Goal: Information Seeking & Learning: Learn about a topic

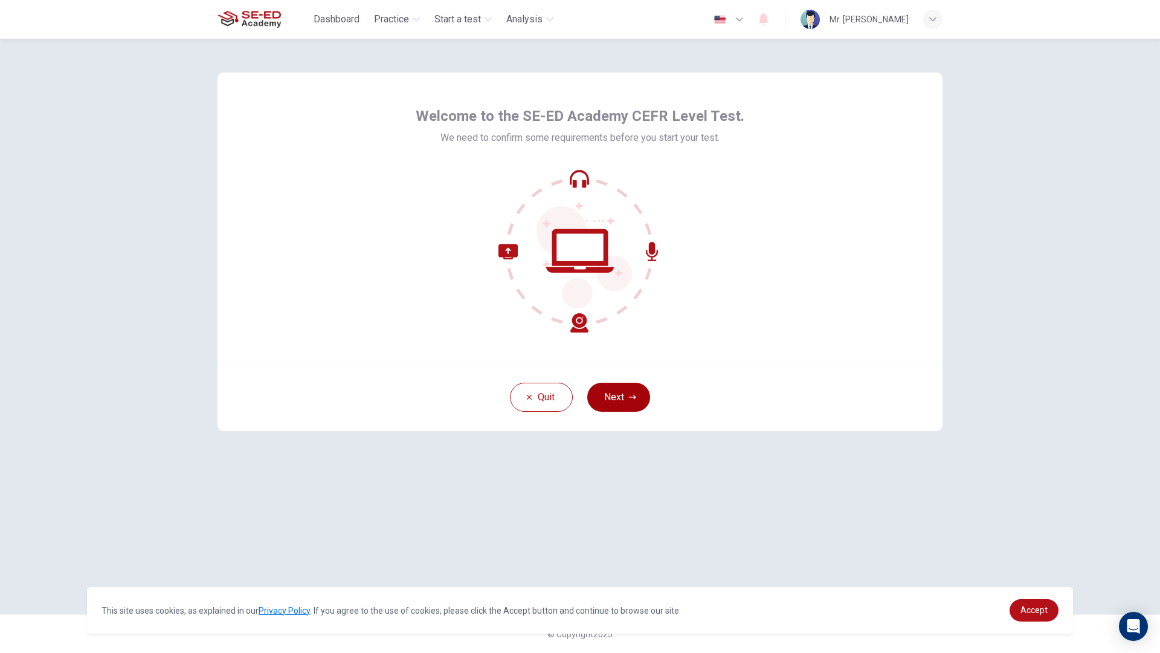
click at [607, 400] on button "Next" at bounding box center [618, 396] width 63 height 29
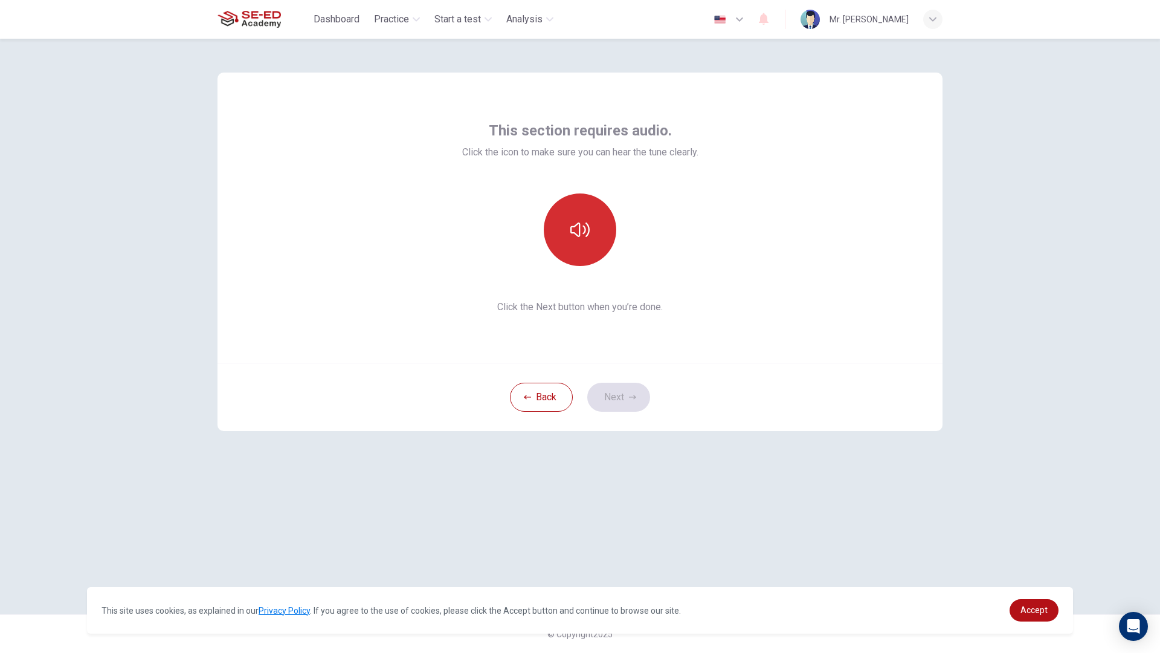
click at [567, 251] on button "button" at bounding box center [580, 229] width 73 height 73
click at [575, 247] on button "button" at bounding box center [580, 229] width 73 height 73
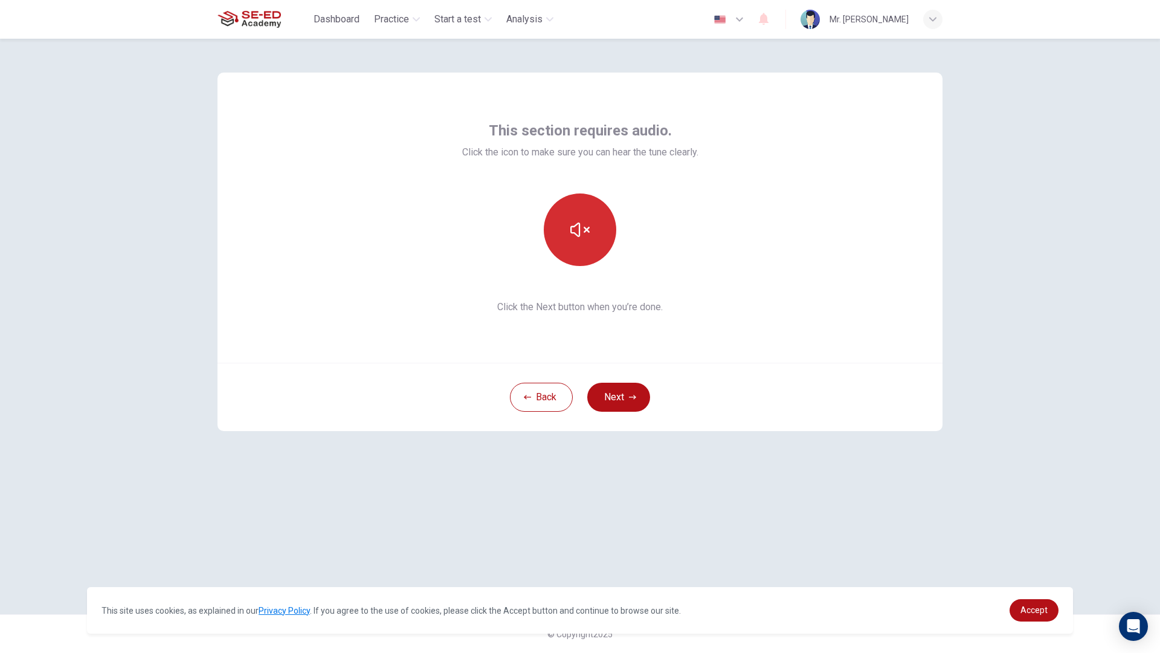
click at [575, 247] on button "button" at bounding box center [580, 229] width 73 height 73
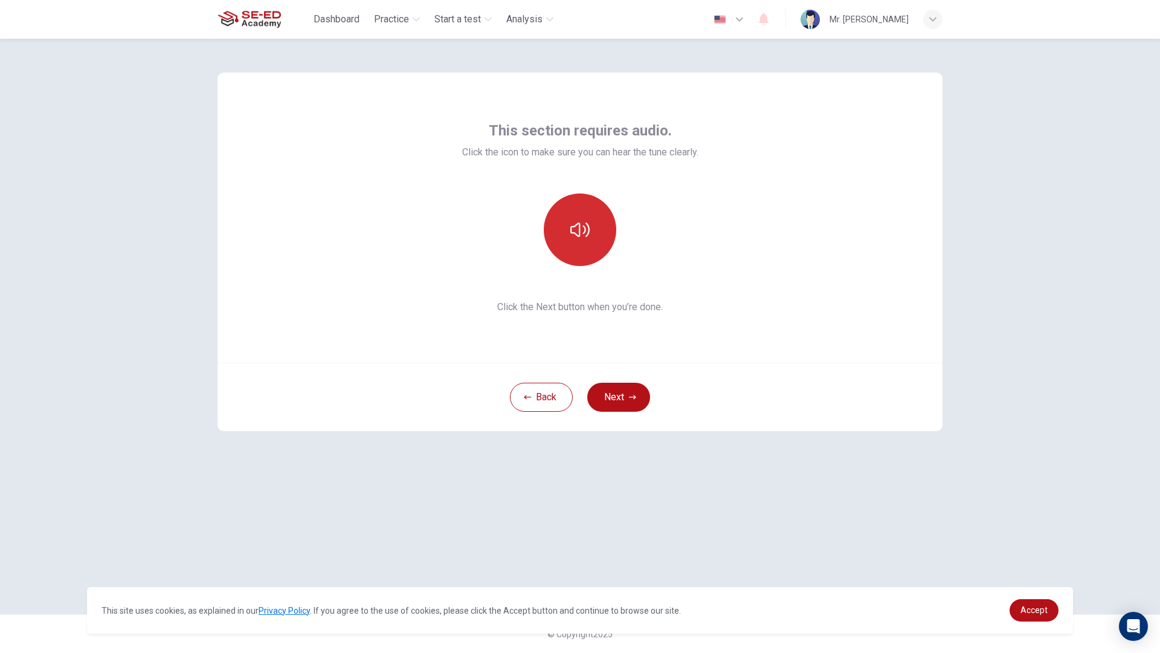
click at [582, 256] on button "button" at bounding box center [580, 229] width 73 height 73
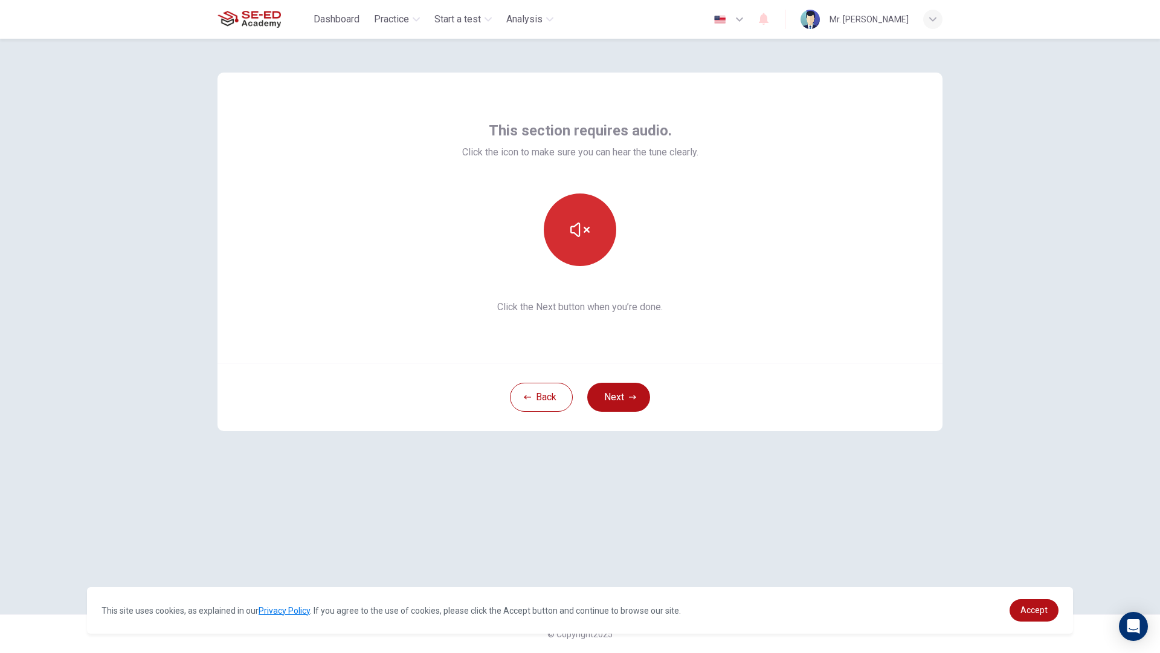
click at [582, 256] on button "button" at bounding box center [580, 229] width 73 height 73
click at [581, 256] on button "button" at bounding box center [580, 229] width 73 height 73
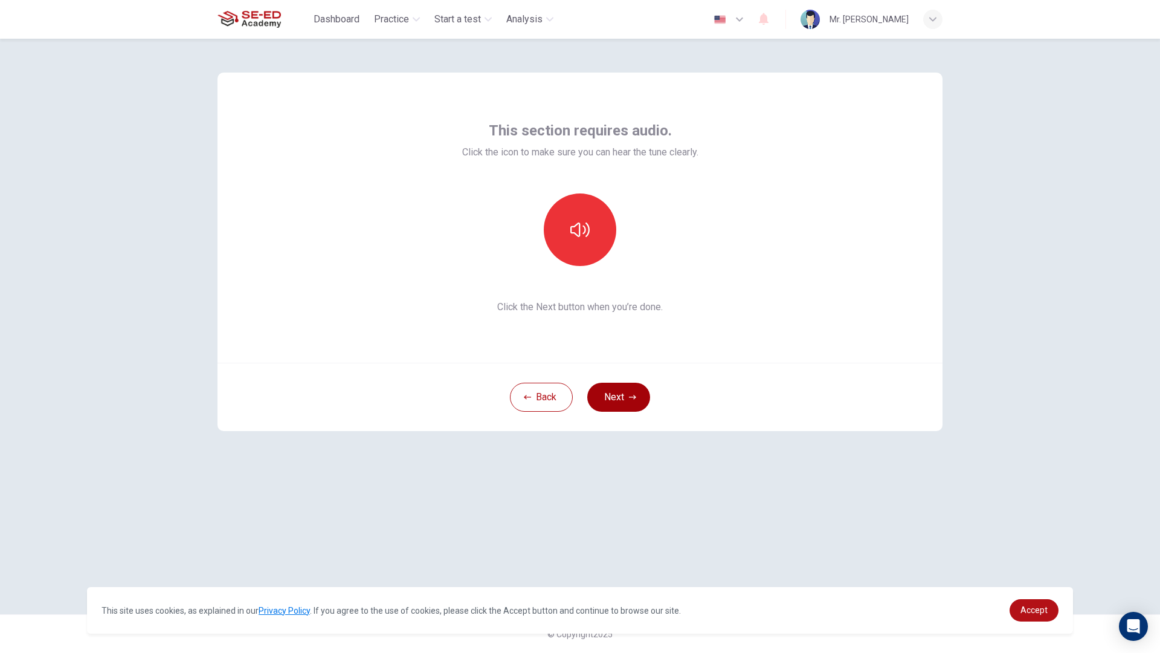
click at [618, 402] on button "Next" at bounding box center [618, 396] width 63 height 29
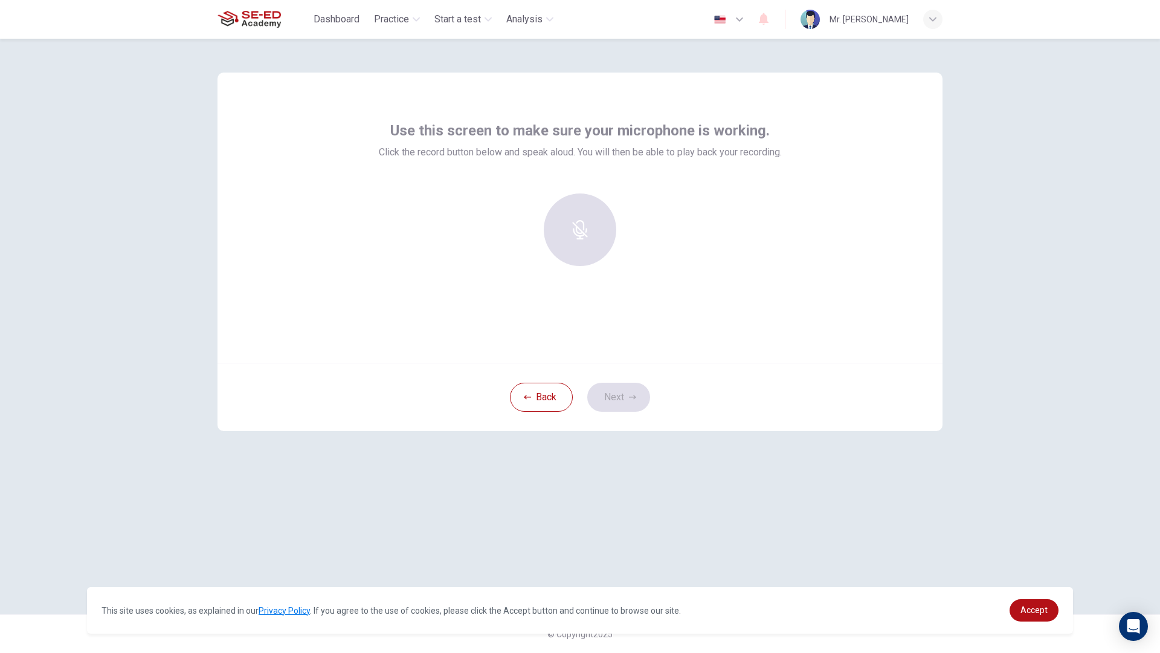
click at [576, 214] on div at bounding box center [580, 229] width 131 height 73
click at [595, 253] on div "Record" at bounding box center [580, 229] width 73 height 73
click at [590, 253] on div "Stop" at bounding box center [580, 229] width 73 height 73
click at [630, 262] on icon "button" at bounding box center [636, 256] width 12 height 12
click at [525, 263] on div "button" at bounding box center [524, 256] width 19 height 19
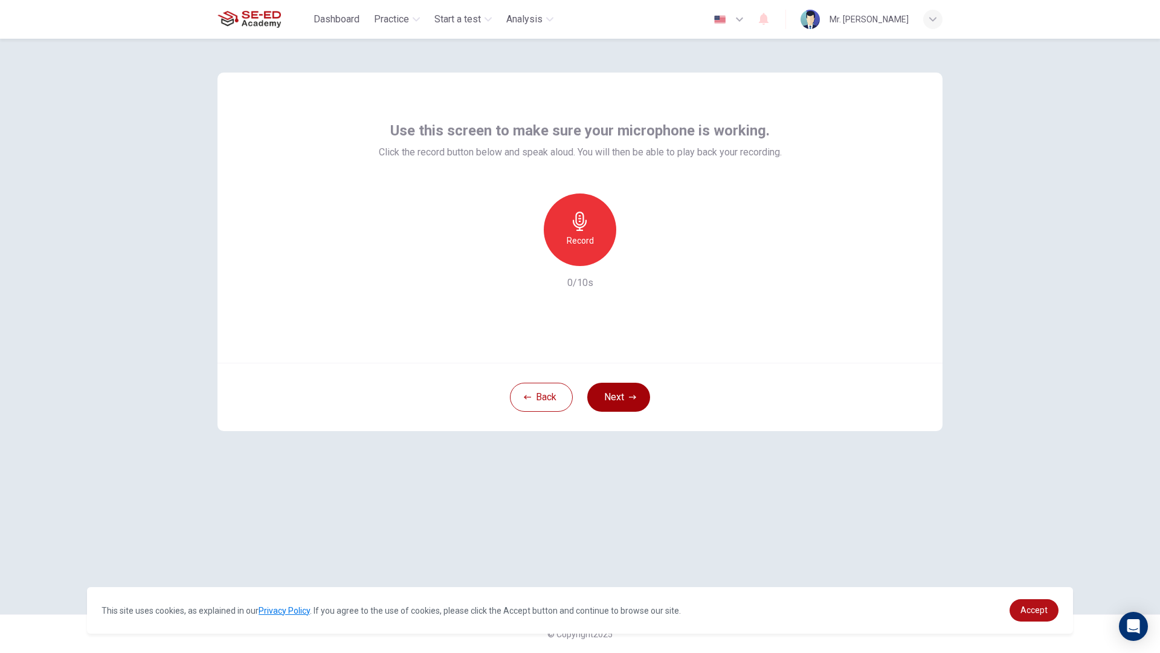
click at [619, 402] on button "Next" at bounding box center [618, 396] width 63 height 29
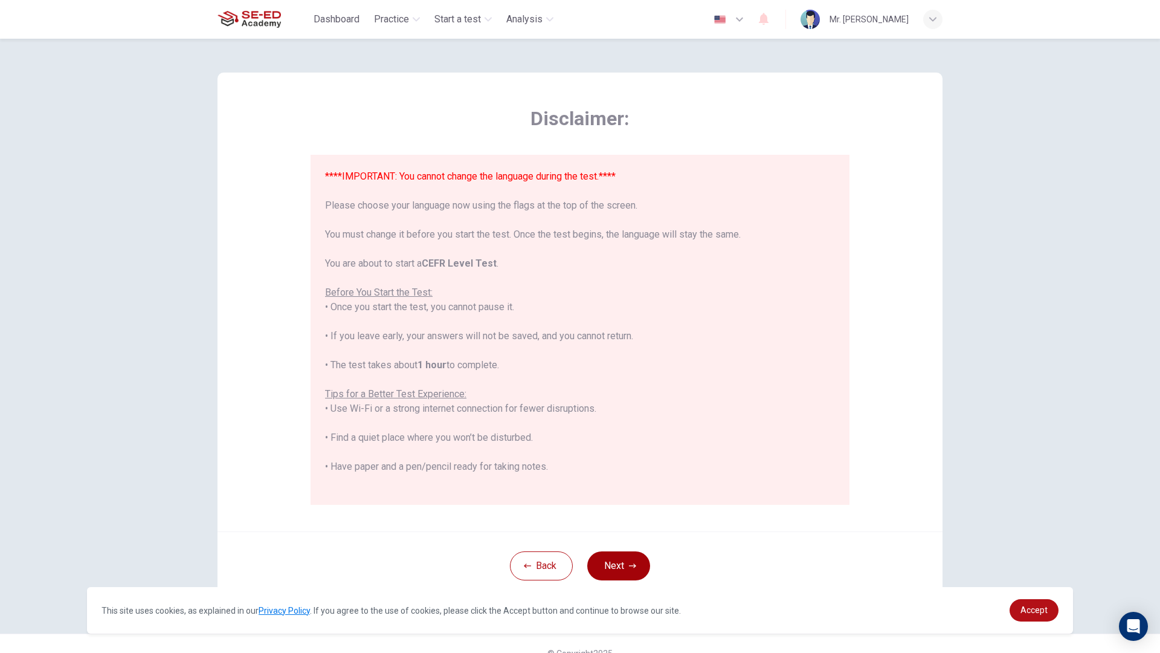
click at [626, 559] on button "Next" at bounding box center [618, 565] width 63 height 29
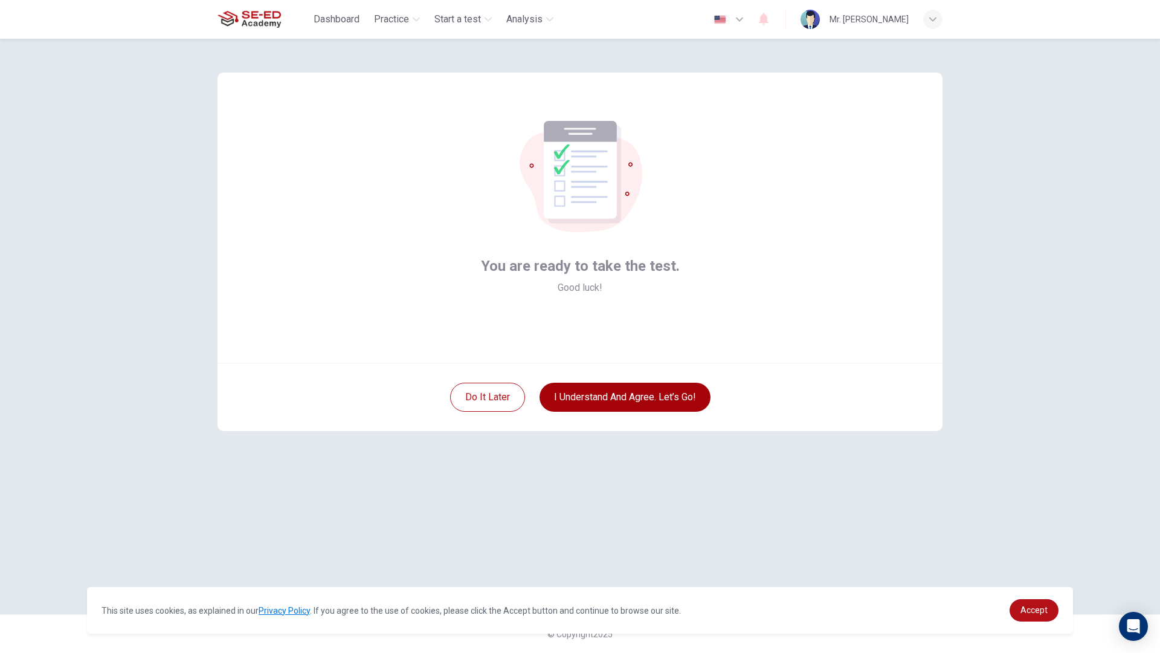
click at [606, 399] on button "I understand and agree. Let’s go!" at bounding box center [625, 396] width 171 height 29
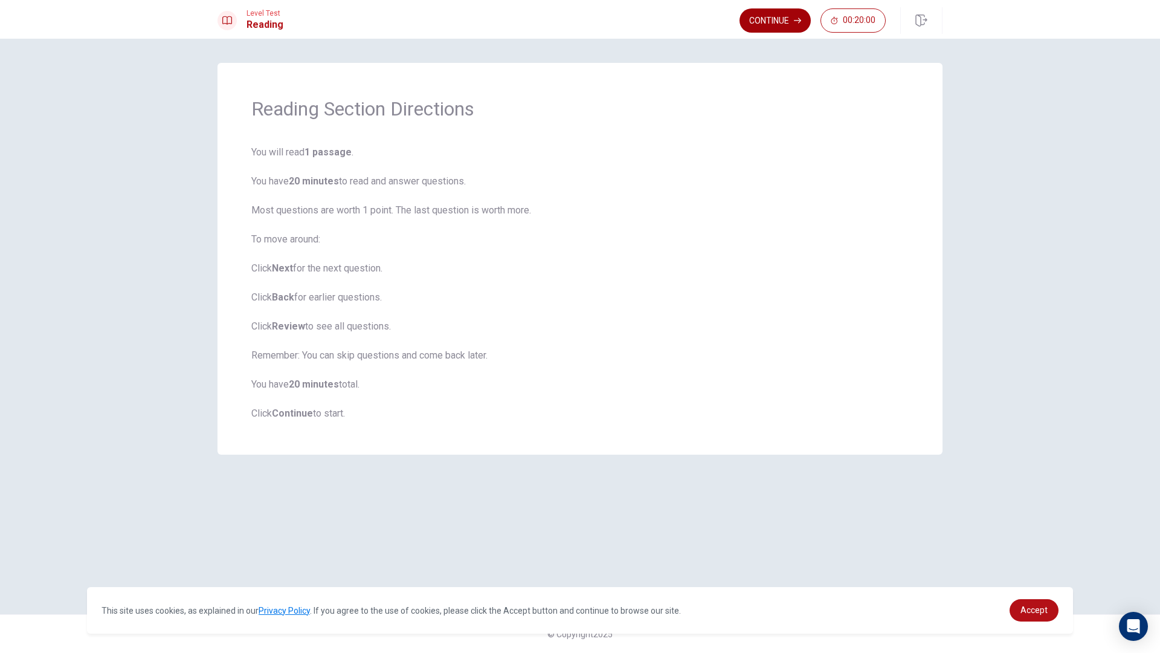
click at [769, 27] on button "Continue" at bounding box center [775, 20] width 71 height 24
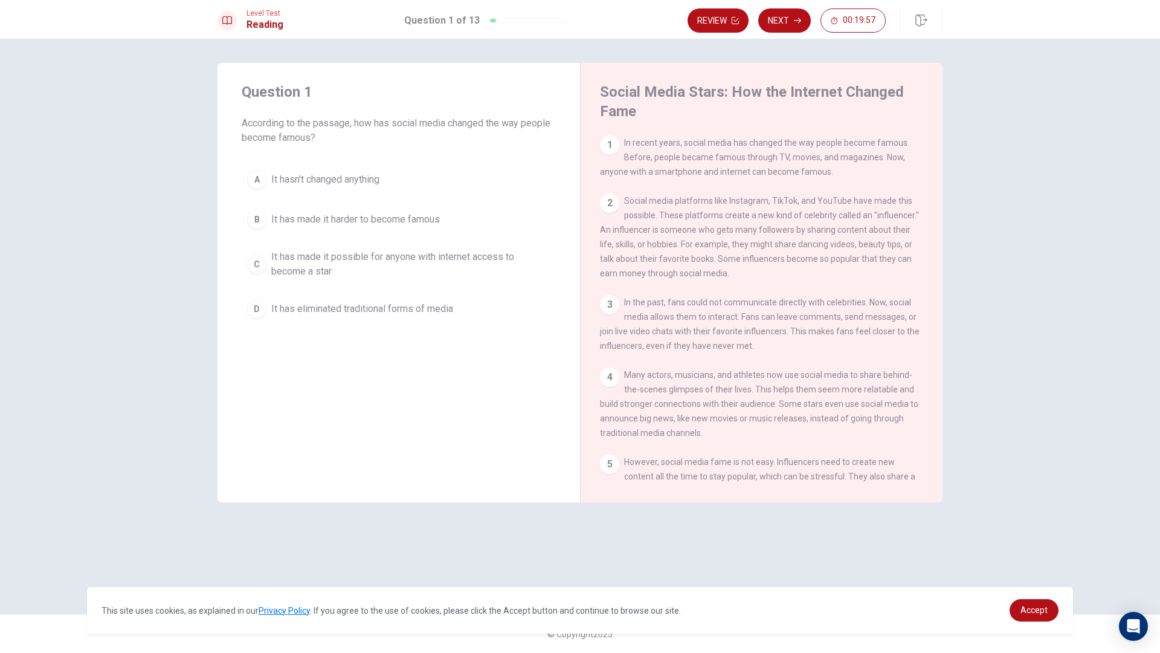
drag, startPoint x: 624, startPoint y: 143, endPoint x: 715, endPoint y: 141, distance: 91.3
click at [715, 141] on span "In recent years, social media has changed the way people become famous. Before,…" at bounding box center [754, 157] width 309 height 39
click at [254, 182] on div "A" at bounding box center [256, 179] width 19 height 19
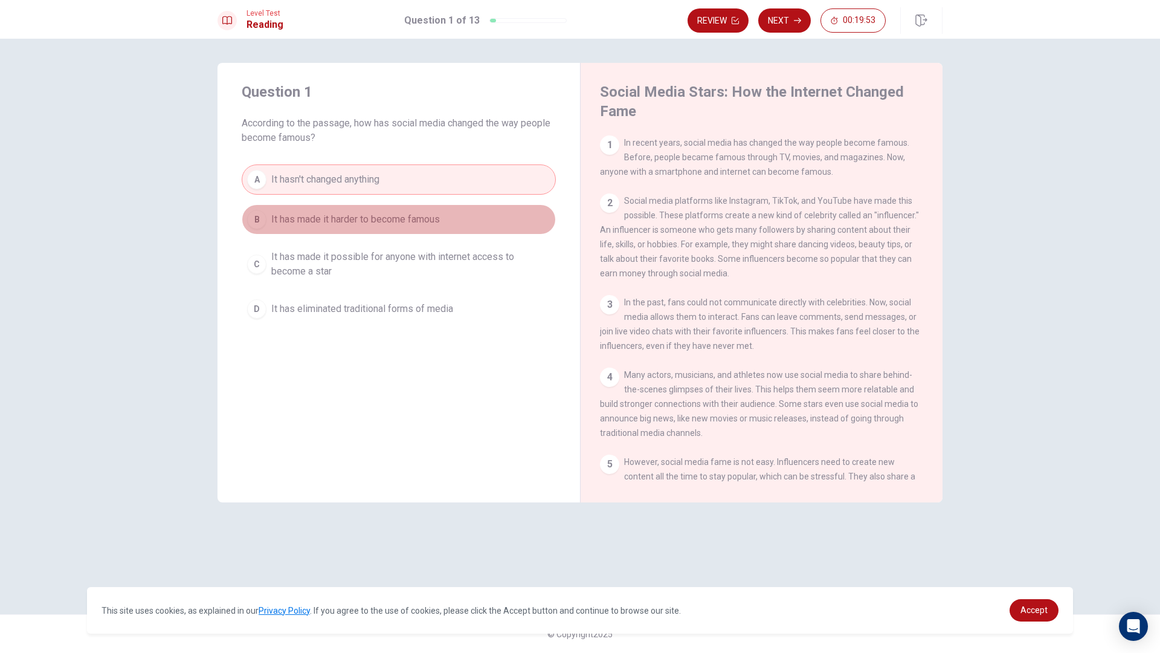
click at [338, 208] on button "B It has made it harder to become famous" at bounding box center [399, 219] width 314 height 30
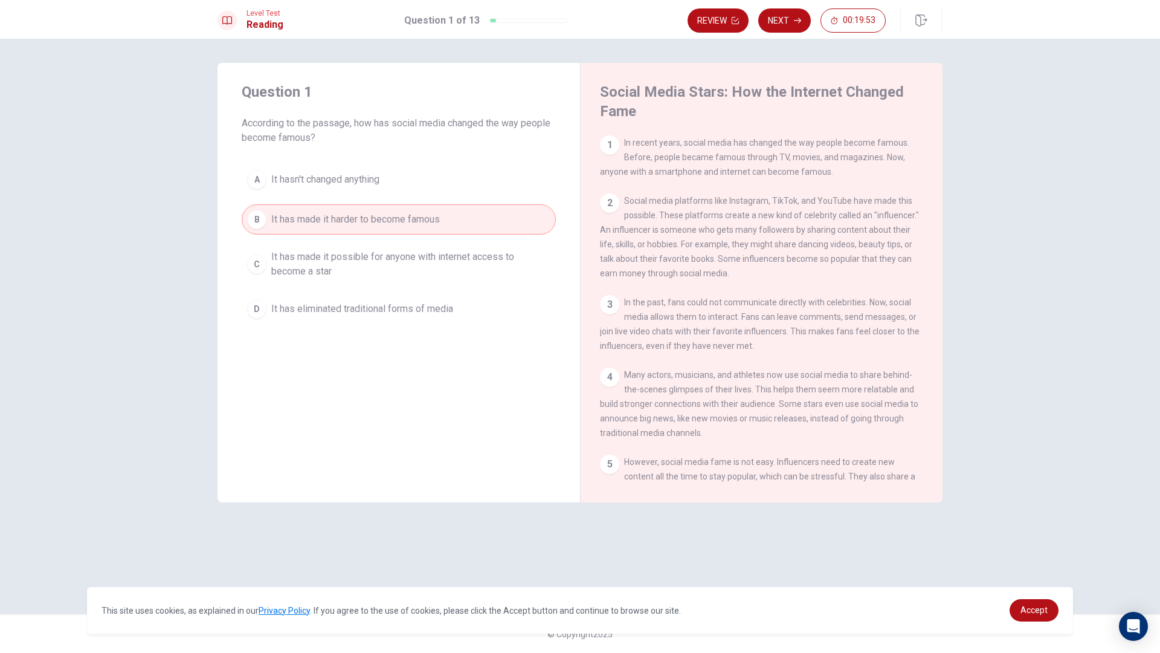
click at [336, 240] on div "A It hasn't changed anything B It has made it harder to become famous C It has …" at bounding box center [399, 244] width 314 height 160
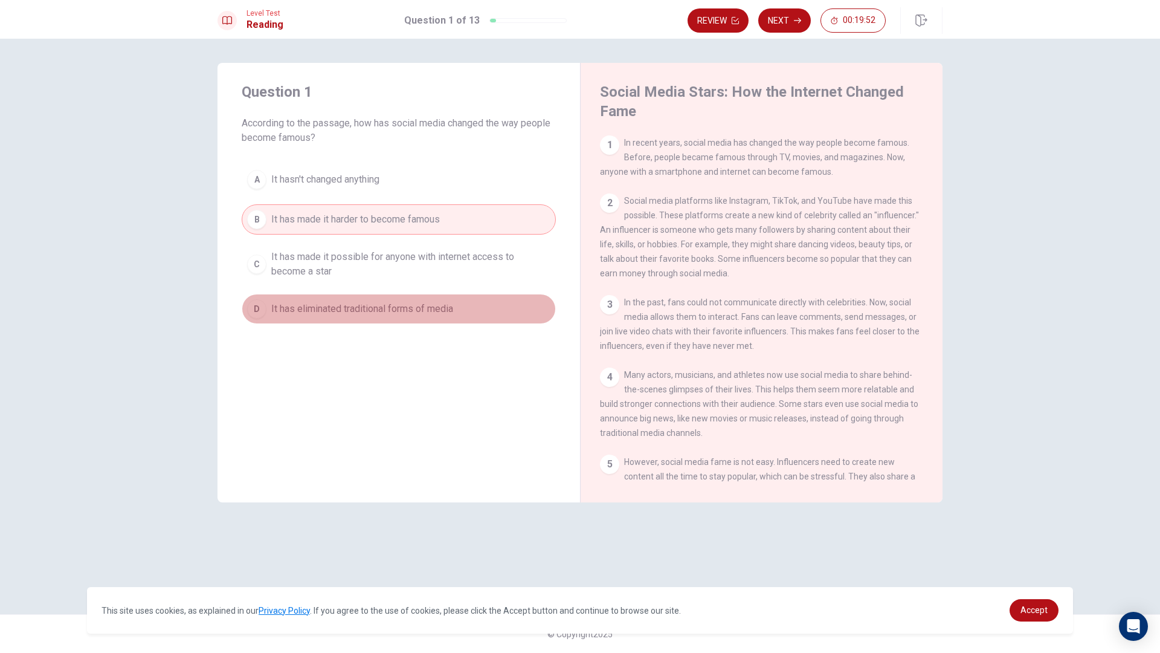
click at [338, 300] on button "D It has eliminated traditional forms of media" at bounding box center [399, 309] width 314 height 30
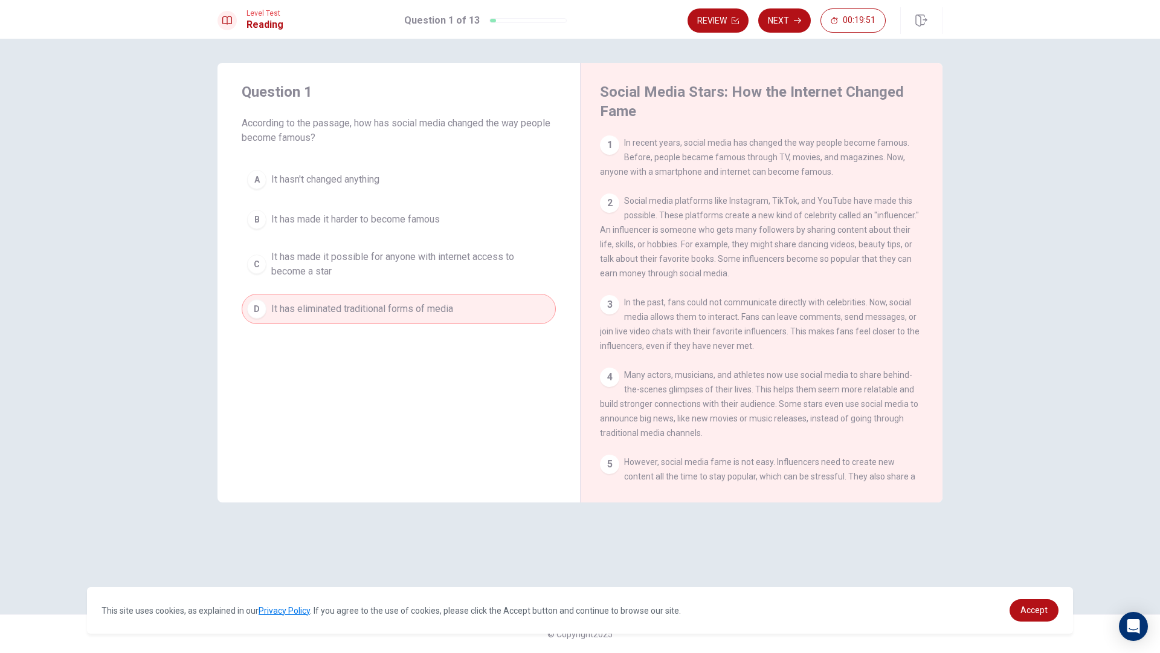
drag, startPoint x: 248, startPoint y: 124, endPoint x: 379, endPoint y: 125, distance: 131.1
click at [379, 125] on span "According to the passage, how has social media changed the way people become fa…" at bounding box center [399, 130] width 314 height 29
drag, startPoint x: 655, startPoint y: 93, endPoint x: 813, endPoint y: 96, distance: 157.7
click at [813, 96] on h4 "Social Media Stars: How the Internet Changed Fame" at bounding box center [760, 101] width 320 height 39
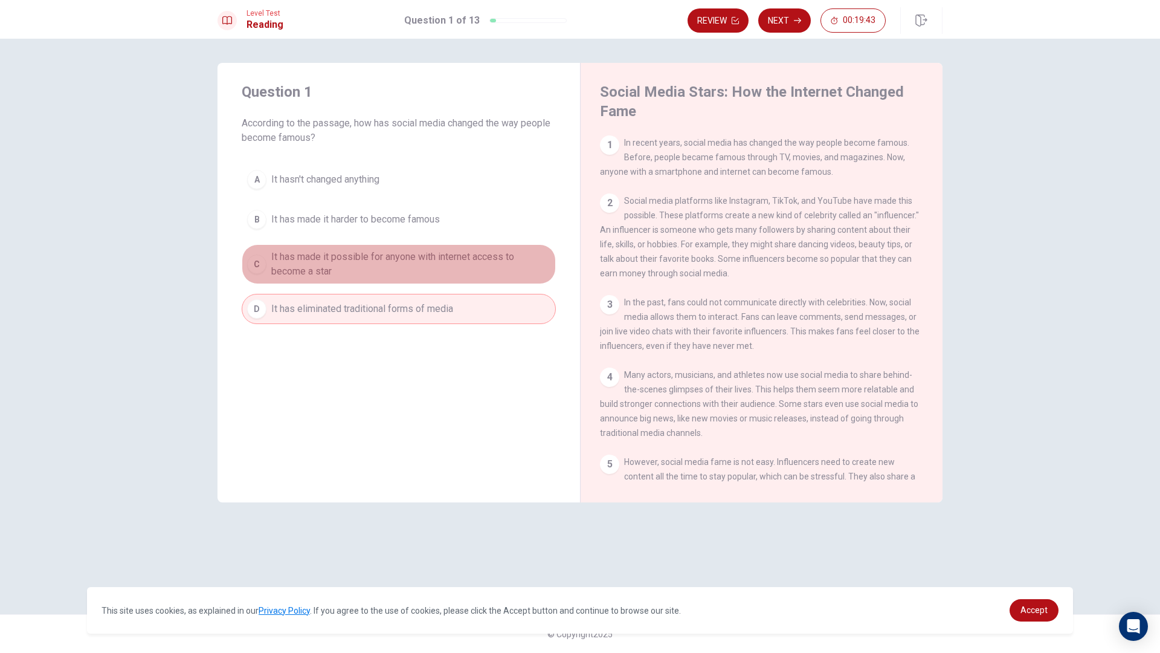
click at [421, 260] on span "It has made it possible for anyone with internet access to become a star" at bounding box center [410, 264] width 279 height 29
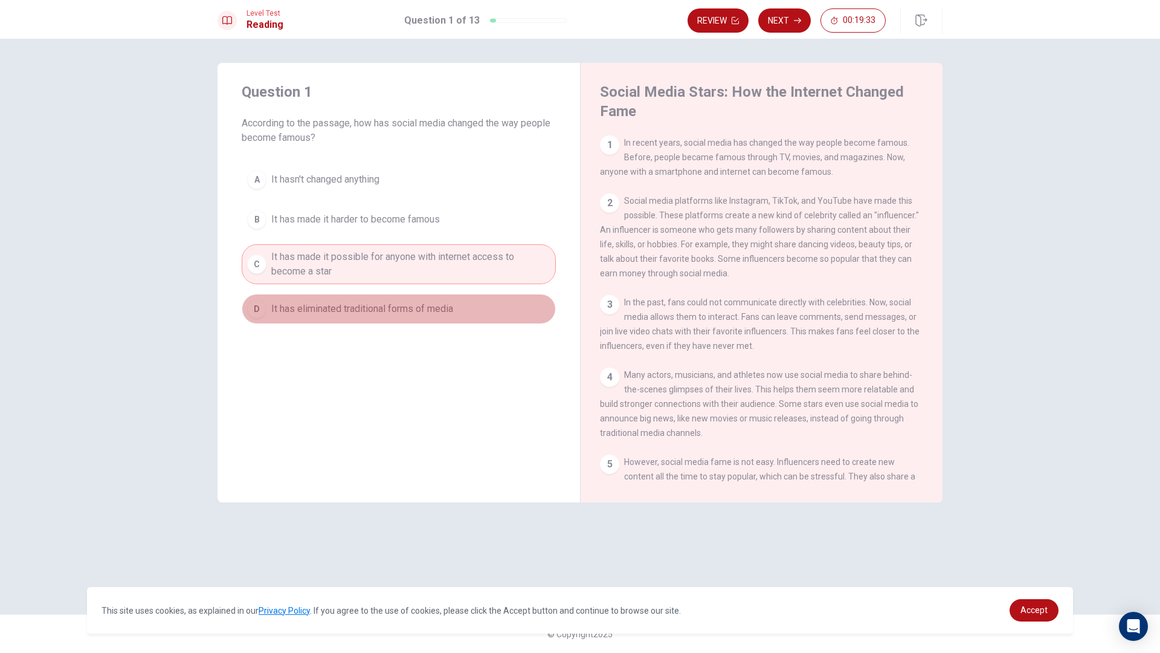
click at [453, 306] on span "It has eliminated traditional forms of media" at bounding box center [362, 308] width 182 height 15
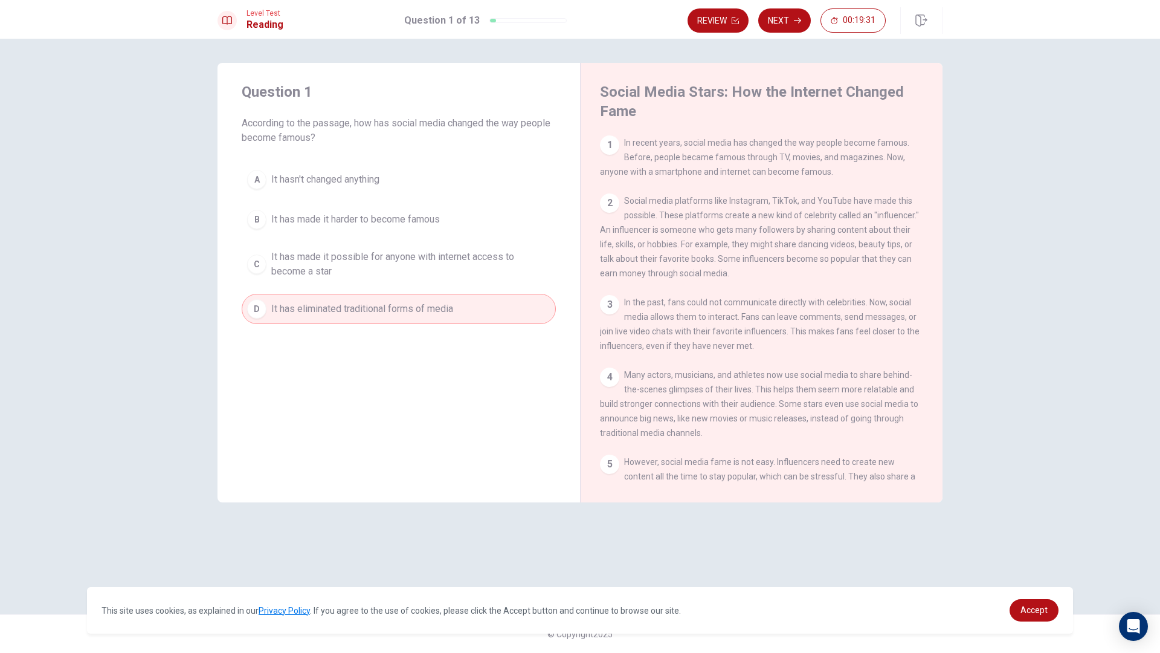
click at [478, 223] on button "B It has made it harder to become famous" at bounding box center [399, 219] width 314 height 30
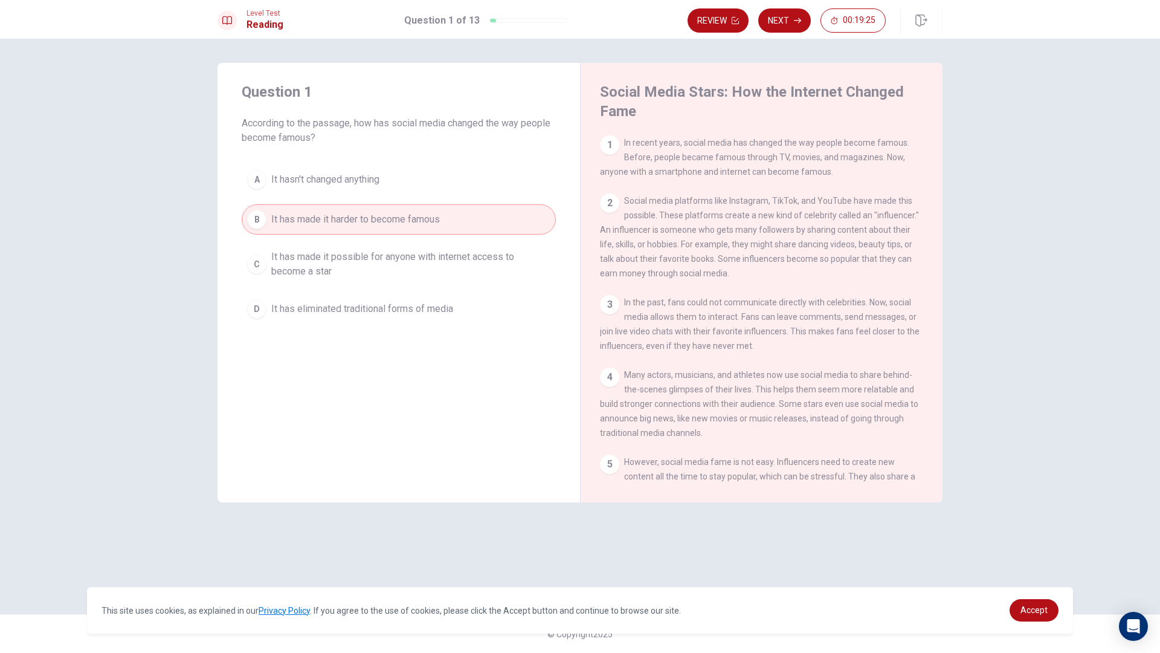
click at [494, 263] on span "It has made it possible for anyone with internet access to become a star" at bounding box center [410, 264] width 279 height 29
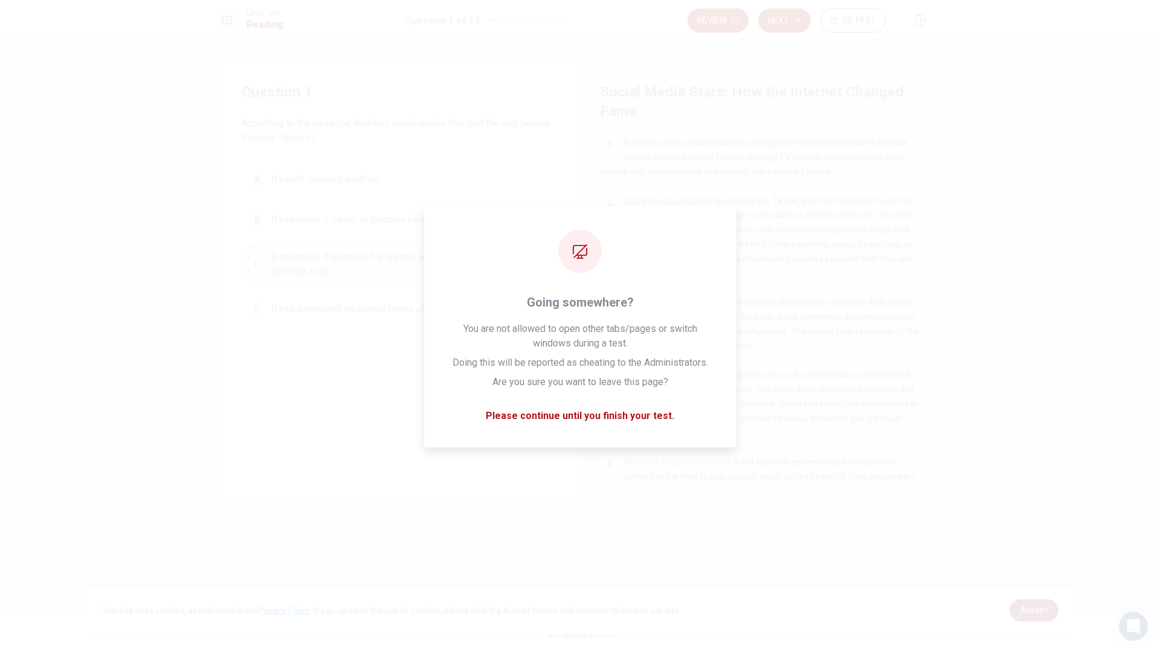
click at [1042, 608] on span "Accept" at bounding box center [1033, 610] width 27 height 10
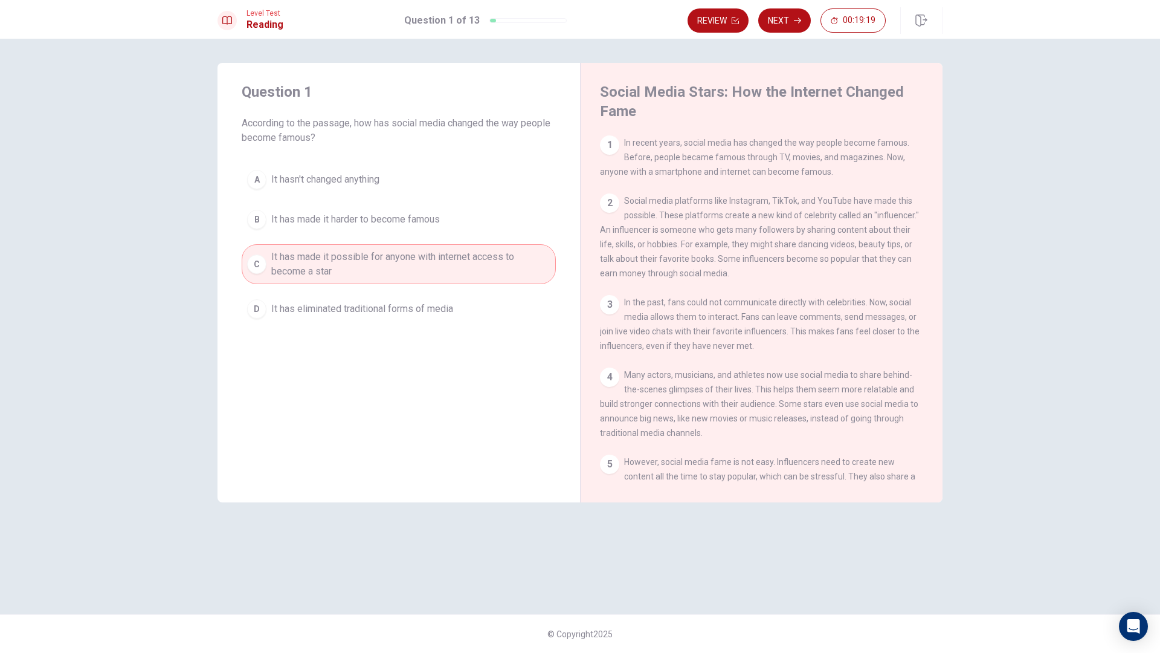
click at [788, 19] on button "Next" at bounding box center [784, 20] width 53 height 24
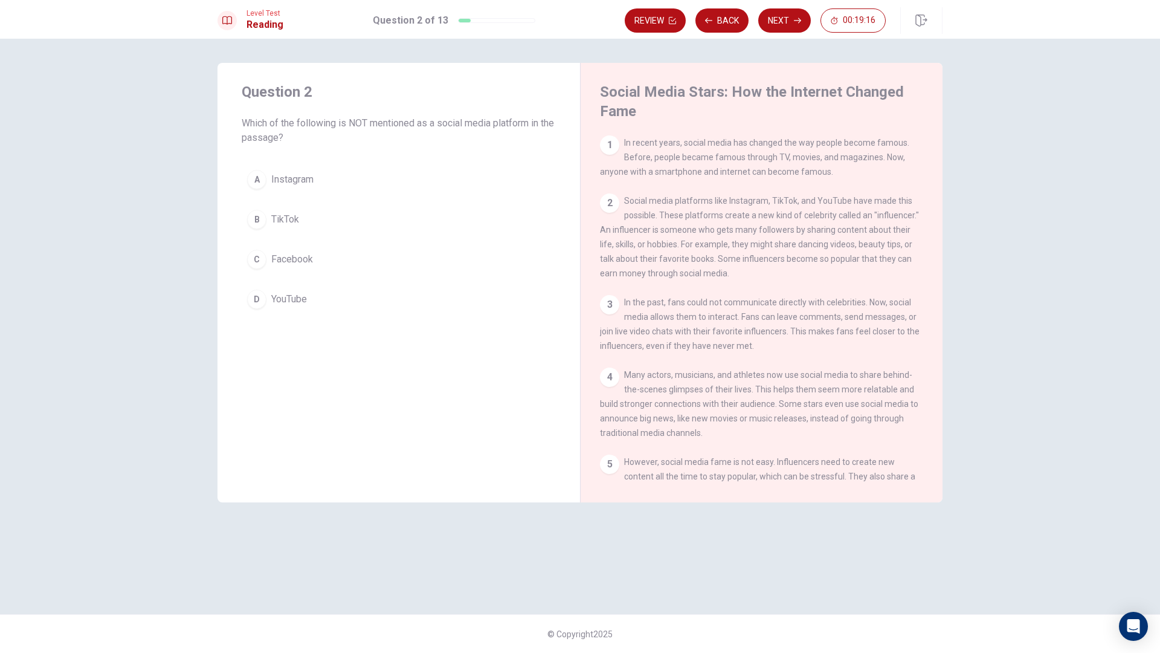
drag, startPoint x: 247, startPoint y: 115, endPoint x: 506, endPoint y: 131, distance: 260.3
click at [506, 131] on div "Question 2 Which of the following is NOT mentioned as a social media platform i…" at bounding box center [399, 113] width 314 height 63
drag, startPoint x: 724, startPoint y: 201, endPoint x: 836, endPoint y: 202, distance: 111.8
click at [836, 202] on span "Social media platforms like Instagram, TikTok, and YouTube have made this possi…" at bounding box center [759, 237] width 319 height 82
click at [359, 257] on button "C Facebook" at bounding box center [399, 259] width 314 height 30
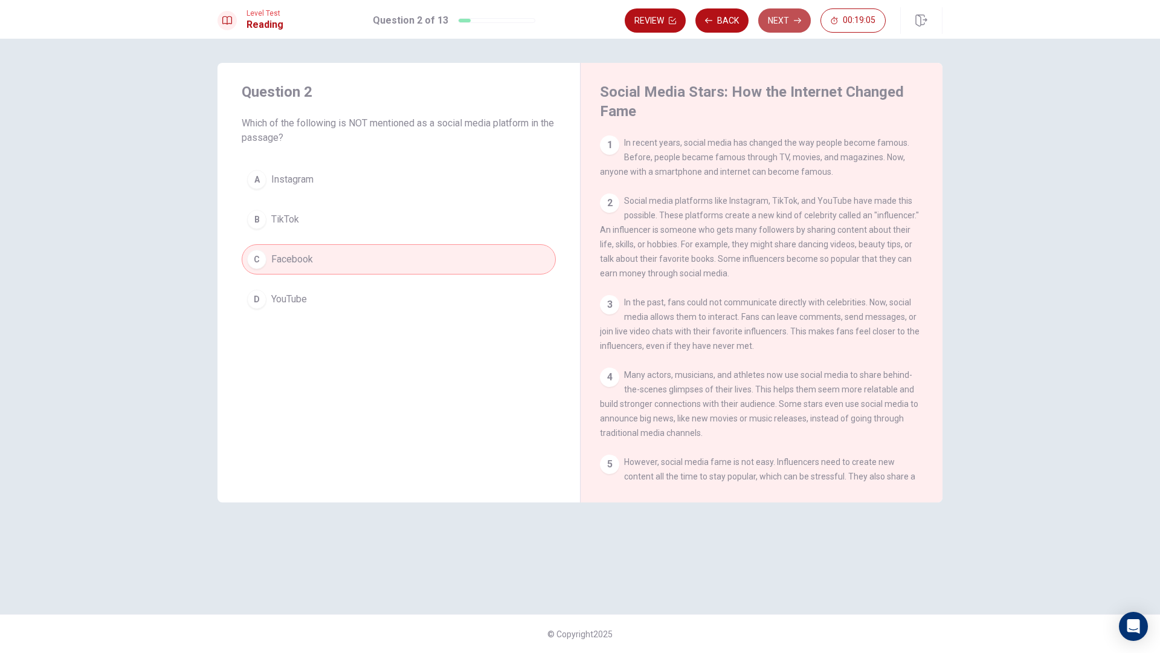
click at [782, 28] on button "Next" at bounding box center [784, 20] width 53 height 24
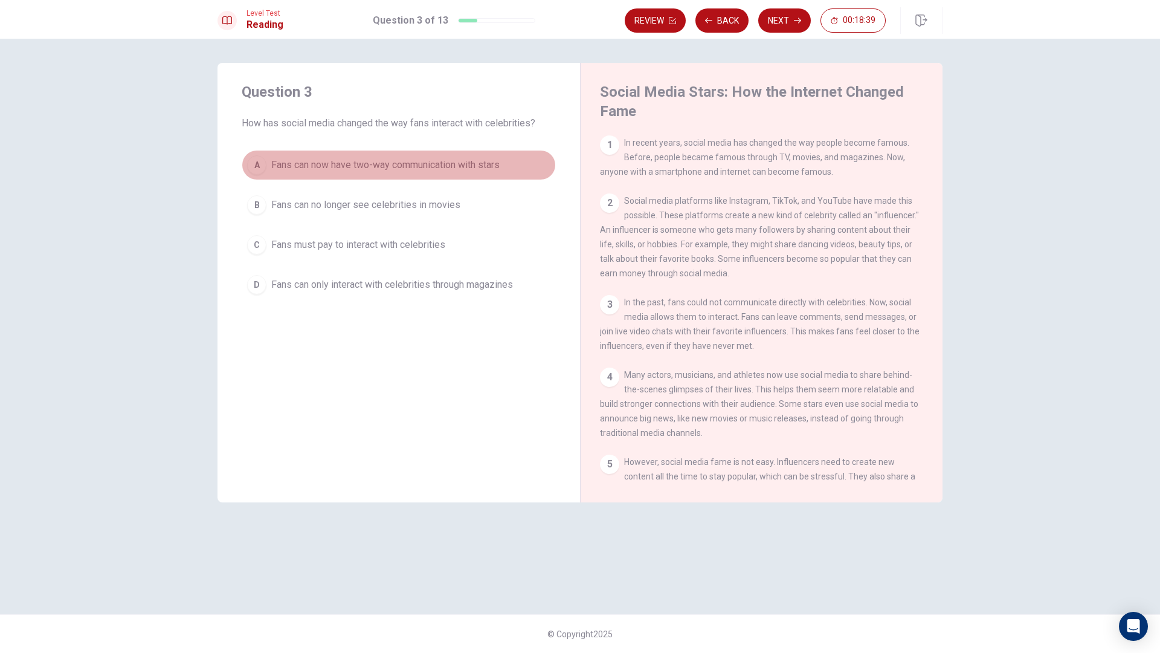
click at [320, 170] on span "Fans can now have two-way communication with stars" at bounding box center [385, 165] width 228 height 15
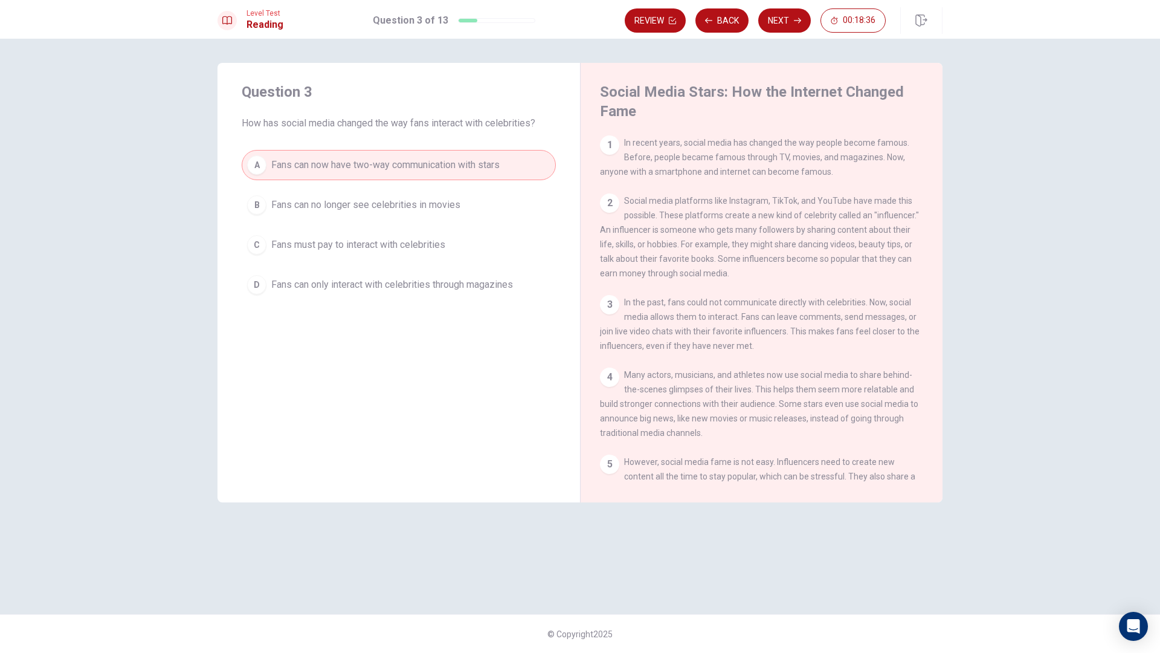
click at [358, 286] on span "Fans can only interact with celebrities through magazines" at bounding box center [392, 284] width 242 height 15
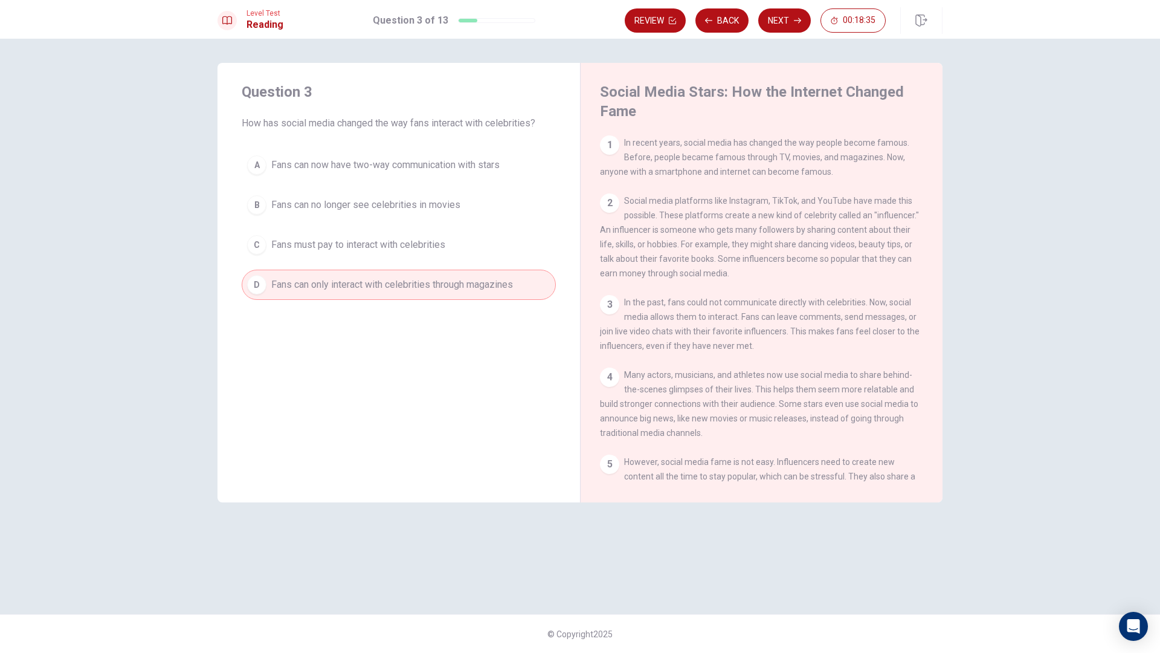
click at [448, 259] on button "C Fans must pay to interact with celebrities" at bounding box center [399, 245] width 314 height 30
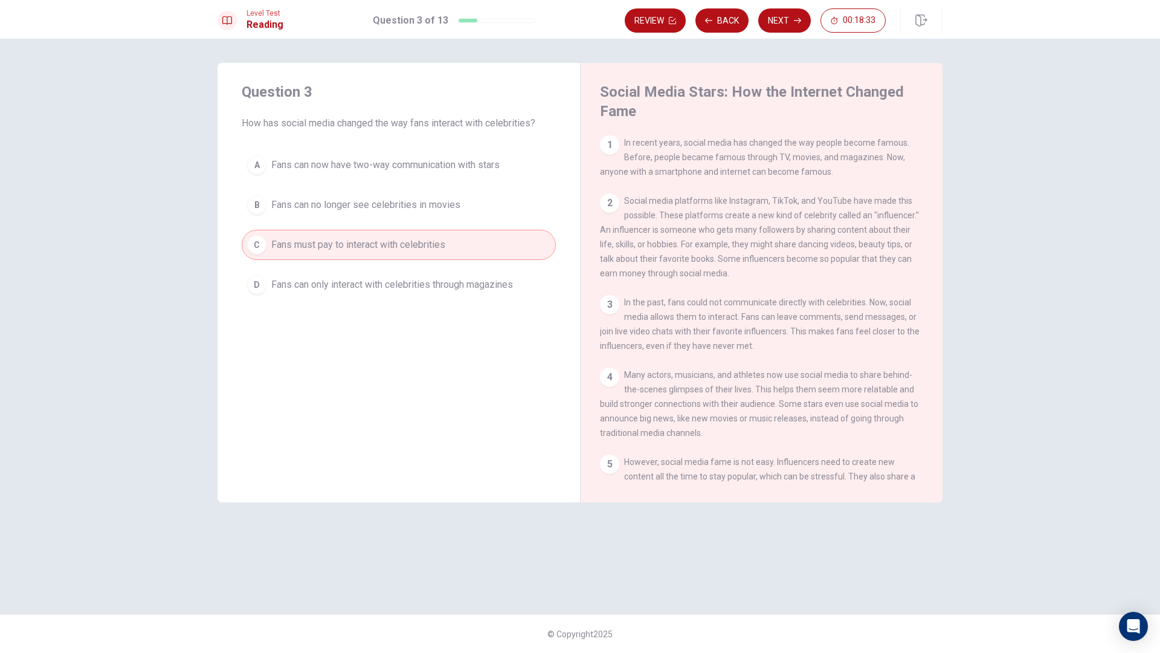
click at [454, 161] on span "Fans can now have two-way communication with stars" at bounding box center [385, 165] width 228 height 15
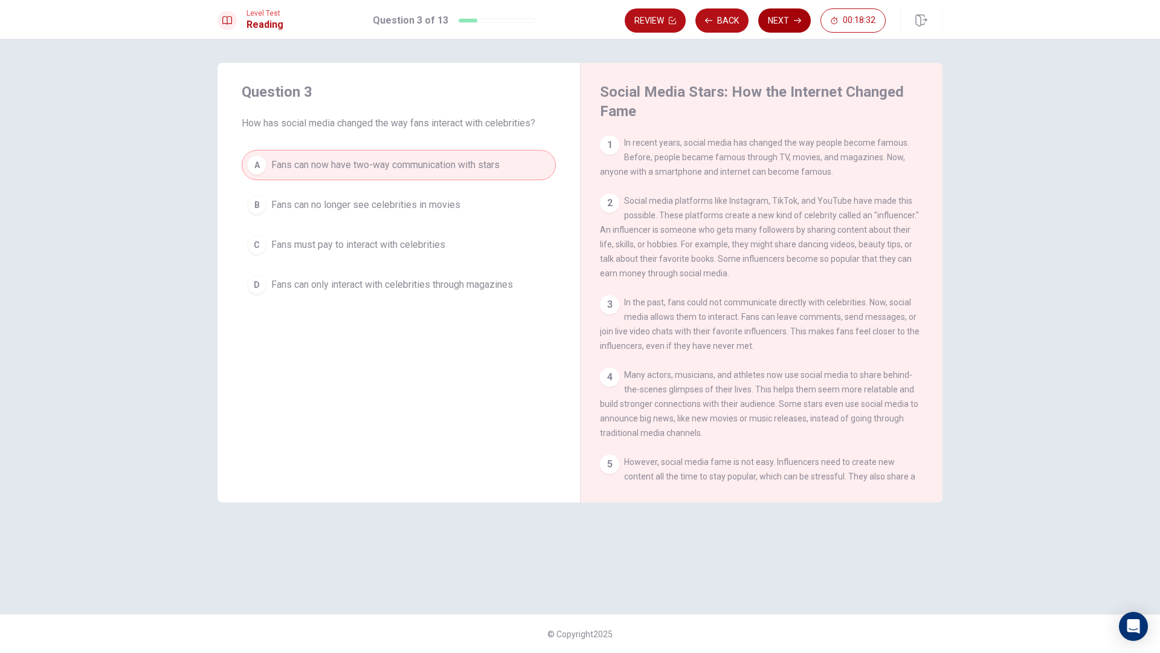
click at [774, 25] on button "Next" at bounding box center [784, 20] width 53 height 24
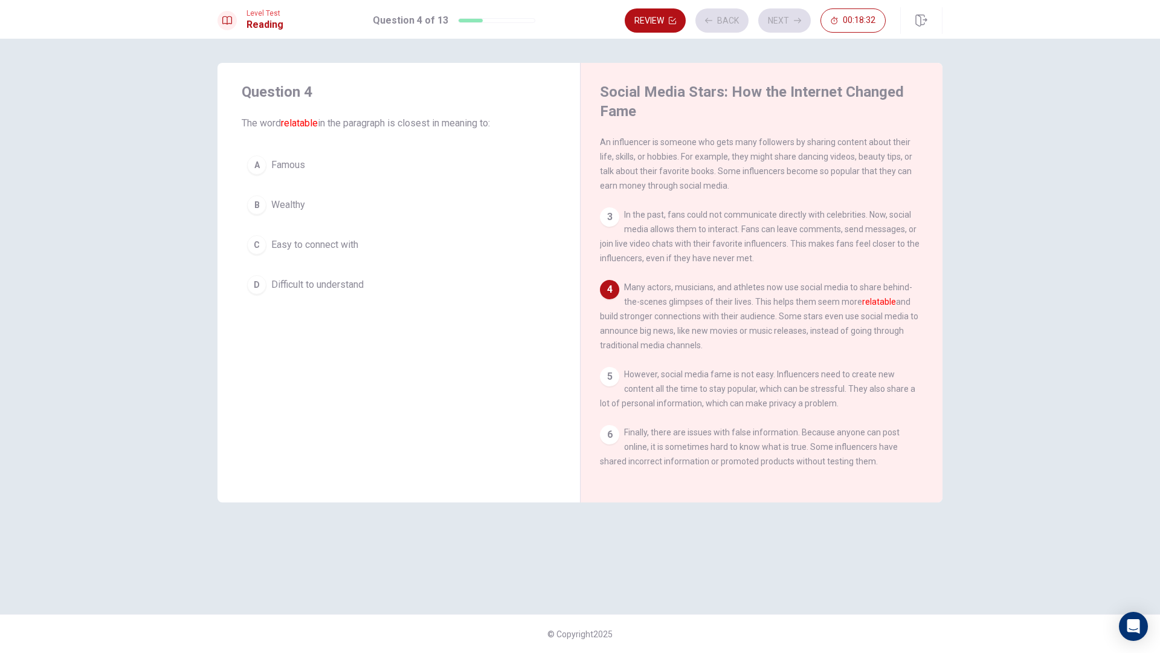
scroll to position [89, 0]
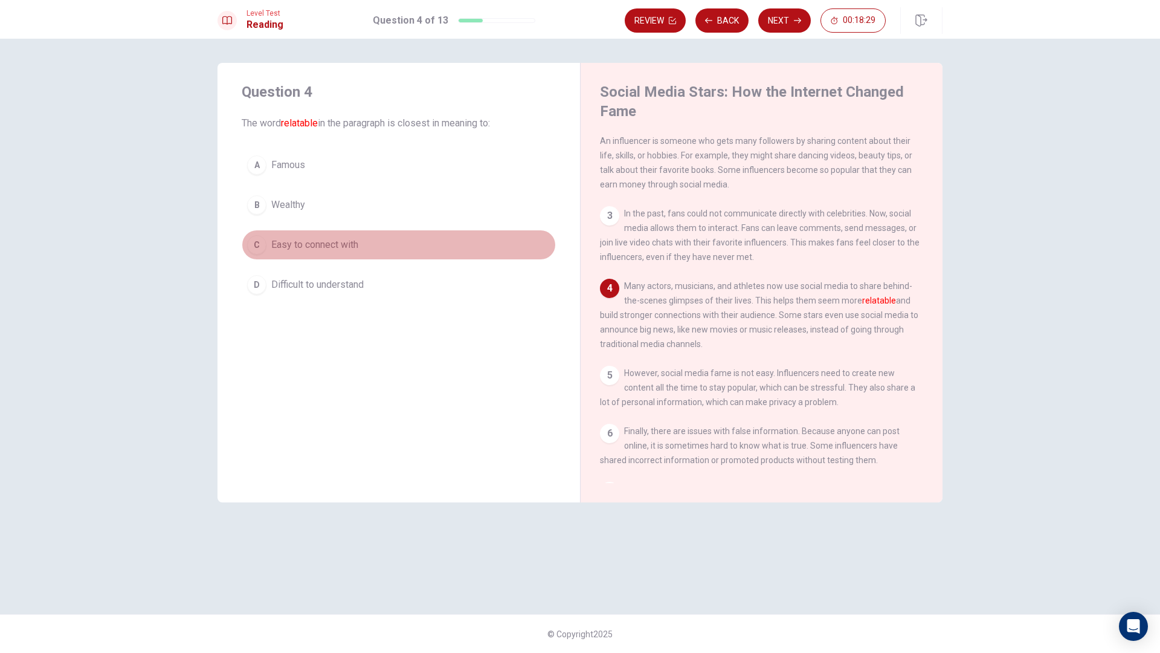
click at [269, 241] on button "C Easy to connect with" at bounding box center [399, 245] width 314 height 30
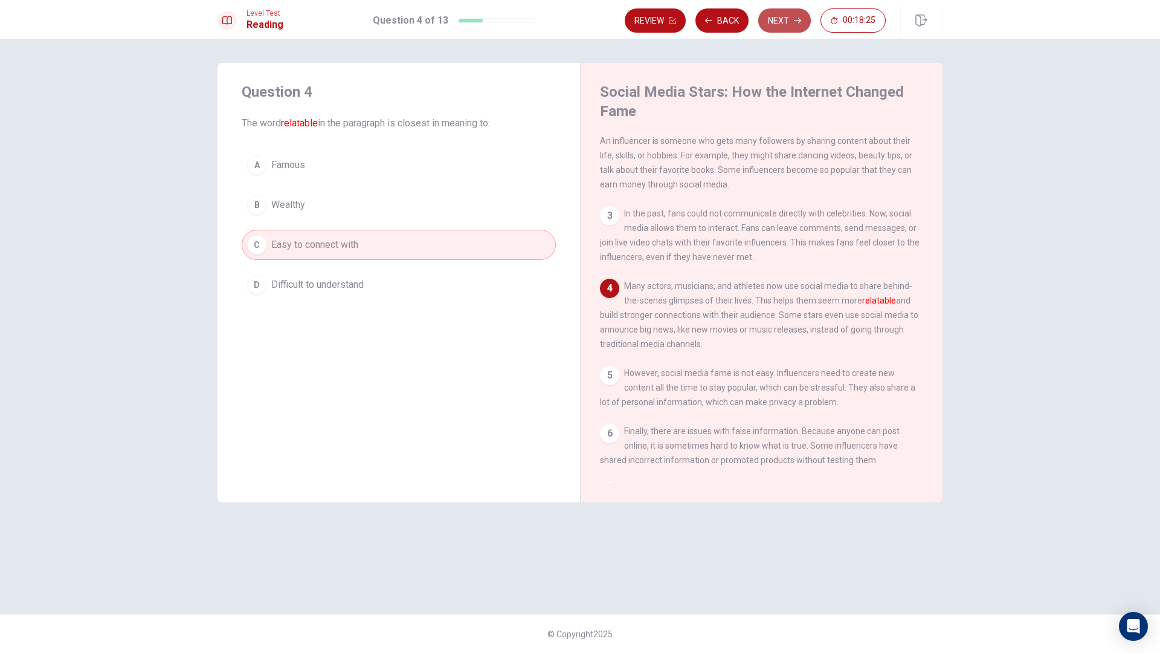
click at [796, 25] on button "Next" at bounding box center [784, 20] width 53 height 24
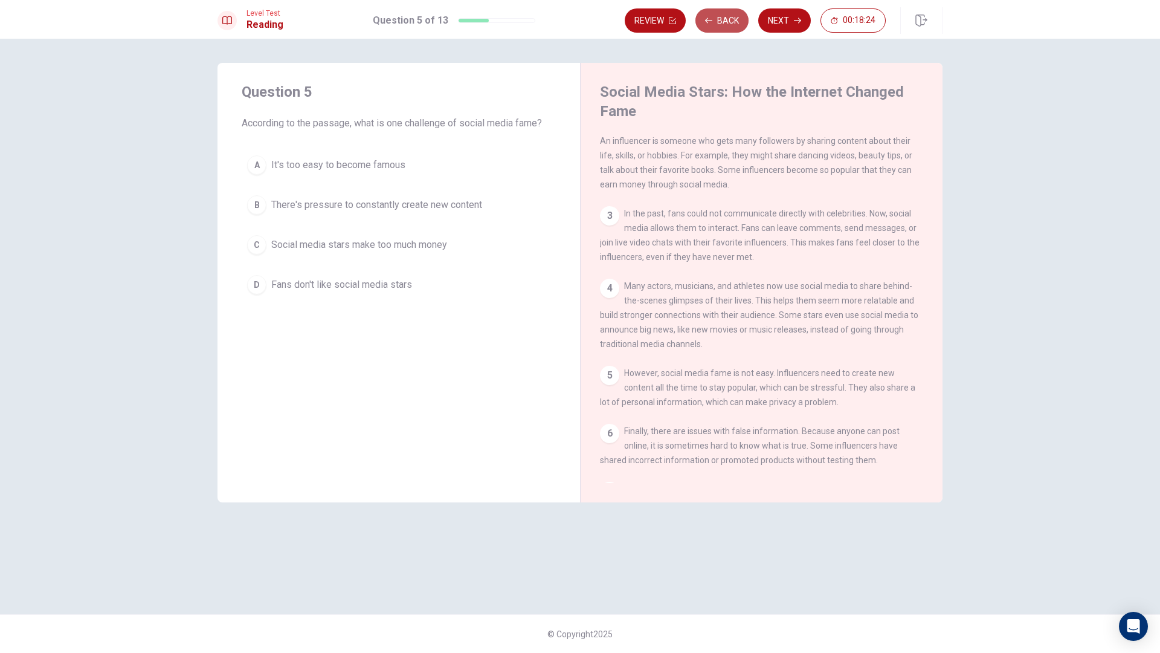
click at [718, 22] on button "Back" at bounding box center [721, 20] width 53 height 24
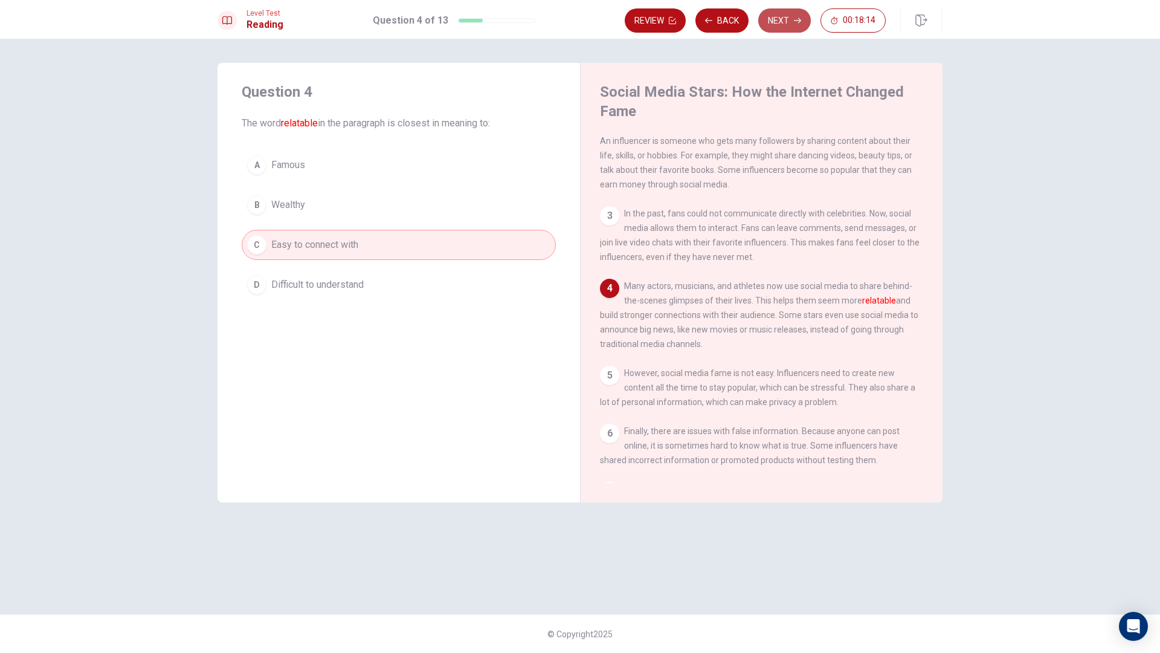
click at [789, 11] on button "Next" at bounding box center [784, 20] width 53 height 24
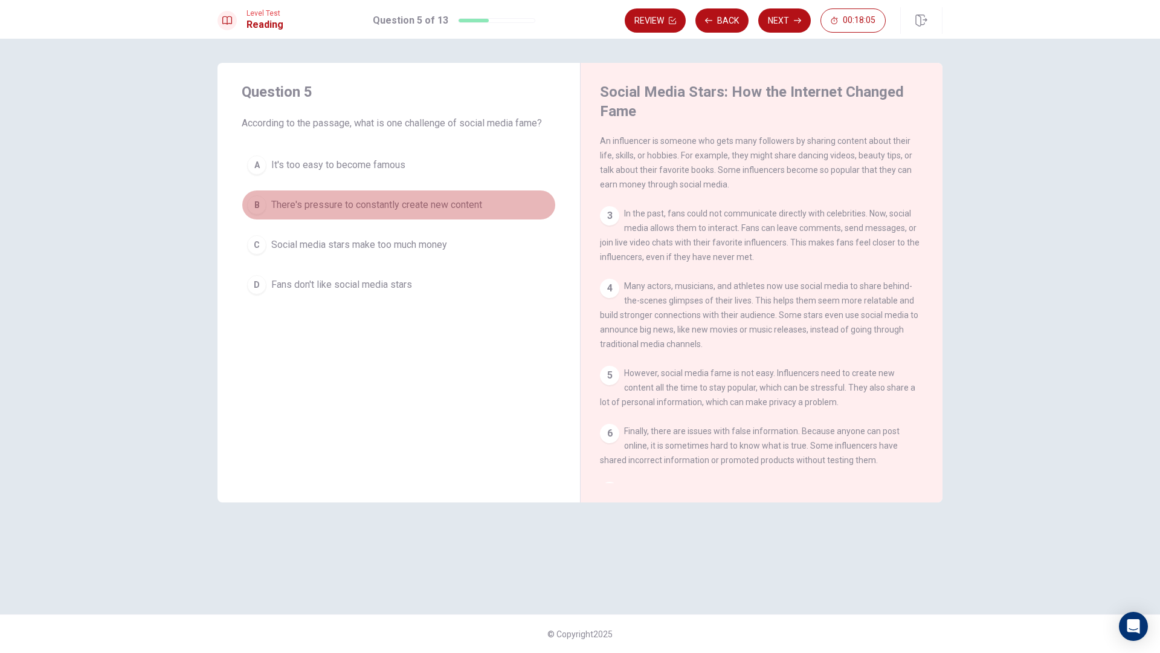
click at [421, 203] on span "There's pressure to constantly create new content" at bounding box center [376, 205] width 211 height 15
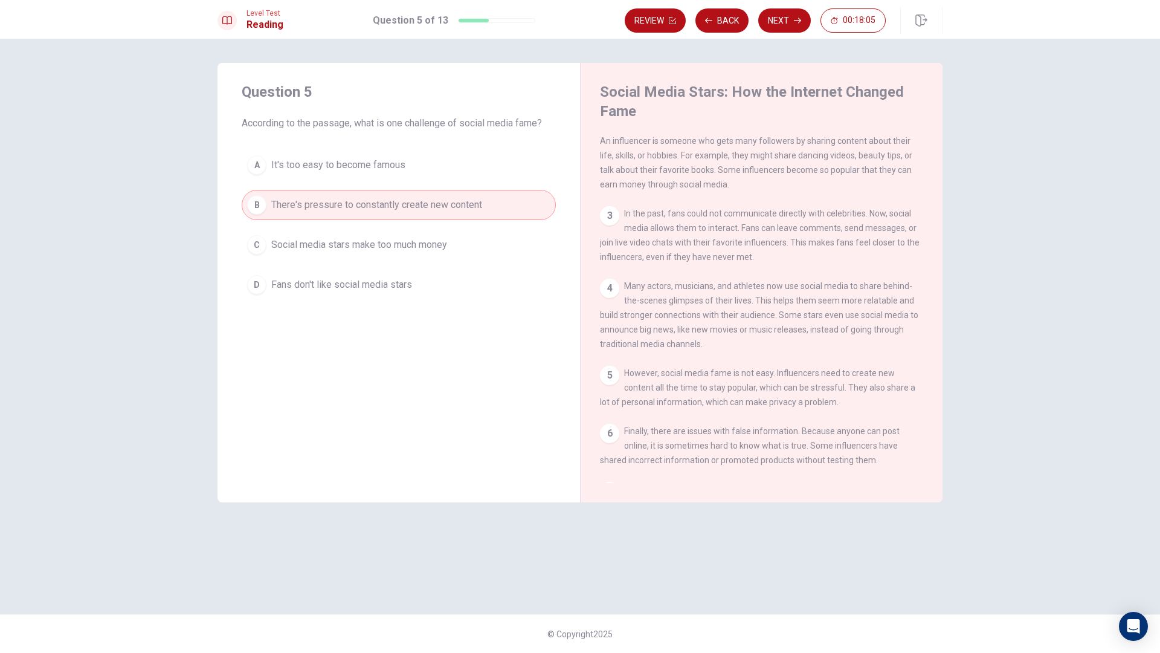
click at [428, 237] on span "Social media stars make too much money" at bounding box center [359, 244] width 176 height 15
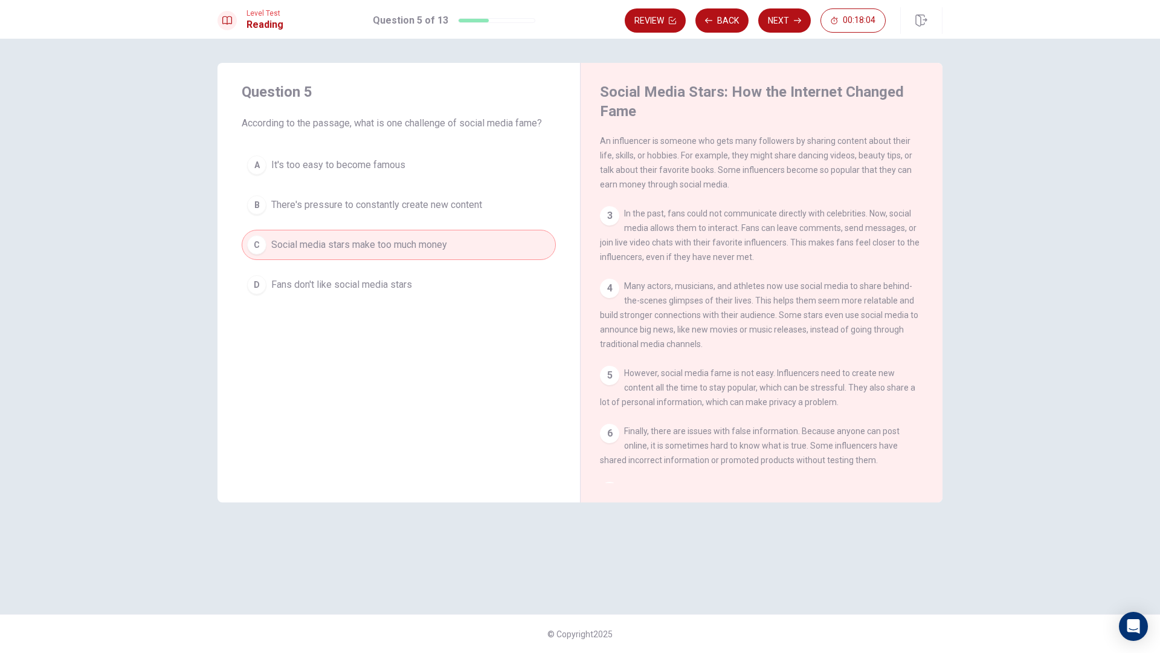
click at [428, 276] on button "D Fans don't like social media stars" at bounding box center [399, 284] width 314 height 30
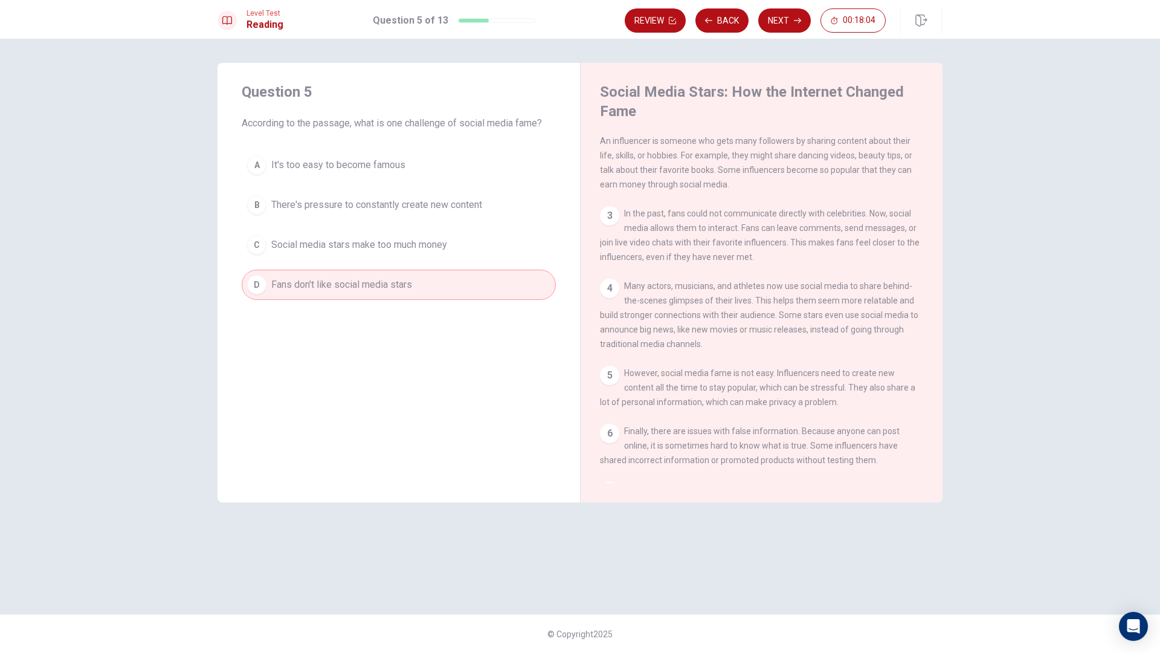
click at [445, 246] on span "Social media stars make too much money" at bounding box center [359, 244] width 176 height 15
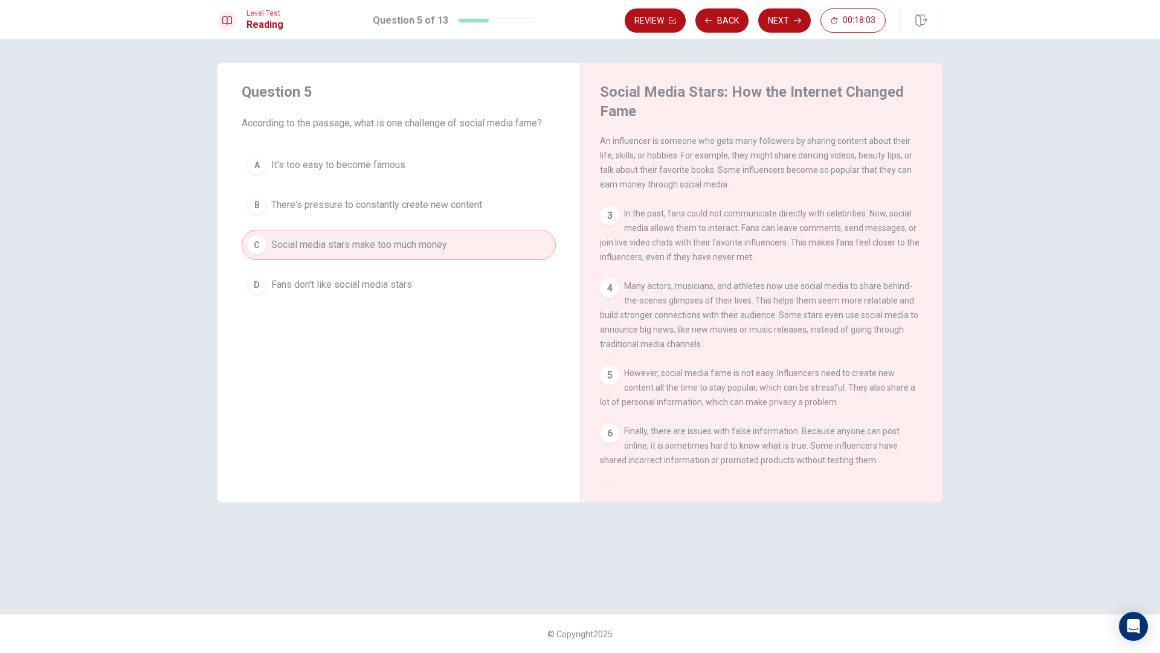
click at [438, 283] on button "D Fans don't like social media stars" at bounding box center [399, 284] width 314 height 30
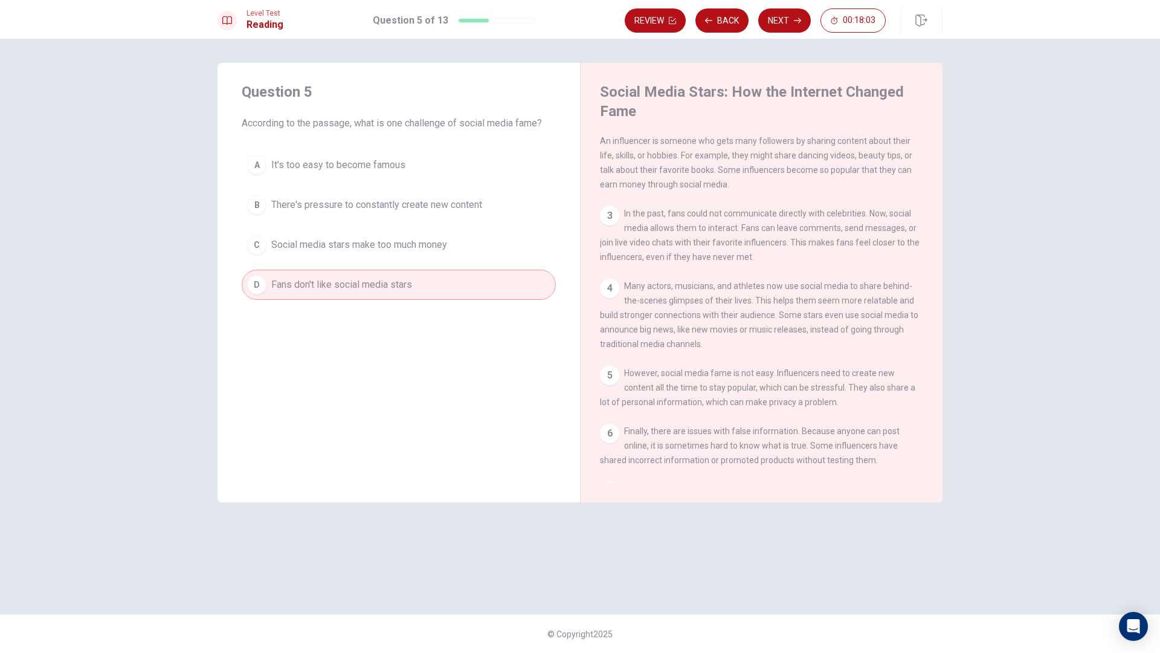
click at [456, 239] on button "C Social media stars make too much money" at bounding box center [399, 245] width 314 height 30
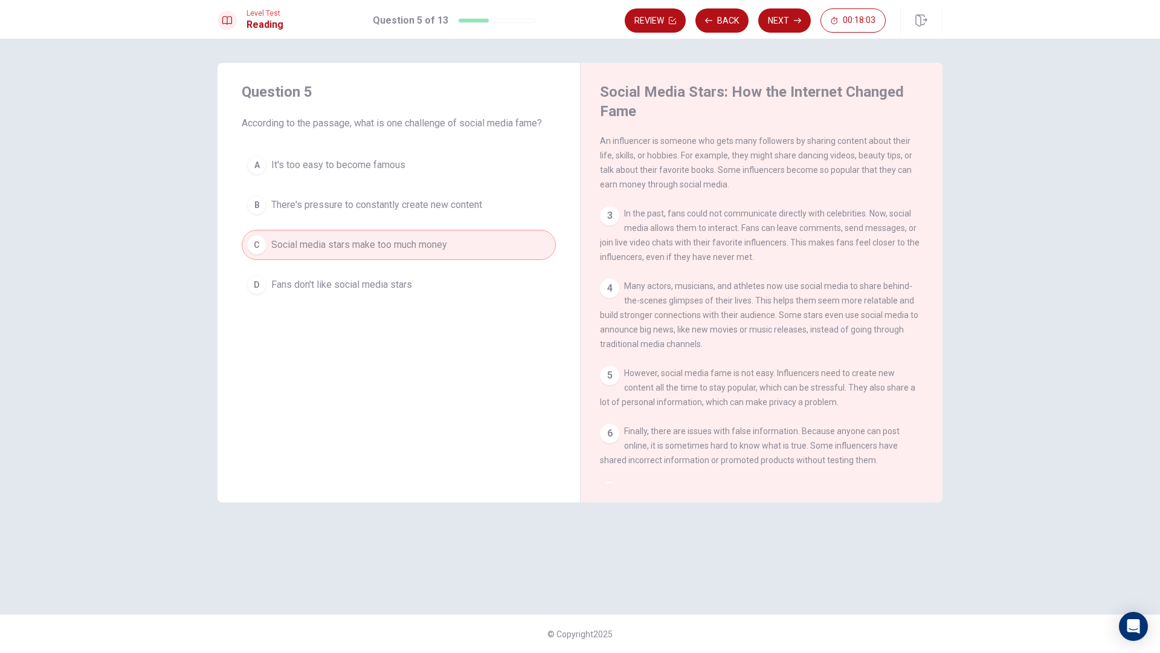
click at [456, 277] on button "D Fans don't like social media stars" at bounding box center [399, 284] width 314 height 30
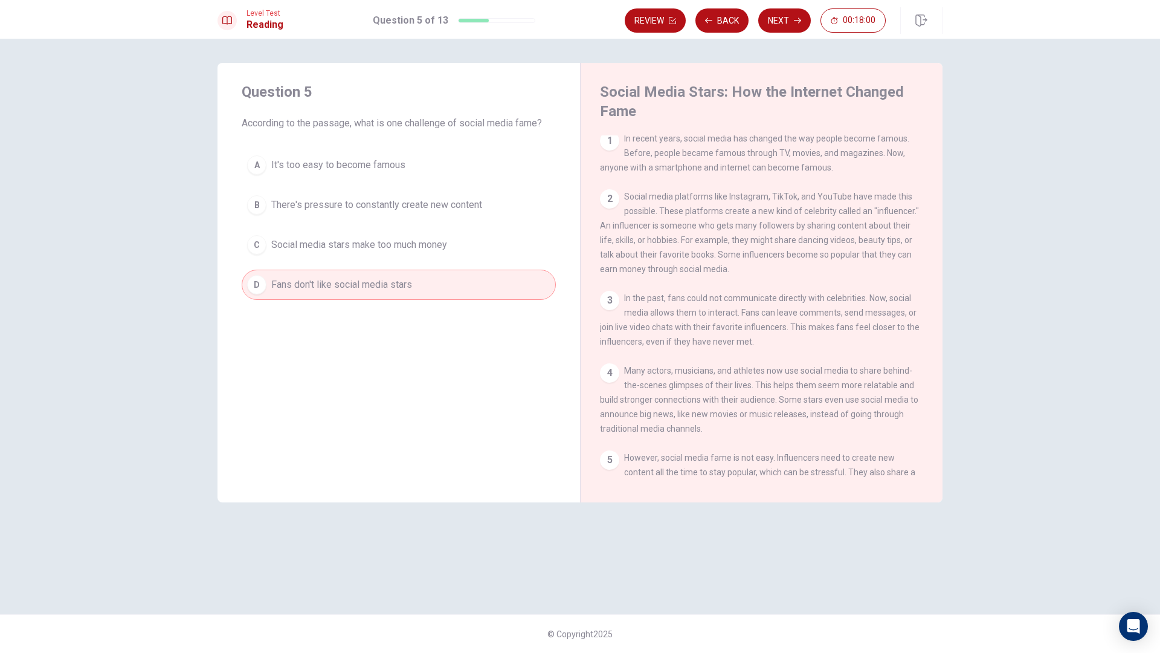
scroll to position [0, 0]
click at [404, 246] on span "Social media stars make too much money" at bounding box center [359, 244] width 176 height 15
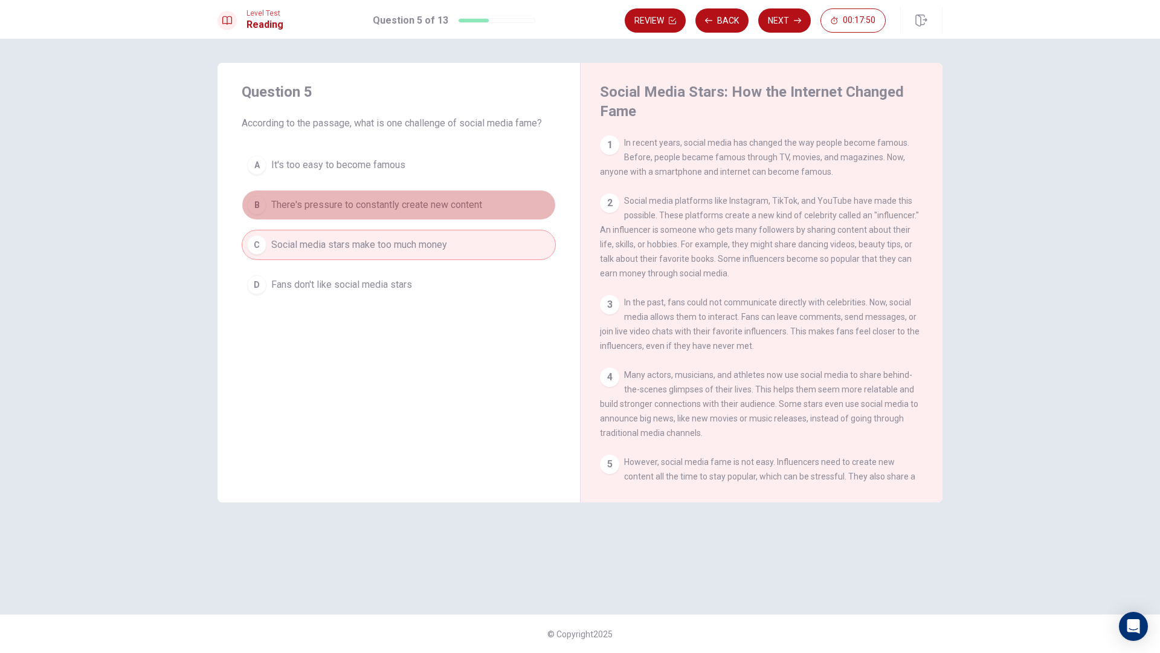
click at [428, 211] on span "There's pressure to constantly create new content" at bounding box center [376, 205] width 211 height 15
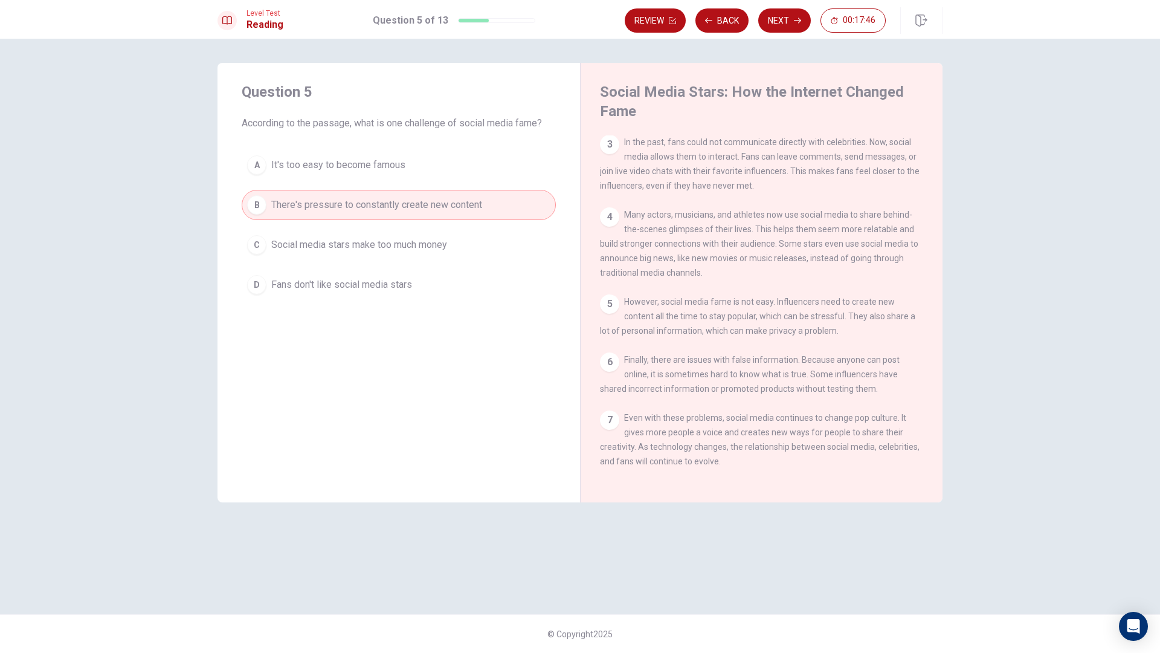
scroll to position [177, 0]
click at [783, 16] on button "Next" at bounding box center [784, 20] width 53 height 24
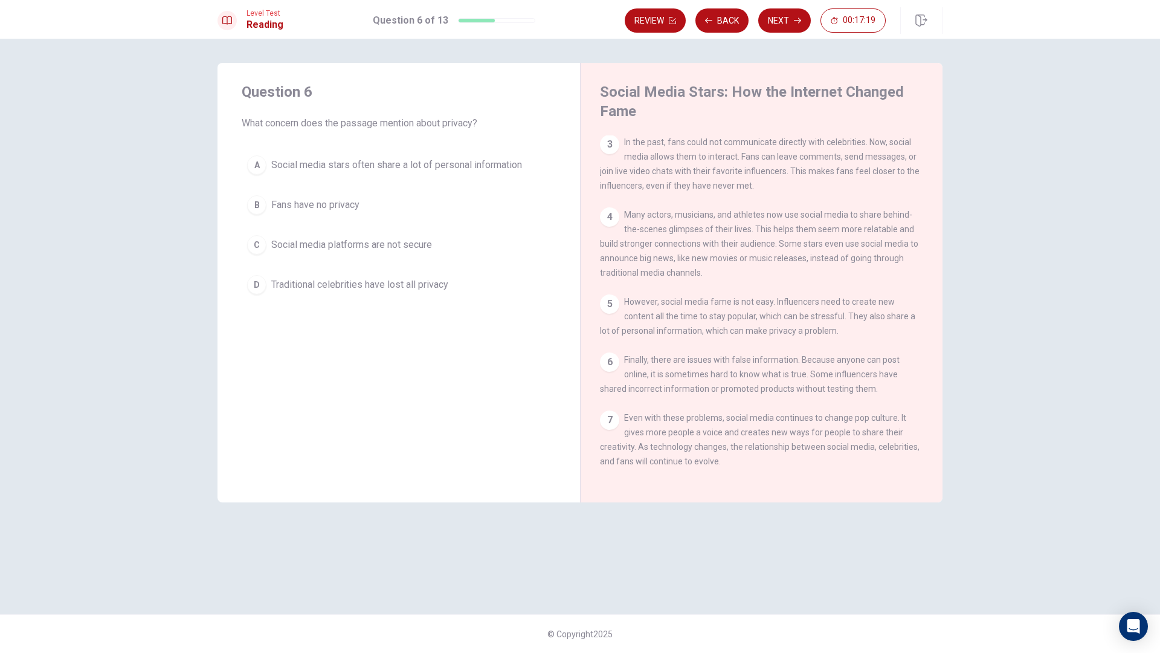
click at [372, 172] on span "Social media stars often share a lot of personal information" at bounding box center [396, 165] width 251 height 15
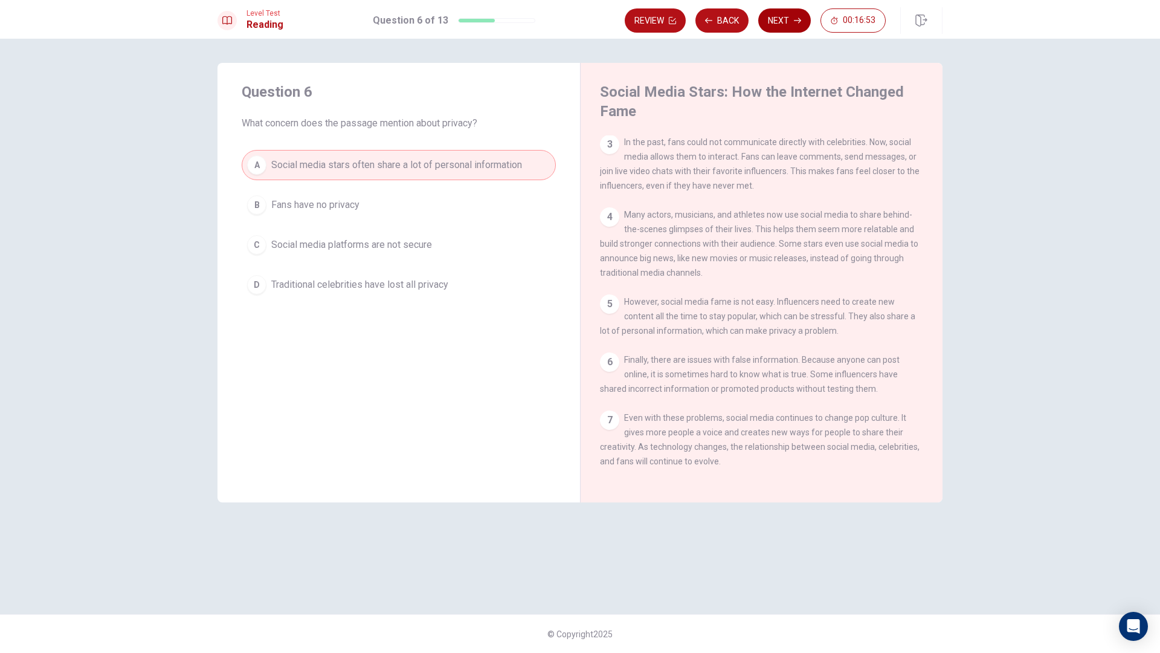
click at [780, 16] on button "Next" at bounding box center [784, 20] width 53 height 24
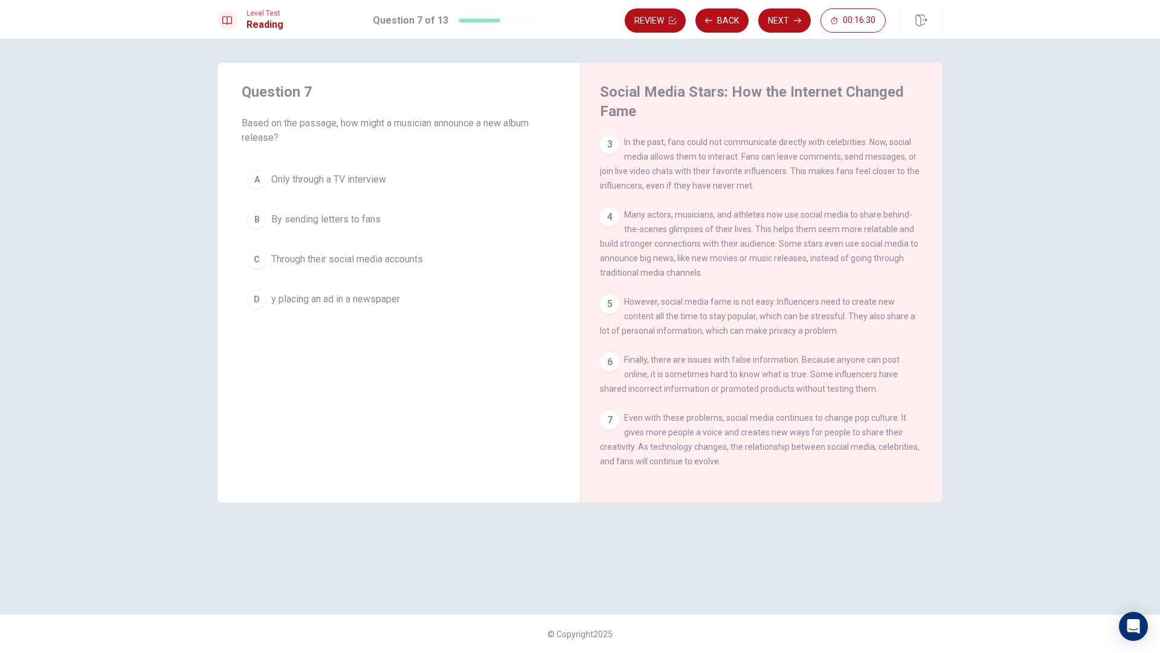
click at [332, 173] on span "Only through a TV interview" at bounding box center [328, 179] width 115 height 15
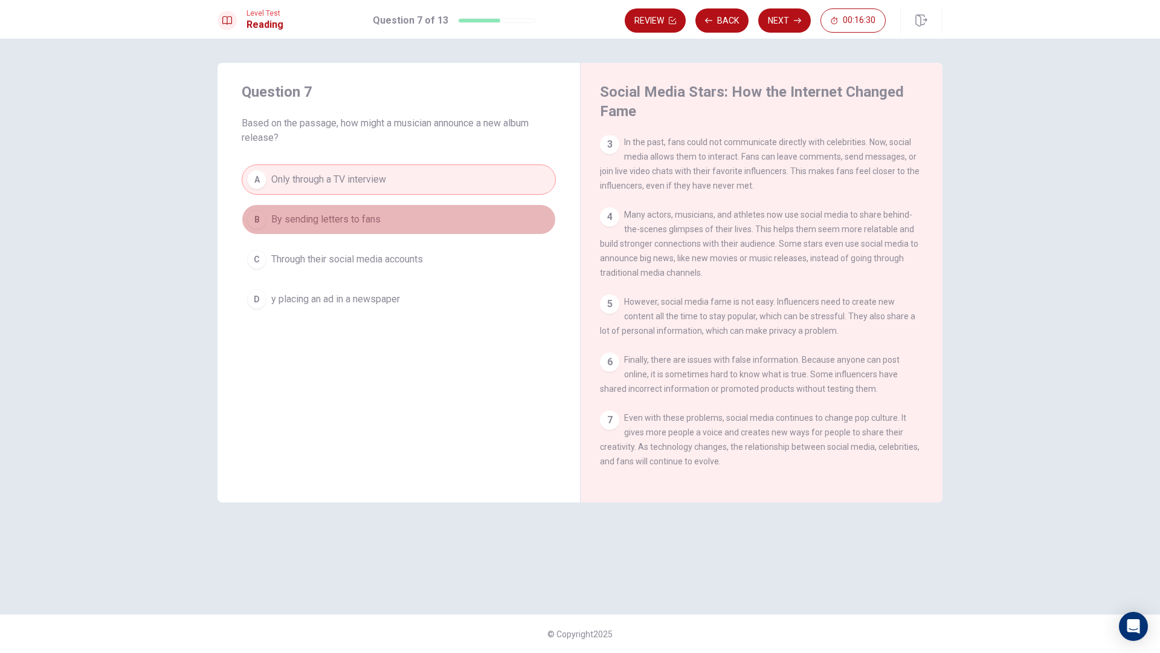
click at [338, 210] on button "B By sending letters to fans" at bounding box center [399, 219] width 314 height 30
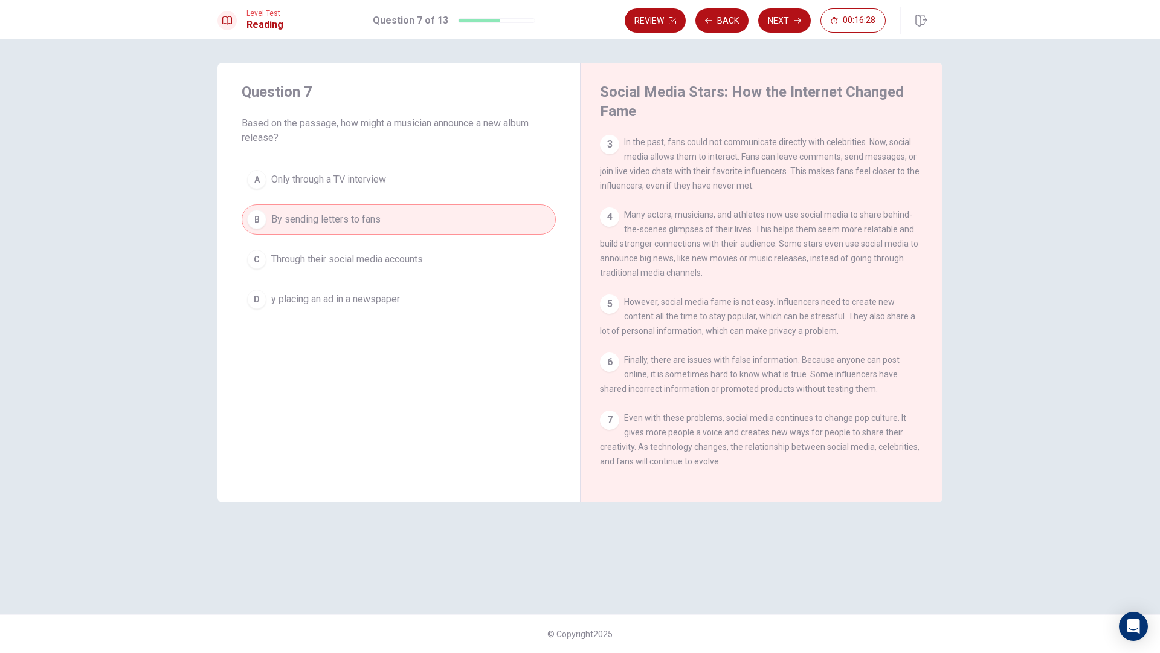
click at [335, 250] on button "C Through their social media accounts" at bounding box center [399, 259] width 314 height 30
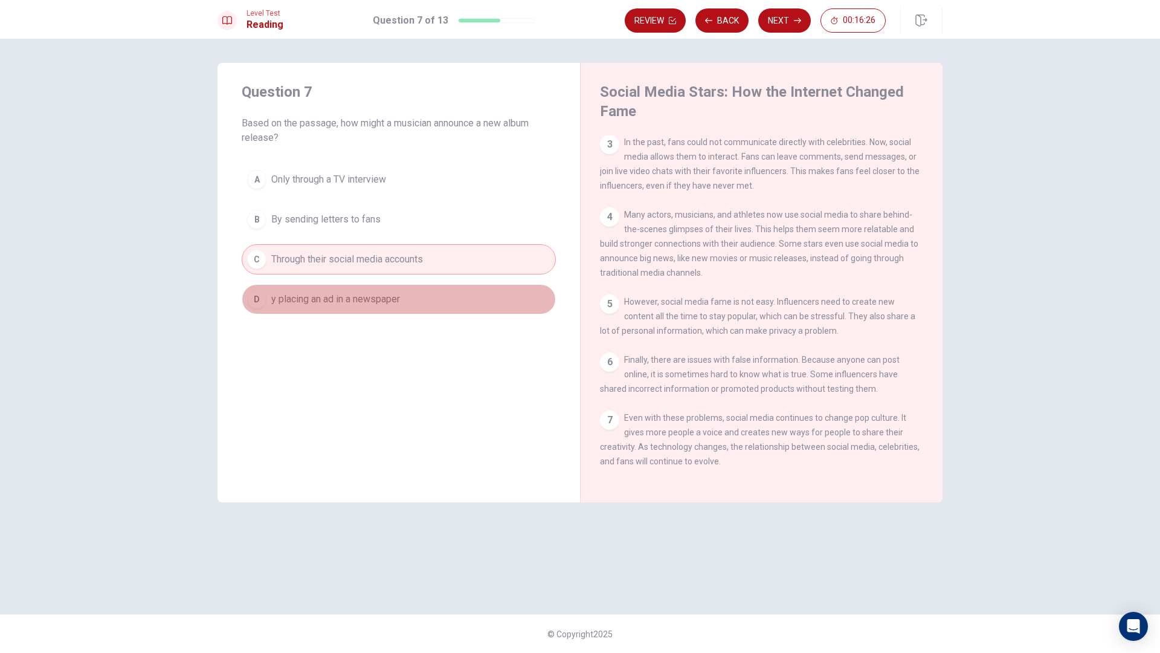
click at [349, 309] on button "D y placing an ad in a newspaper" at bounding box center [399, 299] width 314 height 30
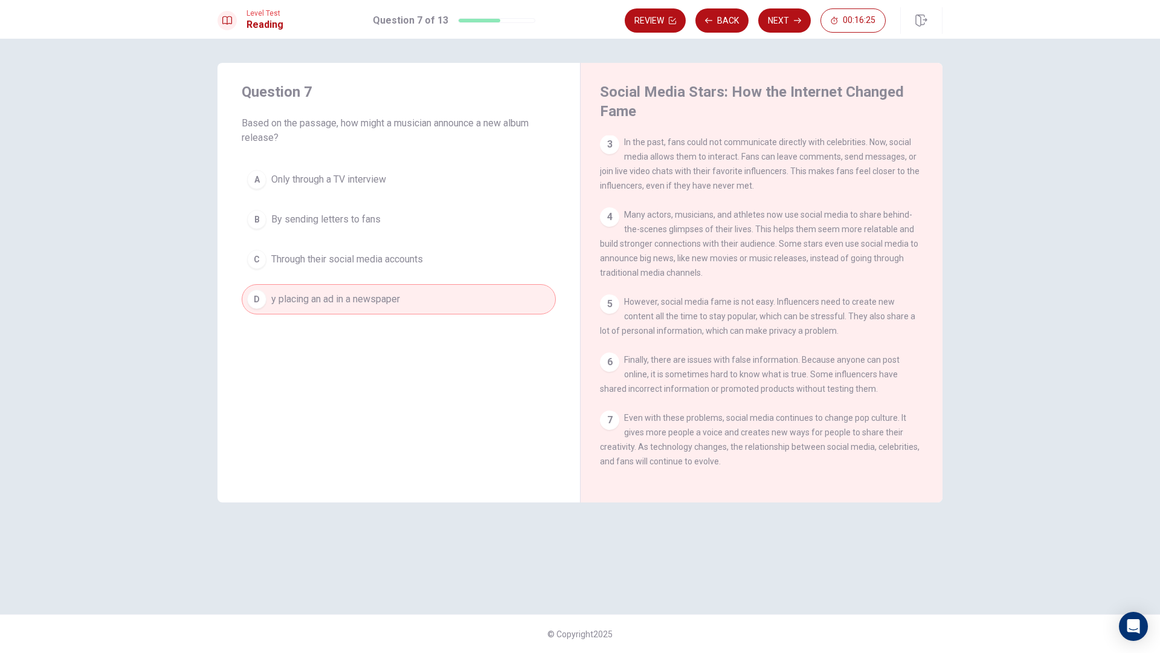
click at [364, 265] on span "Through their social media accounts" at bounding box center [347, 259] width 152 height 15
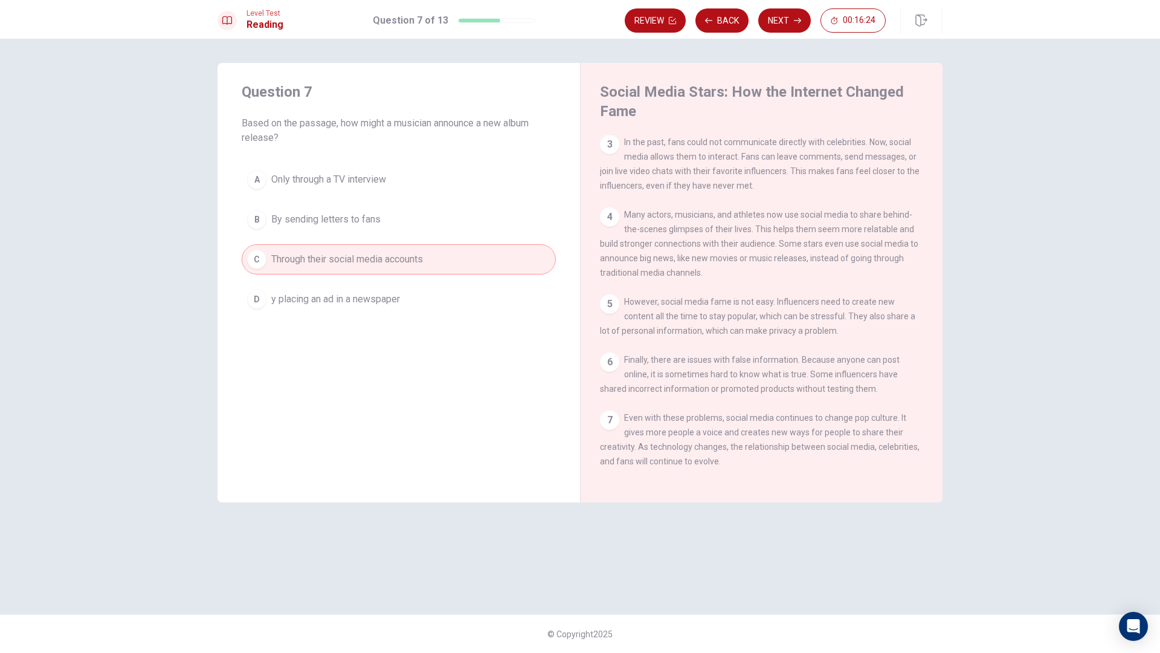
click at [776, 17] on button "Next" at bounding box center [784, 20] width 53 height 24
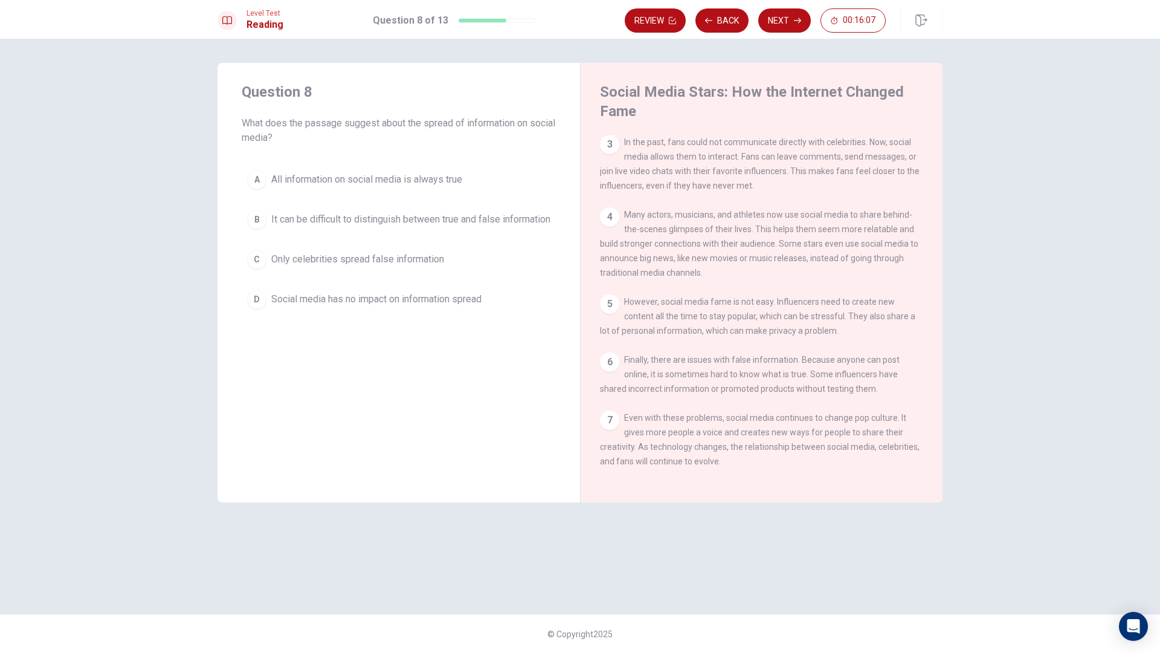
click at [393, 213] on span "It can be difficult to distinguish between true and false information" at bounding box center [410, 219] width 279 height 15
click at [370, 175] on span "All information on social media is always true" at bounding box center [366, 179] width 191 height 15
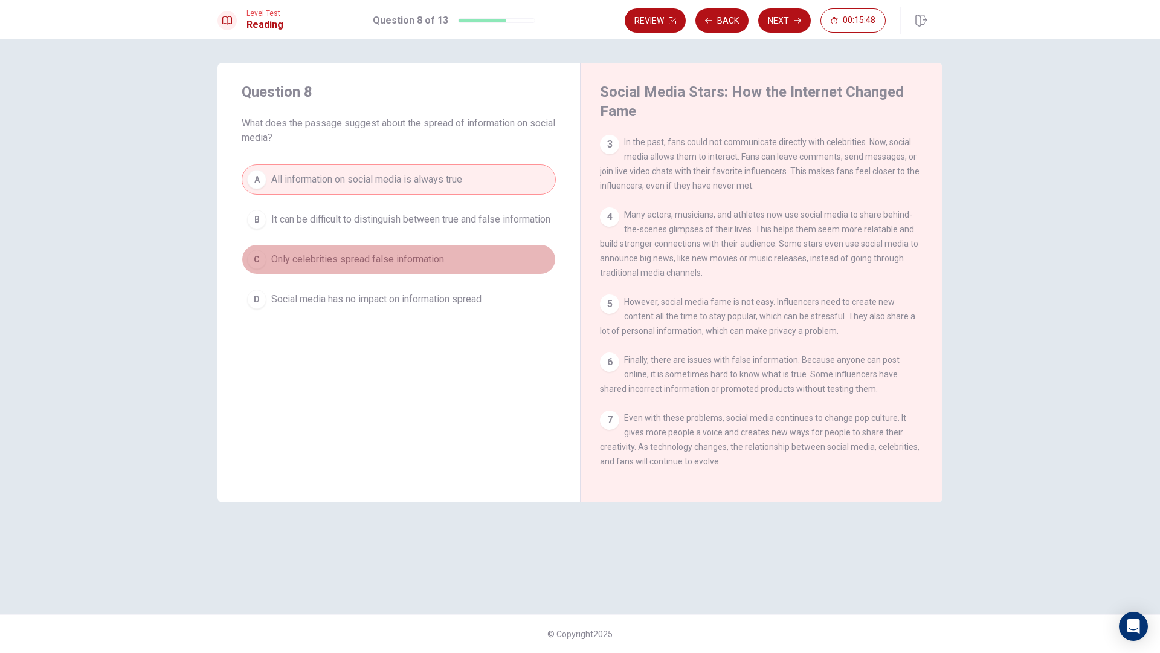
click at [387, 274] on button "C Only celebrities spread false information" at bounding box center [399, 259] width 314 height 30
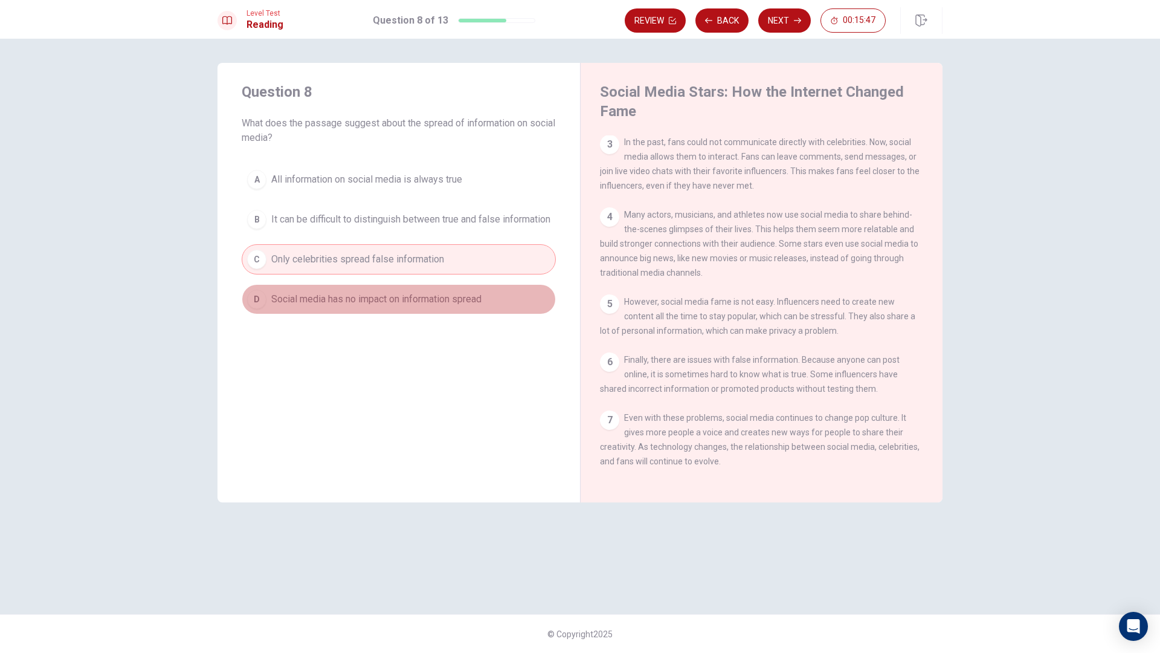
click at [374, 306] on span "Social media has no impact on information spread" at bounding box center [376, 299] width 210 height 15
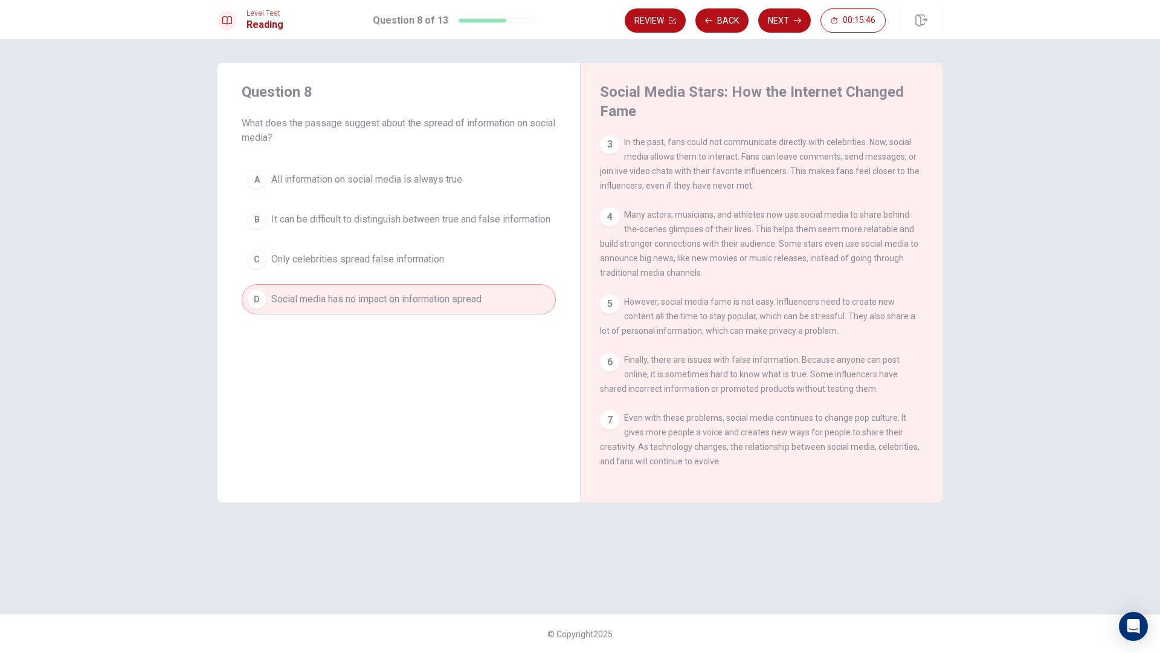
drag, startPoint x: 433, startPoint y: 213, endPoint x: 453, endPoint y: 210, distance: 20.8
click at [433, 213] on span "It can be difficult to distinguish between true and false information" at bounding box center [410, 219] width 279 height 15
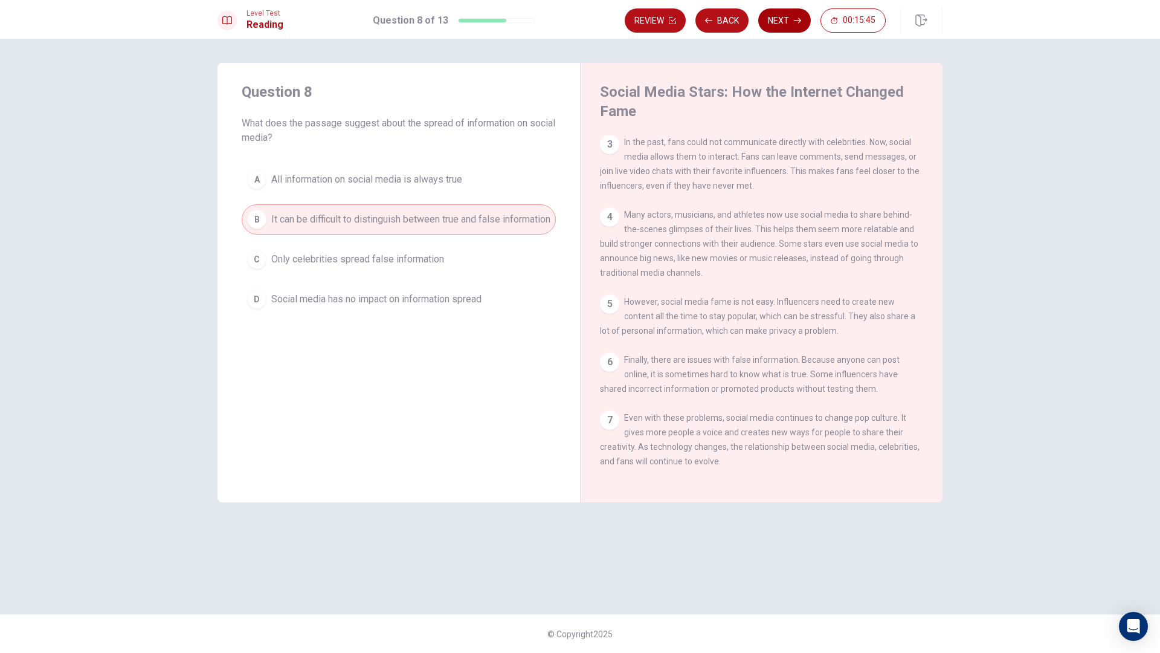
click at [784, 14] on button "Next" at bounding box center [784, 20] width 53 height 24
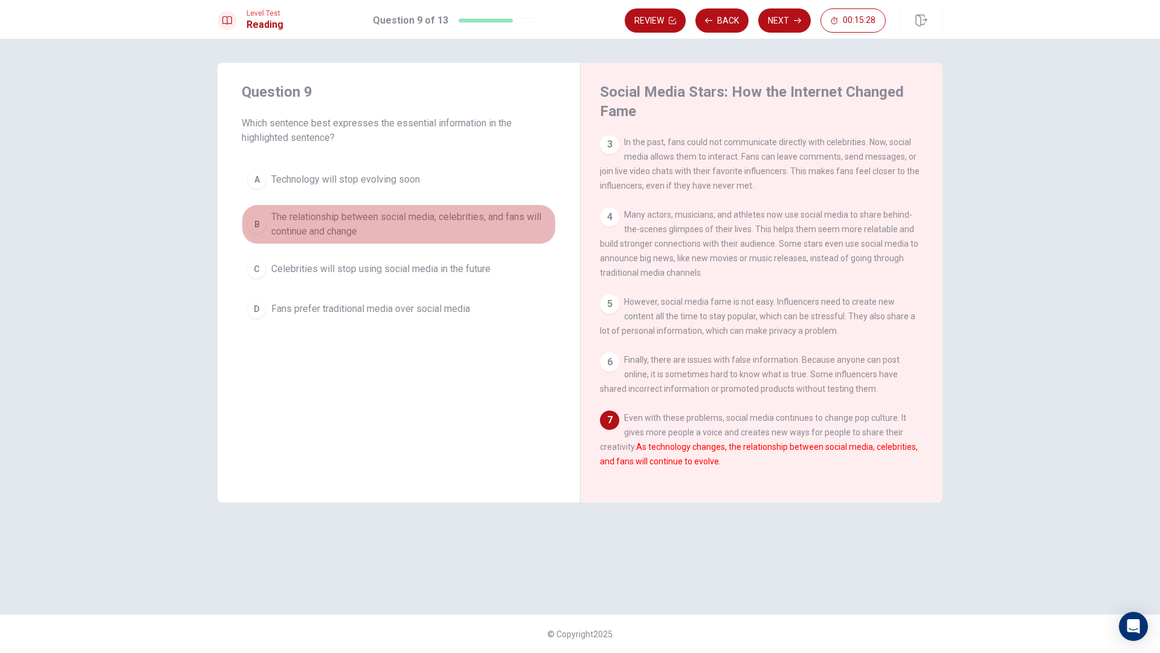
click at [294, 216] on span "The relationship between social media, celebrities, and fans will continue and …" at bounding box center [410, 224] width 279 height 29
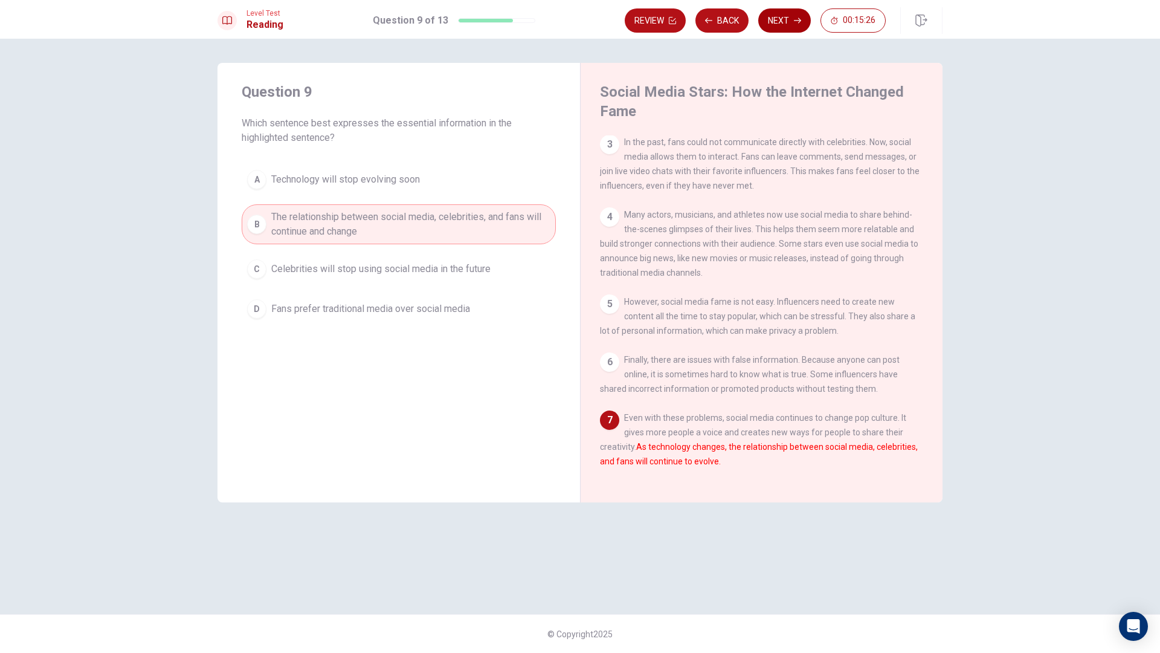
click at [791, 28] on button "Next" at bounding box center [784, 20] width 53 height 24
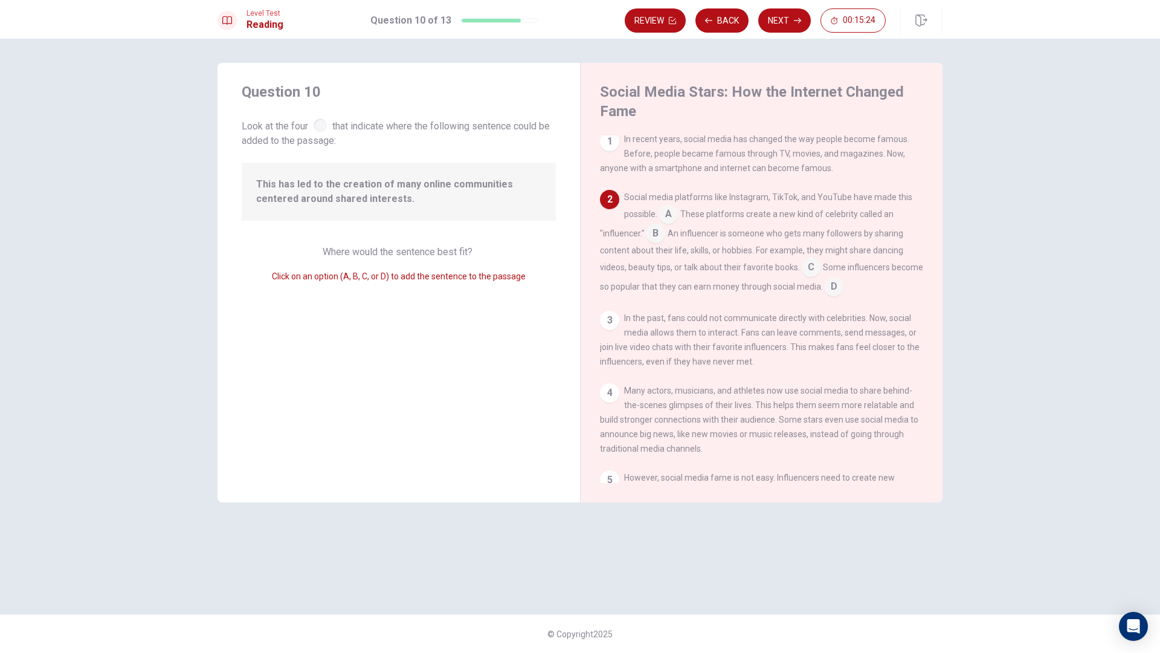
scroll to position [0, 0]
click at [673, 219] on input at bounding box center [668, 218] width 19 height 19
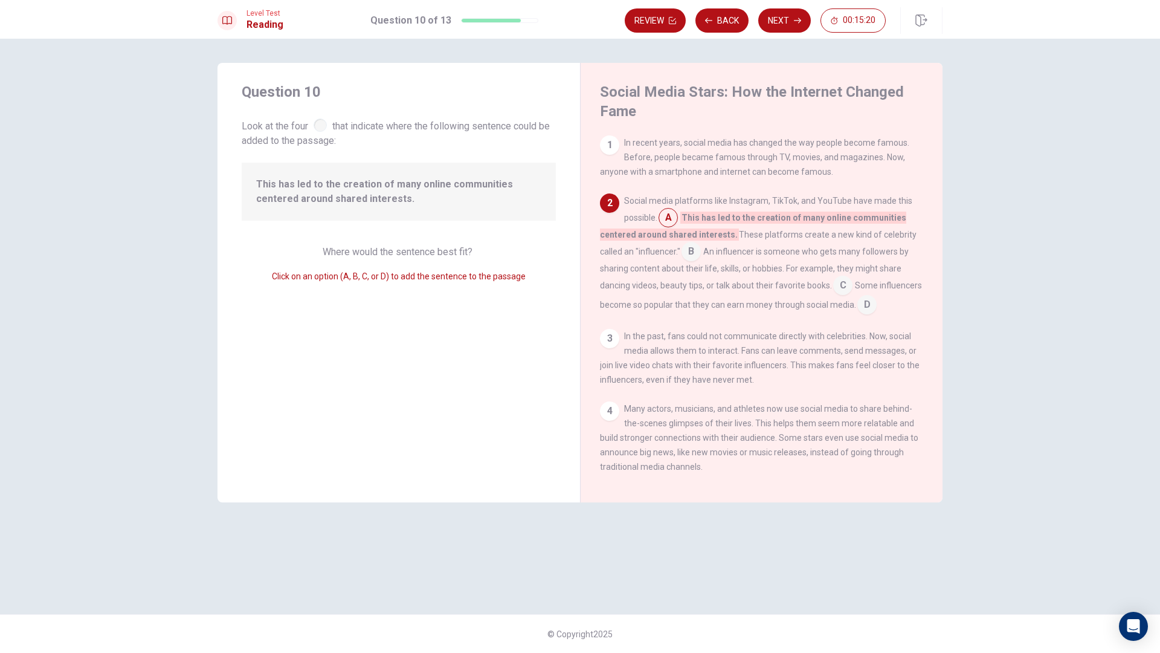
click at [691, 251] on input at bounding box center [691, 252] width 19 height 19
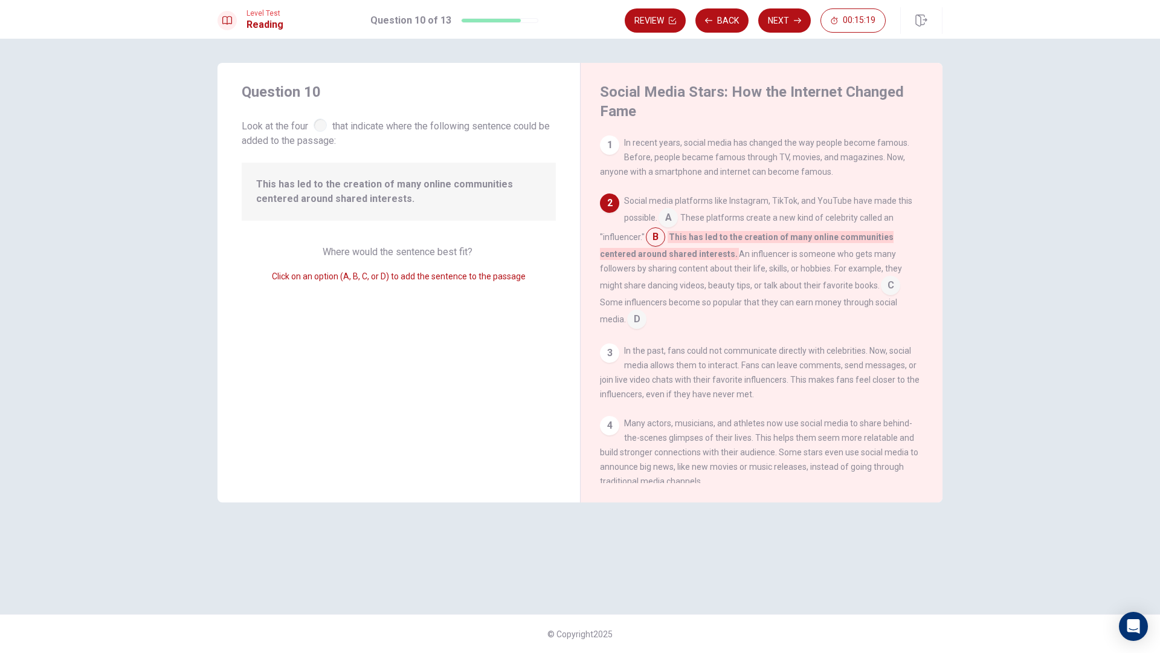
click at [671, 216] on input at bounding box center [668, 218] width 19 height 19
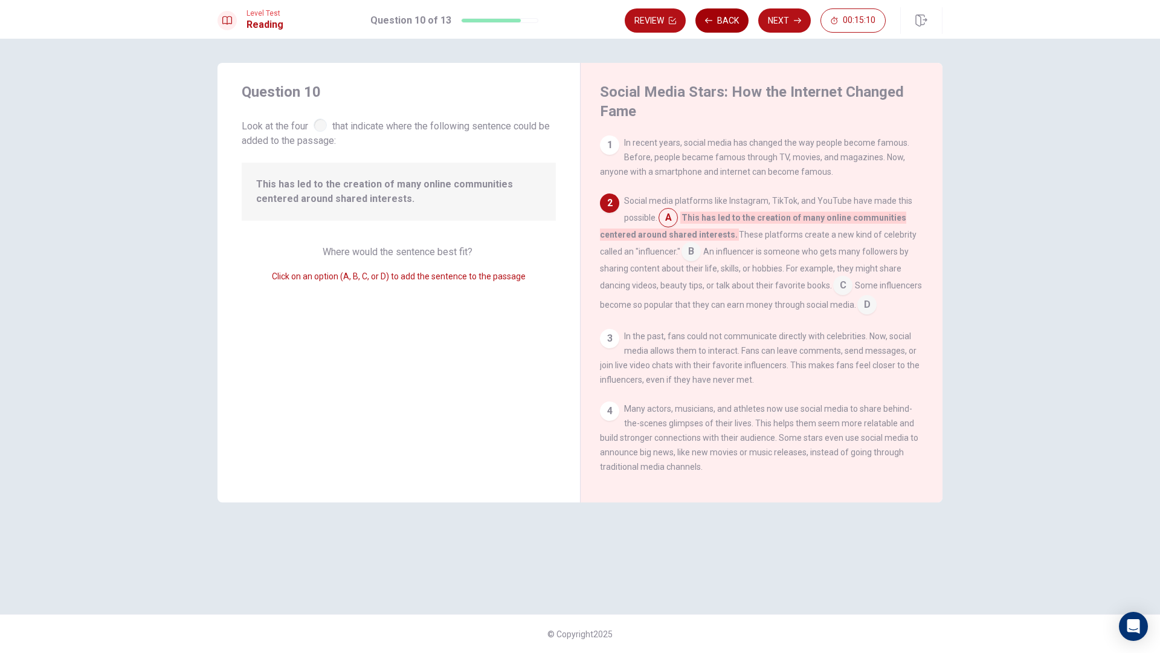
click at [722, 15] on button "Back" at bounding box center [721, 20] width 53 height 24
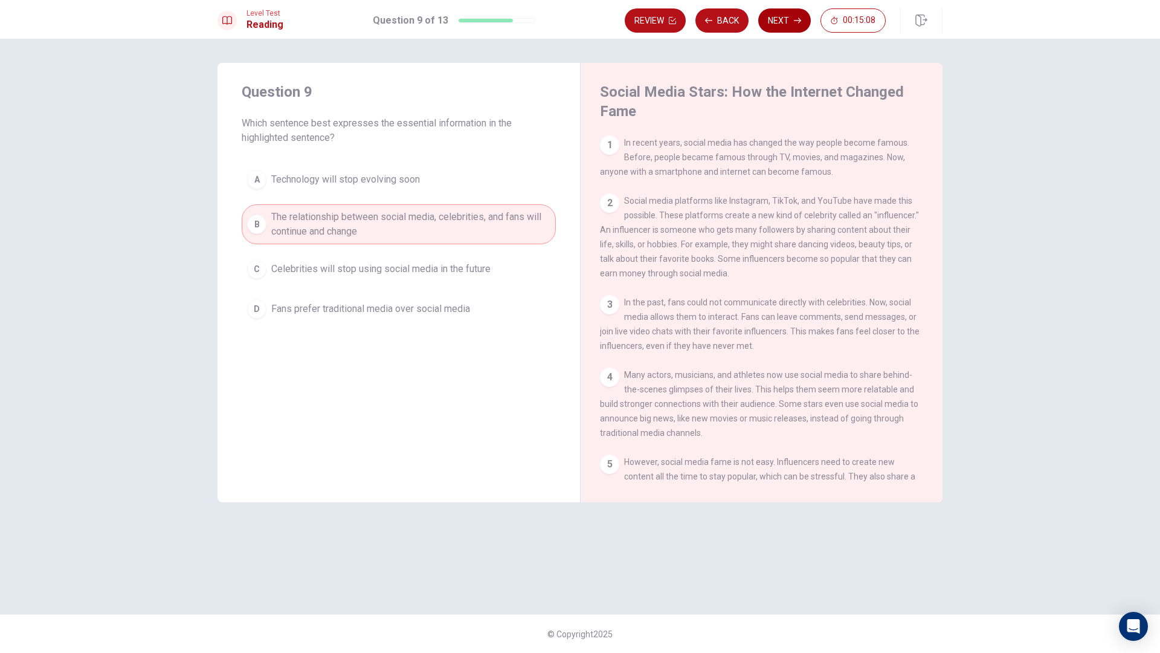
click at [774, 22] on button "Next" at bounding box center [784, 20] width 53 height 24
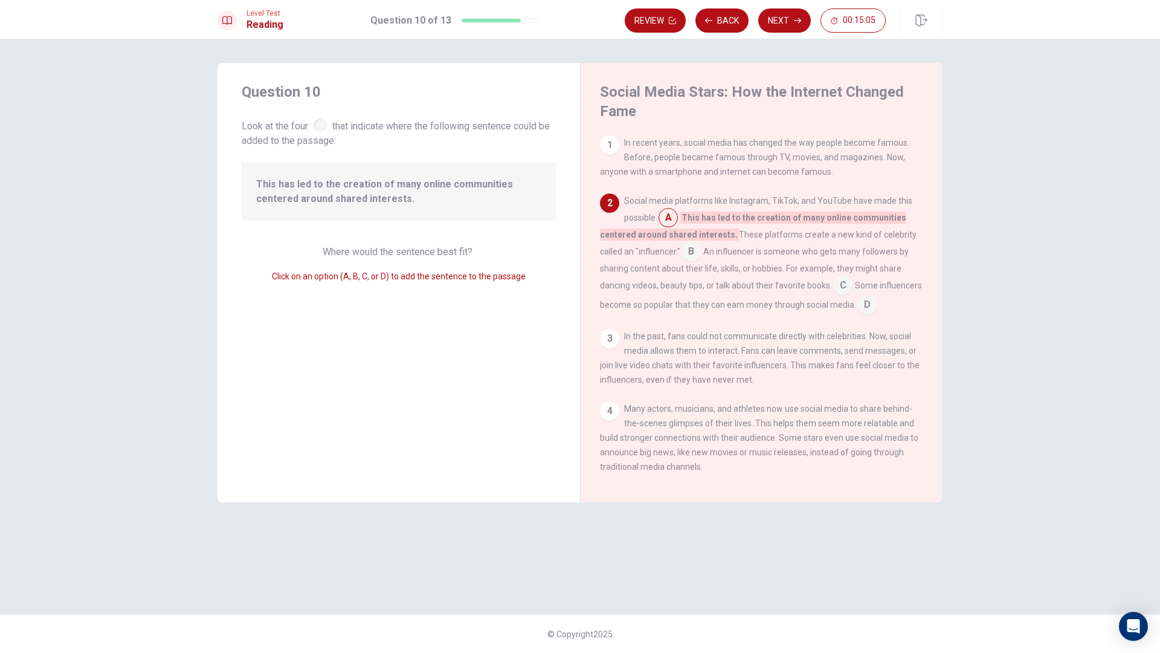
click at [857, 315] on input at bounding box center [866, 305] width 19 height 19
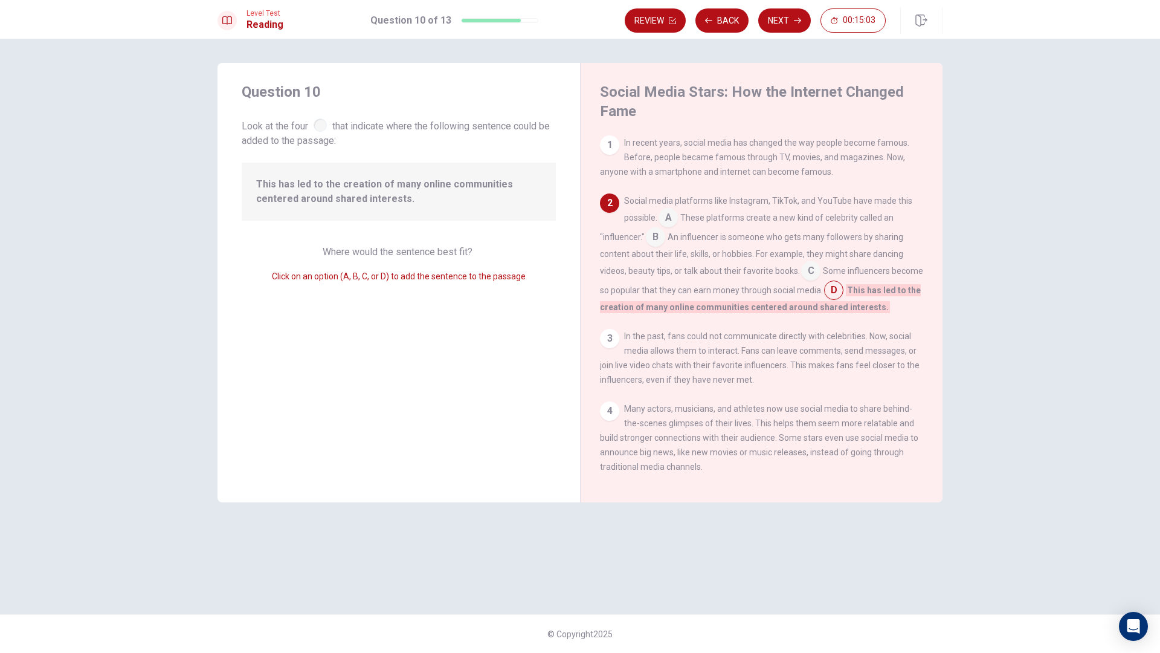
click at [675, 222] on input at bounding box center [668, 218] width 19 height 19
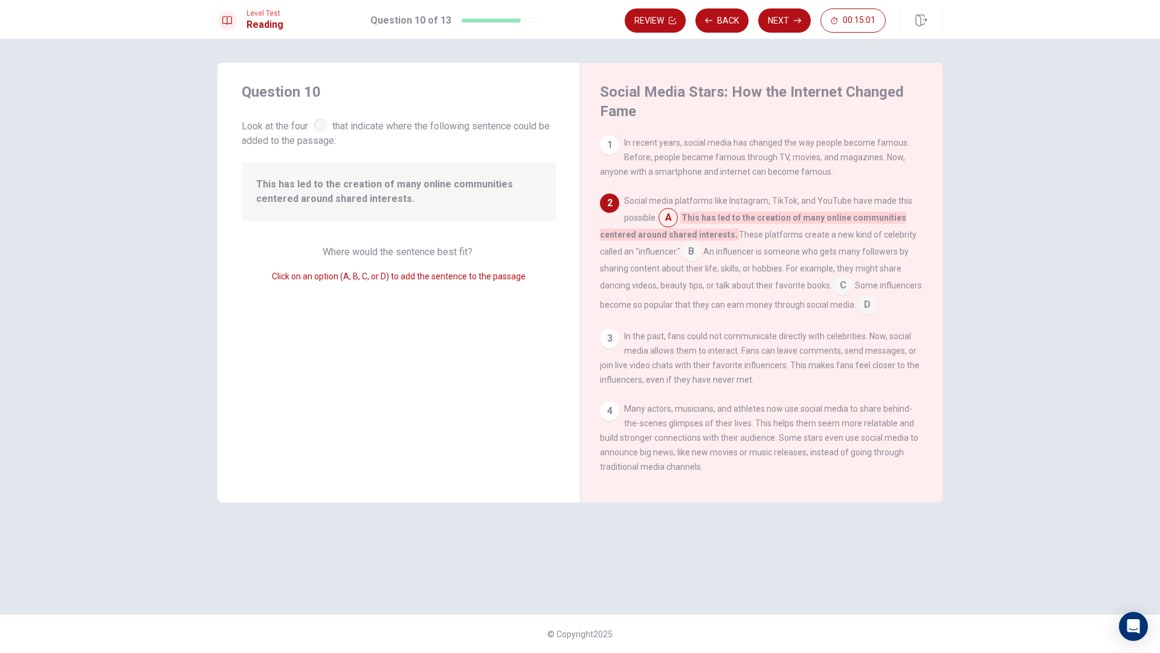
click at [857, 315] on input at bounding box center [866, 305] width 19 height 19
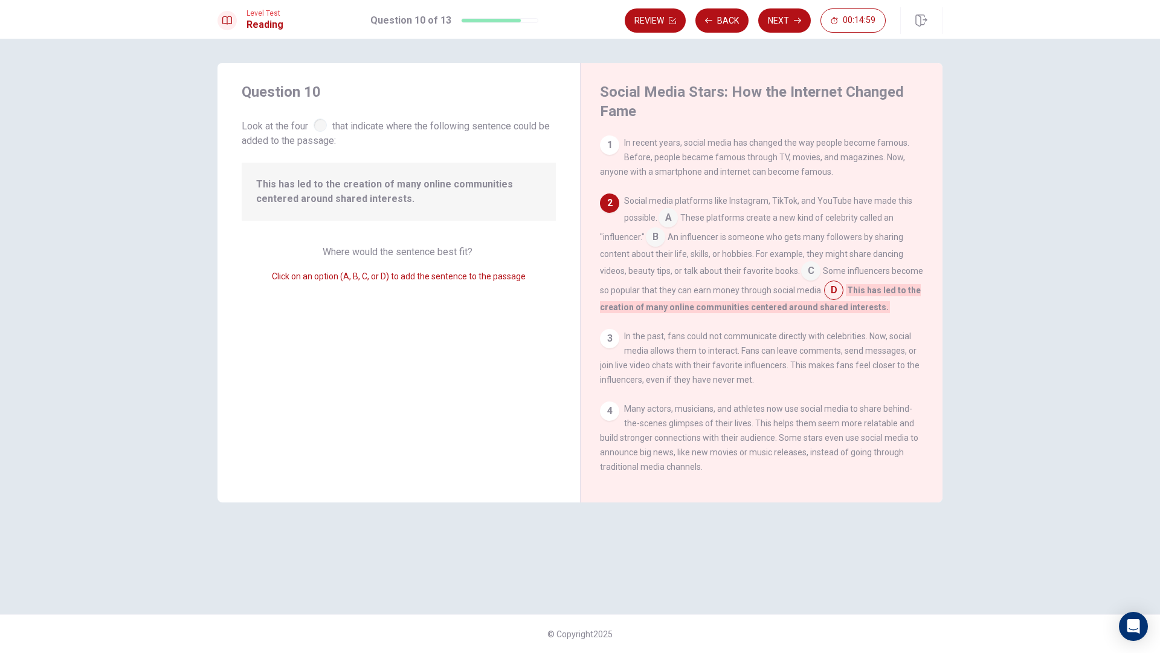
click at [726, 329] on div "1 In recent years, social media has changed the way people become famous. Befor…" at bounding box center [770, 308] width 340 height 347
click at [707, 276] on span "An influencer is someone who gets many followers by sharing content about their…" at bounding box center [751, 254] width 303 height 44
click at [608, 416] on div "4" at bounding box center [609, 410] width 19 height 19
click at [843, 291] on input at bounding box center [833, 291] width 19 height 19
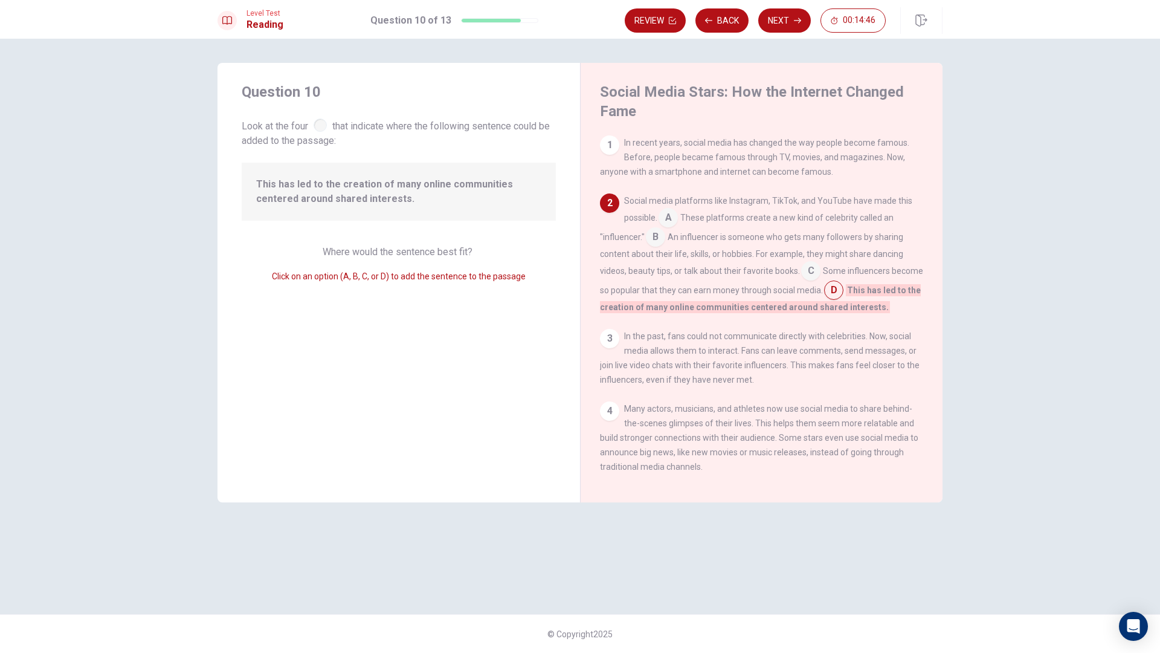
click at [843, 291] on input at bounding box center [833, 291] width 19 height 19
click at [812, 288] on span "Some influencers become so popular that they can earn money through social medi…" at bounding box center [761, 280] width 323 height 29
click at [808, 279] on input at bounding box center [810, 271] width 19 height 19
click at [658, 240] on input at bounding box center [655, 237] width 19 height 19
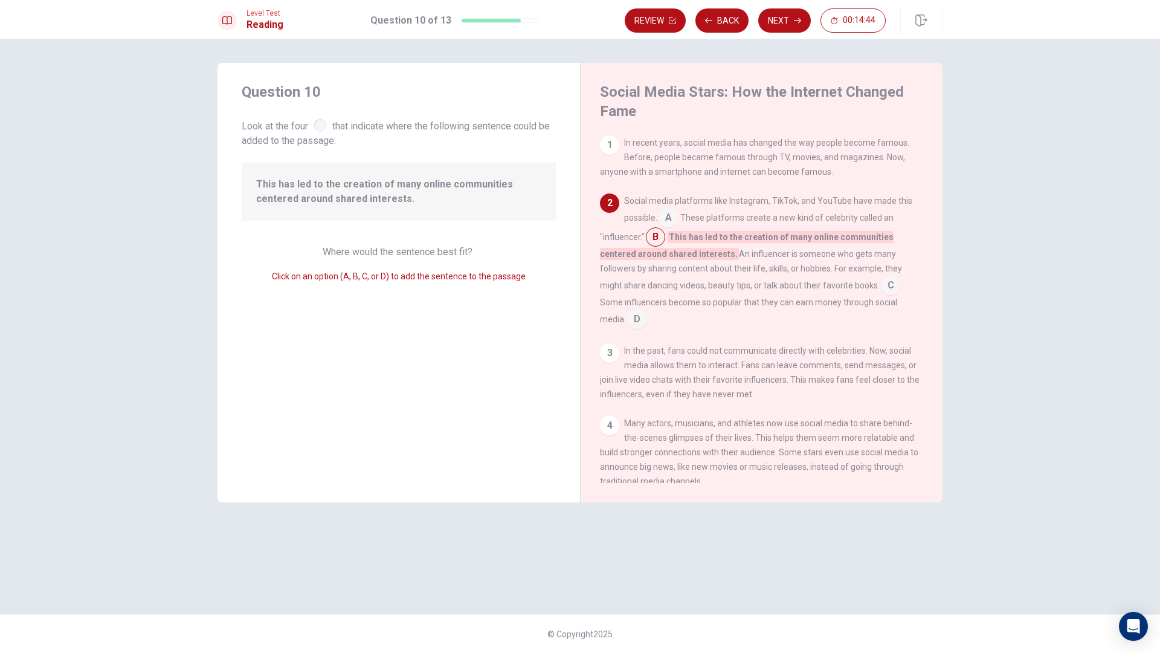
click at [677, 212] on input at bounding box center [668, 218] width 19 height 19
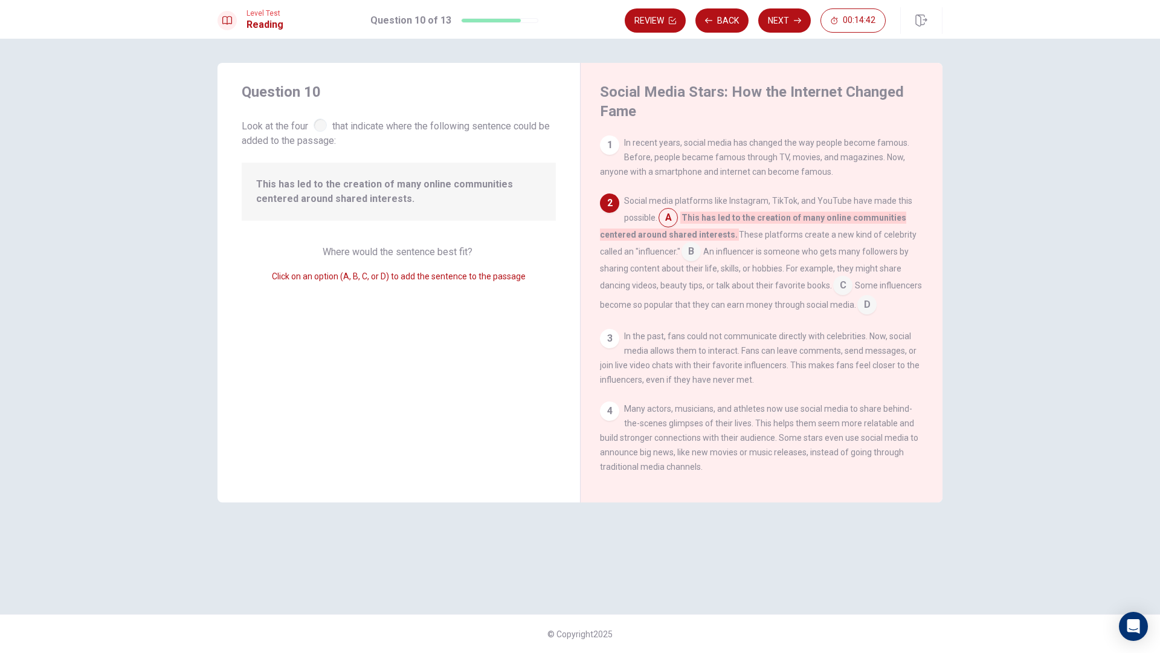
click at [675, 220] on input at bounding box center [668, 218] width 19 height 19
click at [690, 243] on div "Social media platforms like Instagram, TikTok, and YouTube have made this possi…" at bounding box center [762, 253] width 324 height 121
click at [694, 262] on input at bounding box center [691, 252] width 19 height 19
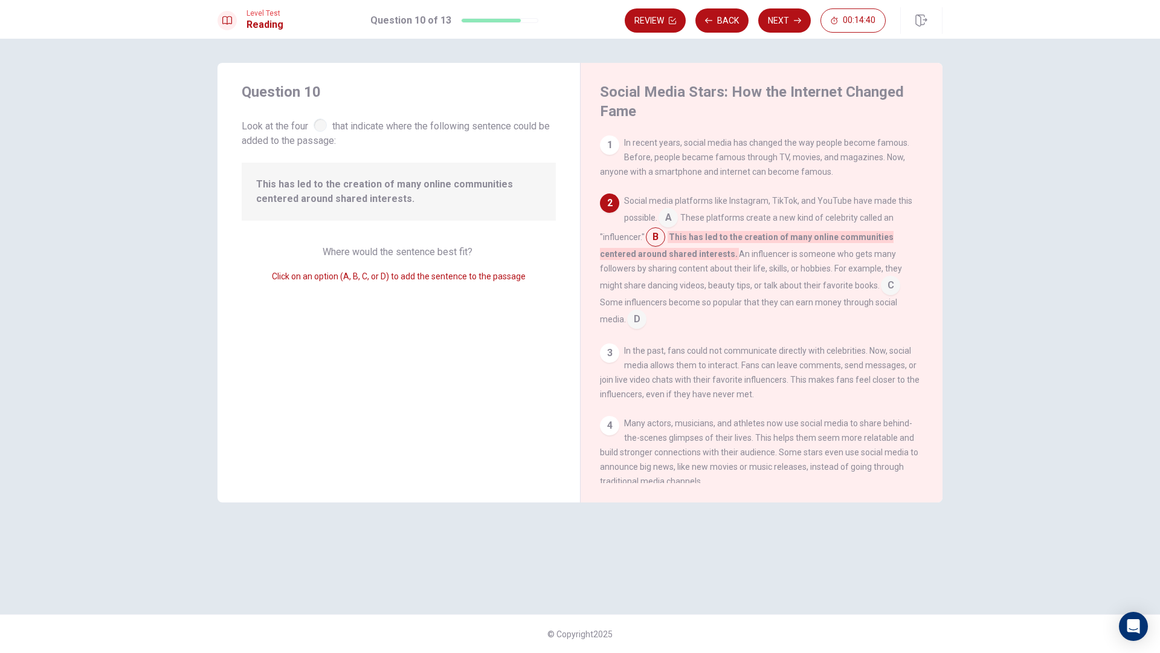
click at [654, 243] on input at bounding box center [655, 237] width 19 height 19
drag, startPoint x: 659, startPoint y: 237, endPoint x: 673, endPoint y: 214, distance: 27.7
click at [673, 214] on div "Social media platforms like Instagram, TikTok, and YouTube have made this possi…" at bounding box center [762, 260] width 324 height 135
type input "qewiufewuihfeffw"
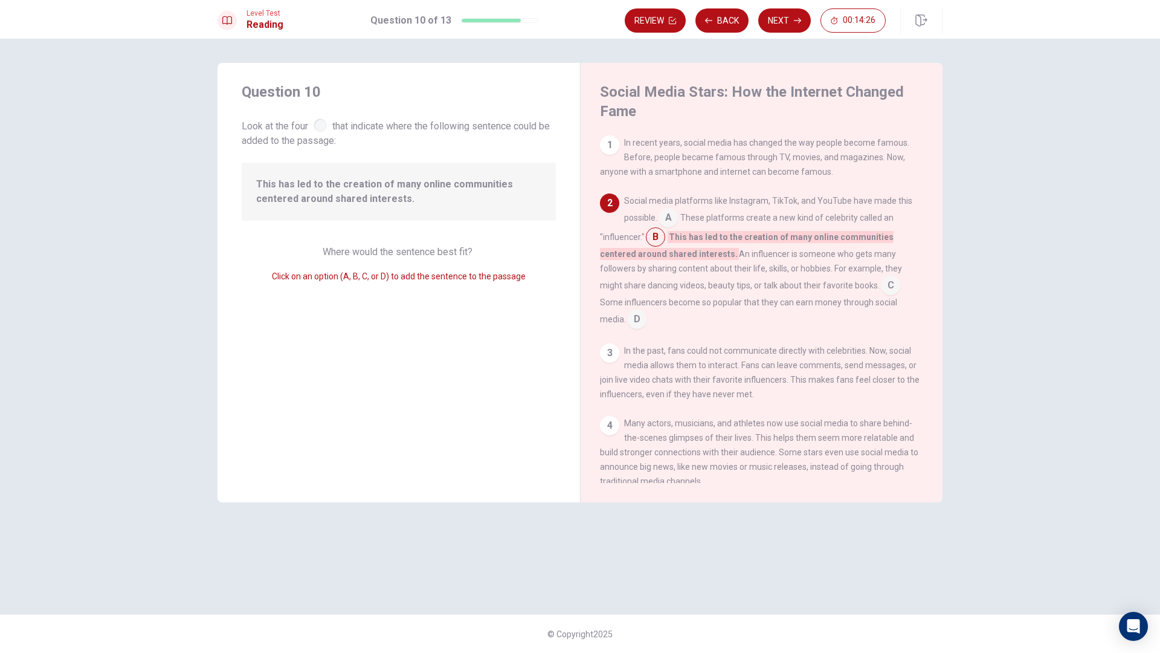
scroll to position [0, 0]
click at [662, 222] on input at bounding box center [668, 218] width 19 height 19
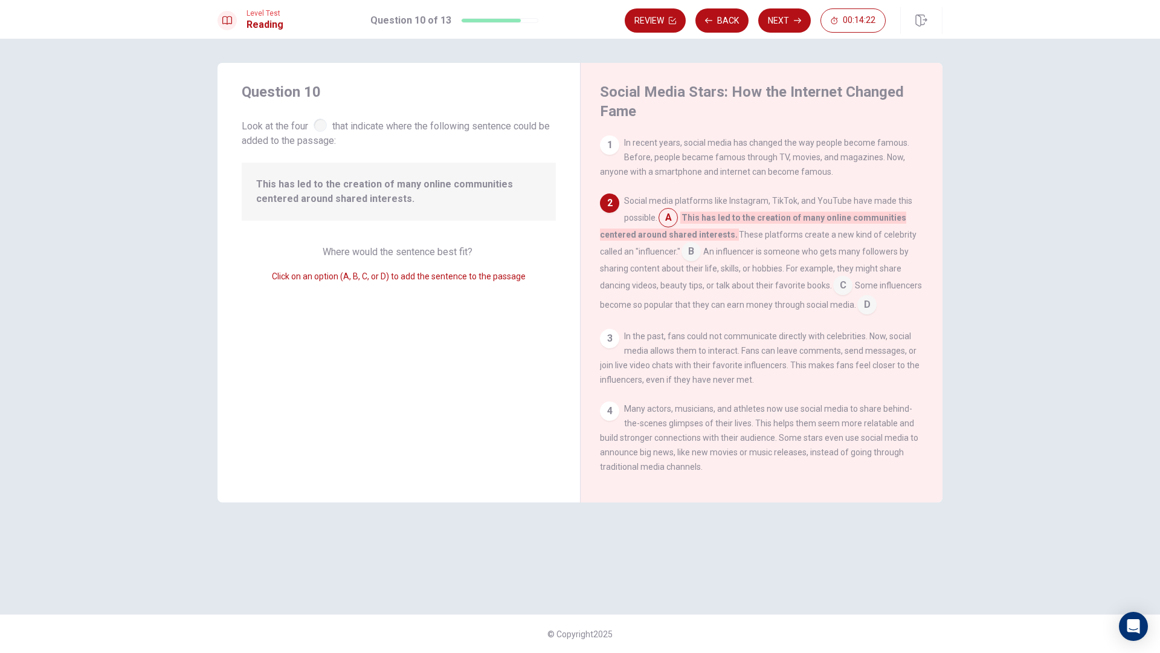
click at [694, 256] on input "qewiufewuihfeffw" at bounding box center [691, 252] width 19 height 19
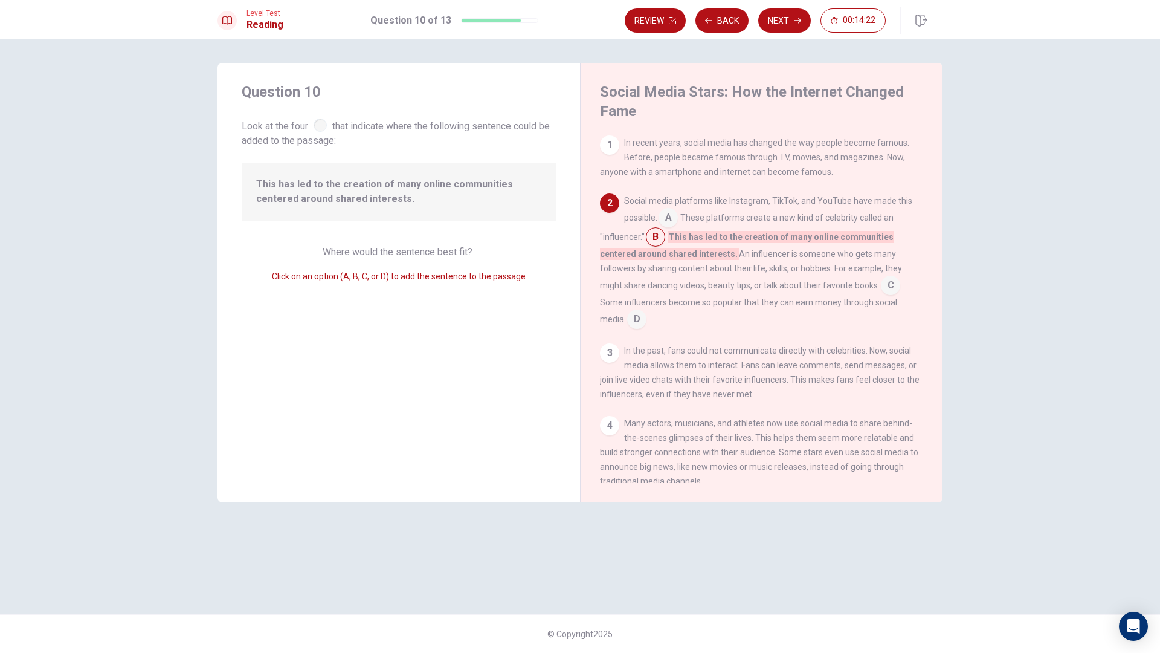
click at [694, 256] on span "This has led to the creation of many online communities centered around shared …" at bounding box center [747, 245] width 294 height 29
click at [656, 248] on input "qewiufewuihfeffw" at bounding box center [655, 237] width 19 height 19
drag, startPoint x: 694, startPoint y: 321, endPoint x: 670, endPoint y: 323, distance: 23.7
click at [693, 321] on div "Social media platforms like Instagram, TikTok, and YouTube have made this possi…" at bounding box center [762, 260] width 324 height 135
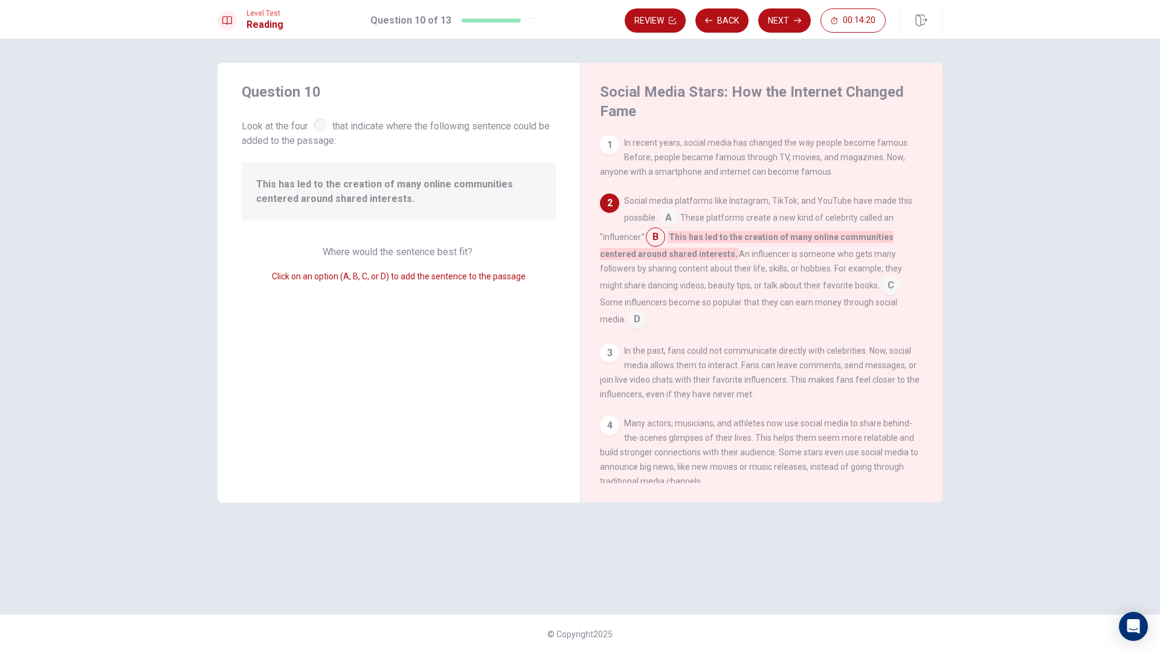
click at [646, 323] on input at bounding box center [636, 320] width 19 height 19
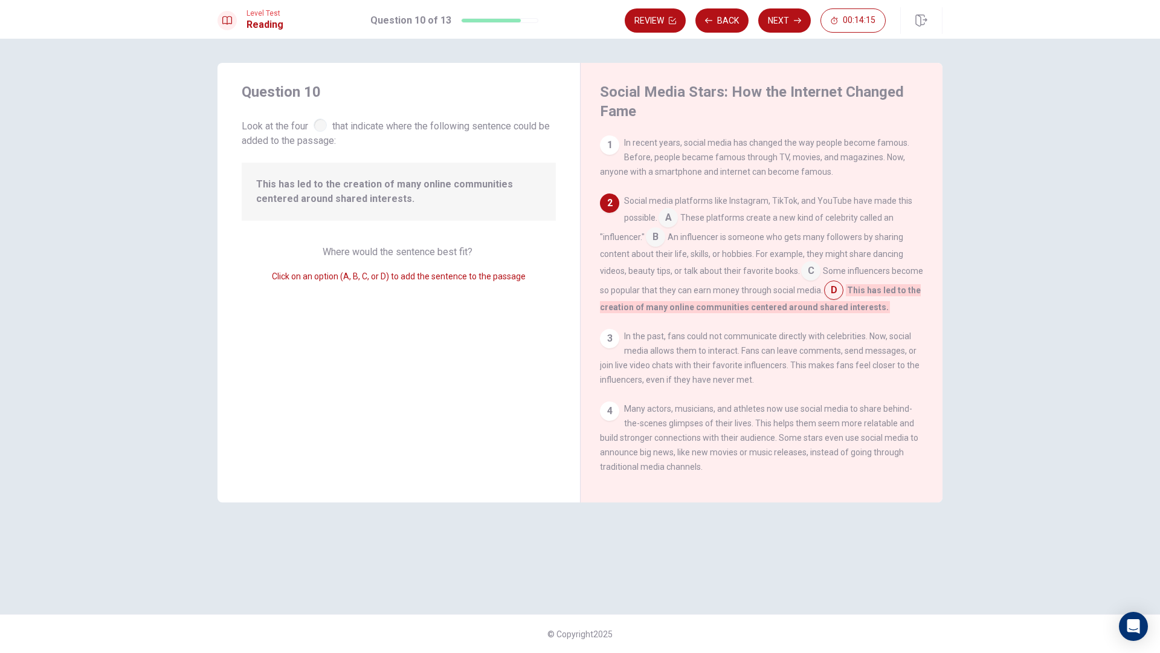
click at [672, 228] on input at bounding box center [668, 218] width 19 height 19
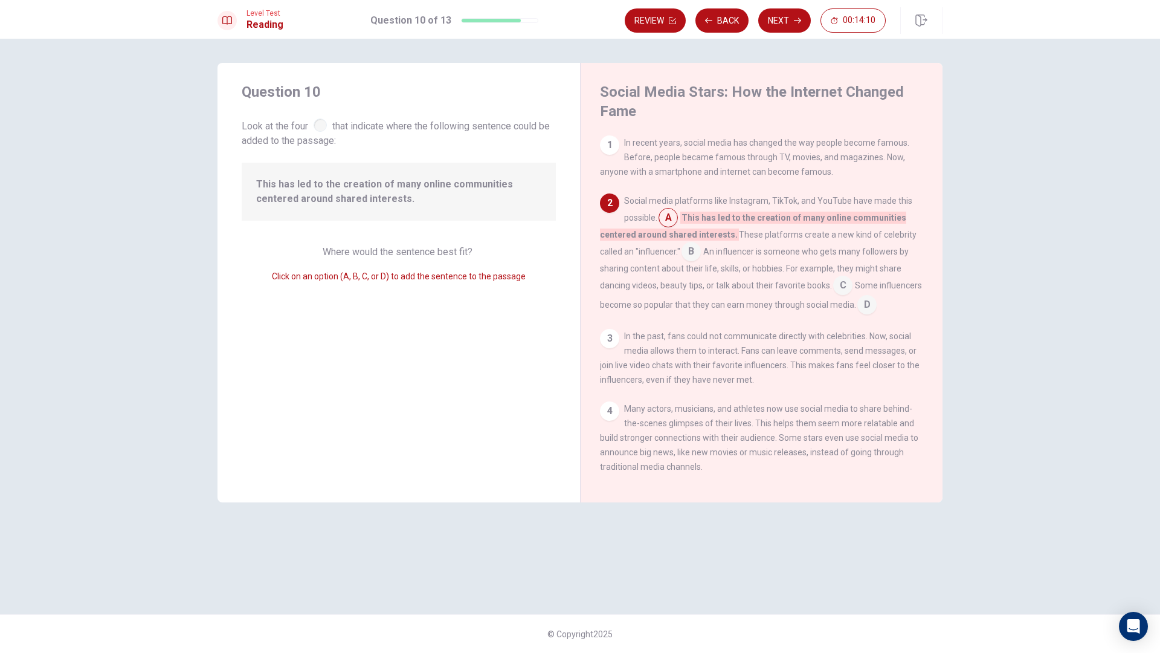
click at [699, 253] on input "qewiufewuihfeffw" at bounding box center [691, 252] width 19 height 19
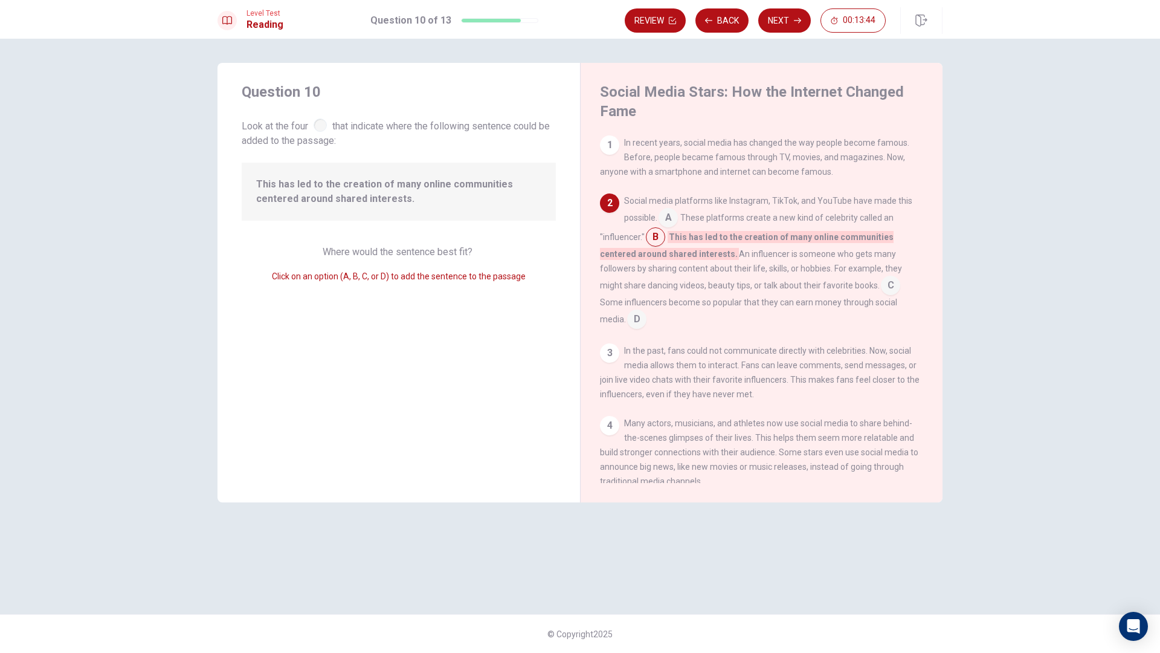
click at [645, 317] on input at bounding box center [636, 320] width 19 height 19
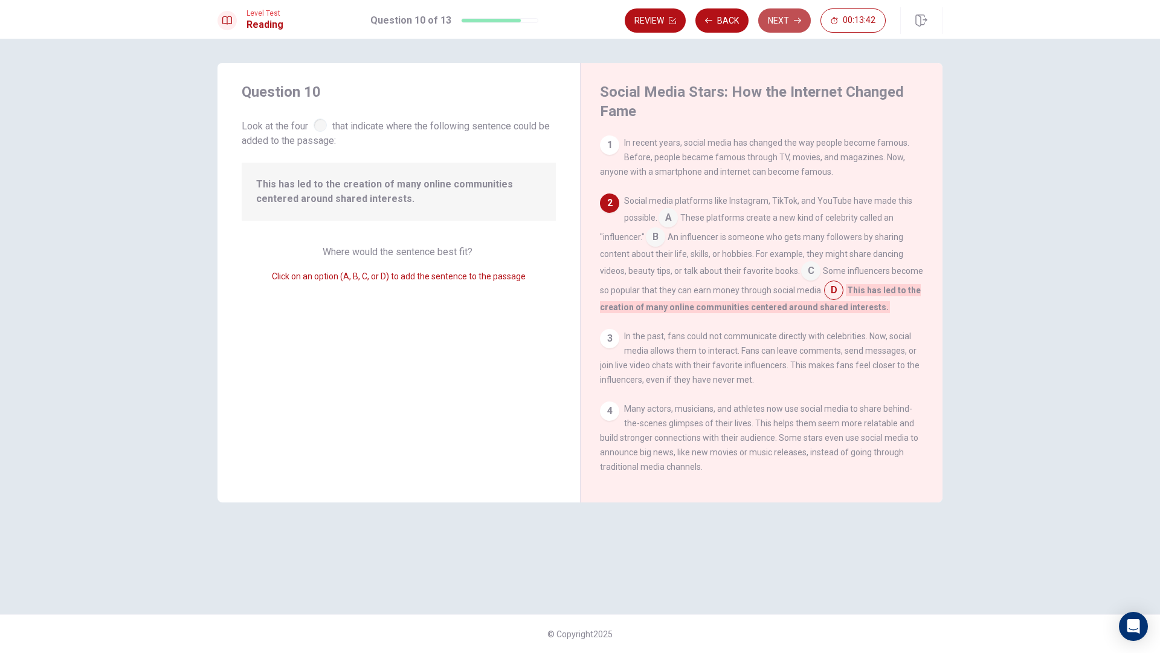
click at [781, 15] on button "Next" at bounding box center [784, 20] width 53 height 24
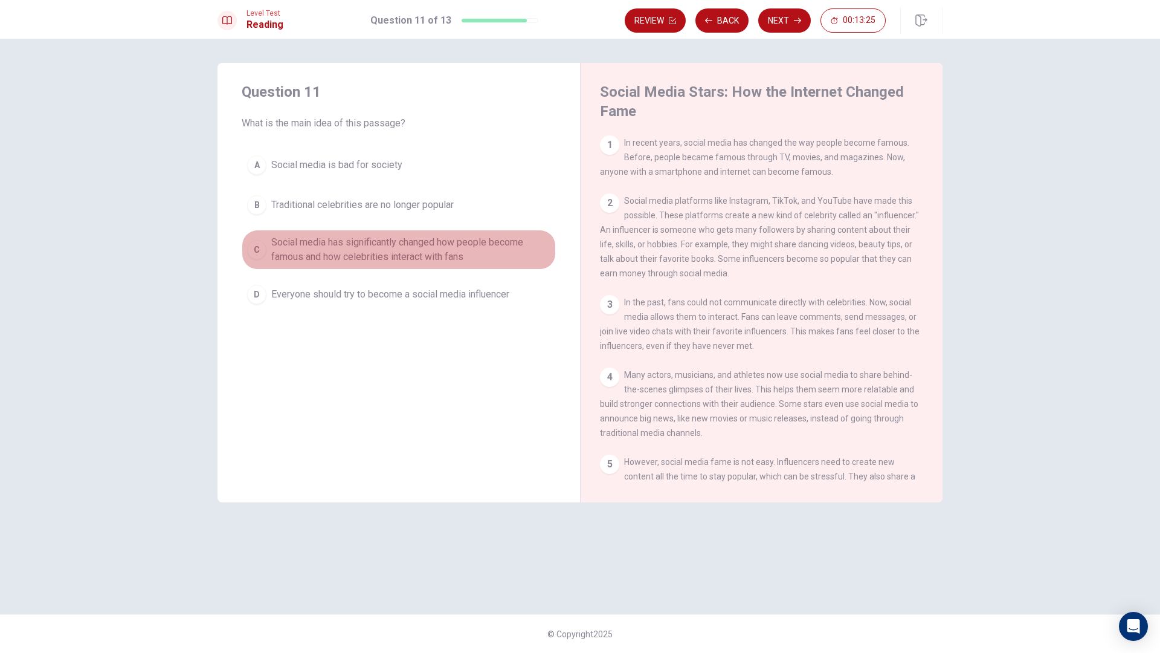
click at [359, 248] on span "Social media has significantly changed how people become famous and how celebri…" at bounding box center [410, 249] width 279 height 29
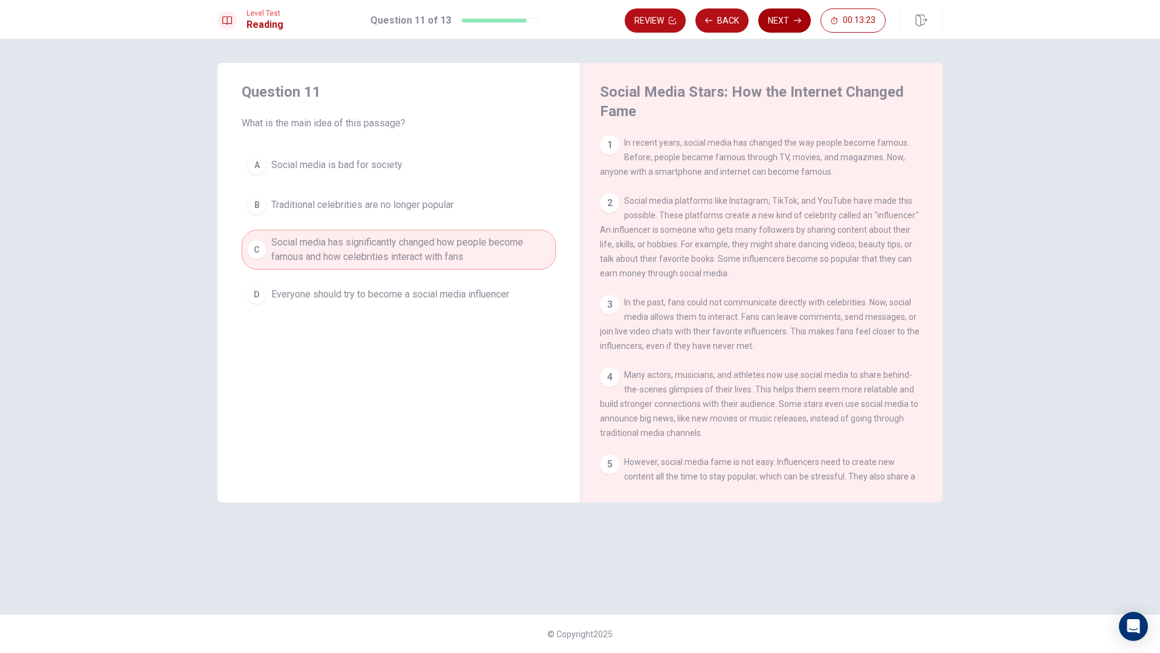
click at [787, 27] on button "Next" at bounding box center [784, 20] width 53 height 24
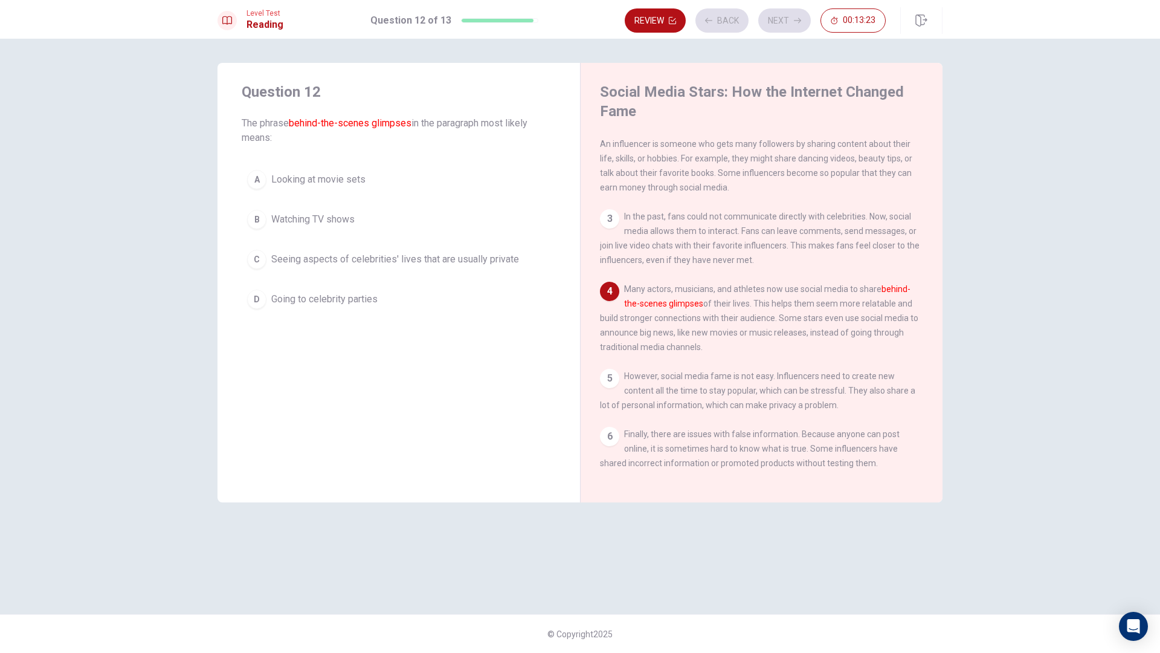
scroll to position [89, 0]
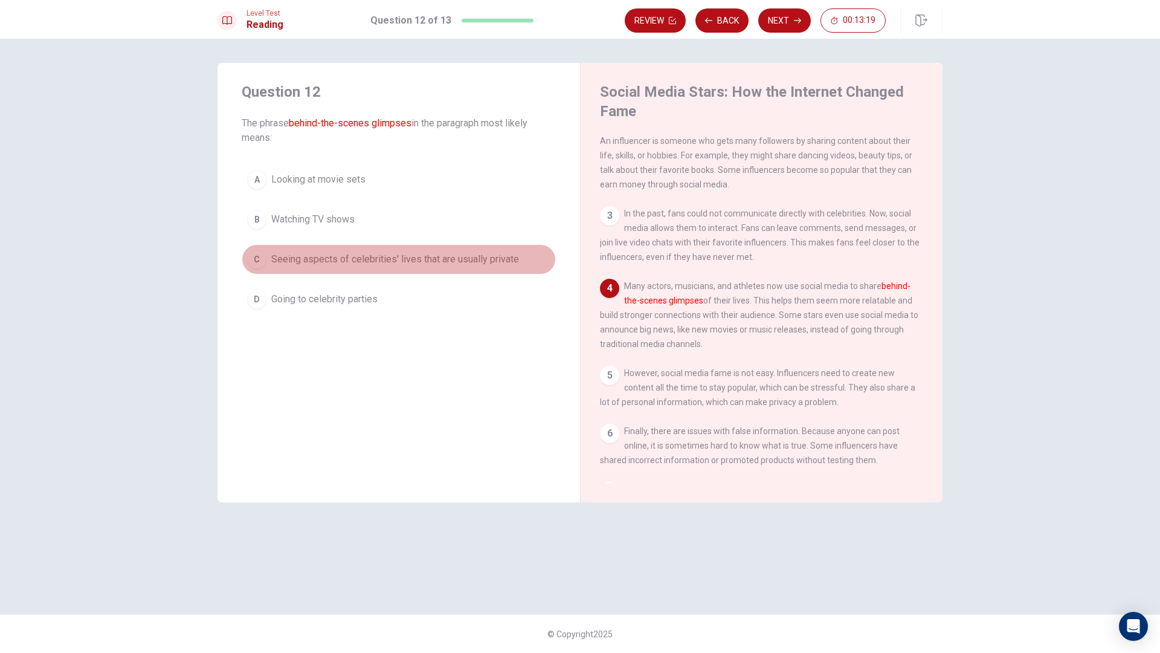
click at [428, 259] on span "Seeing aspects of celebrities' lives that are usually private" at bounding box center [395, 259] width 248 height 15
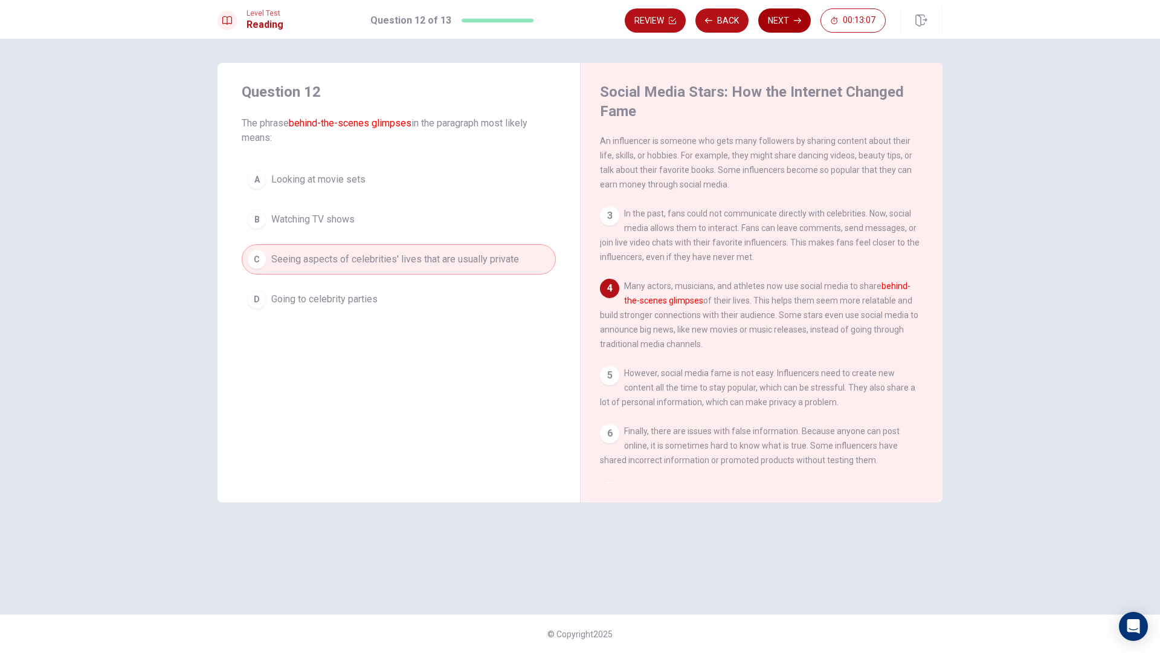
click at [772, 18] on button "Next" at bounding box center [784, 20] width 53 height 24
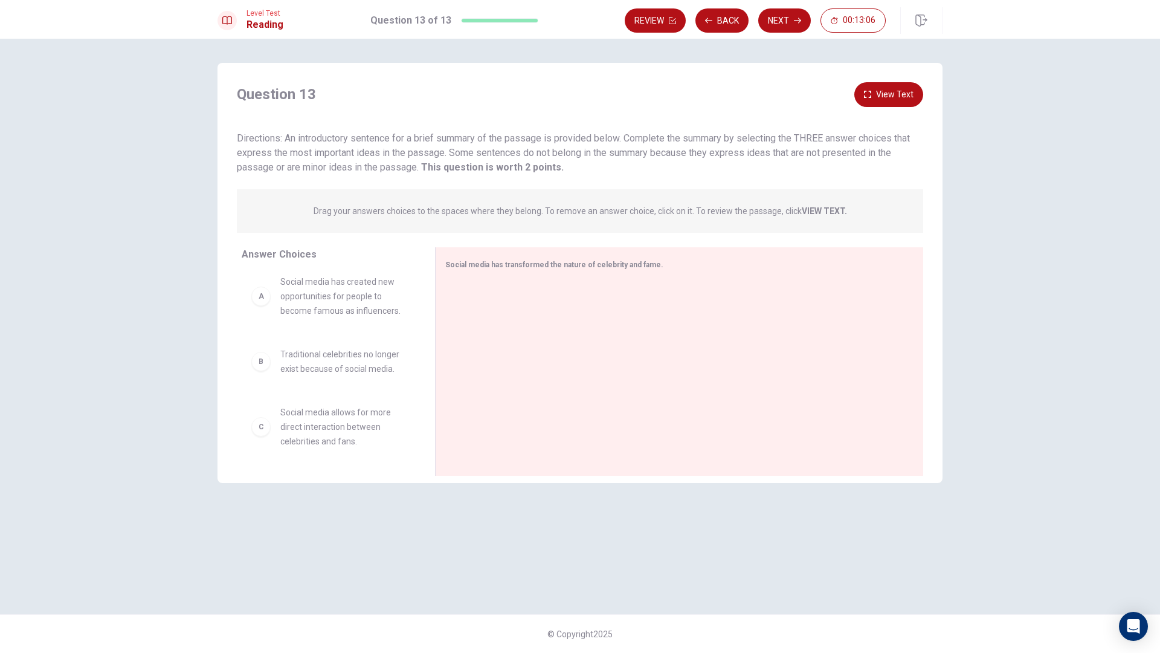
scroll to position [0, 0]
drag, startPoint x: 287, startPoint y: 301, endPoint x: 555, endPoint y: 295, distance: 268.3
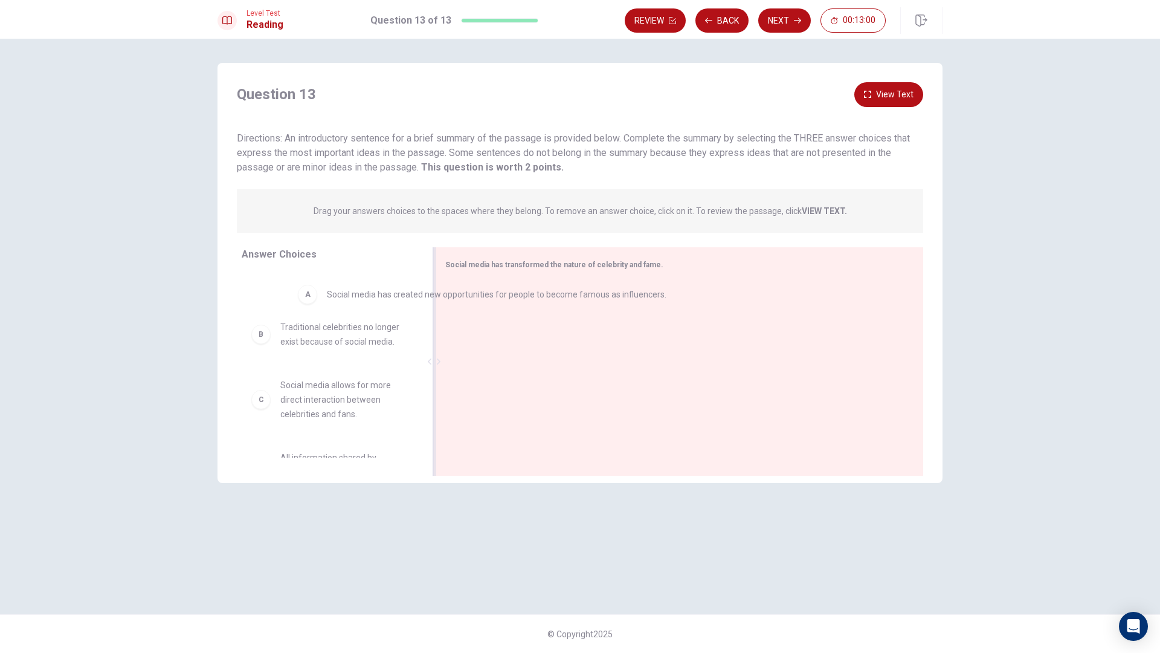
drag, startPoint x: 530, startPoint y: 308, endPoint x: 354, endPoint y: 292, distance: 176.5
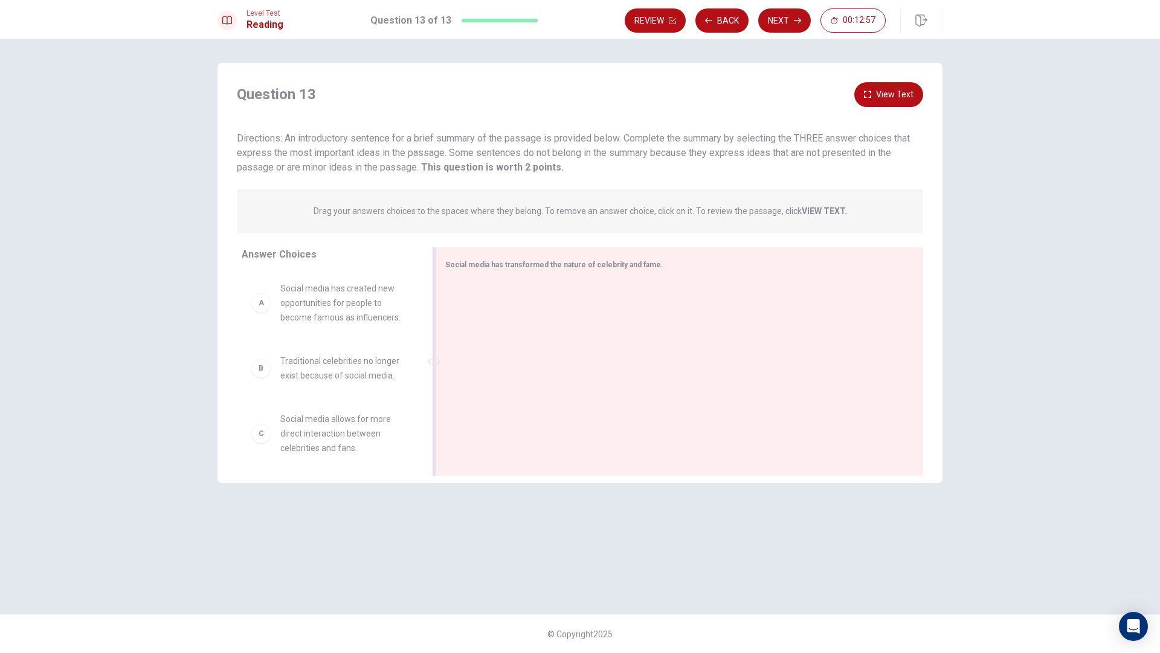
drag, startPoint x: 463, startPoint y: 265, endPoint x: 631, endPoint y: 263, distance: 167.4
click at [630, 263] on span "Social media has transformed the nature of celebrity and fame." at bounding box center [554, 264] width 218 height 8
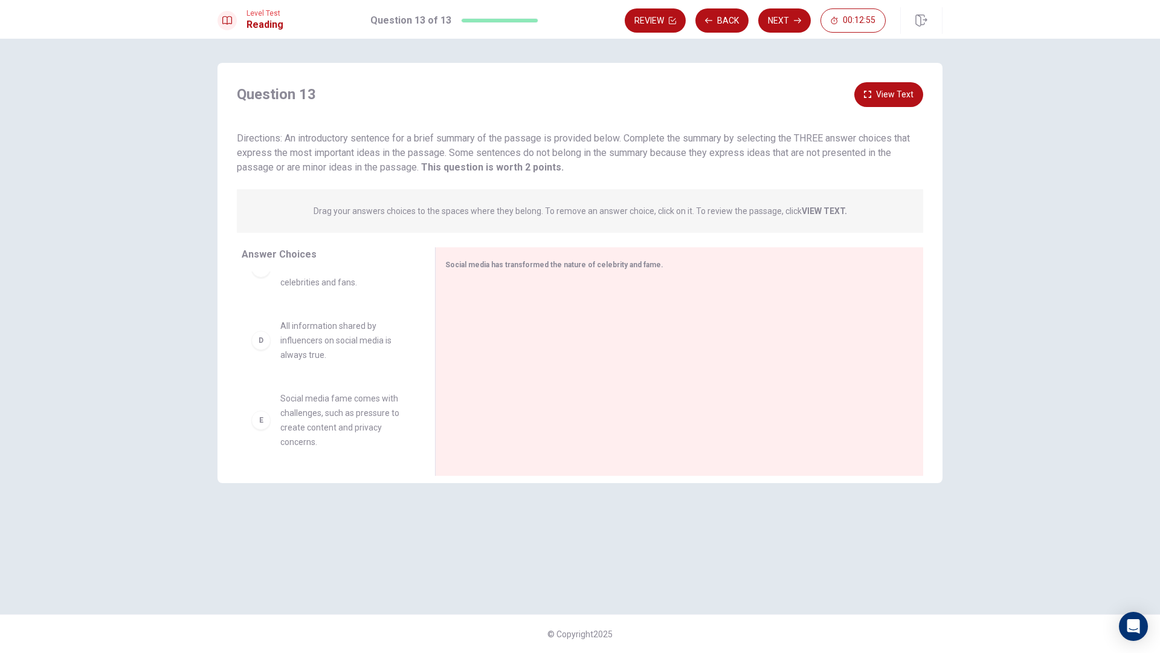
scroll to position [225, 0]
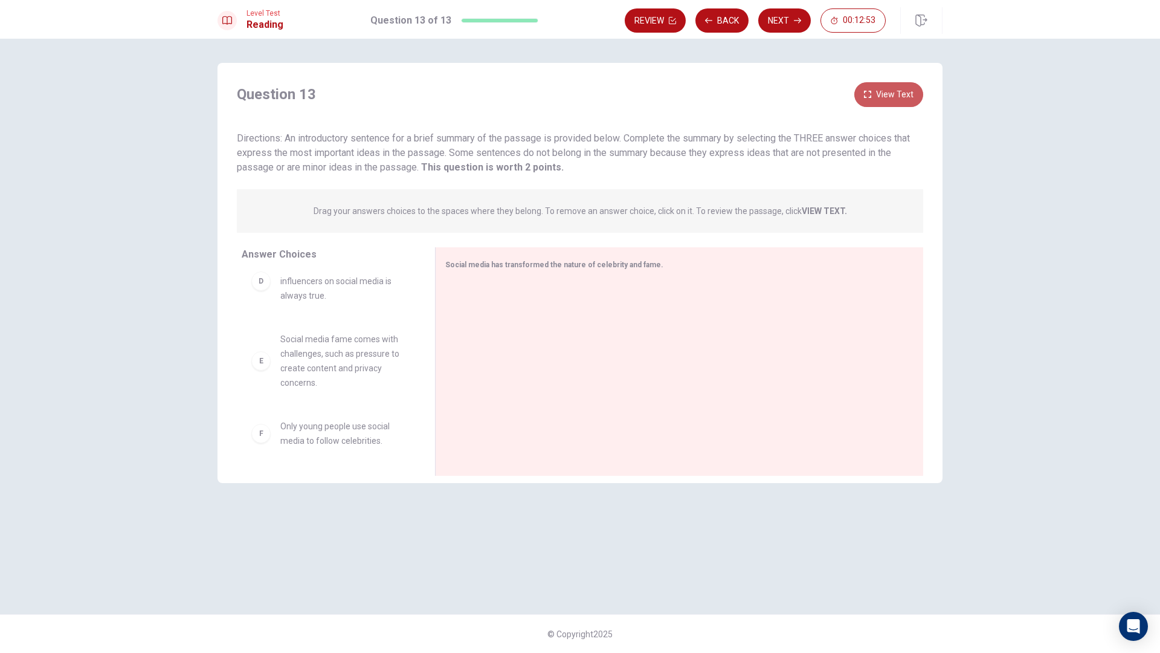
click at [869, 94] on icon "button" at bounding box center [867, 94] width 7 height 7
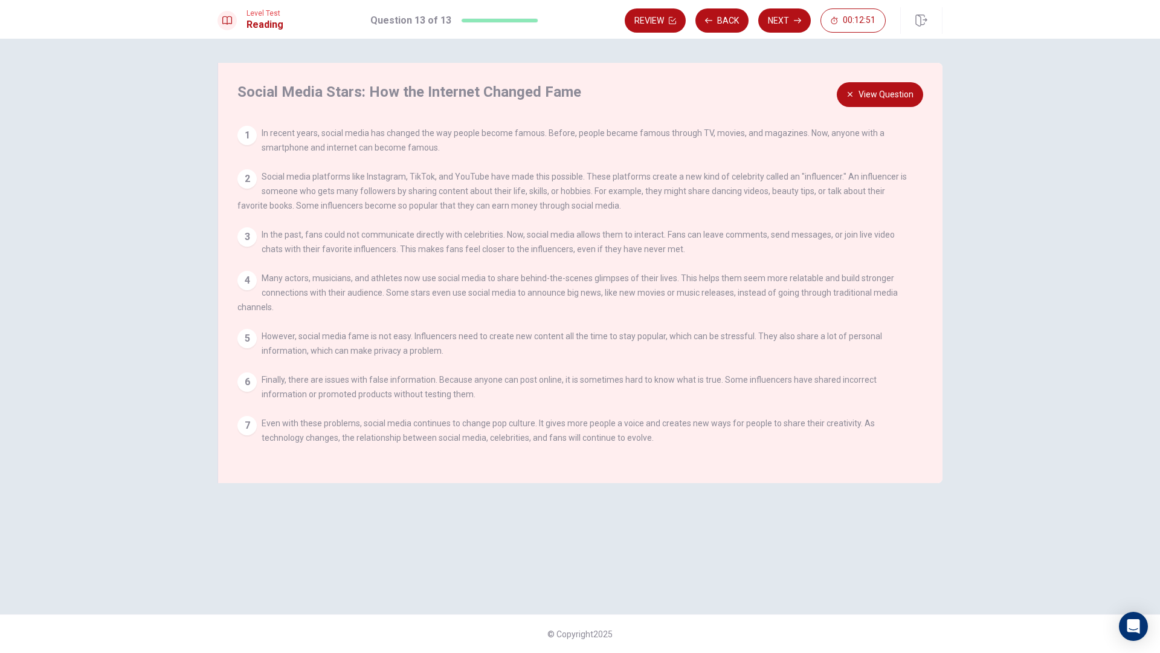
click at [867, 94] on button "View Question" at bounding box center [880, 94] width 86 height 25
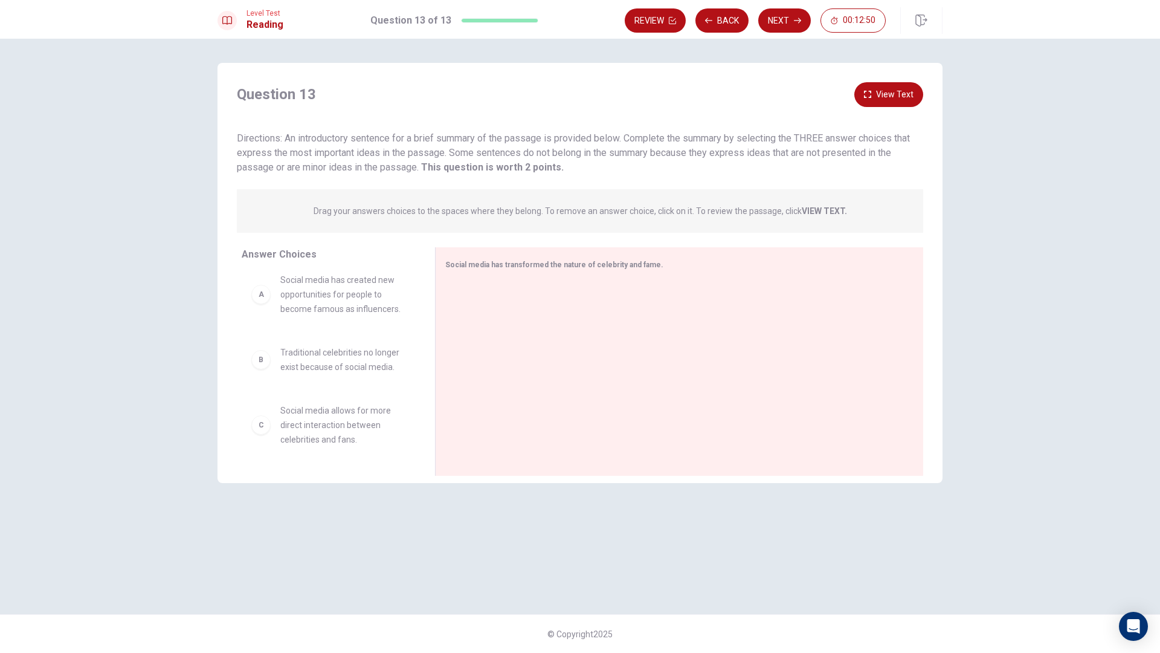
scroll to position [0, 0]
drag, startPoint x: 291, startPoint y: 135, endPoint x: 349, endPoint y: 137, distance: 58.0
click at [347, 136] on span "Directions: An introductory sentence for a brief summary of the passage is prov…" at bounding box center [573, 152] width 673 height 40
drag, startPoint x: 419, startPoint y: 171, endPoint x: 548, endPoint y: 172, distance: 128.7
click at [548, 172] on span "Directions: An introductory sentence for a brief summary of the passage is prov…" at bounding box center [573, 152] width 673 height 40
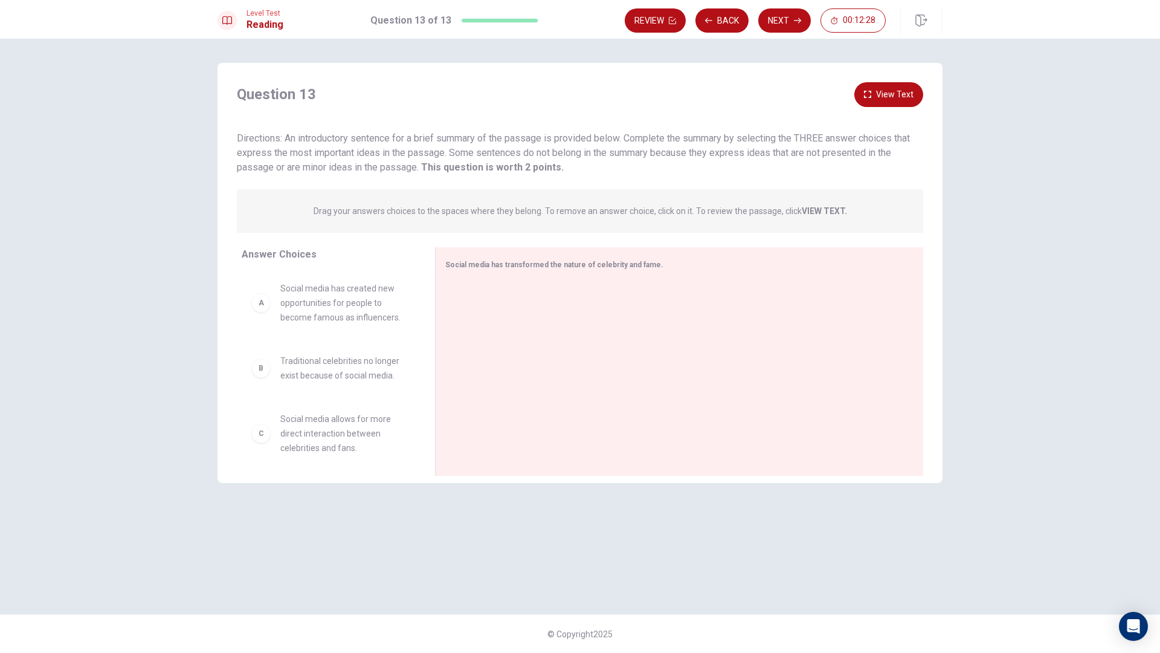
click at [808, 214] on strong "VIEW TEXT." at bounding box center [824, 211] width 45 height 10
click at [810, 202] on div "Drag your answers choices to the spaces where they belong. To remove an answer …" at bounding box center [580, 211] width 686 height 44
drag, startPoint x: 443, startPoint y: 265, endPoint x: 500, endPoint y: 282, distance: 59.3
click at [491, 276] on div "Social media has transformed the nature of celebrity and fame." at bounding box center [679, 361] width 488 height 228
drag, startPoint x: 354, startPoint y: 317, endPoint x: 549, endPoint y: 318, distance: 194.6
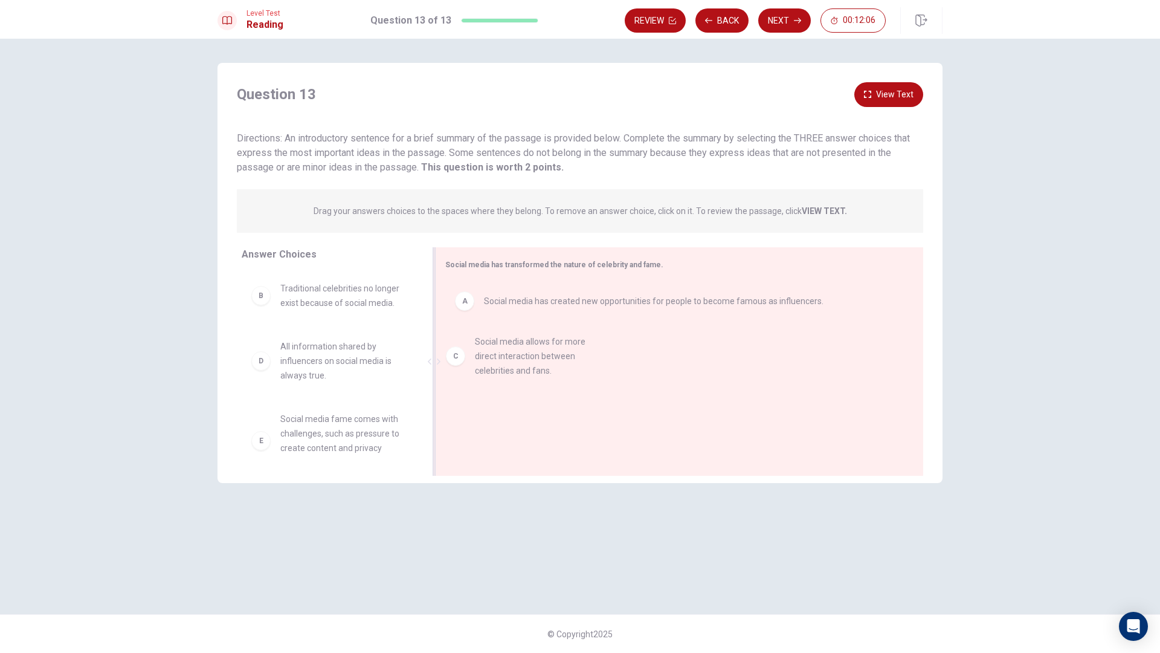
drag, startPoint x: 411, startPoint y: 363, endPoint x: 558, endPoint y: 356, distance: 147.6
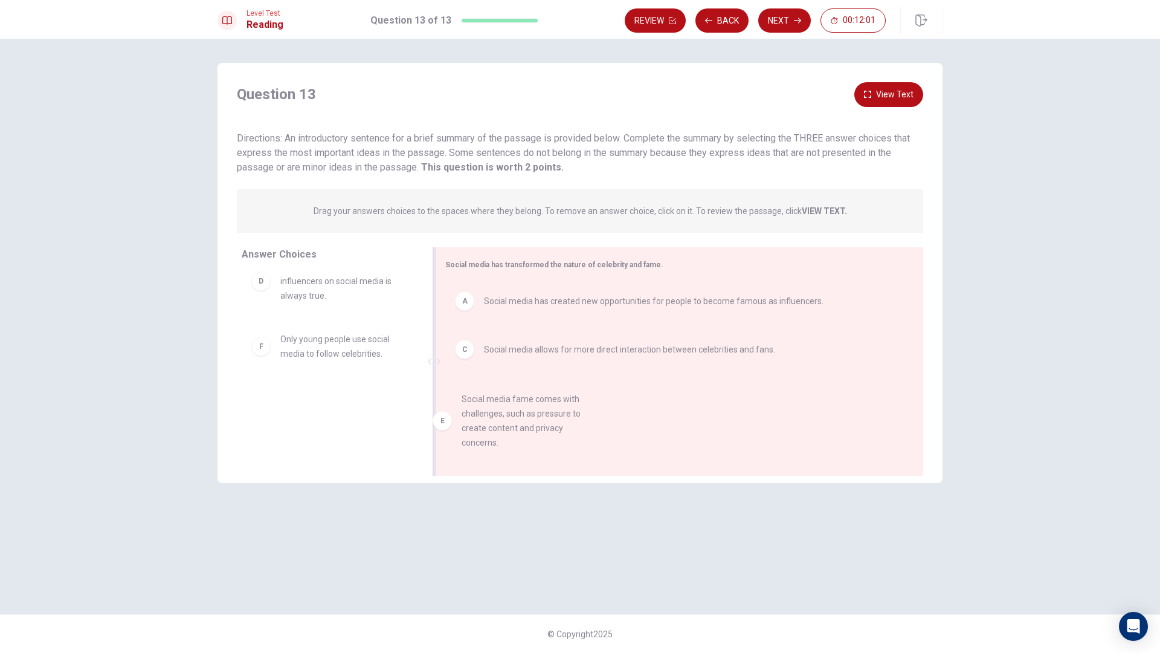
drag, startPoint x: 387, startPoint y: 352, endPoint x: 591, endPoint y: 414, distance: 212.9
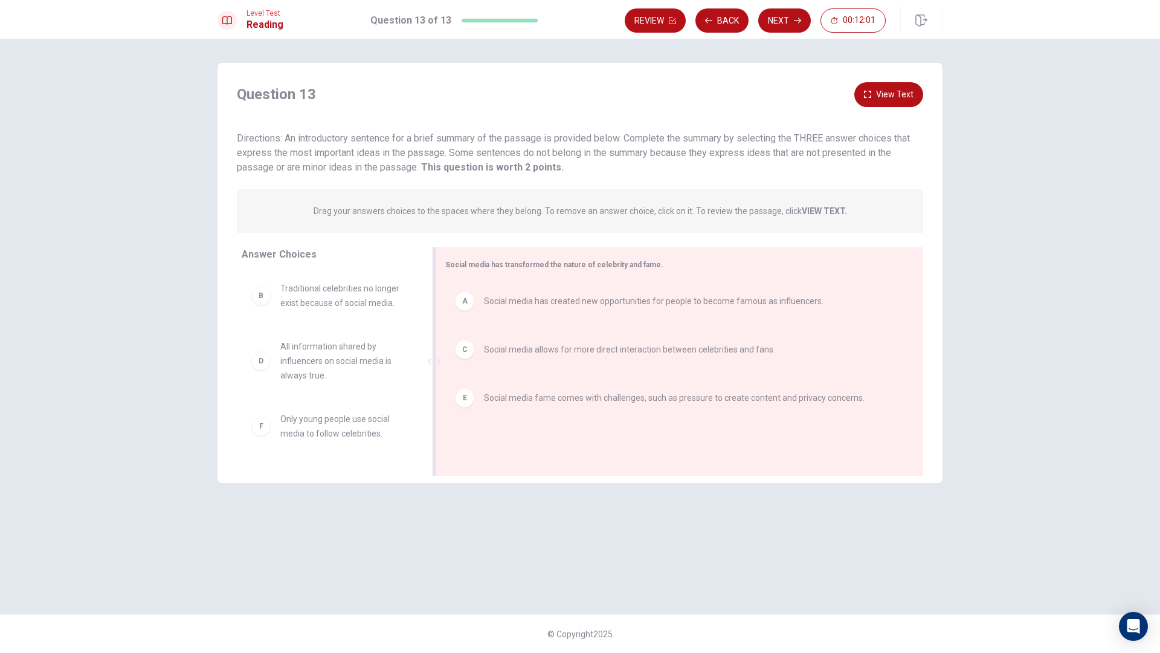
scroll to position [0, 0]
click at [790, 13] on button "Next" at bounding box center [784, 20] width 53 height 24
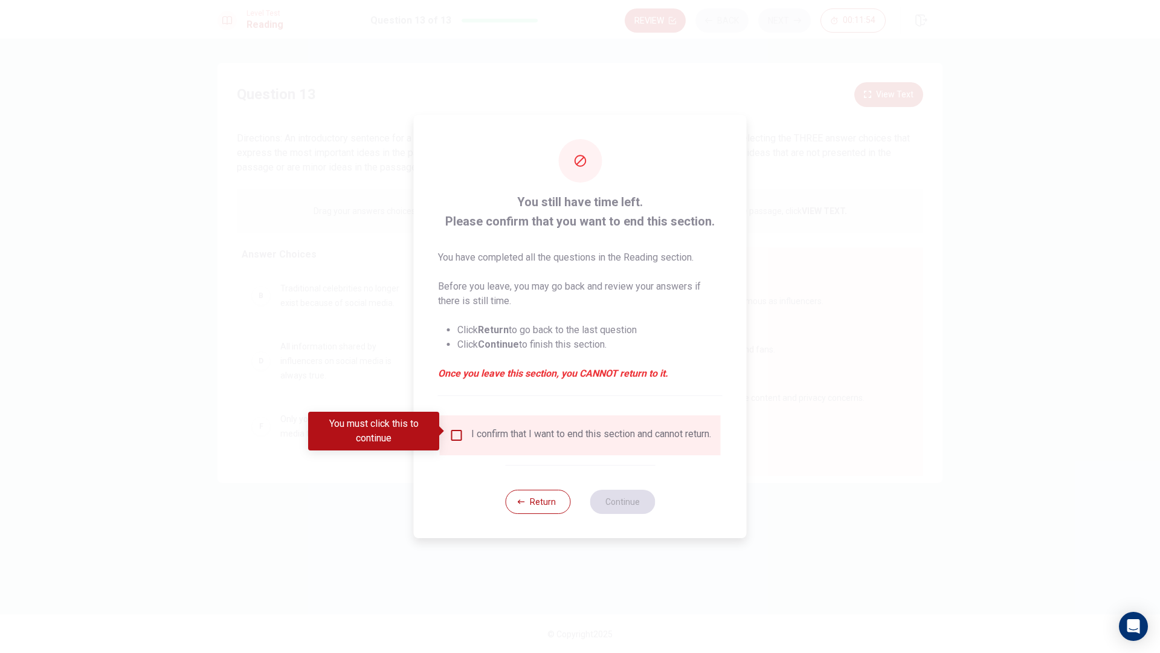
click at [457, 432] on input "You must click this to continue" at bounding box center [457, 435] width 15 height 15
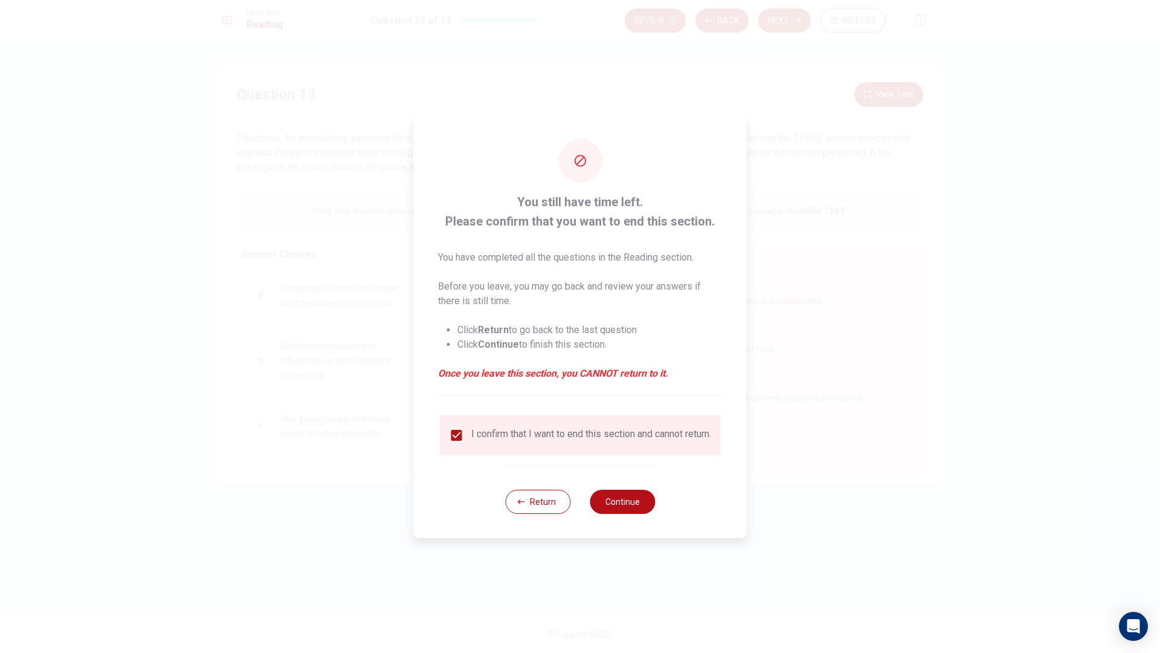
click at [457, 431] on input "checkbox" at bounding box center [457, 435] width 15 height 15
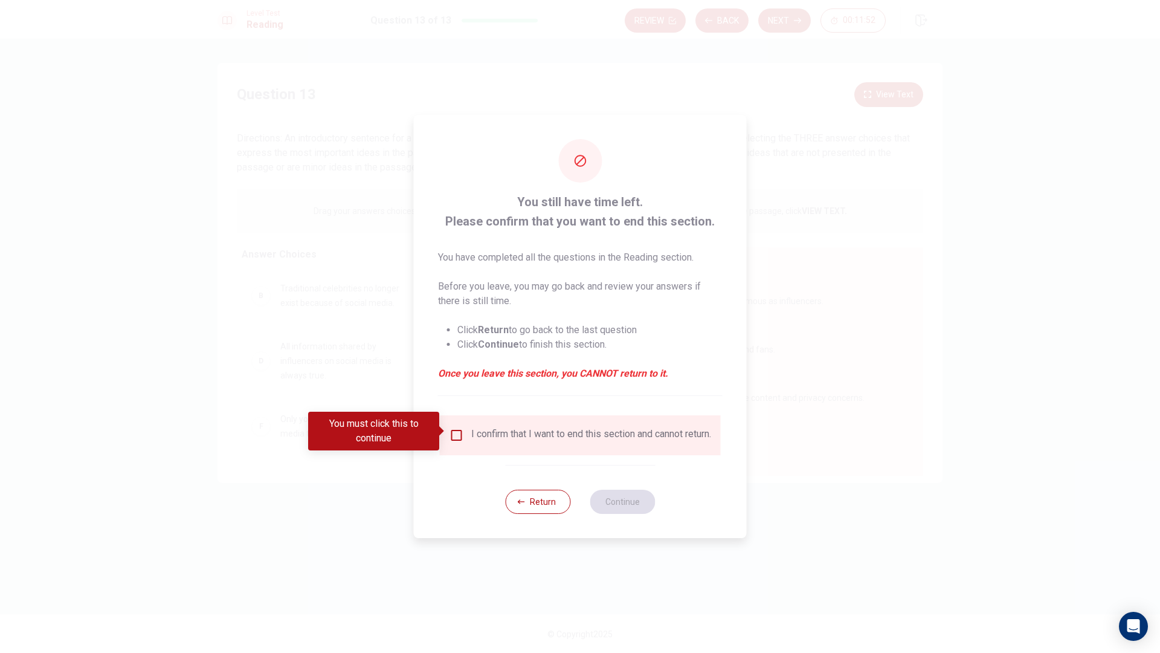
click at [459, 431] on input "You must click this to continue" at bounding box center [457, 435] width 15 height 15
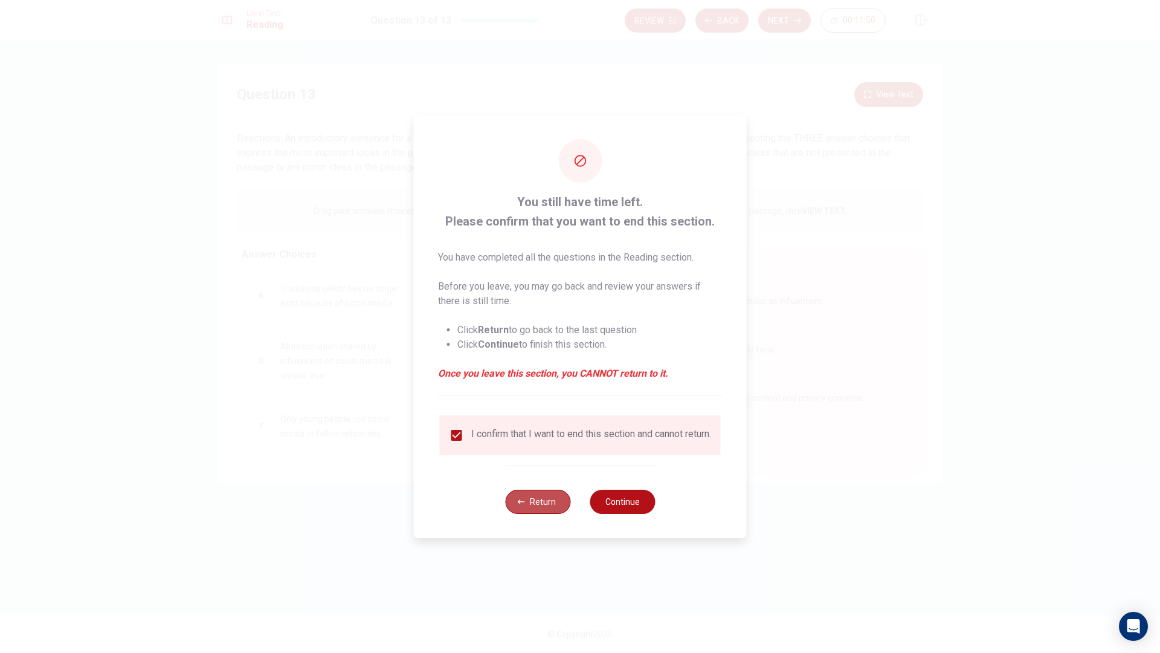
click at [530, 500] on button "Return" at bounding box center [537, 501] width 65 height 24
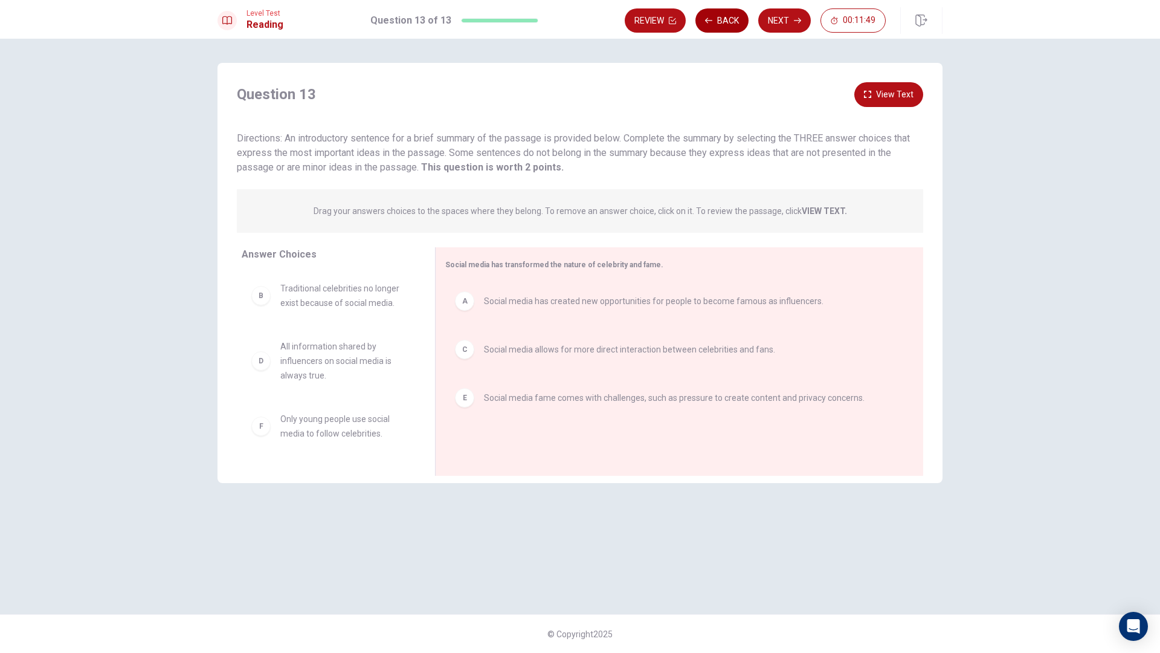
click at [735, 16] on button "Back" at bounding box center [721, 20] width 53 height 24
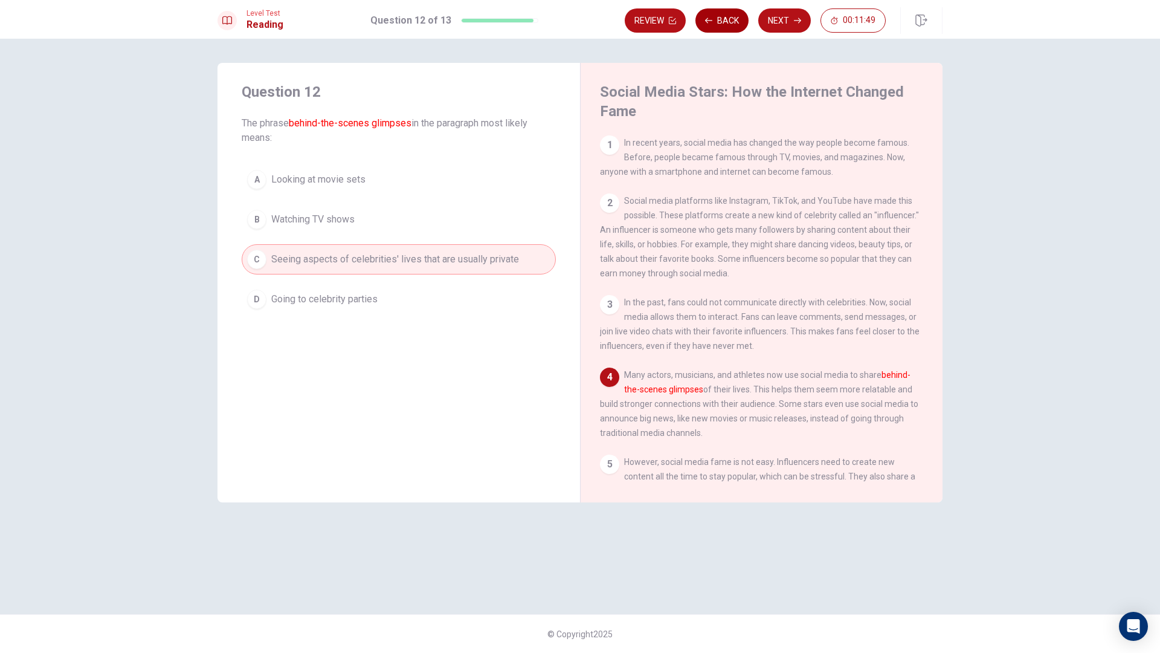
click at [735, 16] on button "Back" at bounding box center [721, 20] width 53 height 24
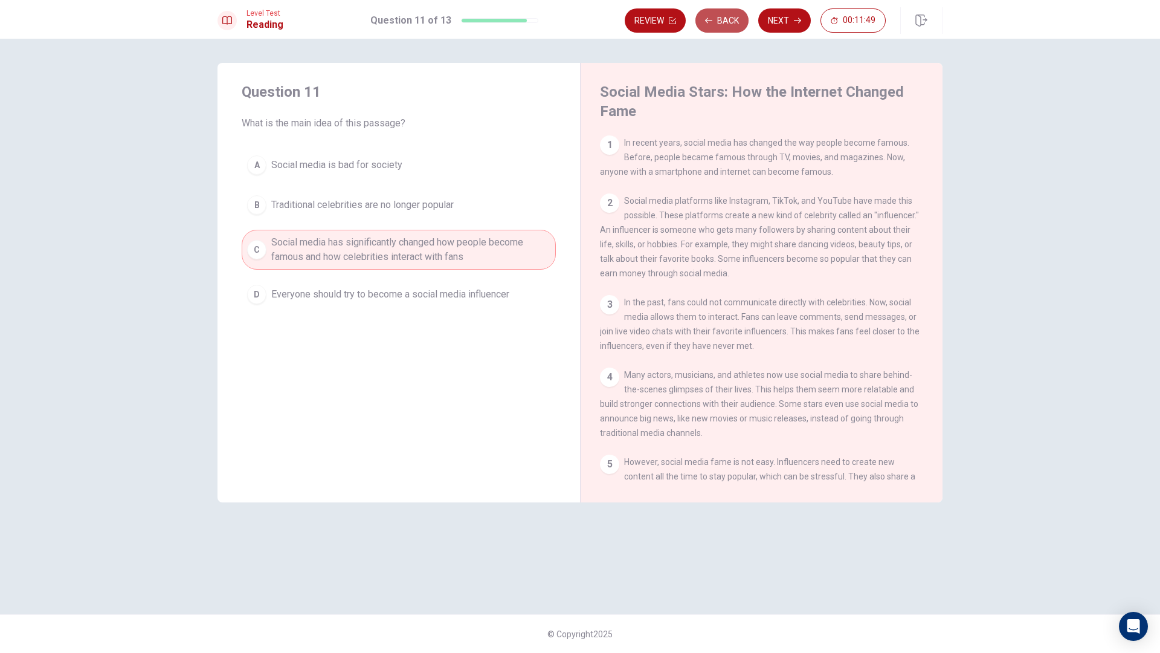
click at [735, 16] on button "Back" at bounding box center [721, 20] width 53 height 24
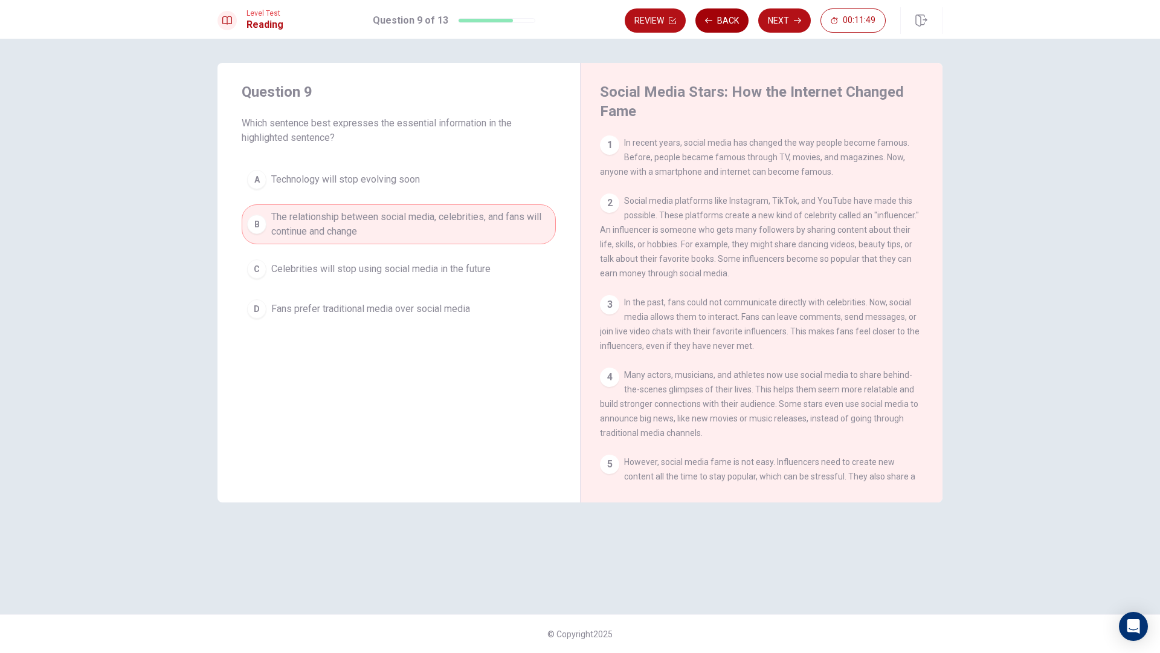
click at [735, 16] on button "Back" at bounding box center [721, 20] width 53 height 24
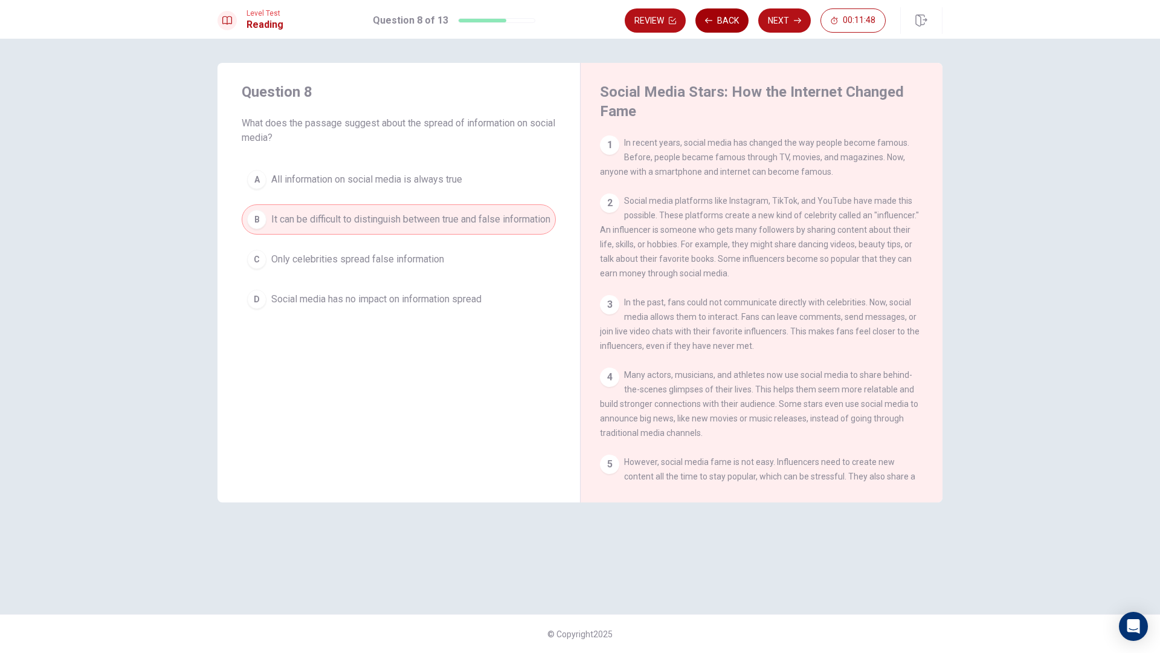
click at [735, 16] on button "Back" at bounding box center [721, 20] width 53 height 24
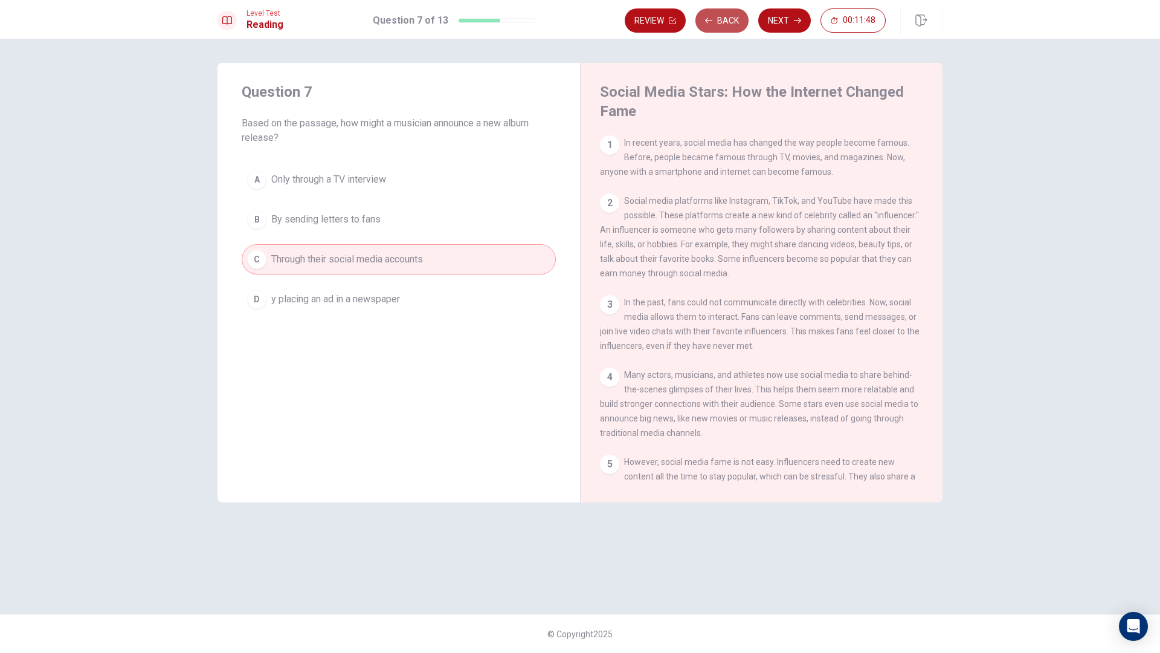
click at [735, 16] on button "Back" at bounding box center [721, 20] width 53 height 24
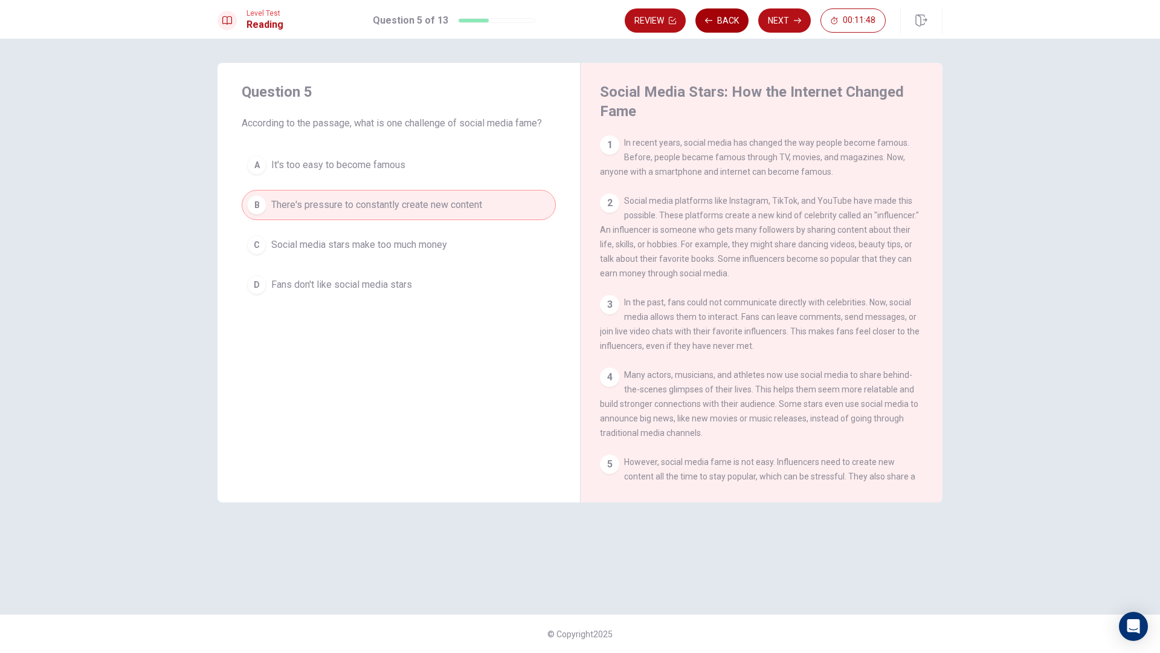
click at [735, 16] on button "Back" at bounding box center [721, 20] width 53 height 24
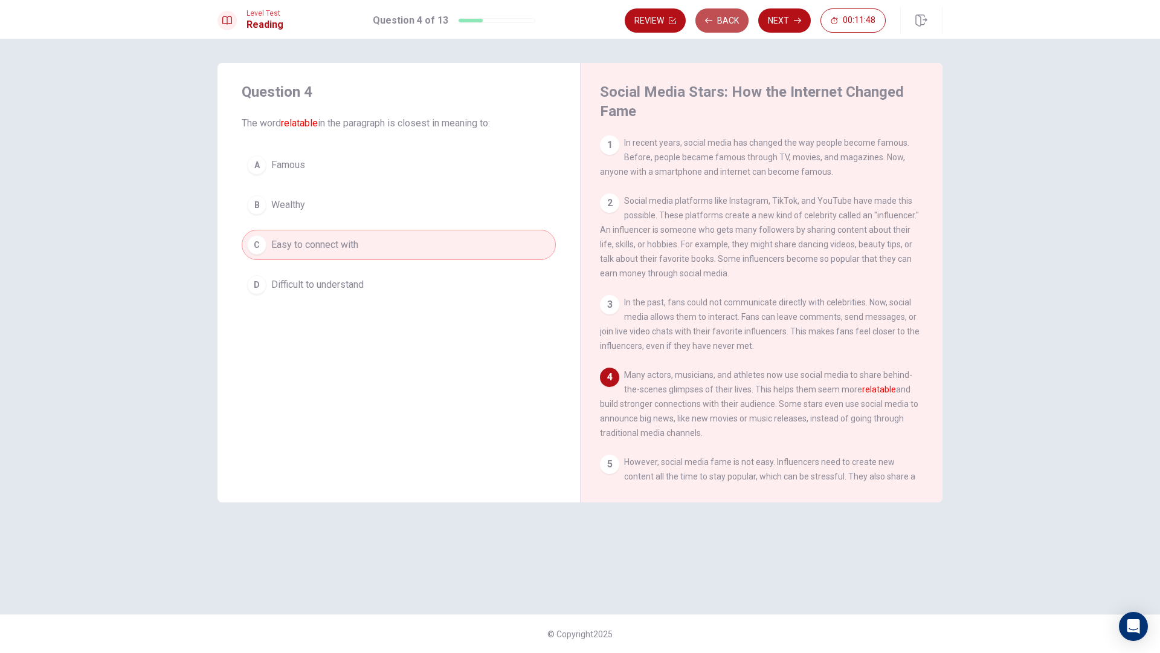
scroll to position [89, 0]
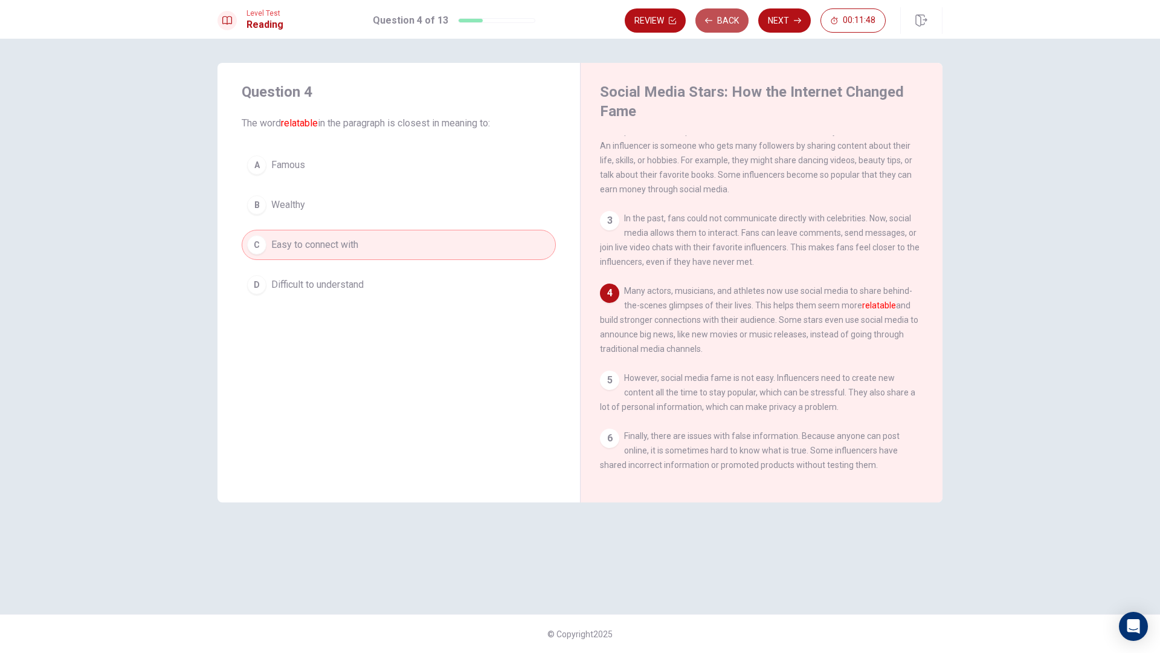
click at [735, 16] on button "Back" at bounding box center [721, 20] width 53 height 24
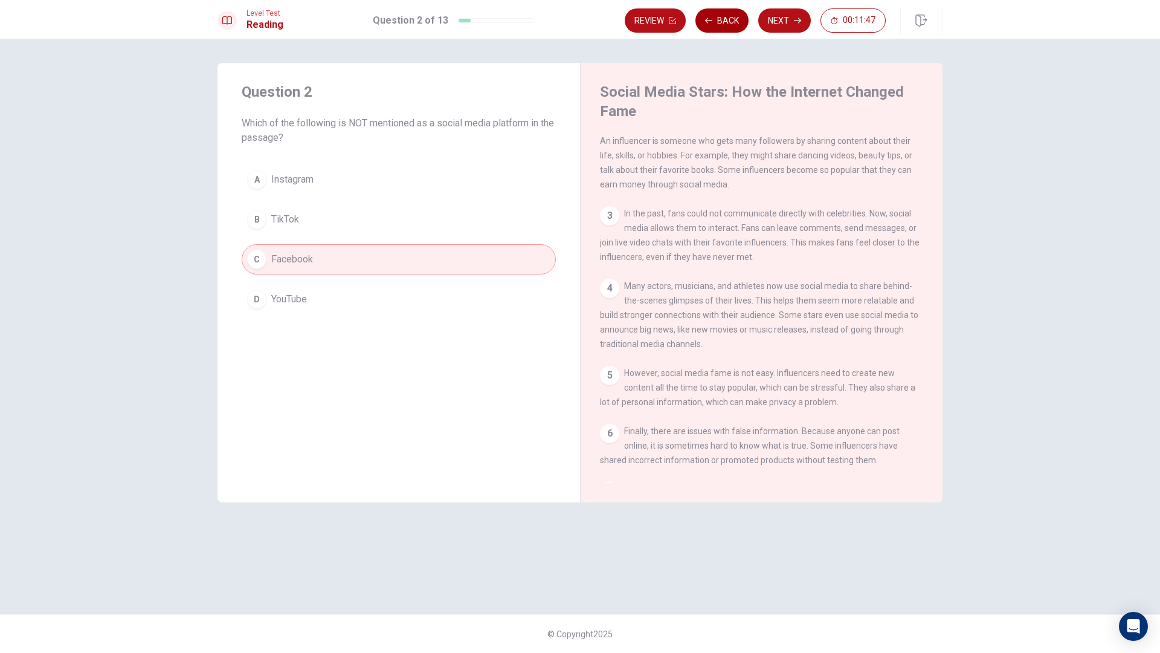
click at [735, 16] on button "Back" at bounding box center [721, 20] width 53 height 24
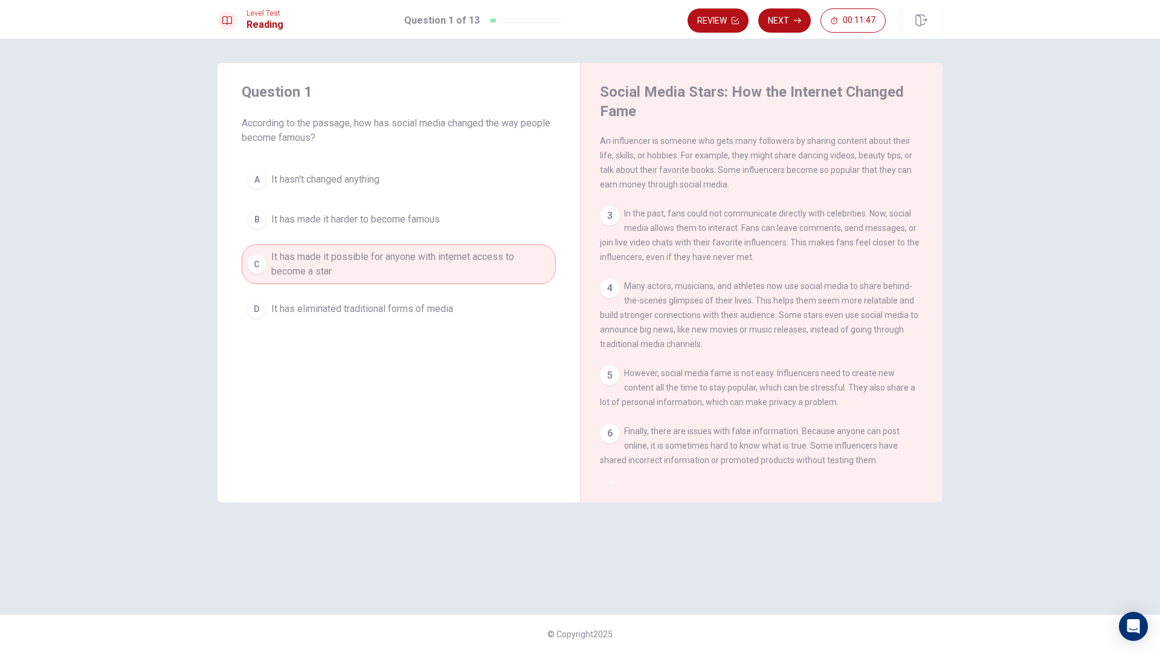
click at [735, 16] on button "Review" at bounding box center [718, 20] width 61 height 24
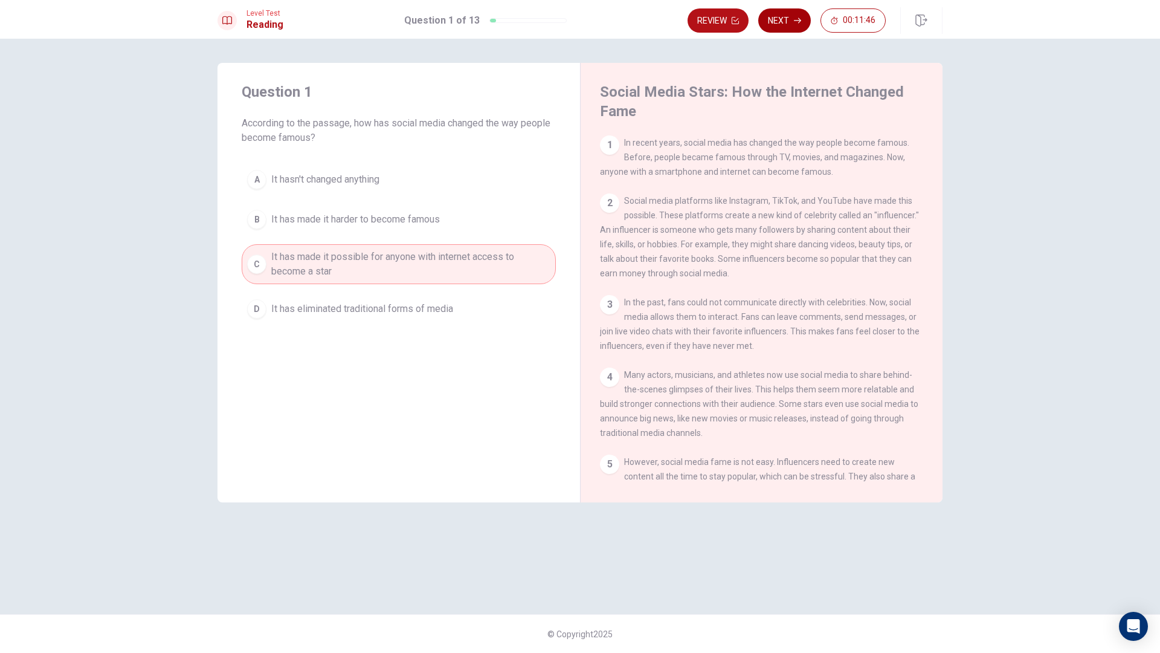
click at [775, 19] on button "Next" at bounding box center [784, 20] width 53 height 24
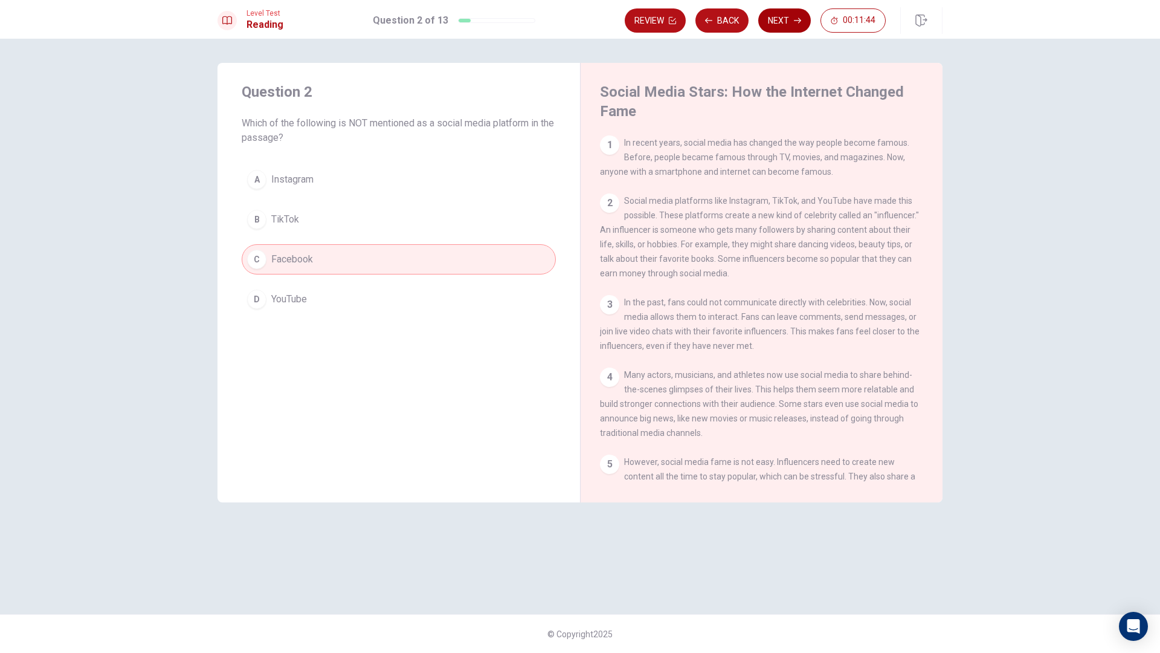
click at [779, 25] on button "Next" at bounding box center [784, 20] width 53 height 24
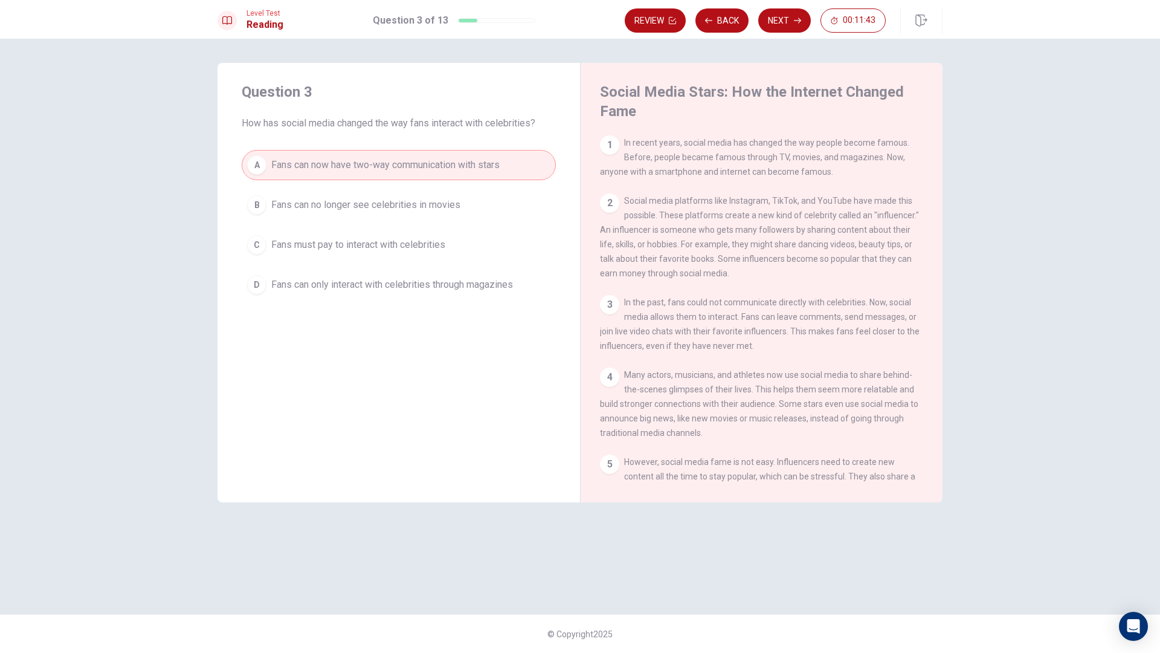
click at [784, 24] on button "Next" at bounding box center [784, 20] width 53 height 24
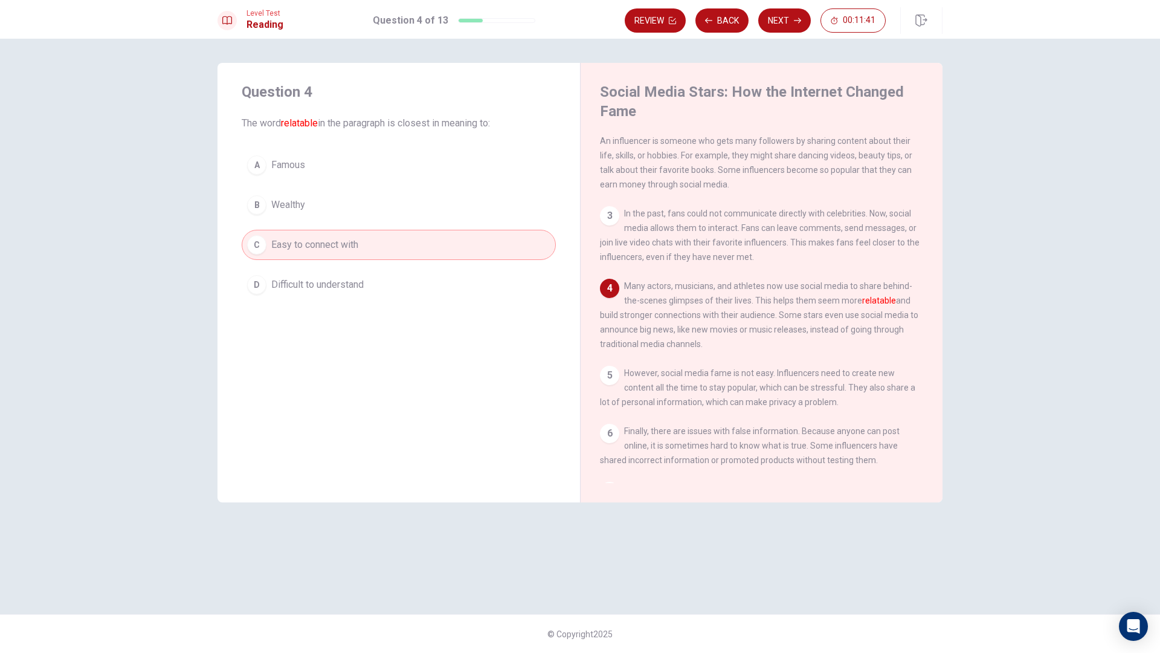
click at [786, 26] on button "Next" at bounding box center [784, 20] width 53 height 24
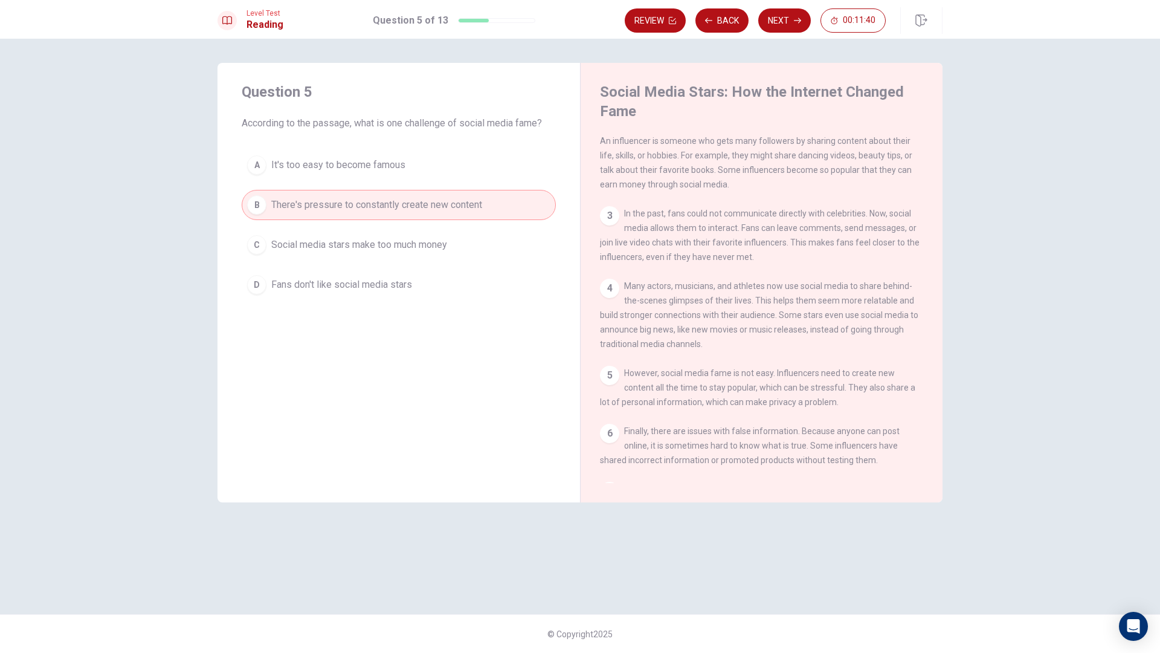
click at [786, 26] on button "Next" at bounding box center [784, 20] width 53 height 24
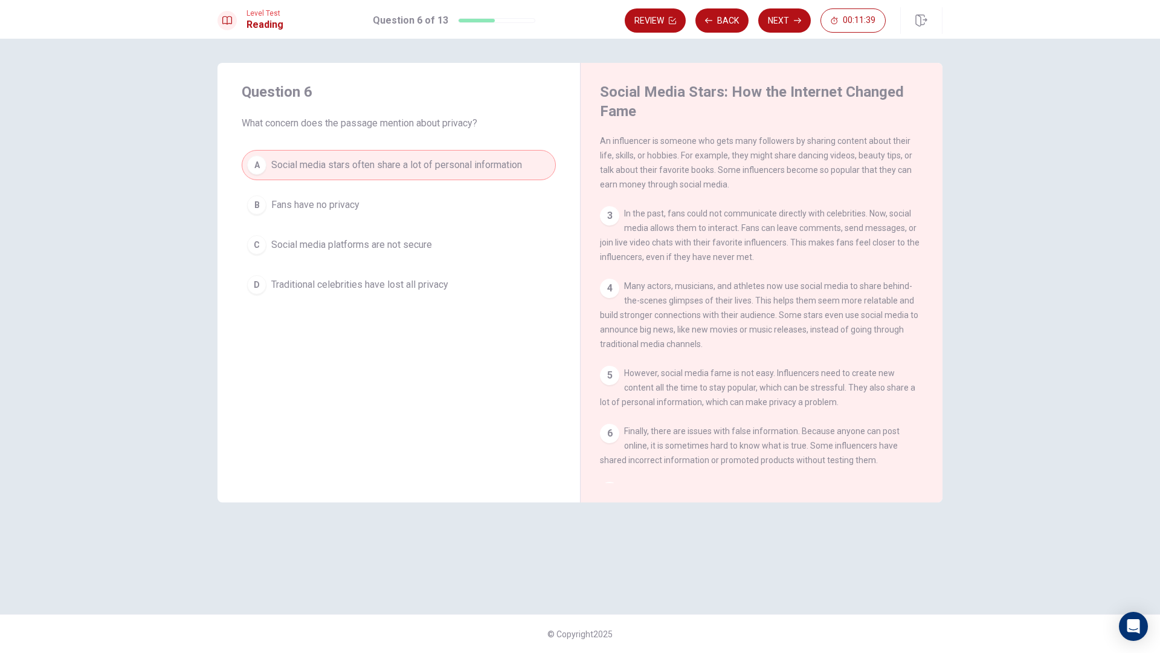
click at [786, 26] on button "Next" at bounding box center [784, 20] width 53 height 24
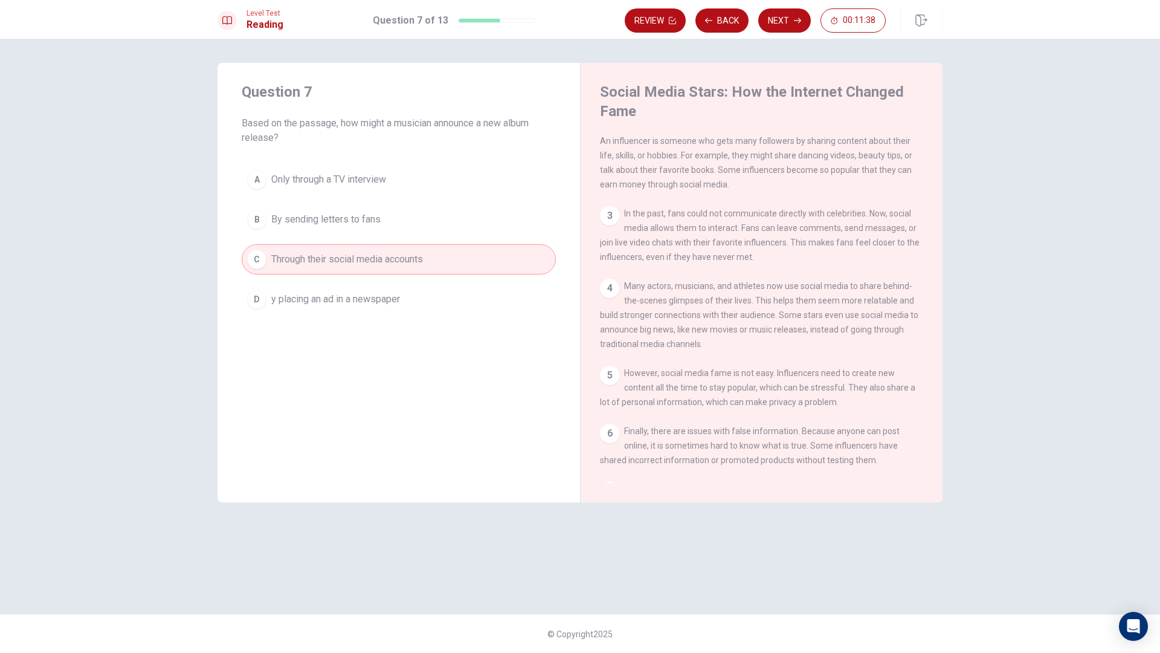
click at [786, 26] on button "Next" at bounding box center [784, 20] width 53 height 24
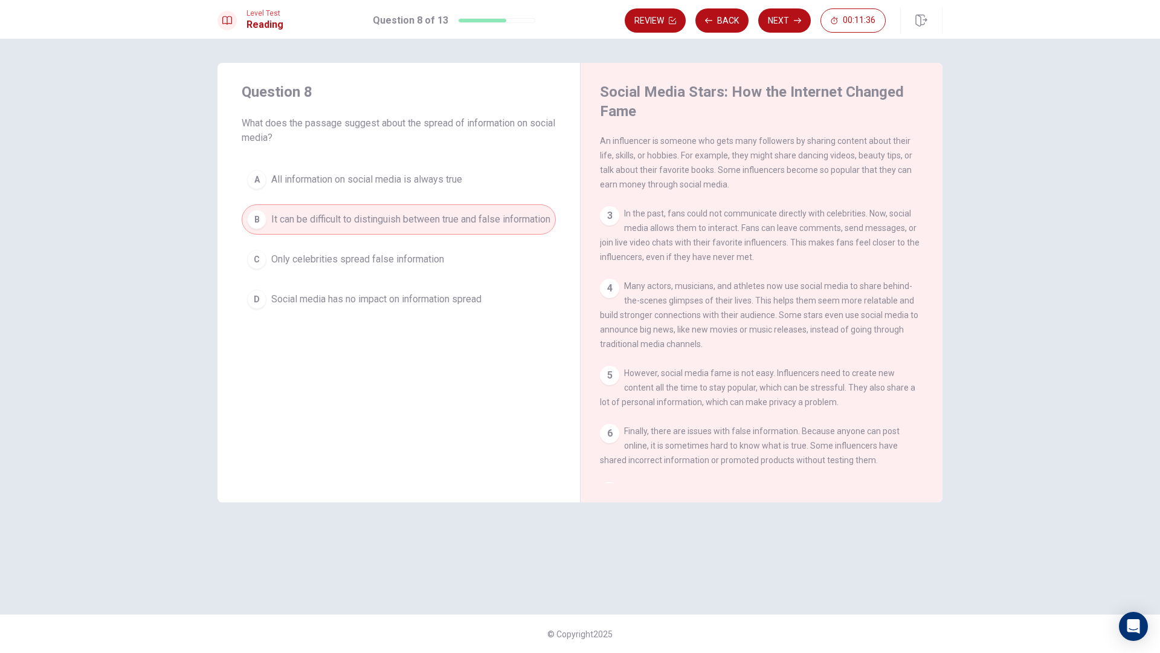
click at [786, 26] on button "Next" at bounding box center [784, 20] width 53 height 24
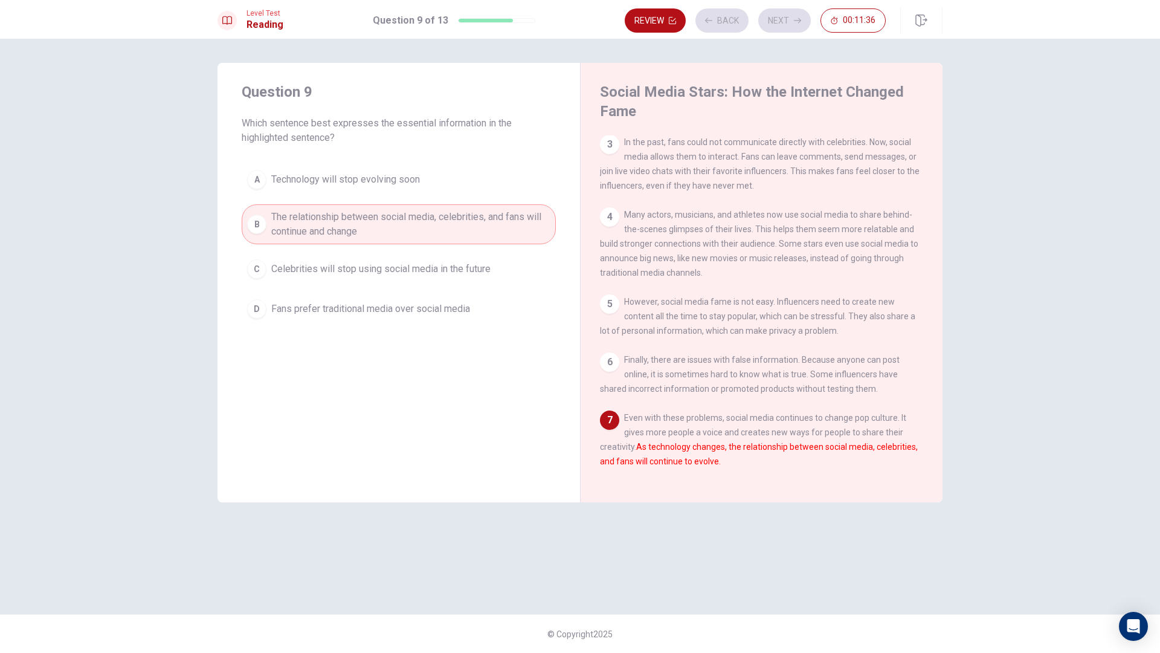
scroll to position [177, 0]
click at [786, 26] on button "Next" at bounding box center [784, 20] width 53 height 24
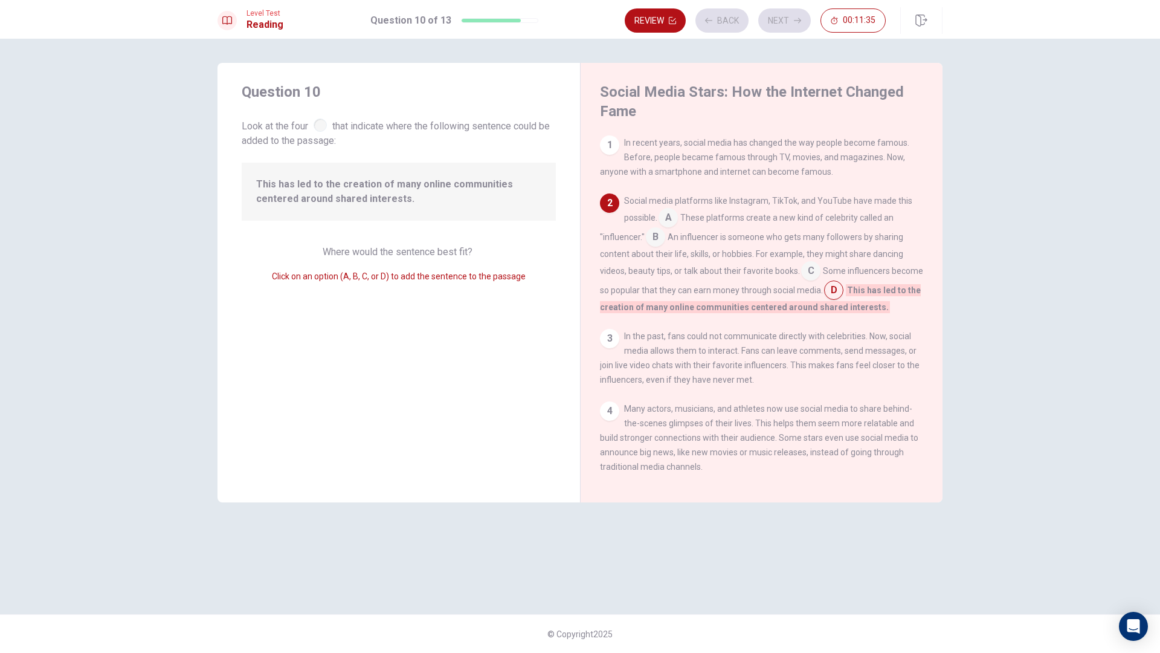
scroll to position [60, 0]
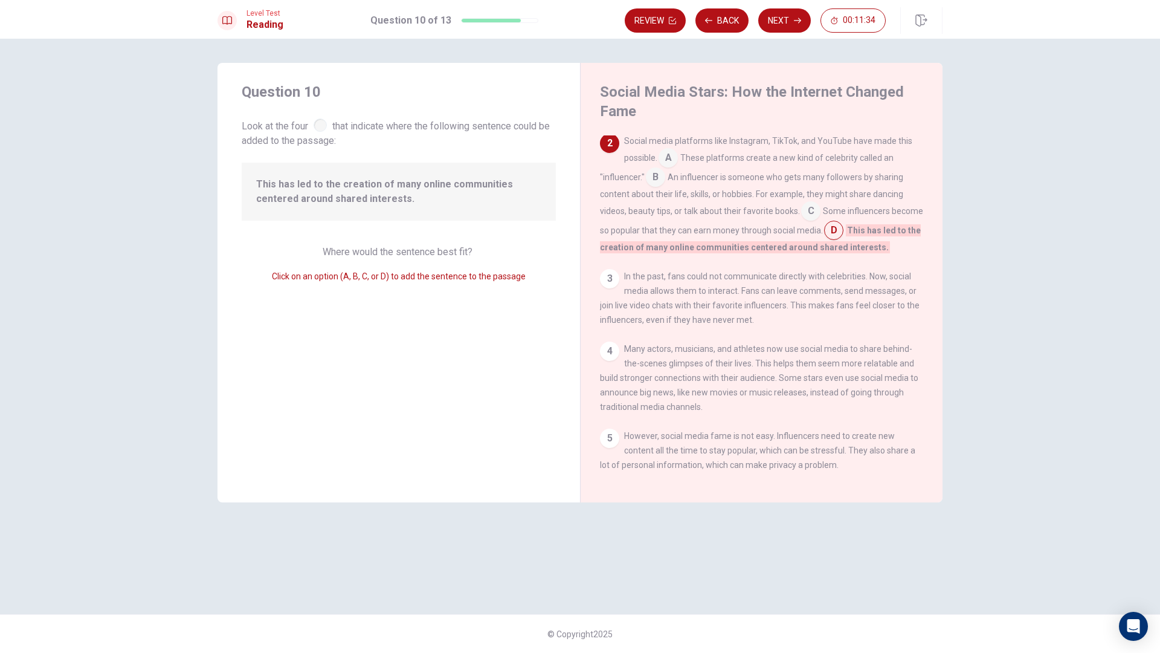
click at [786, 26] on button "Next" at bounding box center [784, 20] width 53 height 24
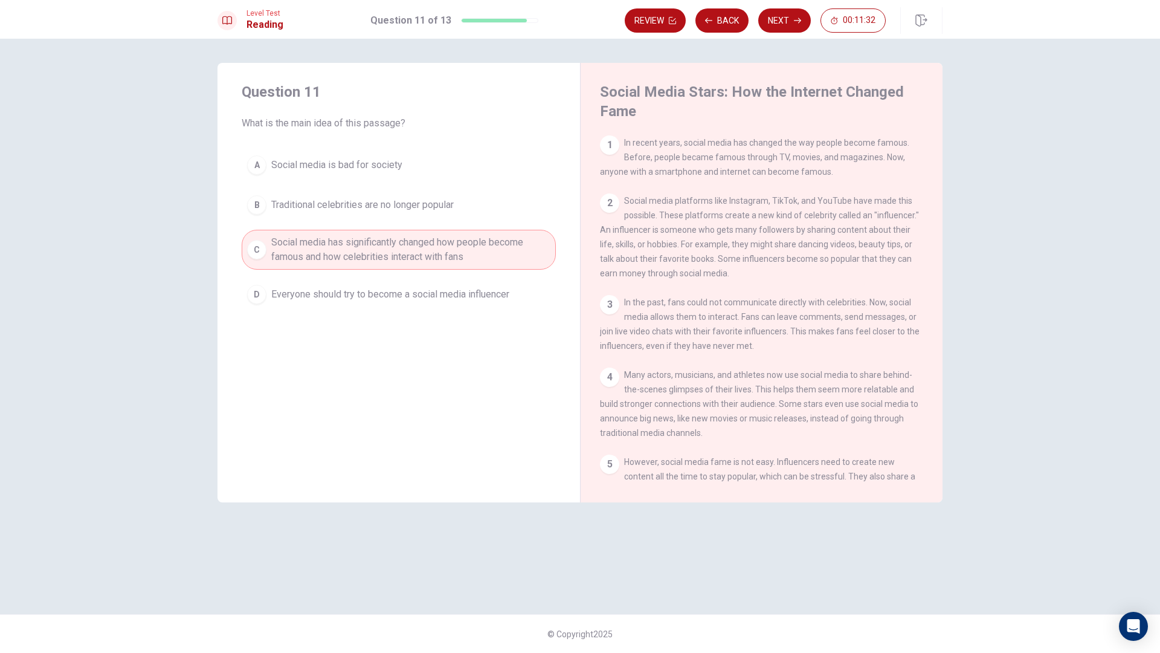
click at [786, 26] on button "Next" at bounding box center [784, 20] width 53 height 24
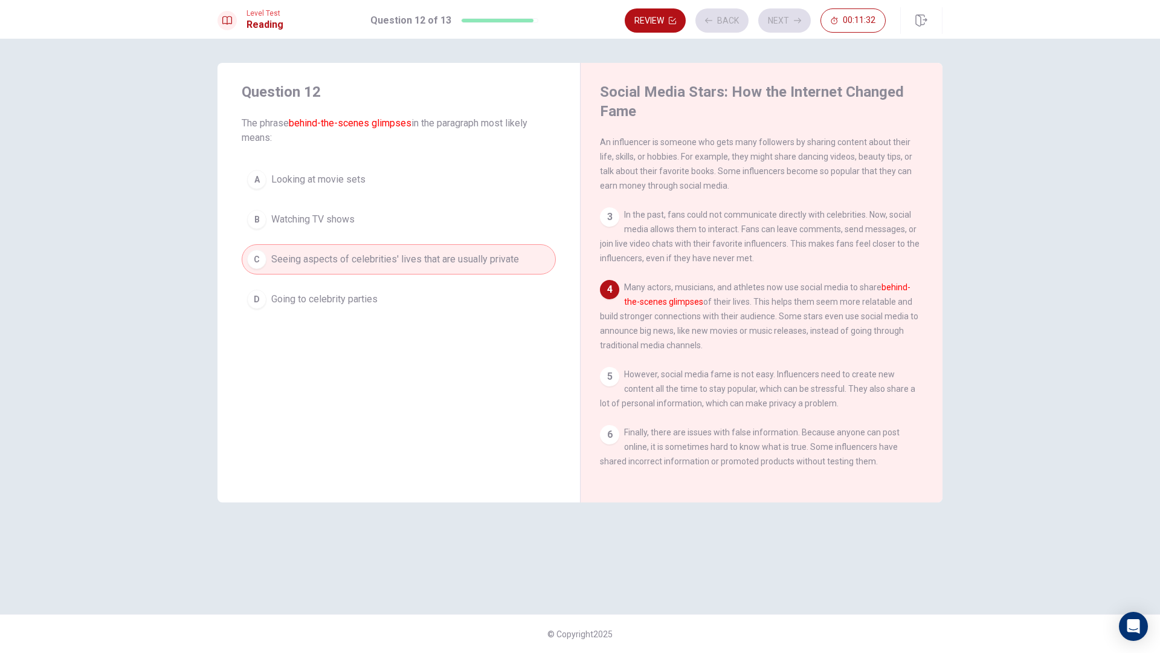
scroll to position [89, 0]
click at [786, 26] on button "Next" at bounding box center [784, 20] width 53 height 24
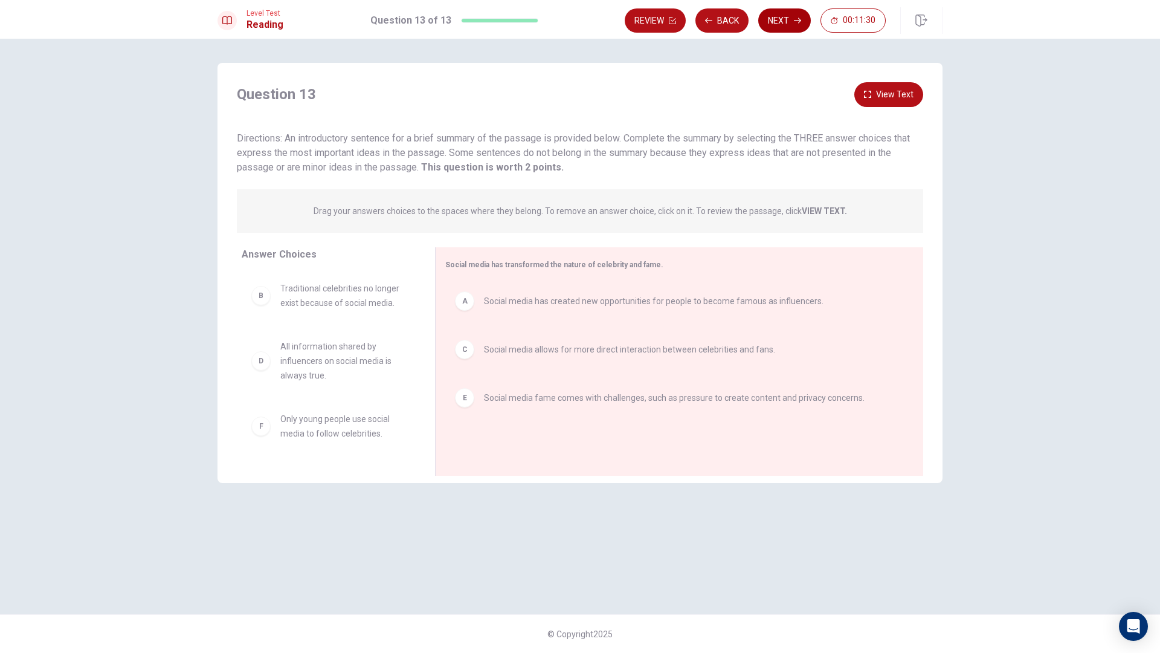
click at [793, 28] on button "Next" at bounding box center [784, 20] width 53 height 24
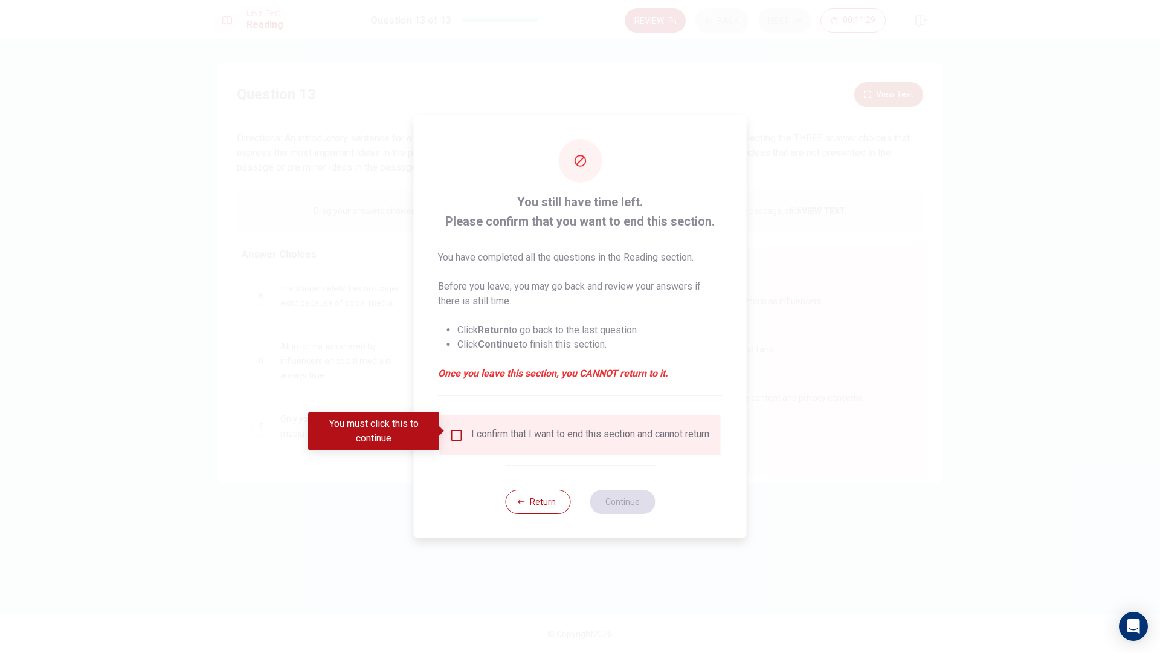
click at [511, 452] on div "I confirm that I want to end this section and cannot return." at bounding box center [580, 435] width 281 height 40
click at [466, 434] on div "I confirm that I want to end this section and cannot return." at bounding box center [581, 435] width 262 height 15
click at [457, 432] on input "You must click this to continue" at bounding box center [457, 435] width 15 height 15
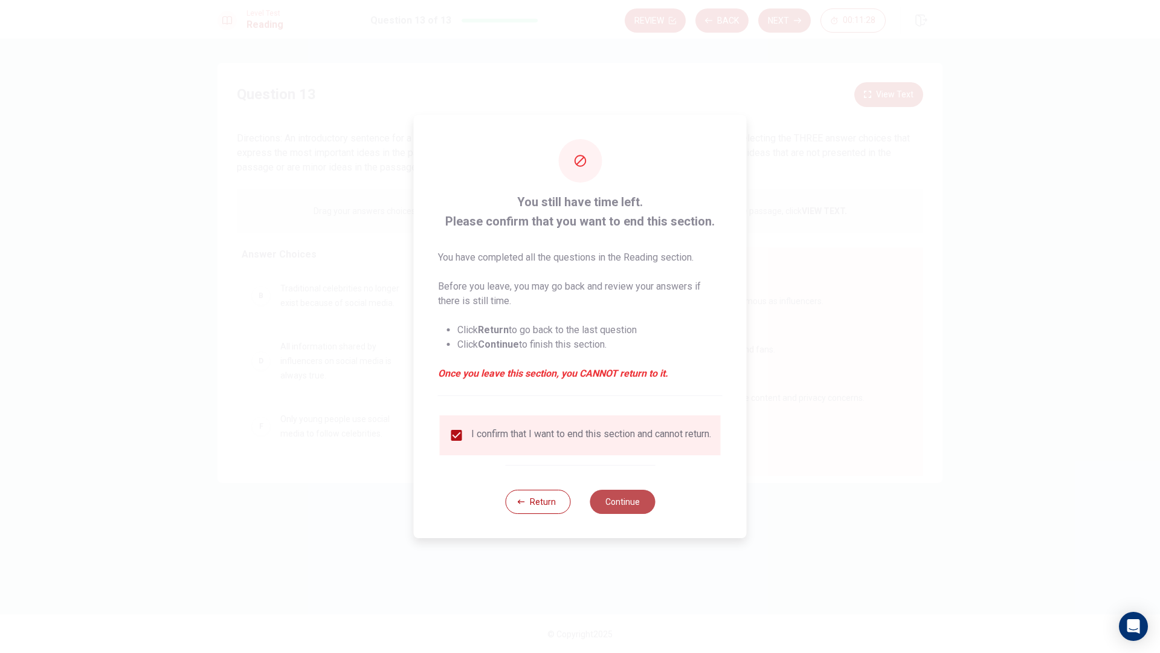
click at [621, 499] on button "Continue" at bounding box center [622, 501] width 65 height 24
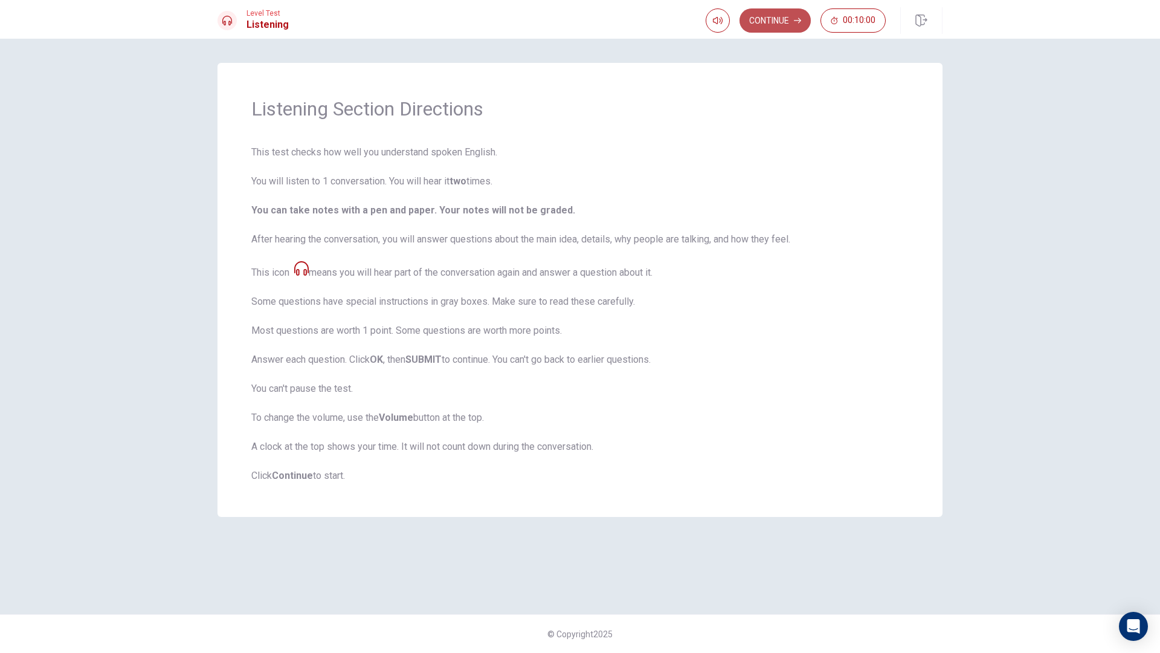
click at [776, 18] on button "Continue" at bounding box center [775, 20] width 71 height 24
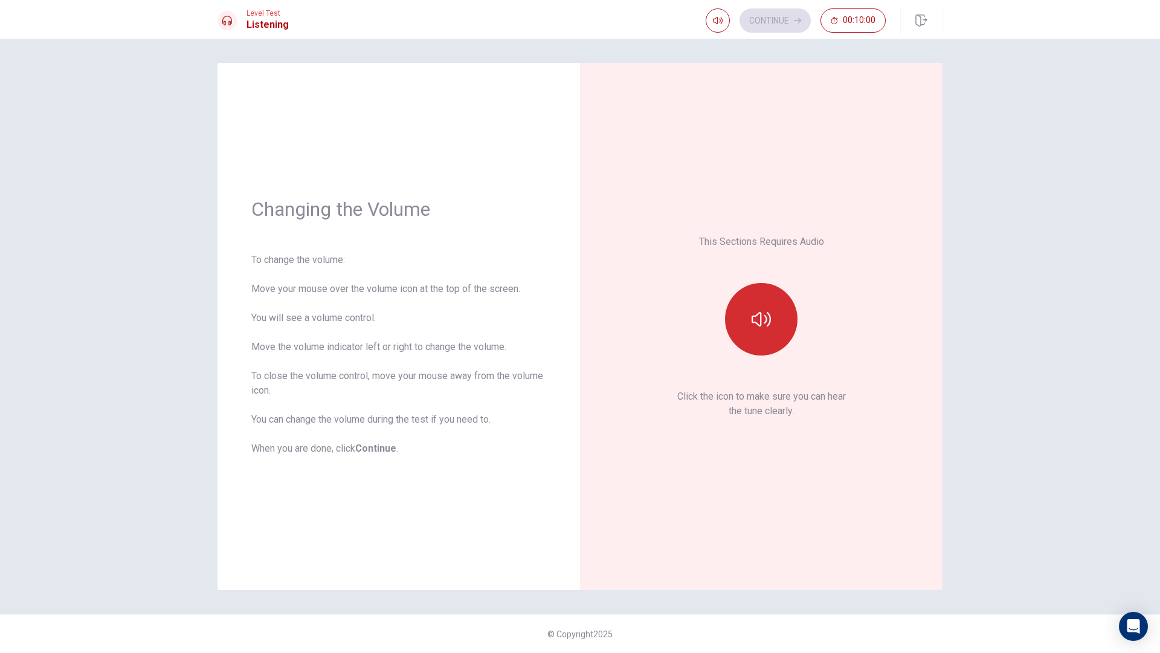
click at [775, 304] on button "button" at bounding box center [761, 319] width 73 height 73
click at [782, 22] on button "Continue" at bounding box center [775, 20] width 71 height 24
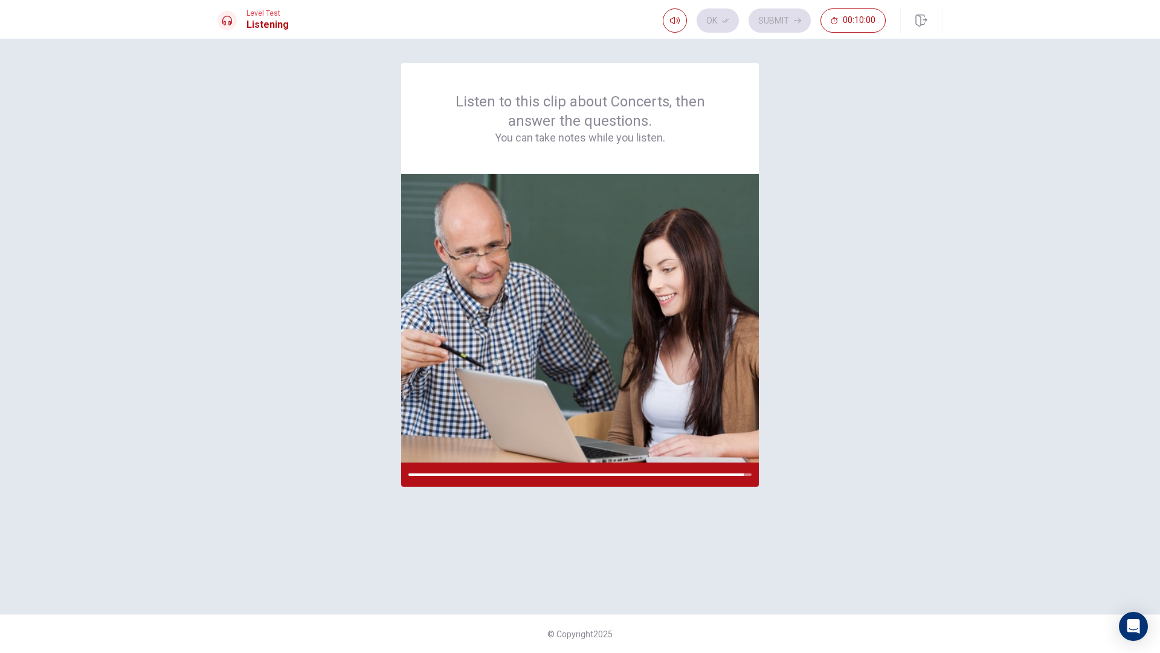
click at [817, 216] on div "Listen to this clip about Concerts, then answer the questions. You can take not…" at bounding box center [580, 326] width 725 height 527
click at [816, 216] on div "Listen to this clip about Concerts, then answer the questions. You can take not…" at bounding box center [580, 326] width 725 height 527
click at [816, 217] on div "Listen to this clip about Concerts, then answer the questions. You can take not…" at bounding box center [580, 326] width 725 height 527
click at [810, 221] on div "Listen to this clip about Concerts, then answer the questions. You can take not…" at bounding box center [580, 326] width 725 height 527
drag, startPoint x: 810, startPoint y: 221, endPoint x: 795, endPoint y: 216, distance: 16.4
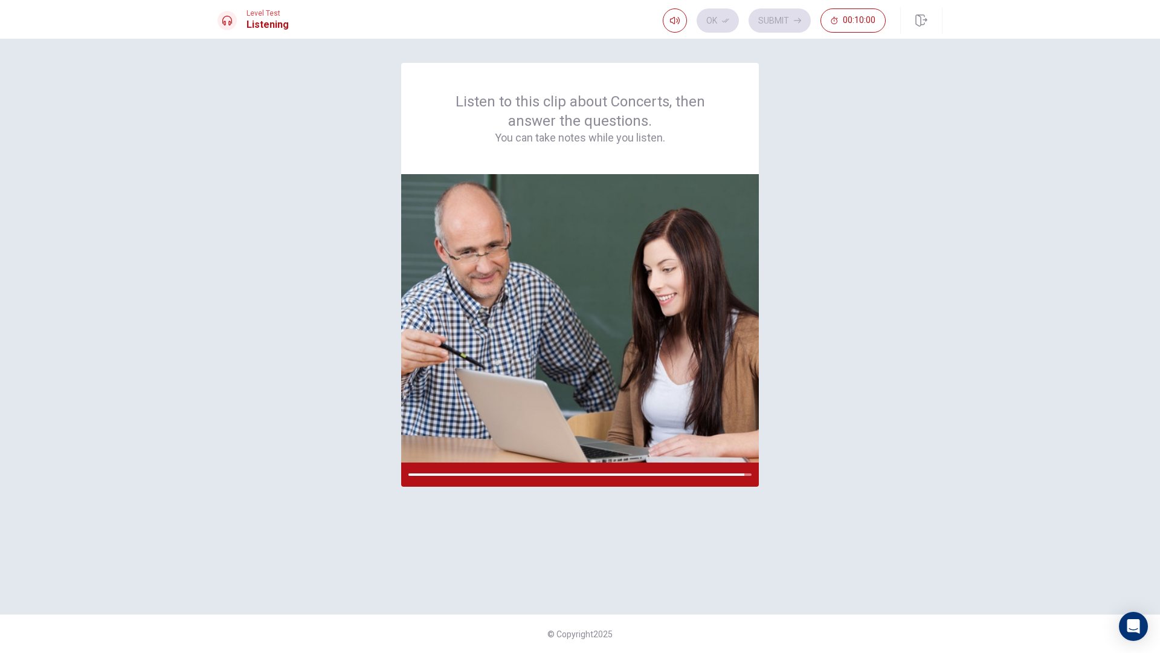
click at [810, 221] on div "Listen to this clip about Concerts, then answer the questions. You can take not…" at bounding box center [580, 326] width 725 height 527
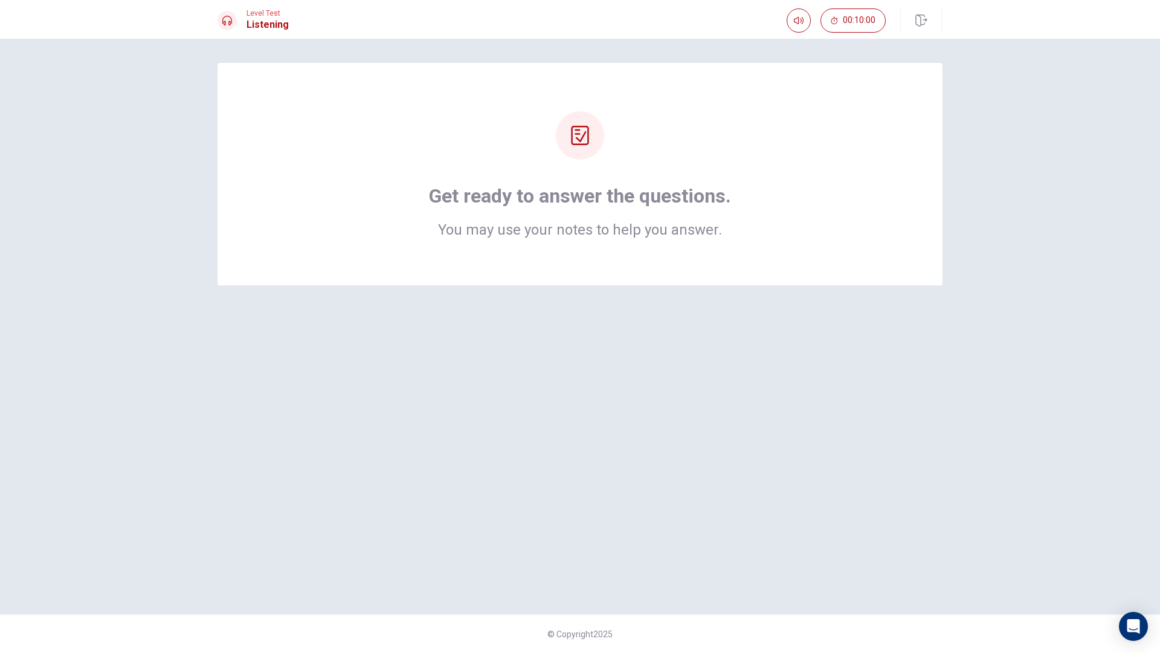
click at [595, 382] on div "Get ready to answer the questions. You may use your notes to help you answer." at bounding box center [580, 326] width 764 height 527
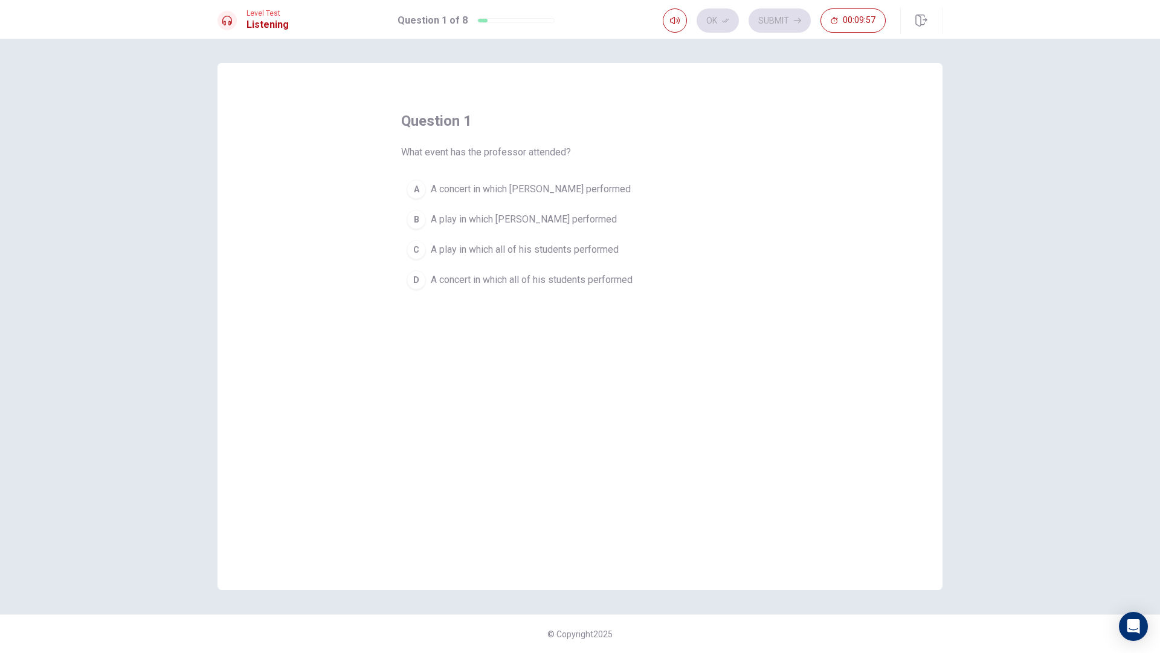
click at [424, 185] on div "A" at bounding box center [416, 188] width 19 height 19
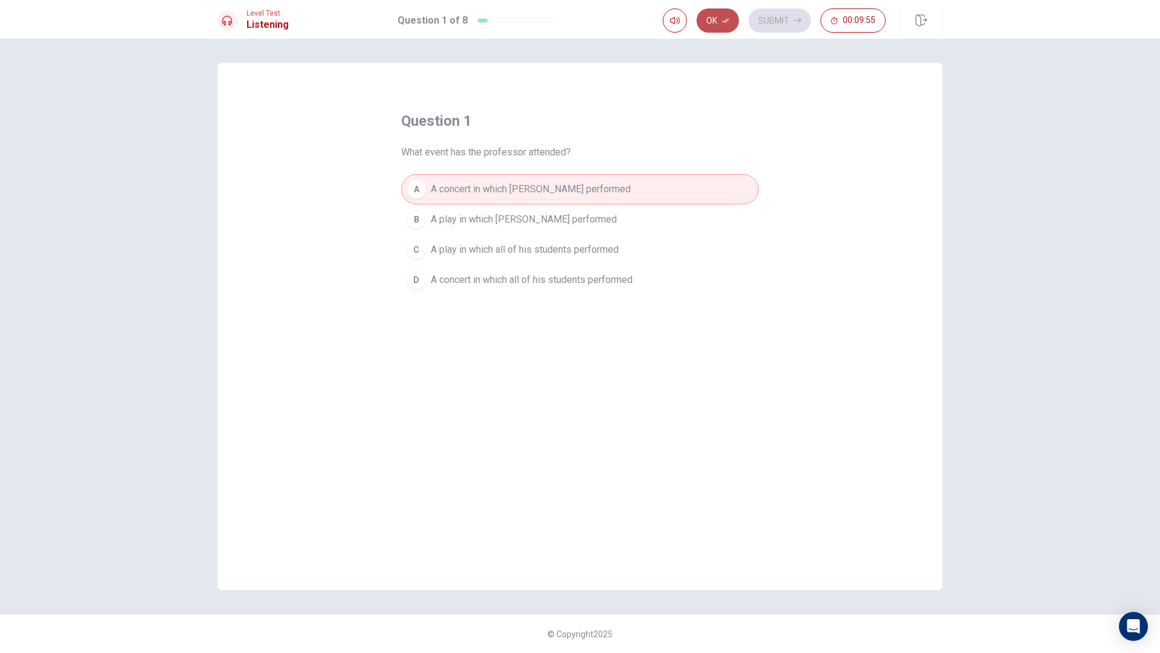
click at [711, 23] on button "Ok" at bounding box center [718, 20] width 42 height 24
click at [482, 210] on button "B A play in which [PERSON_NAME] performed" at bounding box center [580, 219] width 358 height 30
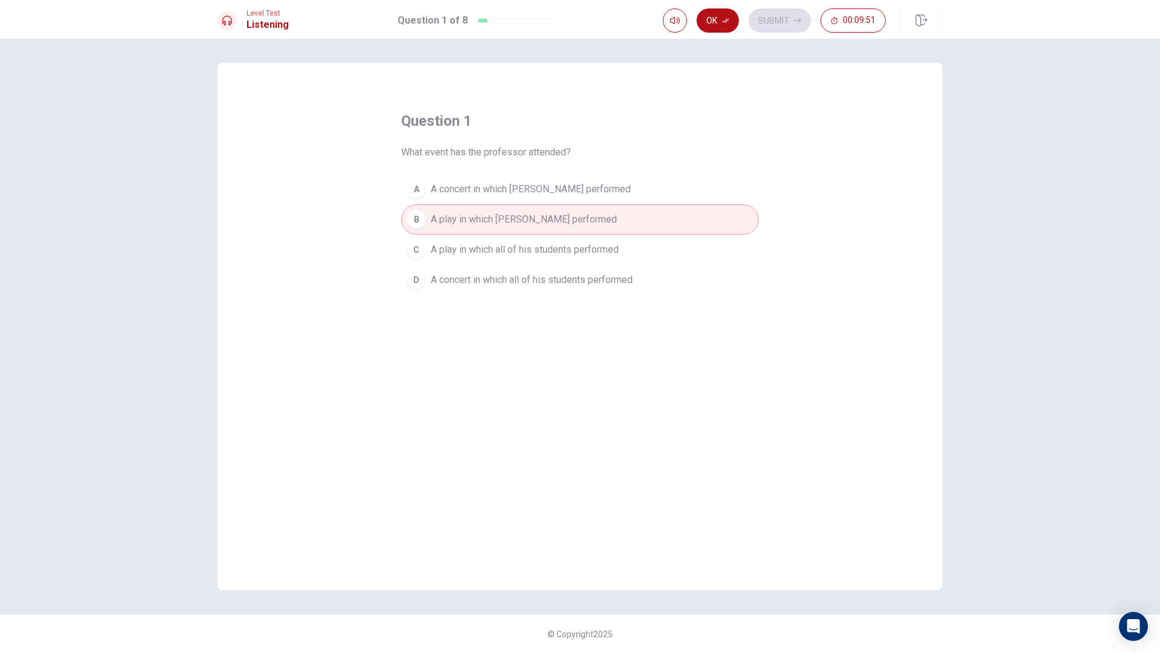
click at [502, 190] on span "A concert in which [PERSON_NAME] performed" at bounding box center [531, 189] width 200 height 15
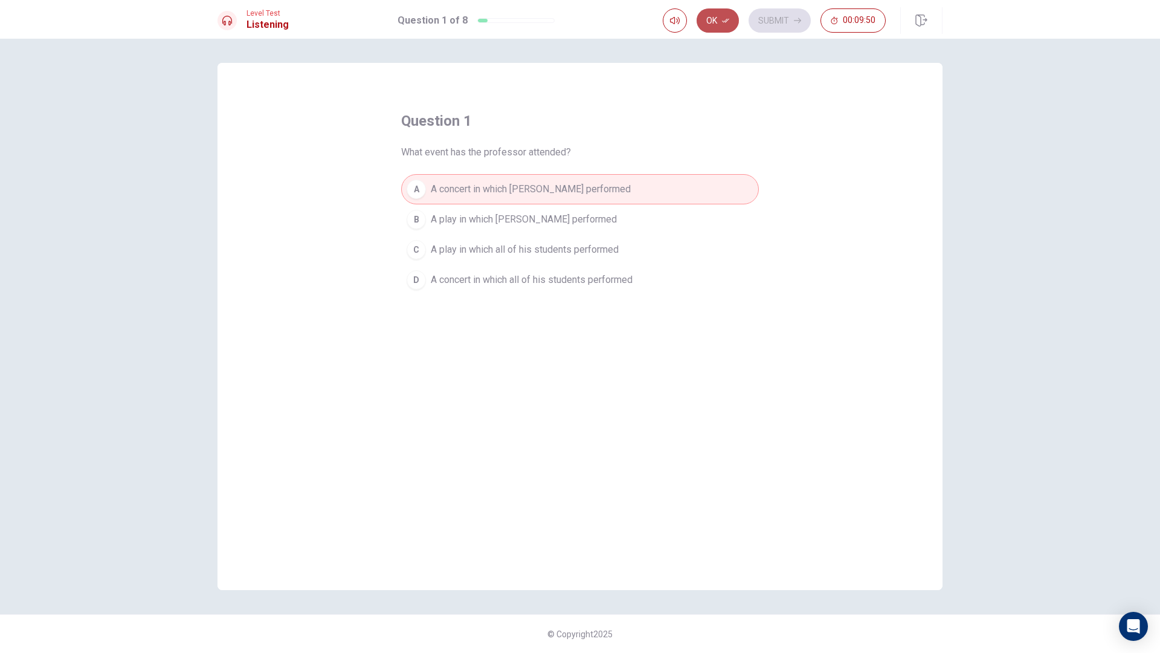
click at [710, 22] on button "Ok" at bounding box center [718, 20] width 42 height 24
click at [798, 17] on icon "button" at bounding box center [797, 20] width 7 height 7
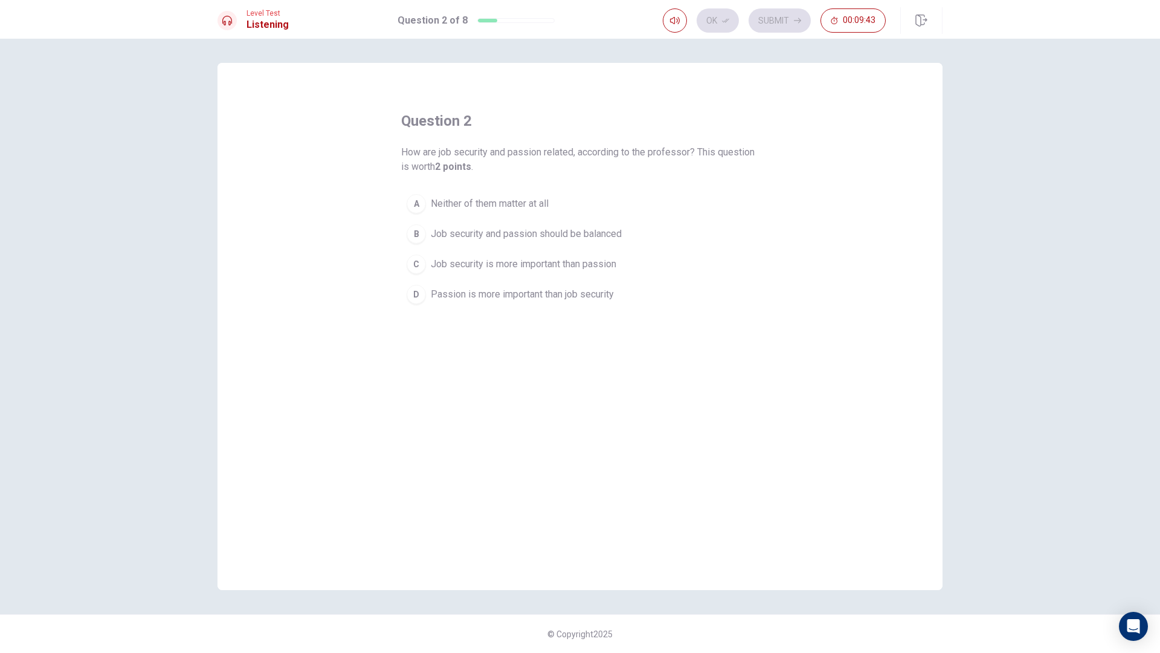
drag, startPoint x: 401, startPoint y: 154, endPoint x: 481, endPoint y: 151, distance: 79.8
click at [481, 151] on span "How are job security and passion related, according to the professor? This ques…" at bounding box center [580, 159] width 358 height 29
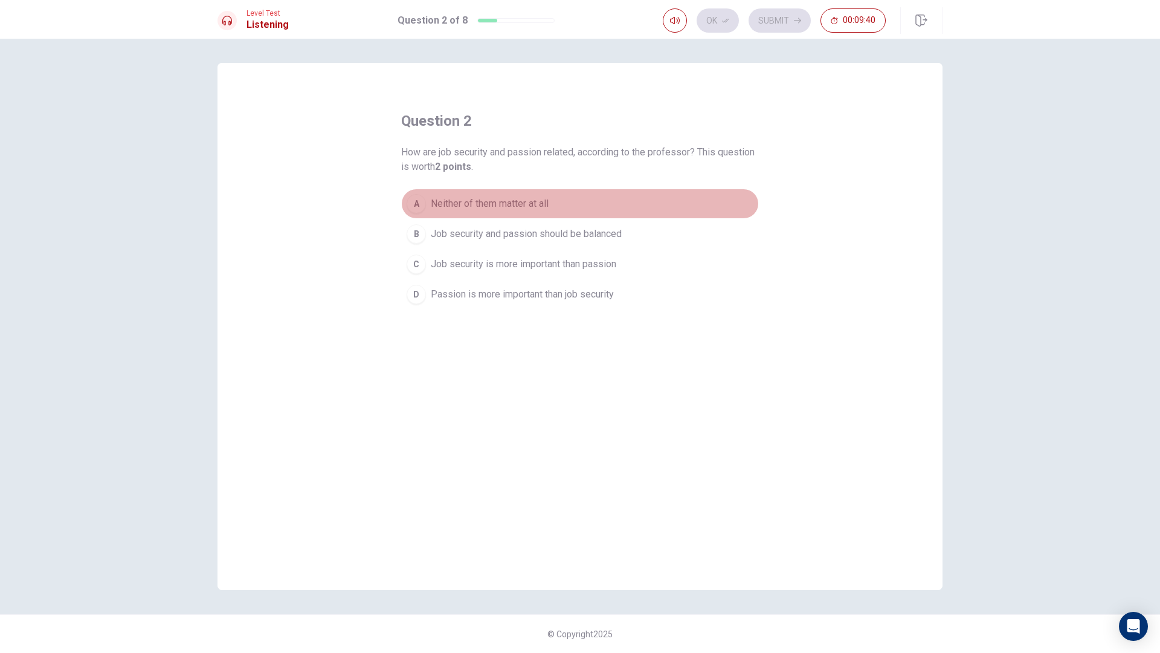
click at [434, 207] on span "Neither of them matter at all" at bounding box center [490, 203] width 118 height 15
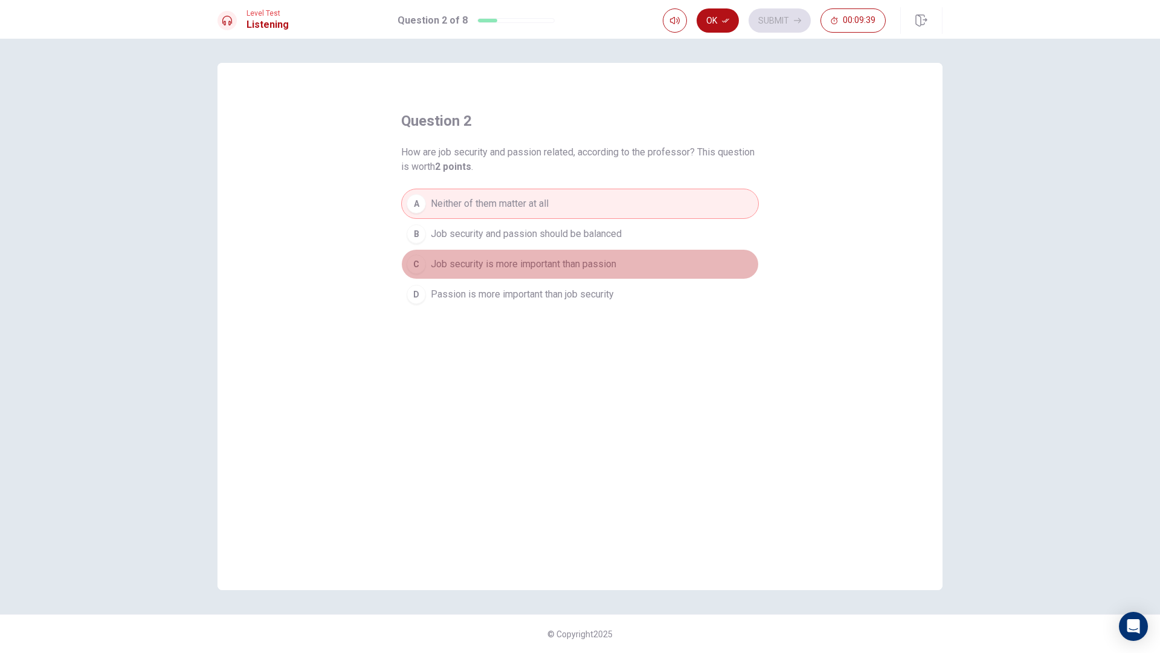
click at [457, 256] on button "C Job security is more important than passion" at bounding box center [580, 264] width 358 height 30
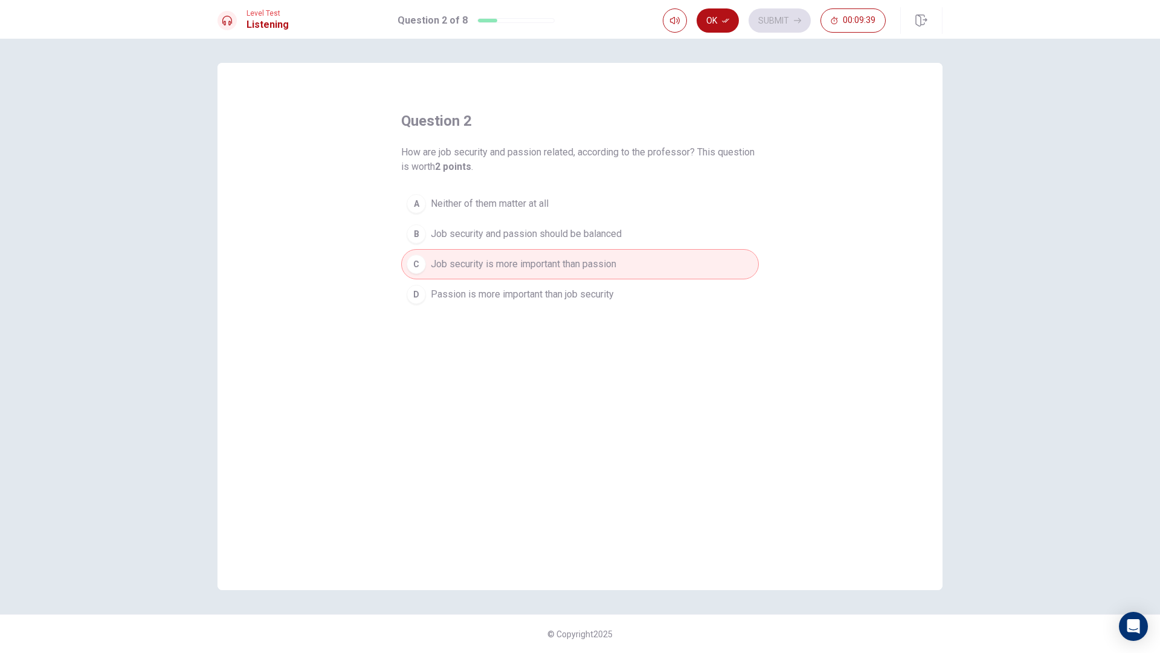
click at [469, 228] on span "Job security and passion should be balanced" at bounding box center [526, 234] width 191 height 15
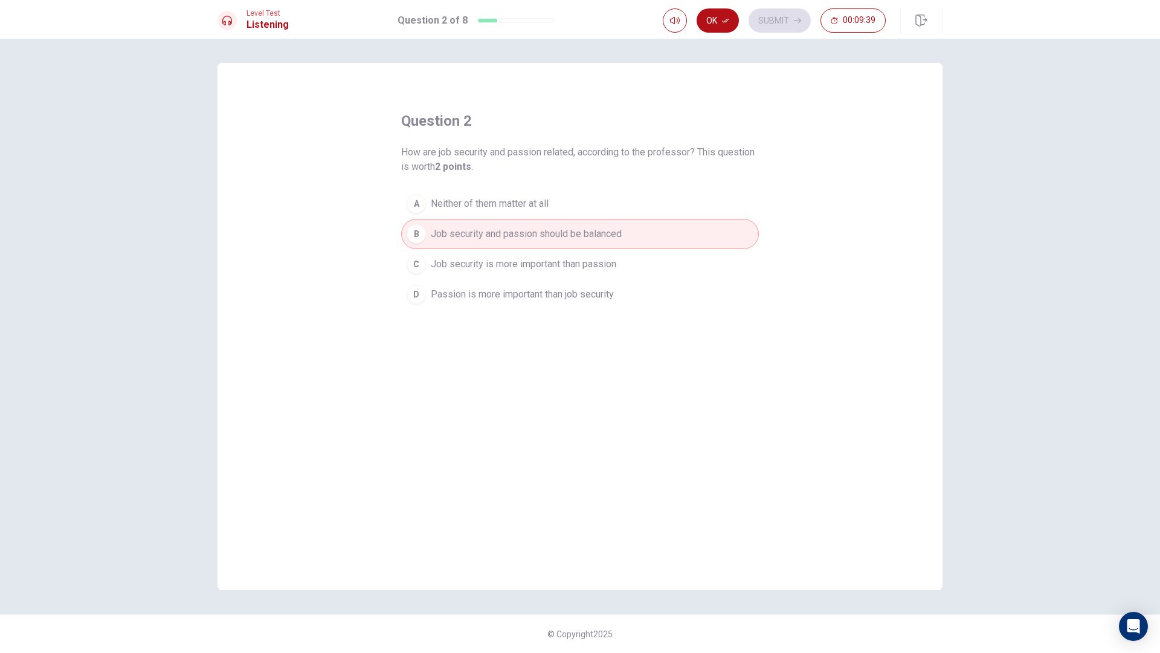
click at [475, 205] on span "Neither of them matter at all" at bounding box center [490, 203] width 118 height 15
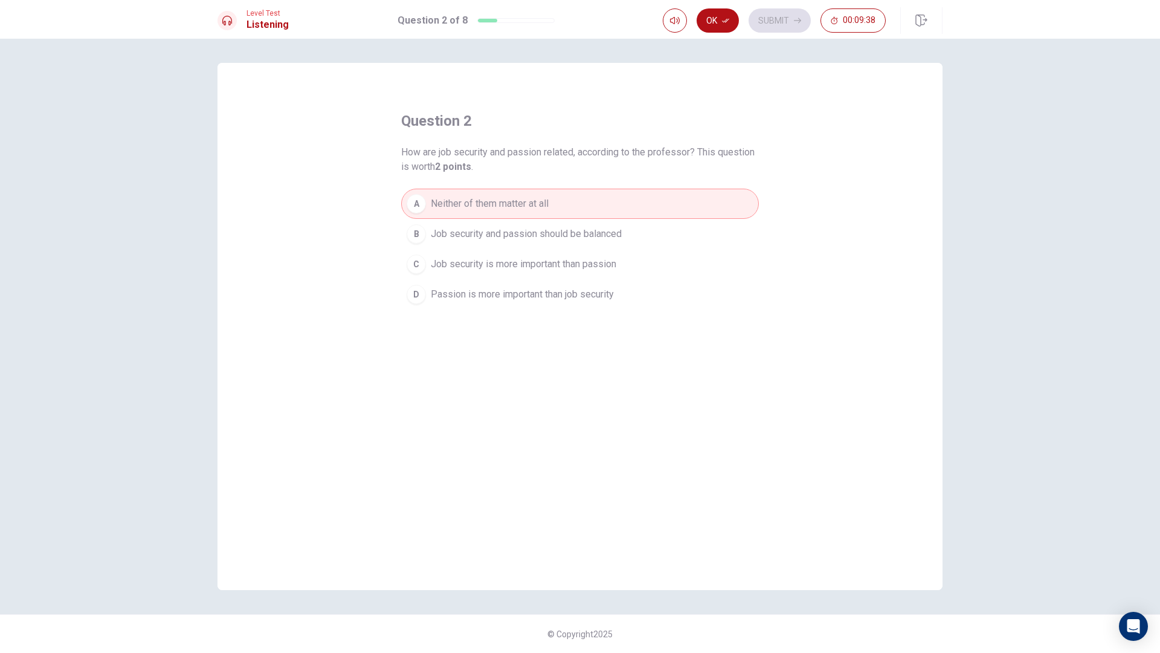
click at [477, 208] on span "Neither of them matter at all" at bounding box center [490, 203] width 118 height 15
click at [481, 202] on span "Neither of them matter at all" at bounding box center [490, 203] width 118 height 15
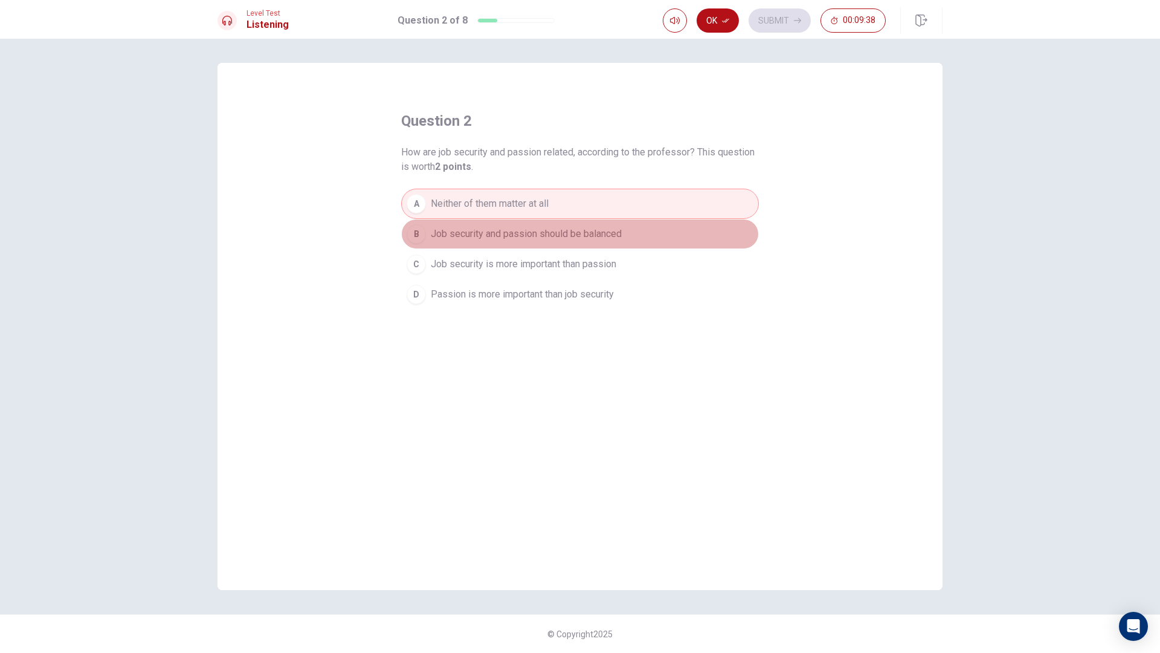
click at [481, 228] on span "Job security and passion should be balanced" at bounding box center [526, 234] width 191 height 15
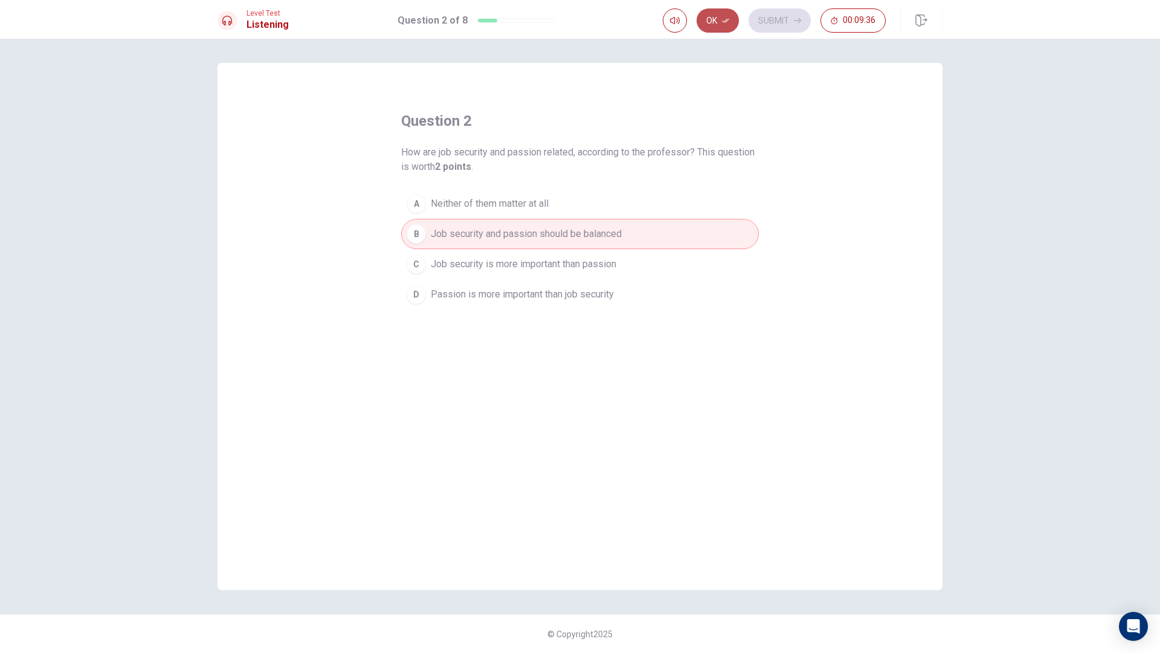
click at [720, 15] on button "Ok" at bounding box center [718, 20] width 42 height 24
click at [815, 13] on div "Ok Submit 00:09:35" at bounding box center [774, 20] width 223 height 24
click at [790, 21] on button "Submit" at bounding box center [780, 20] width 62 height 24
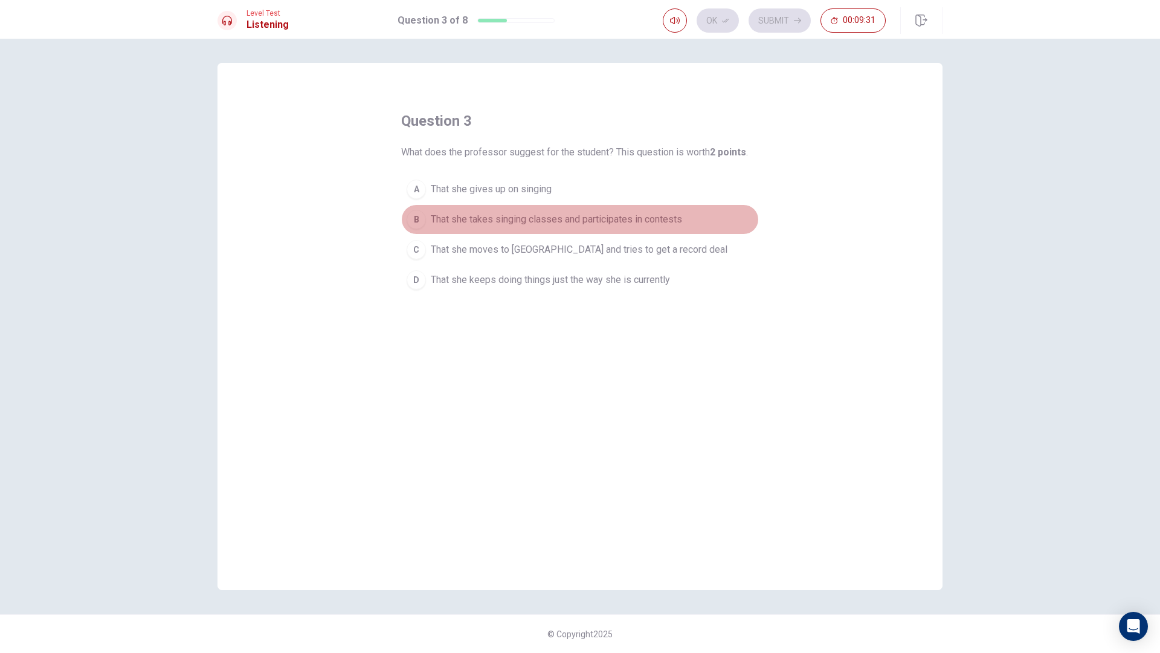
click at [520, 227] on button "B That she takes singing classes and participates in contests" at bounding box center [580, 219] width 358 height 30
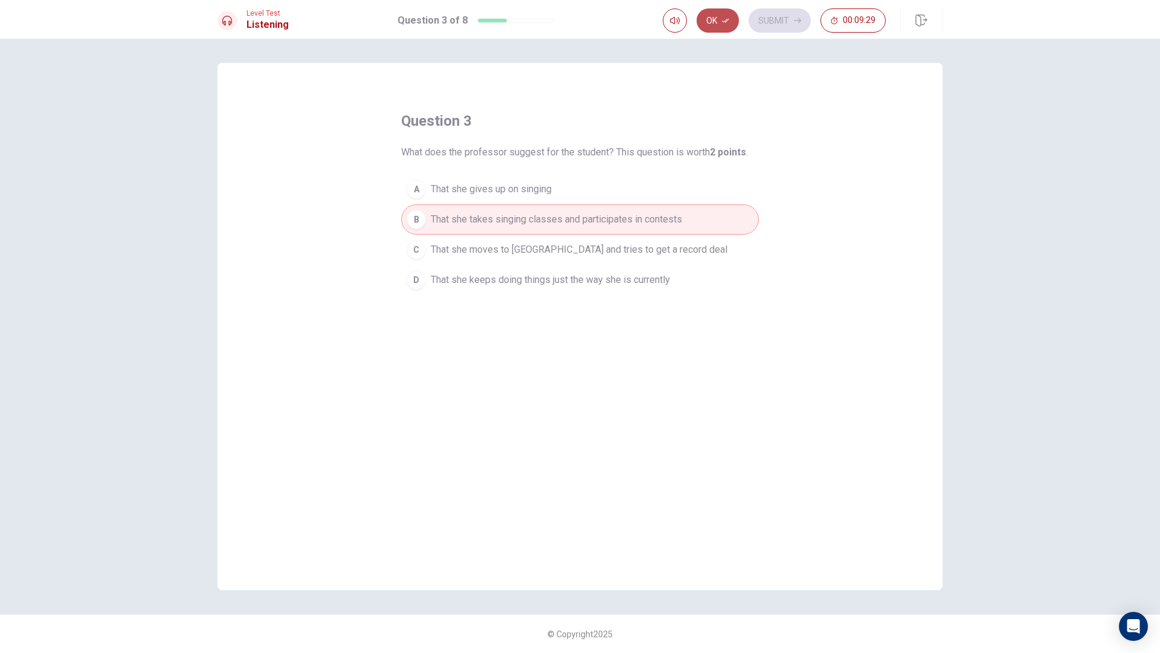
click at [717, 17] on button "Ok" at bounding box center [718, 20] width 42 height 24
click at [778, 11] on button "Submit" at bounding box center [780, 20] width 62 height 24
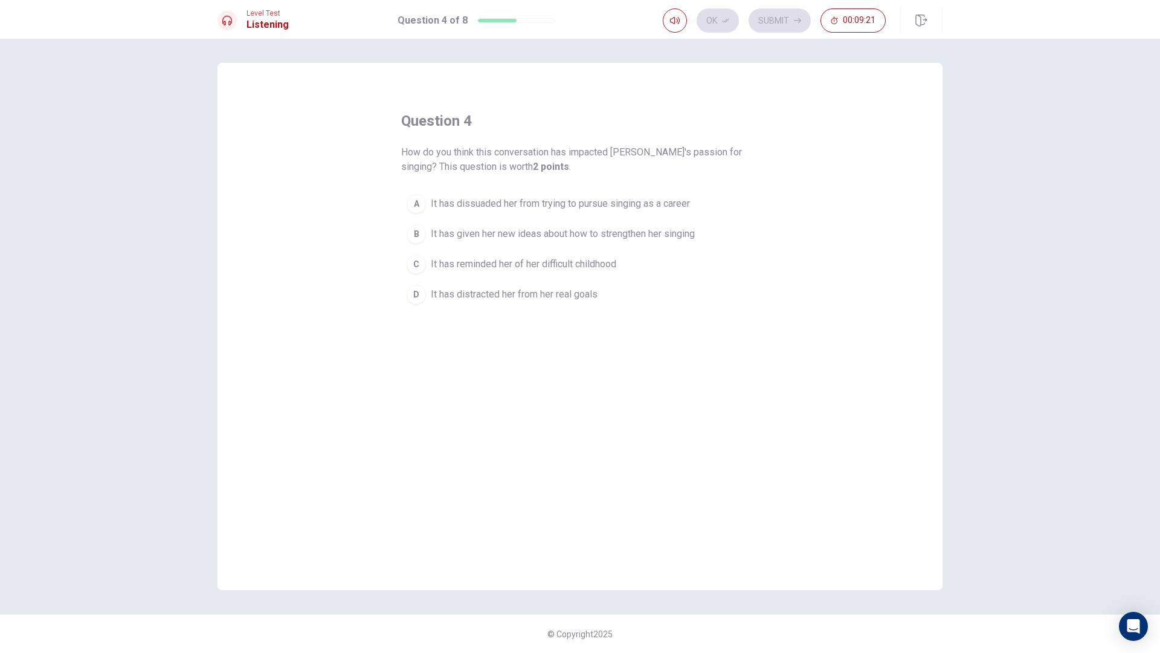
click at [452, 291] on span "It has distracted her from her real goals" at bounding box center [514, 294] width 167 height 15
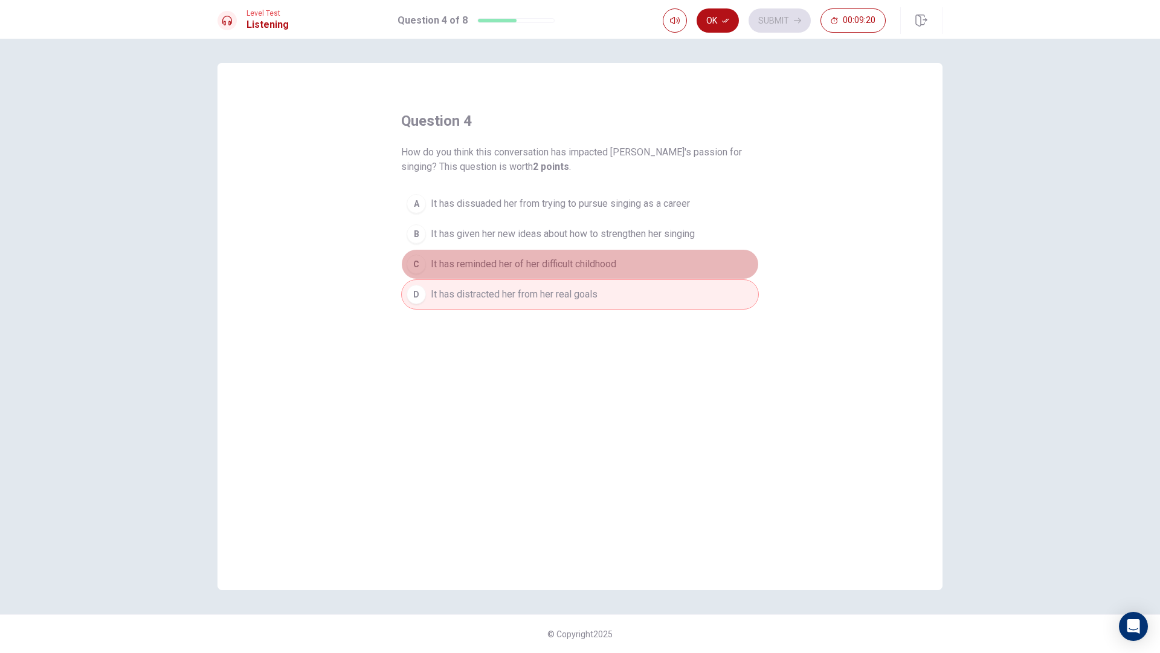
click at [468, 266] on span "It has reminded her of her difficult childhood" at bounding box center [523, 264] width 185 height 15
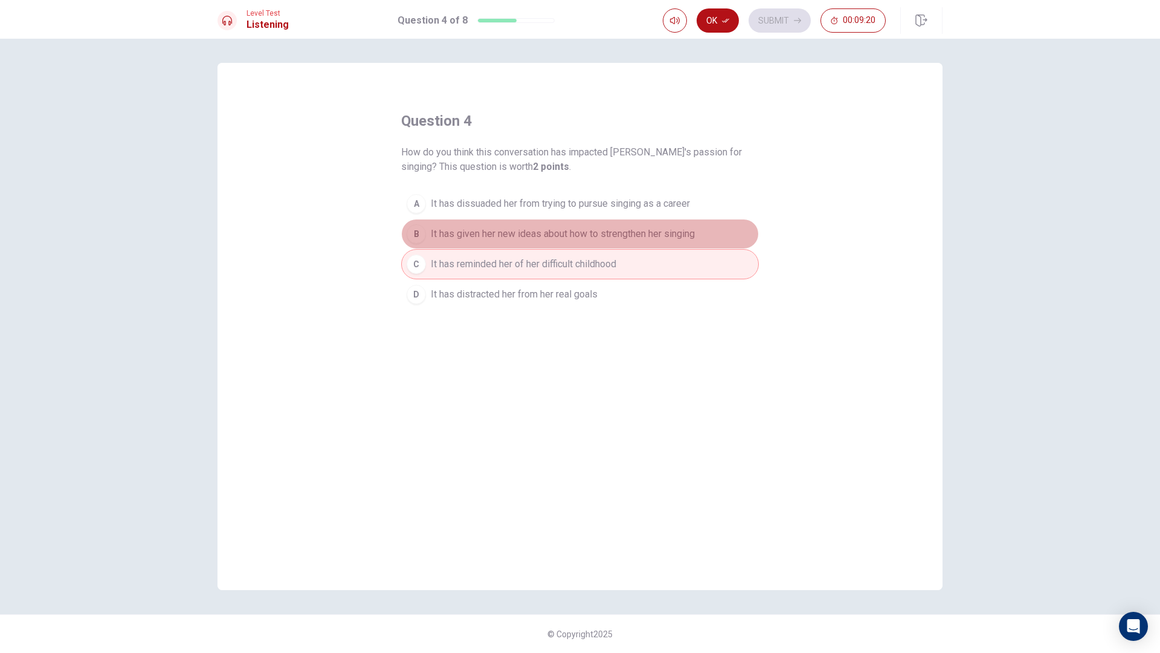
click at [492, 229] on span "It has given her new ideas about how to strengthen her singing" at bounding box center [563, 234] width 264 height 15
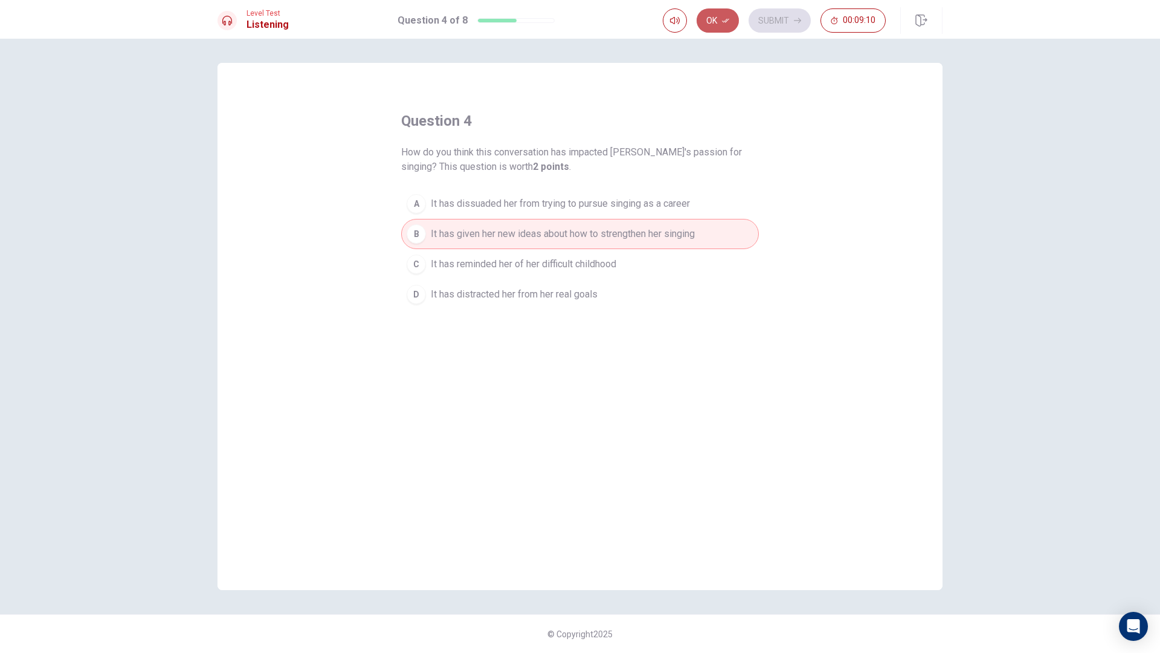
drag, startPoint x: 722, startPoint y: 25, endPoint x: 731, endPoint y: 22, distance: 9.6
click at [722, 24] on button "Ok" at bounding box center [718, 20] width 42 height 24
click at [758, 17] on button "Submit" at bounding box center [780, 20] width 62 height 24
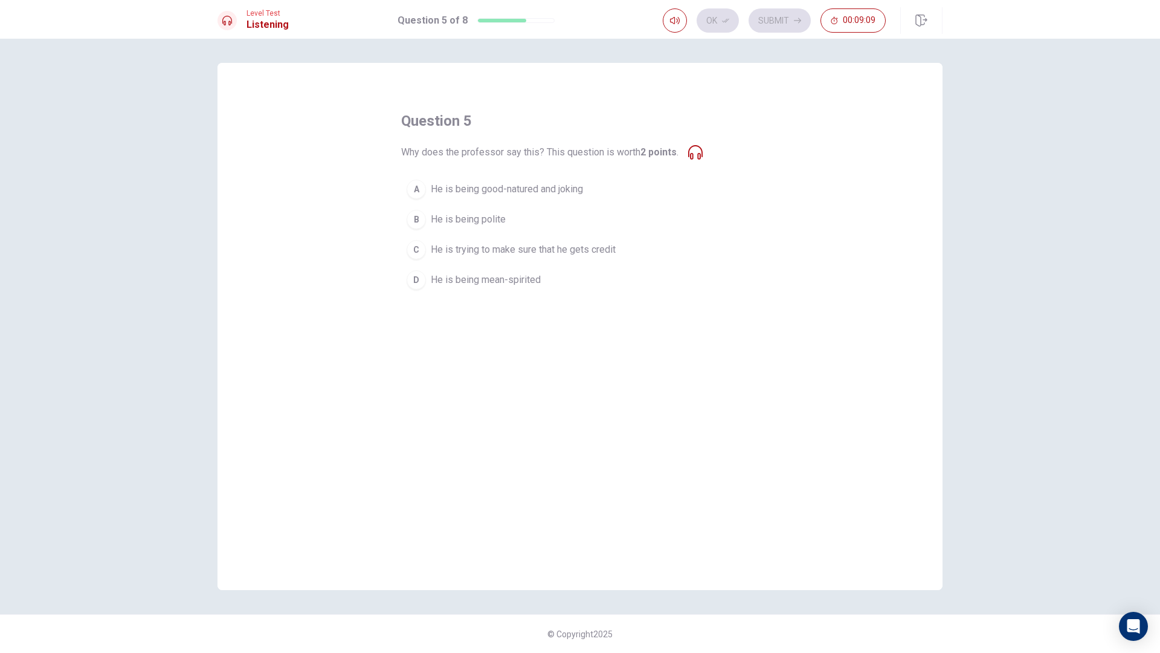
click at [508, 251] on span "He is trying to make sure that he gets credit" at bounding box center [523, 249] width 185 height 15
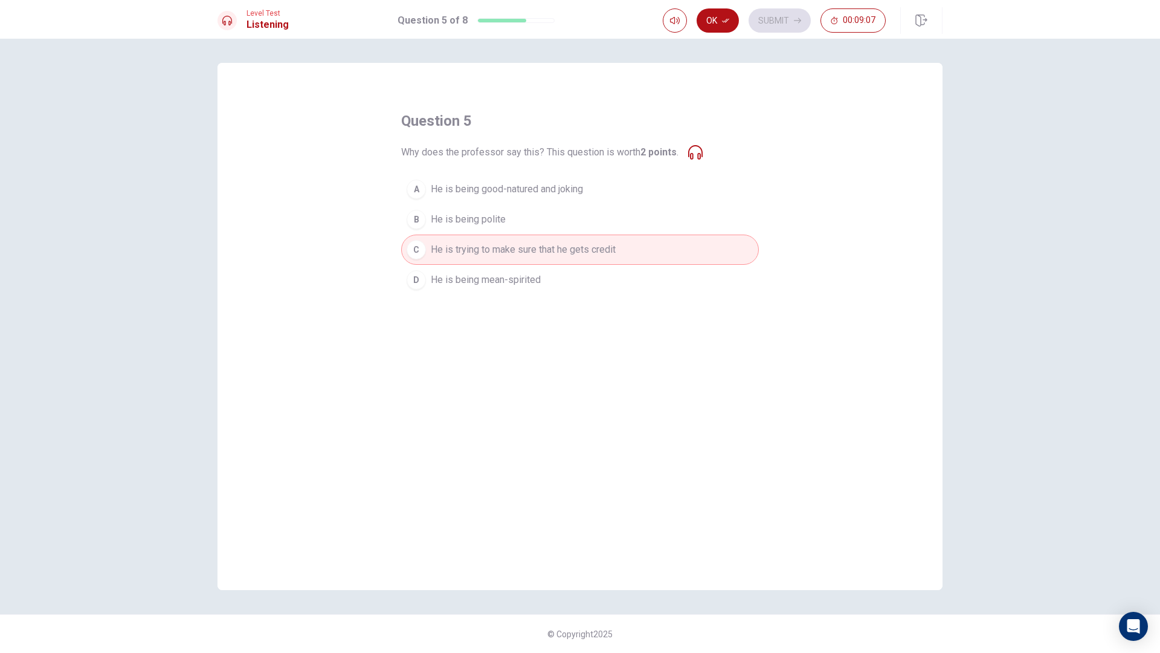
click at [553, 285] on button "D He is being mean-spirited" at bounding box center [580, 280] width 358 height 30
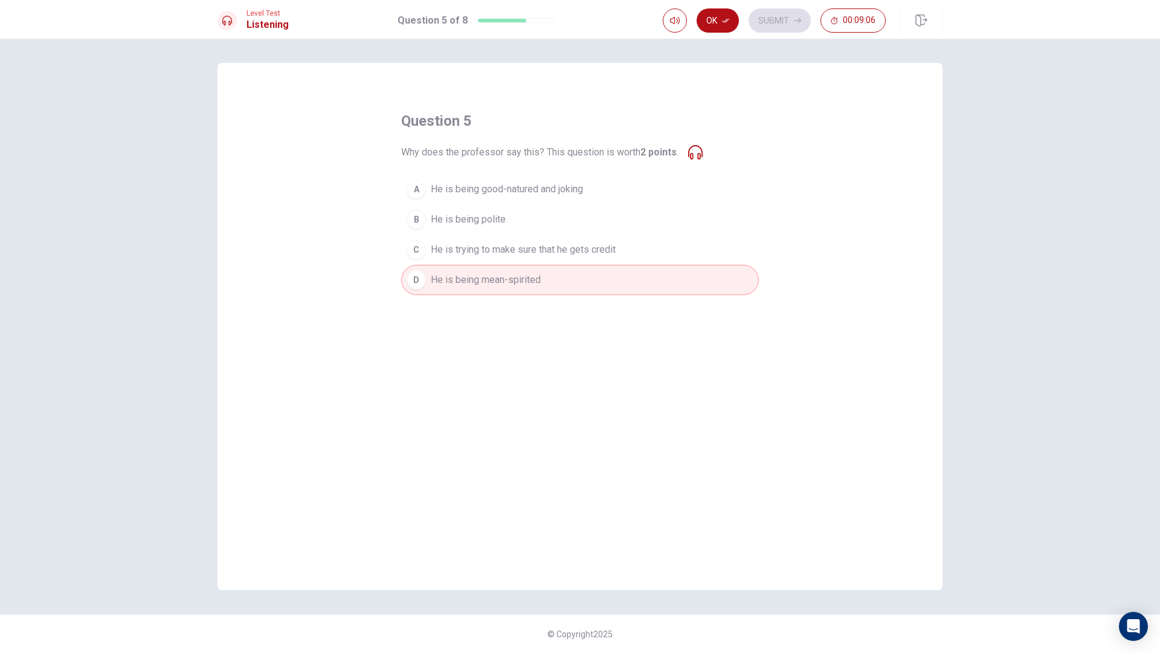
click at [557, 197] on button "A He is being good-natured and joking" at bounding box center [580, 189] width 358 height 30
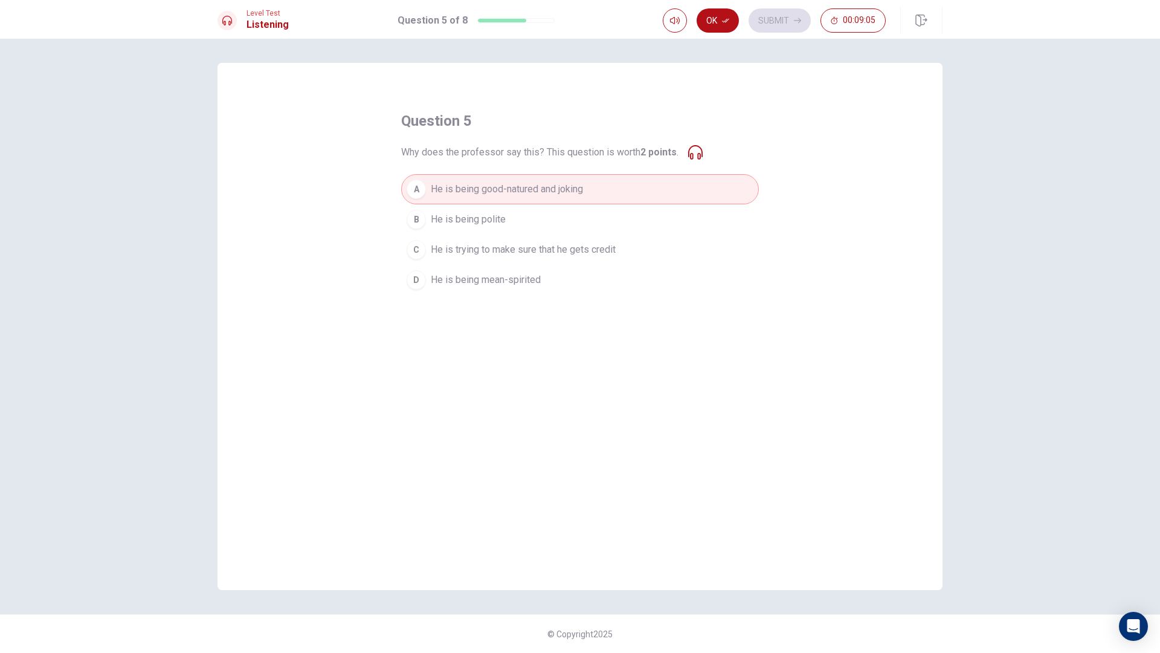
drag, startPoint x: 715, startPoint y: 21, endPoint x: 745, endPoint y: 23, distance: 29.7
click at [715, 20] on button "Ok" at bounding box center [718, 20] width 42 height 24
click at [765, 24] on button "Submit" at bounding box center [780, 20] width 62 height 24
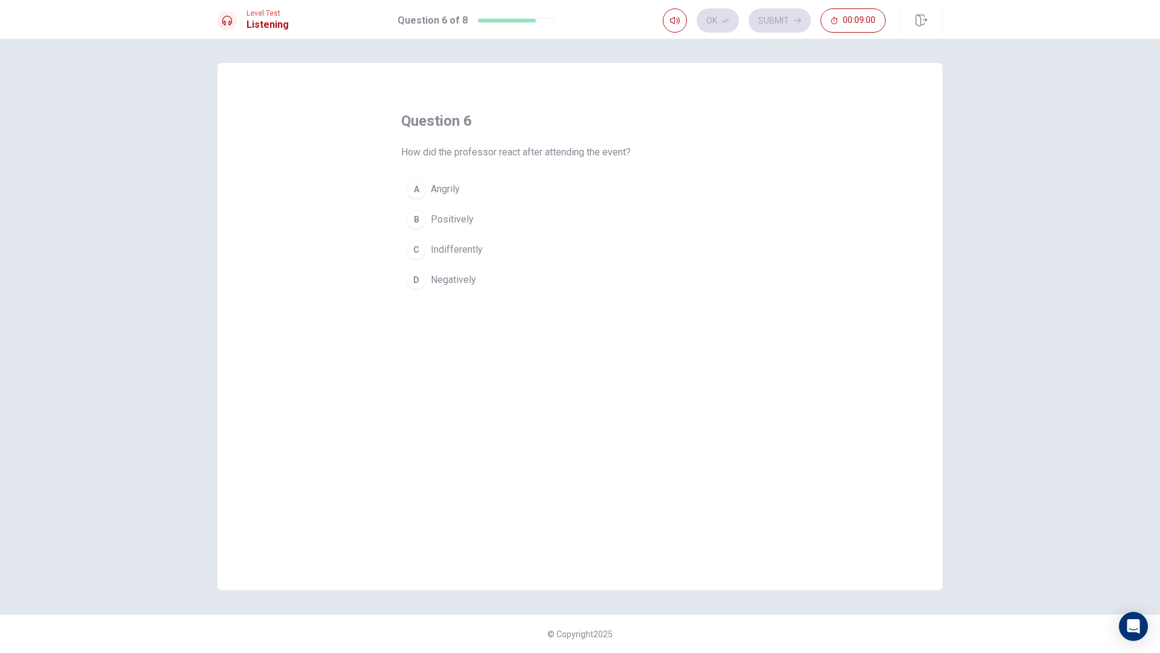
click at [469, 217] on span "Positively" at bounding box center [452, 219] width 43 height 15
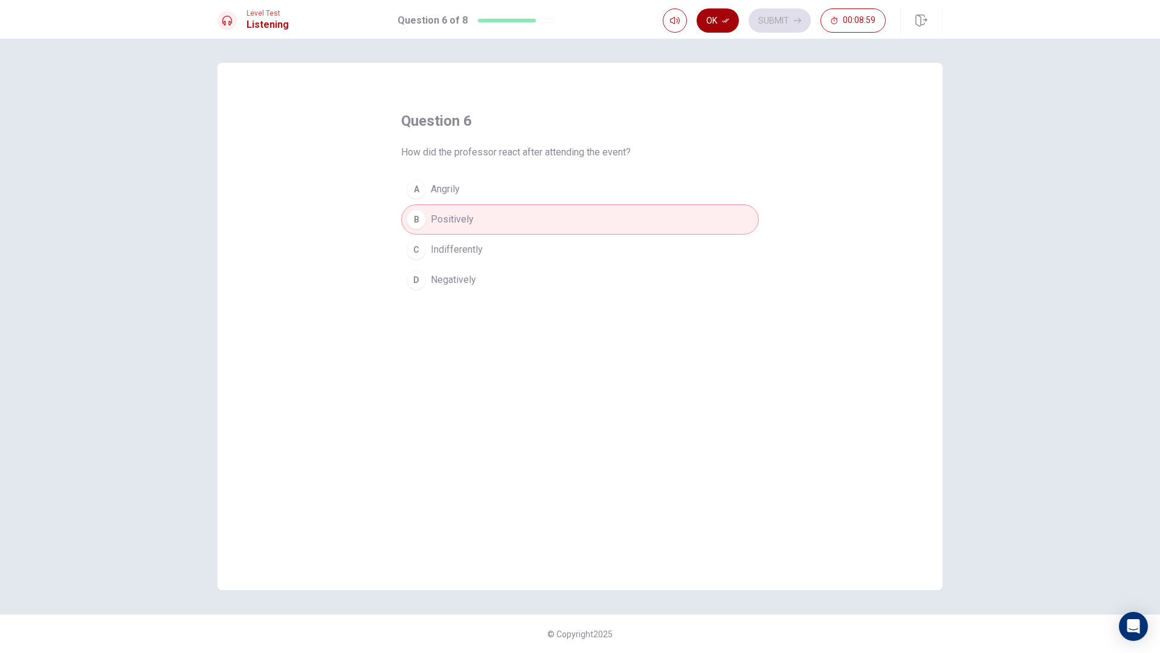
click at [715, 13] on button "Ok" at bounding box center [718, 20] width 42 height 24
click at [773, 8] on button "Submit" at bounding box center [780, 20] width 62 height 24
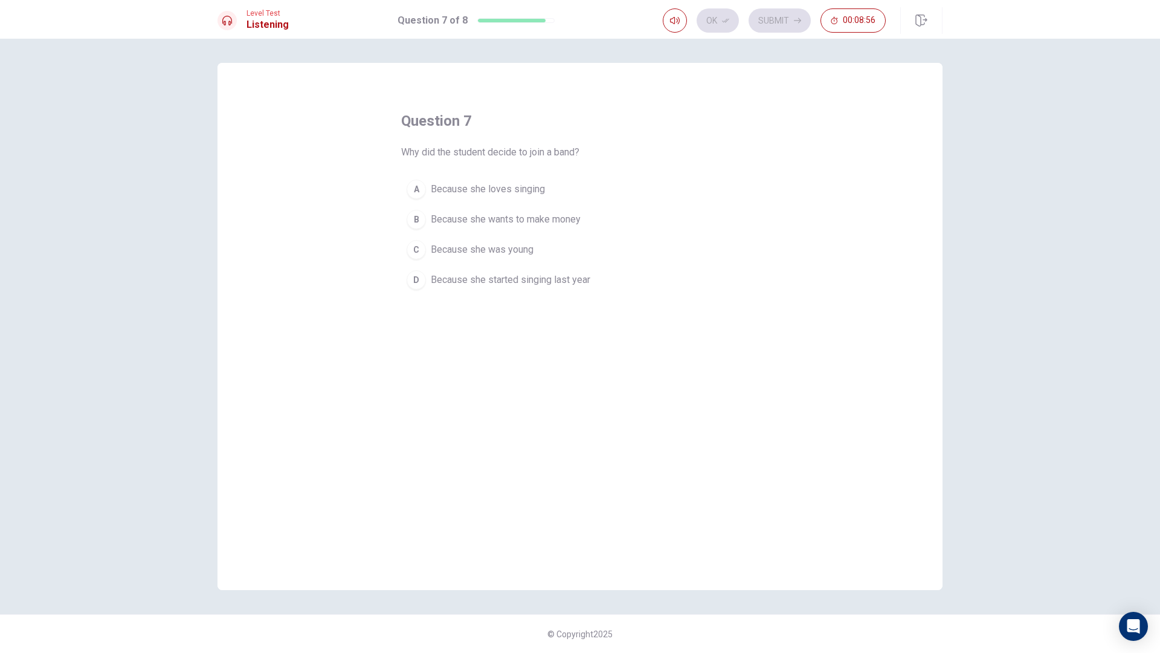
click at [529, 183] on span "Because she loves singing" at bounding box center [488, 189] width 114 height 15
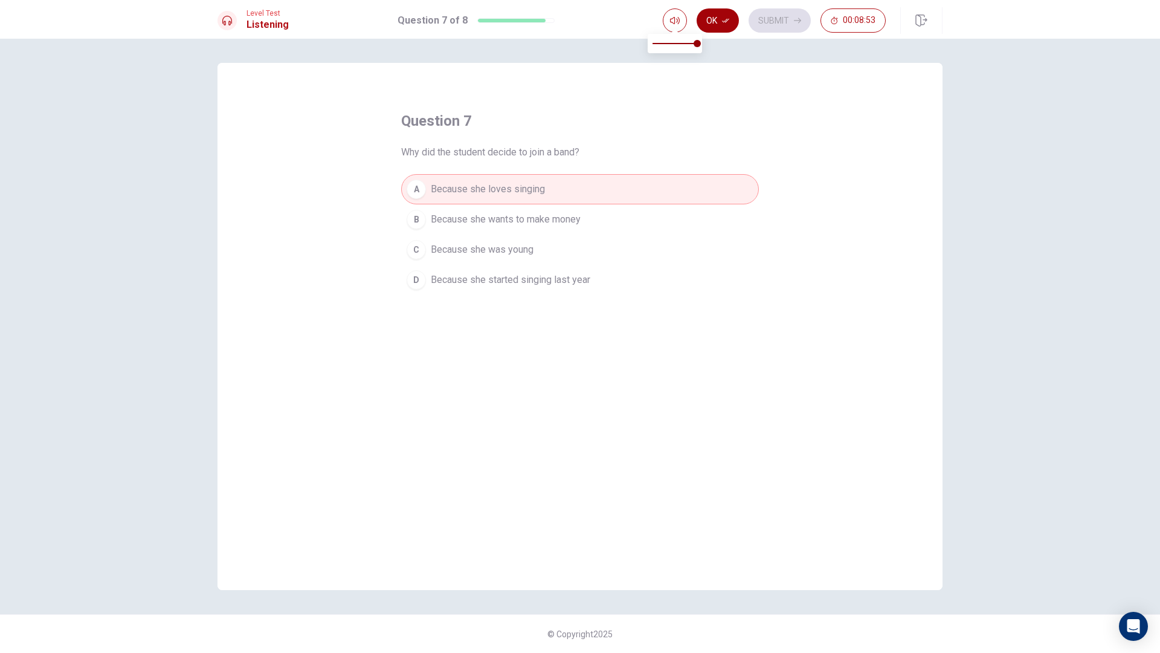
click at [720, 22] on button "Ok" at bounding box center [718, 20] width 42 height 24
click at [760, 16] on button "Submit" at bounding box center [780, 20] width 62 height 24
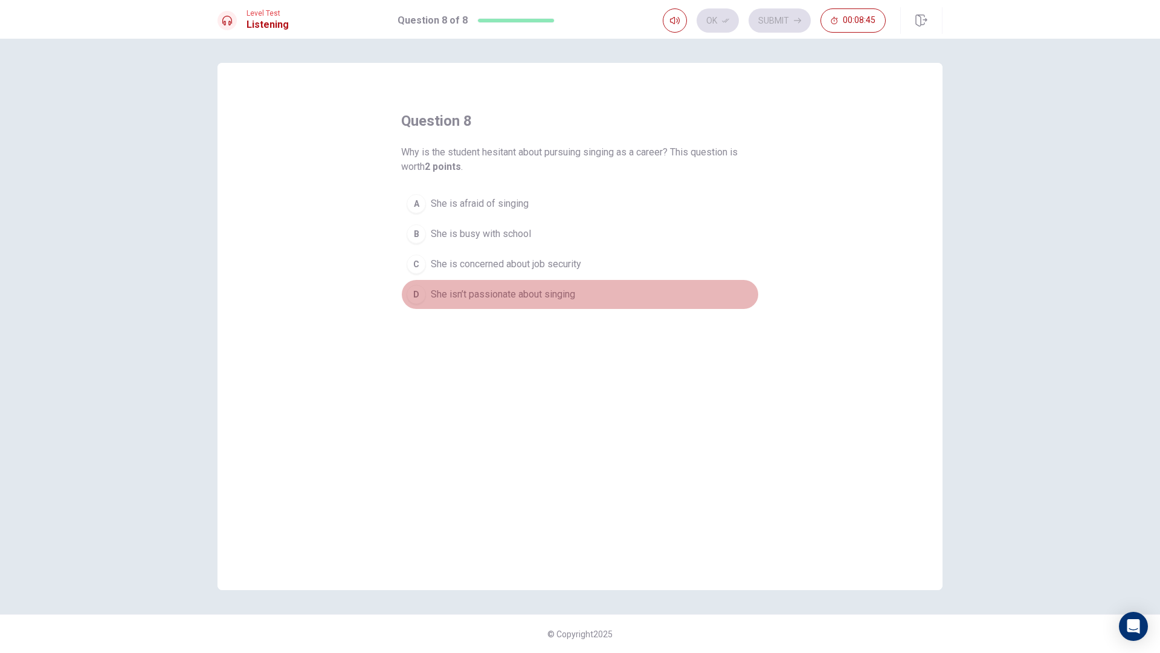
click at [519, 296] on span "She isn’t passionate about singing" at bounding box center [503, 294] width 144 height 15
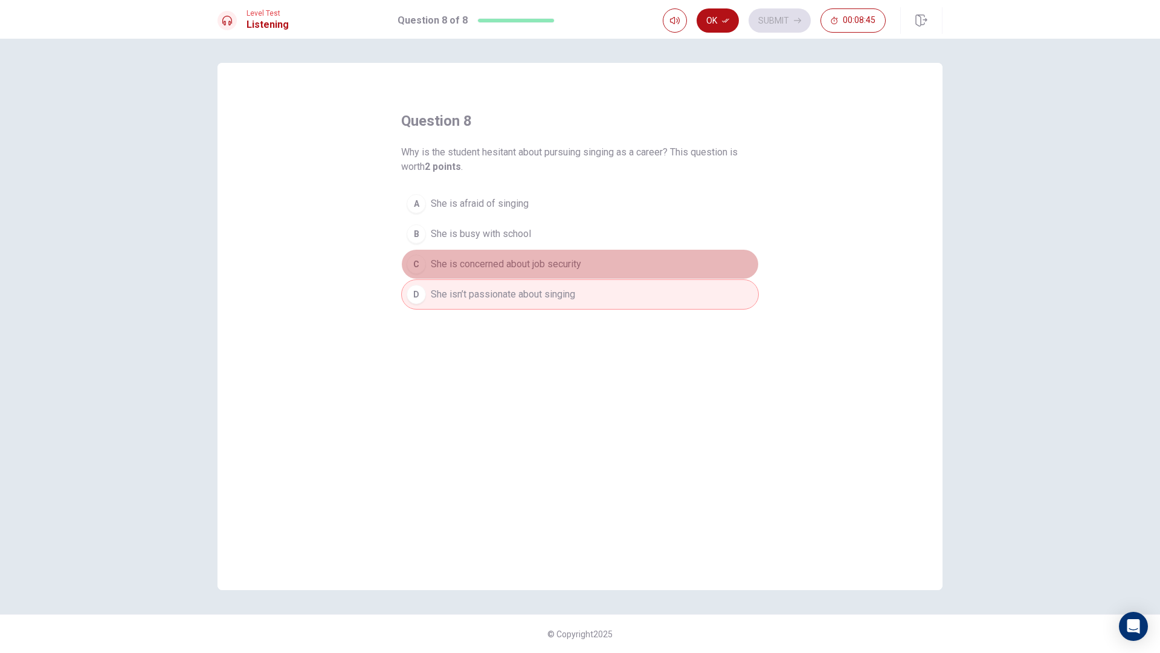
click at [528, 260] on span "She is concerned about job security" at bounding box center [506, 264] width 150 height 15
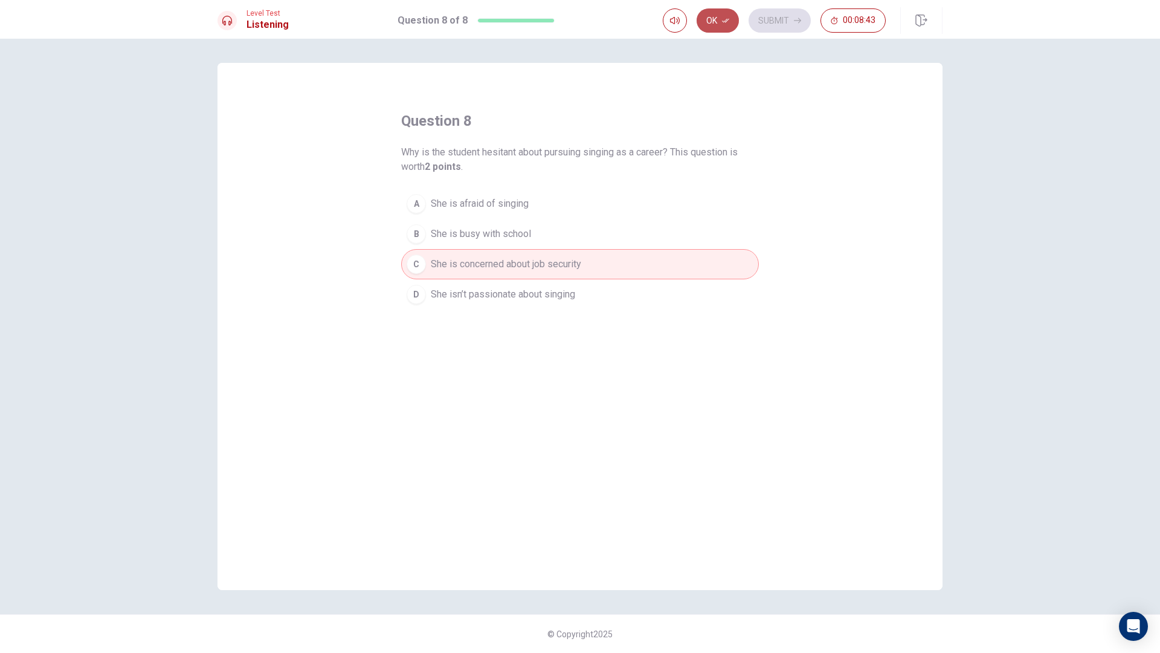
click at [729, 24] on icon "button" at bounding box center [725, 20] width 7 height 7
click at [778, 24] on button "Submit" at bounding box center [780, 20] width 62 height 24
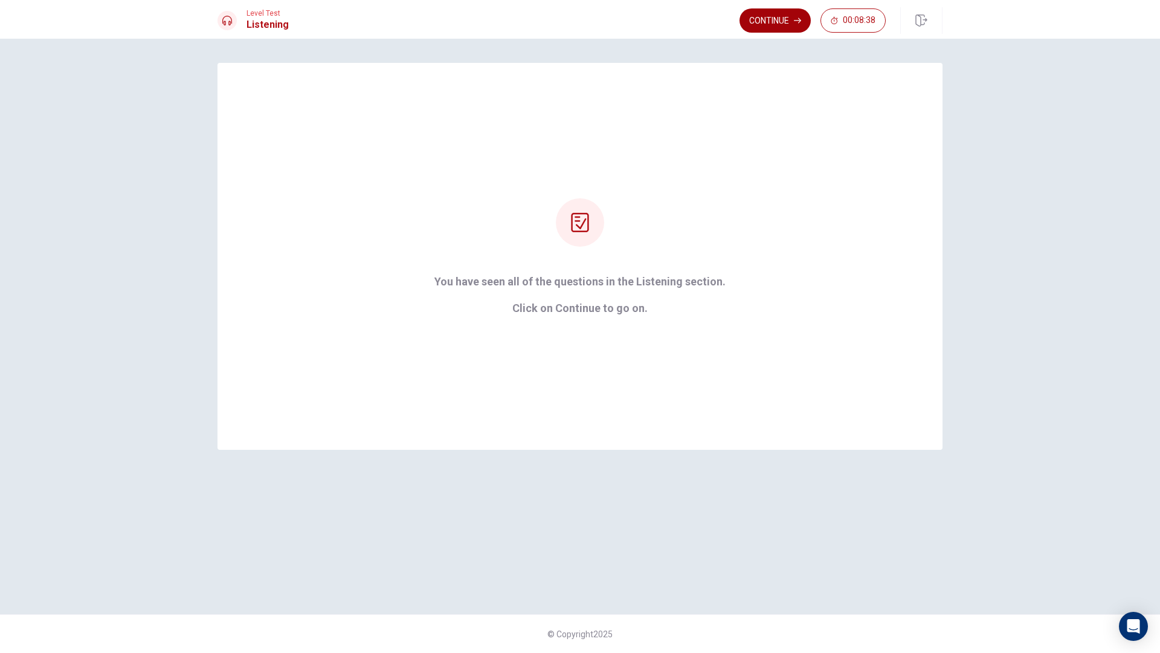
click at [767, 13] on button "Continue" at bounding box center [775, 20] width 71 height 24
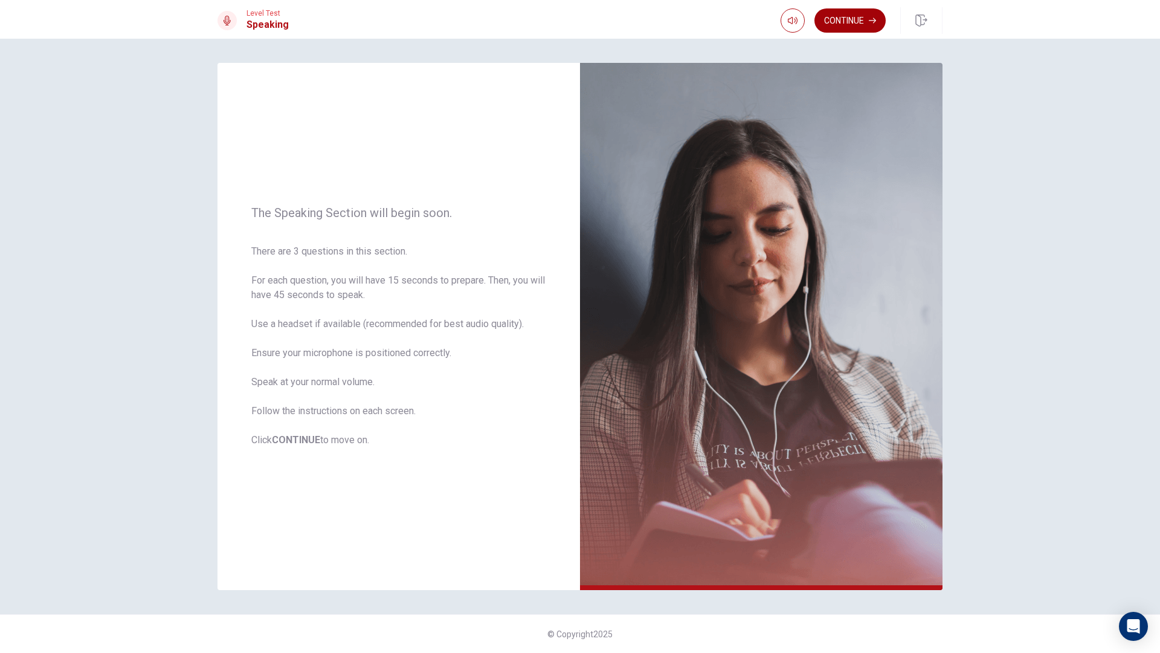
click at [846, 21] on button "Continue" at bounding box center [849, 20] width 71 height 24
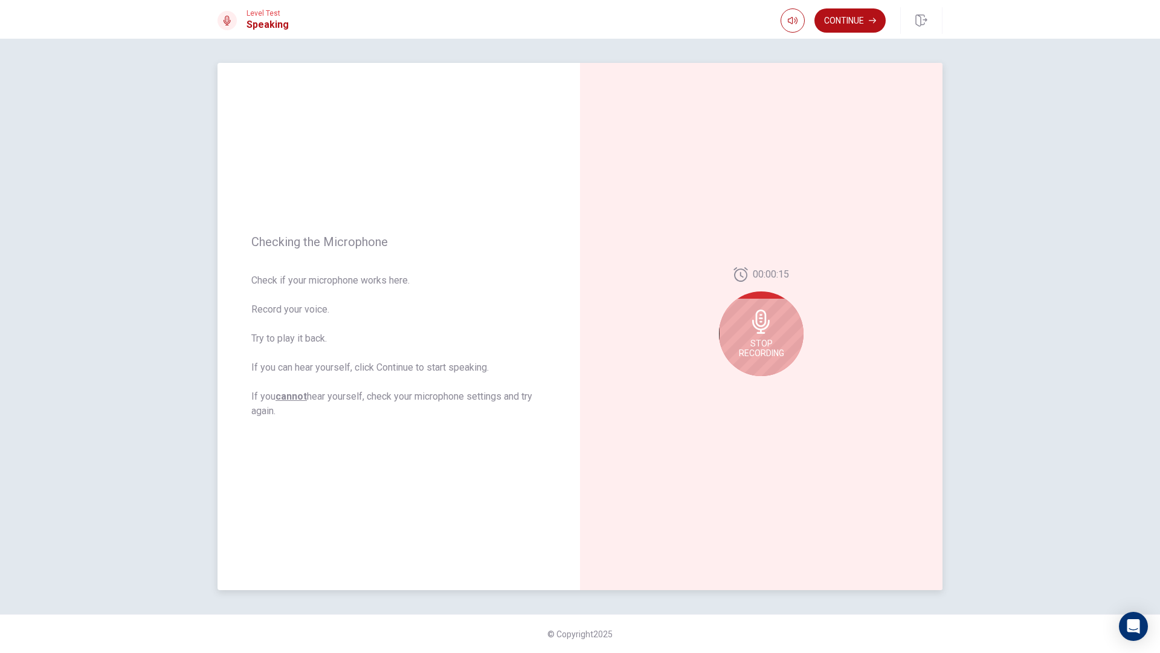
click at [743, 343] on span "Stop Recording" at bounding box center [761, 347] width 45 height 19
click at [748, 348] on div at bounding box center [761, 325] width 85 height 85
click at [745, 390] on button "Record Again" at bounding box center [748, 385] width 17 height 17
click at [784, 305] on div "Stop Recording" at bounding box center [761, 333] width 85 height 85
click at [771, 385] on icon "Play Audio" at bounding box center [774, 385] width 7 height 7
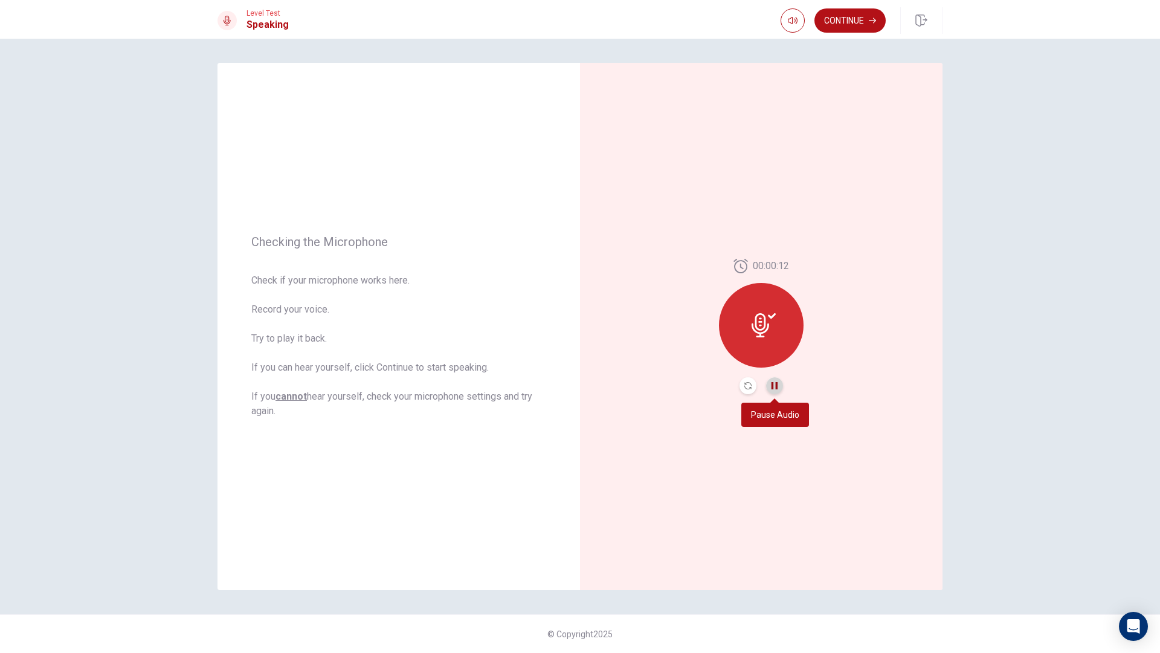
click at [771, 385] on icon "Pause Audio" at bounding box center [774, 385] width 7 height 7
click at [767, 348] on div at bounding box center [761, 325] width 85 height 85
click at [747, 386] on icon "Record Again" at bounding box center [747, 385] width 7 height 7
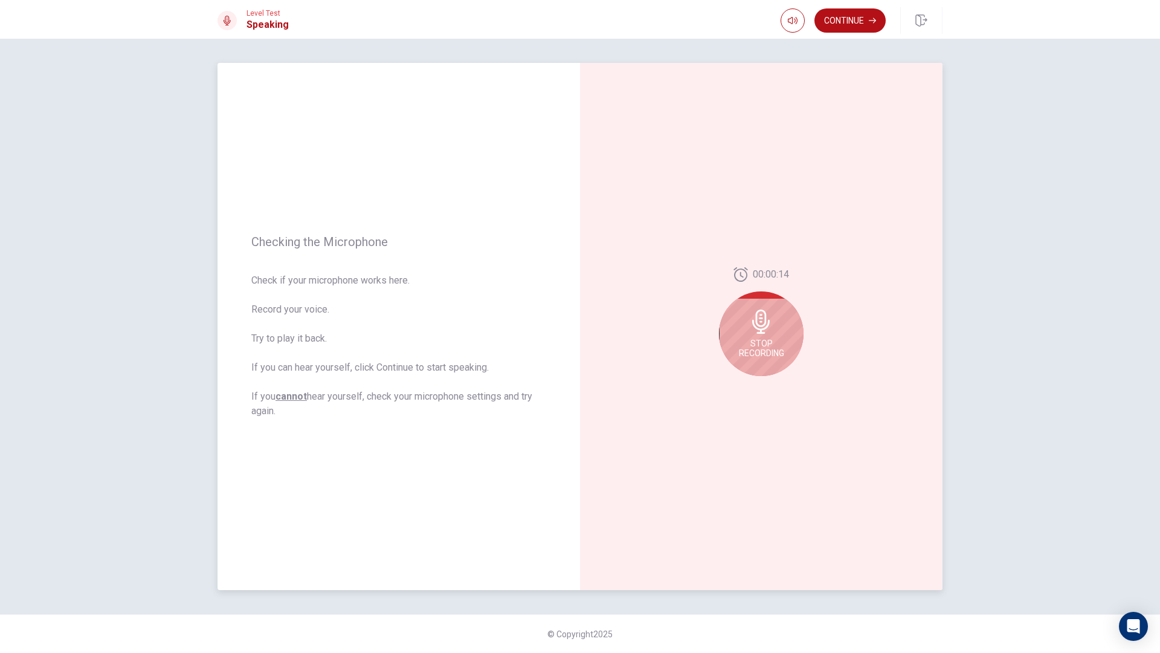
click at [767, 335] on div "Stop Recording" at bounding box center [761, 333] width 85 height 85
click at [758, 385] on div at bounding box center [762, 385] width 44 height 17
click at [753, 383] on button "Record Again" at bounding box center [748, 385] width 17 height 17
click at [744, 345] on span "Stop Recording" at bounding box center [761, 347] width 45 height 19
click at [773, 379] on button "Play Audio" at bounding box center [774, 385] width 17 height 17
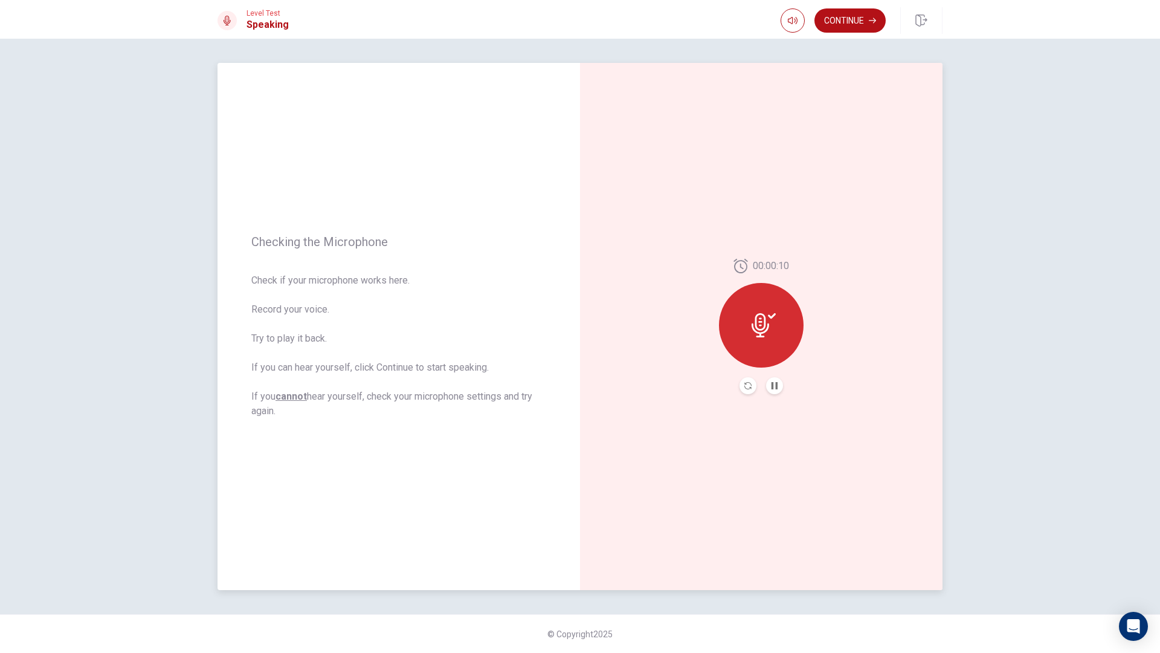
click at [746, 390] on button "Record Again" at bounding box center [748, 385] width 17 height 17
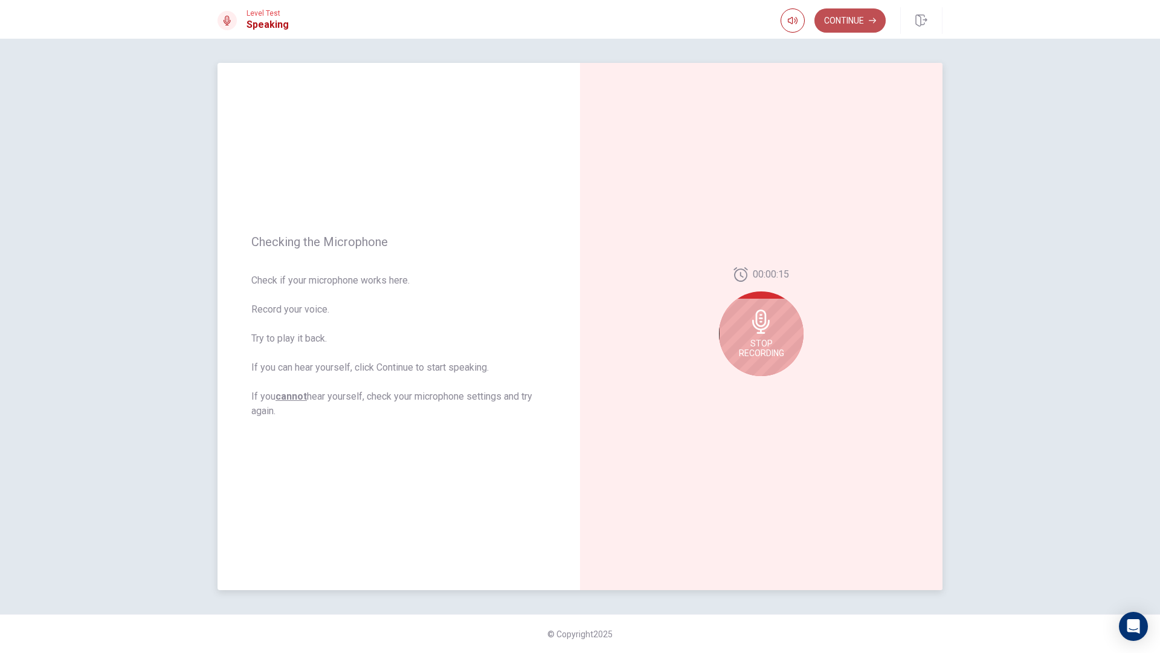
click at [842, 24] on button "Continue" at bounding box center [849, 20] width 71 height 24
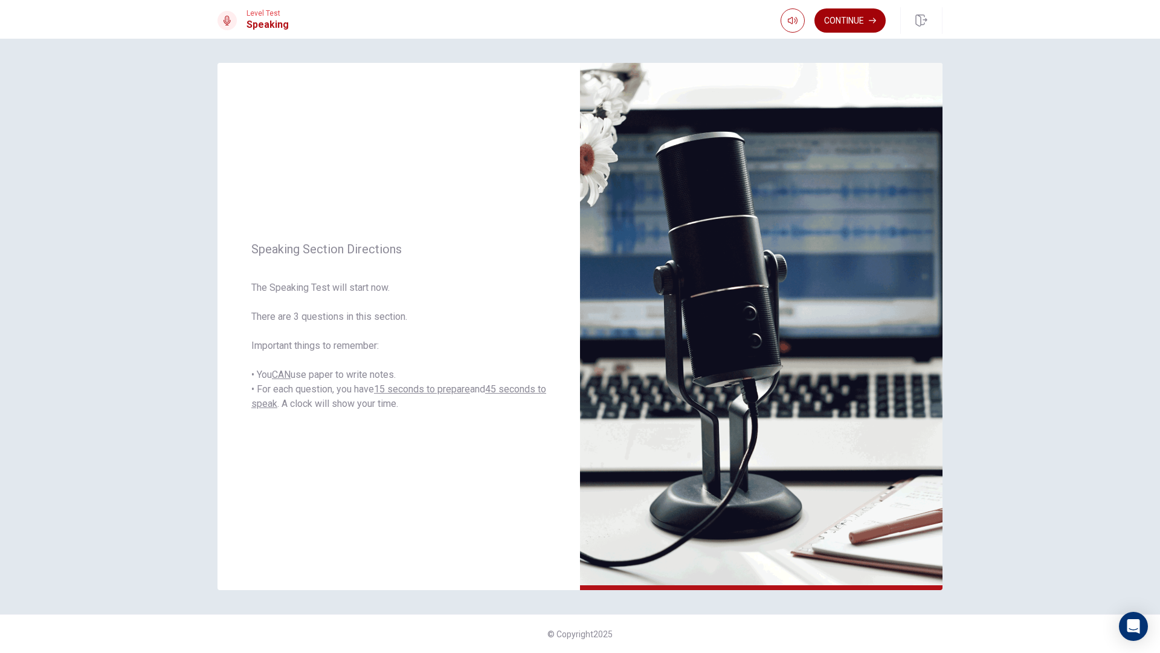
click at [851, 15] on button "Continue" at bounding box center [849, 20] width 71 height 24
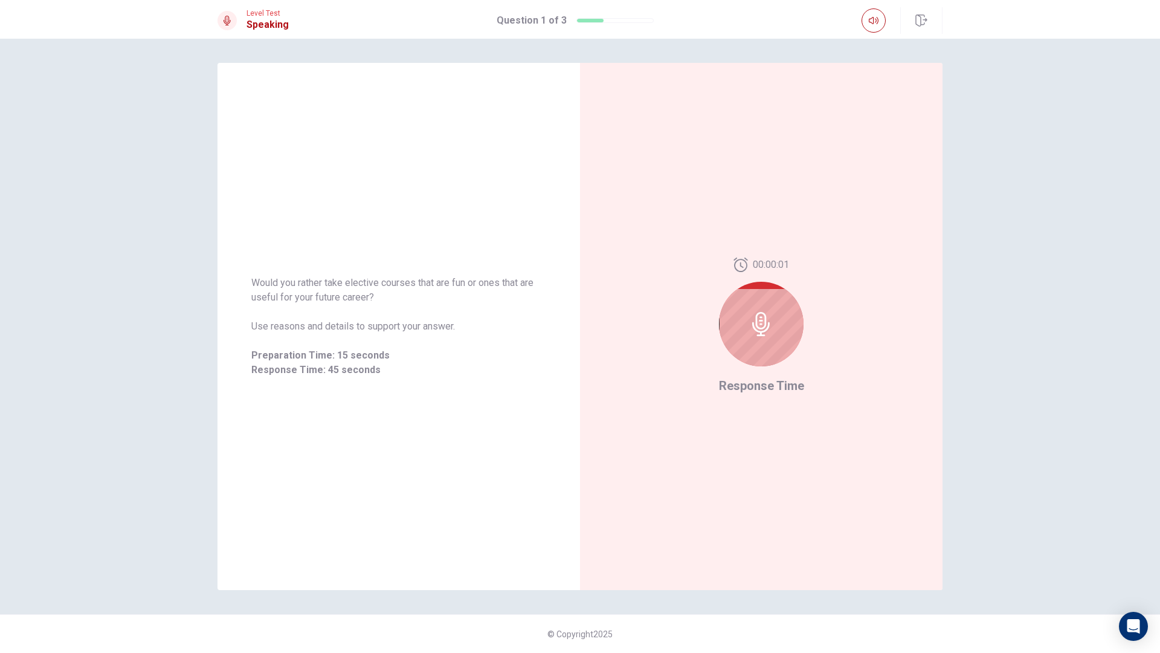
click at [754, 309] on div at bounding box center [761, 324] width 85 height 85
click at [740, 345] on div at bounding box center [761, 324] width 85 height 85
click at [736, 295] on div at bounding box center [761, 324] width 85 height 85
click at [756, 306] on div at bounding box center [761, 324] width 85 height 85
click at [759, 317] on icon at bounding box center [761, 324] width 24 height 24
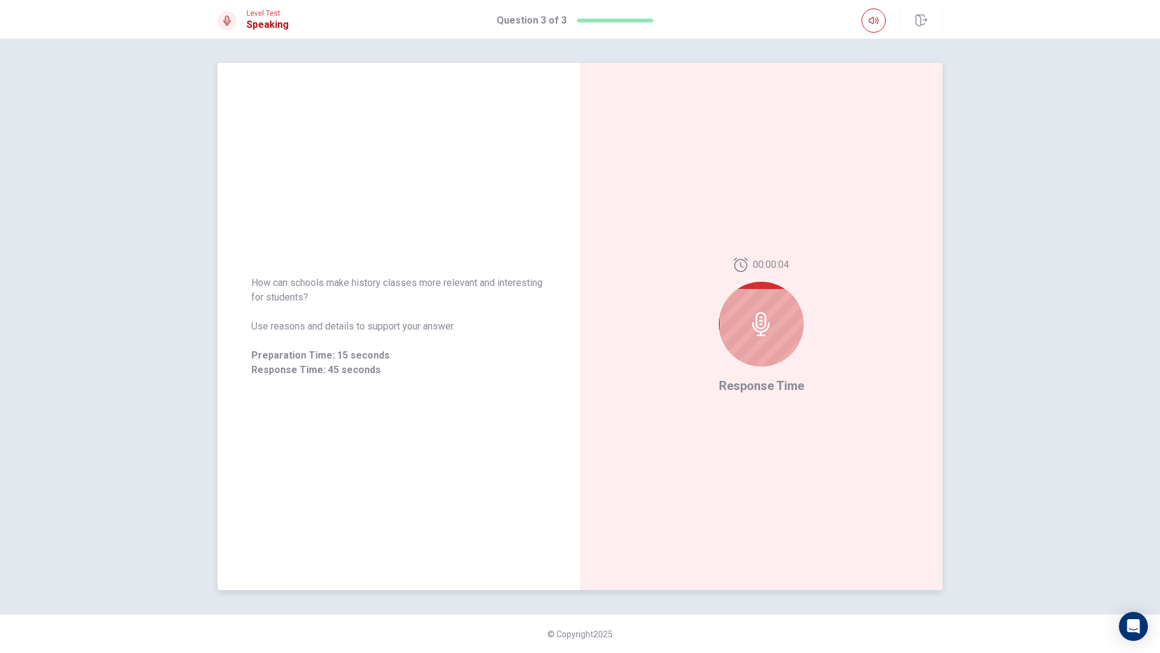
click at [761, 320] on icon at bounding box center [761, 324] width 24 height 24
click at [761, 317] on icon at bounding box center [761, 324] width 24 height 24
click at [766, 319] on icon at bounding box center [761, 324] width 18 height 24
click at [770, 323] on icon at bounding box center [761, 324] width 24 height 24
click at [771, 323] on icon at bounding box center [761, 324] width 24 height 24
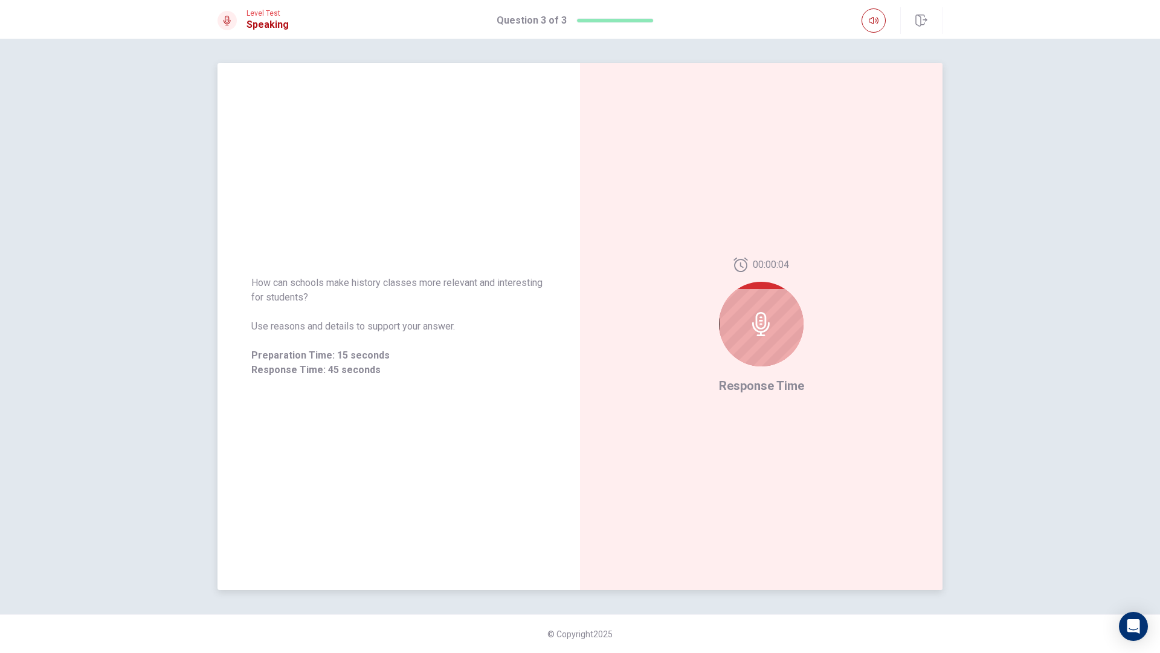
click at [771, 323] on icon at bounding box center [761, 324] width 24 height 24
click at [762, 318] on icon at bounding box center [761, 324] width 24 height 24
click at [753, 329] on icon at bounding box center [761, 324] width 24 height 24
click at [752, 340] on div at bounding box center [761, 324] width 85 height 85
click at [753, 340] on div at bounding box center [761, 324] width 85 height 85
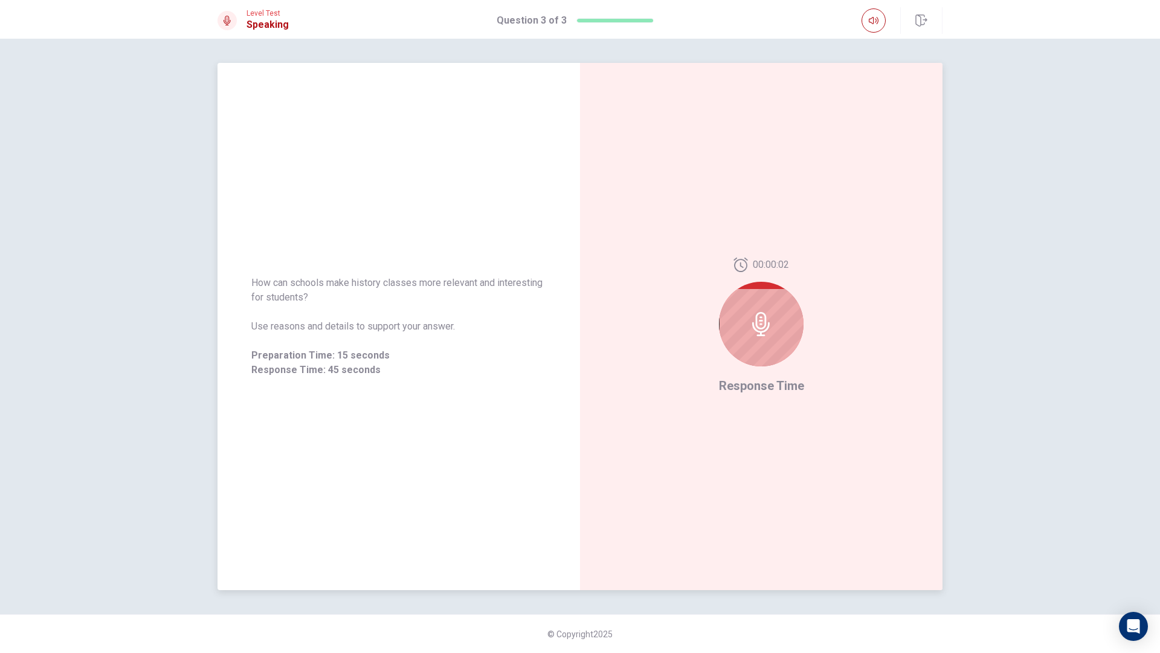
click at [822, 337] on div "00:00:02 Response Time" at bounding box center [761, 326] width 363 height 527
click at [823, 337] on div "00:00:02 Response Time" at bounding box center [761, 326] width 363 height 527
click at [818, 337] on div "00:00:02 Response Time" at bounding box center [761, 326] width 363 height 527
click at [811, 337] on div "00:00:02 Response Time" at bounding box center [761, 326] width 363 height 527
click at [798, 337] on div at bounding box center [761, 324] width 85 height 85
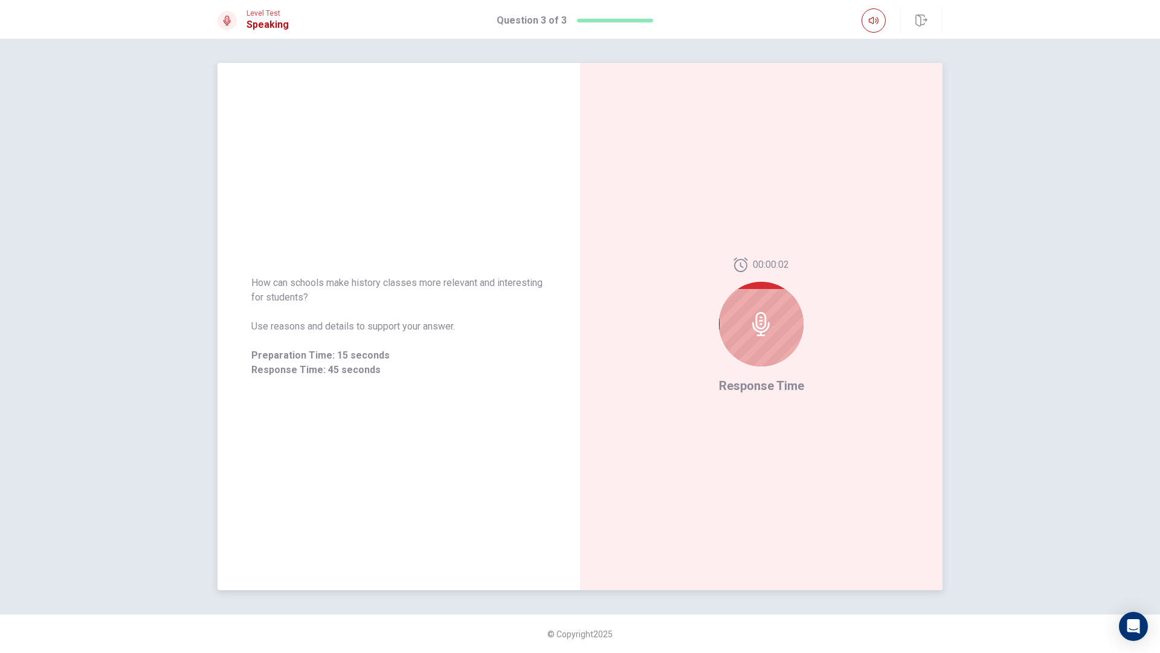
click at [785, 338] on div at bounding box center [761, 324] width 85 height 85
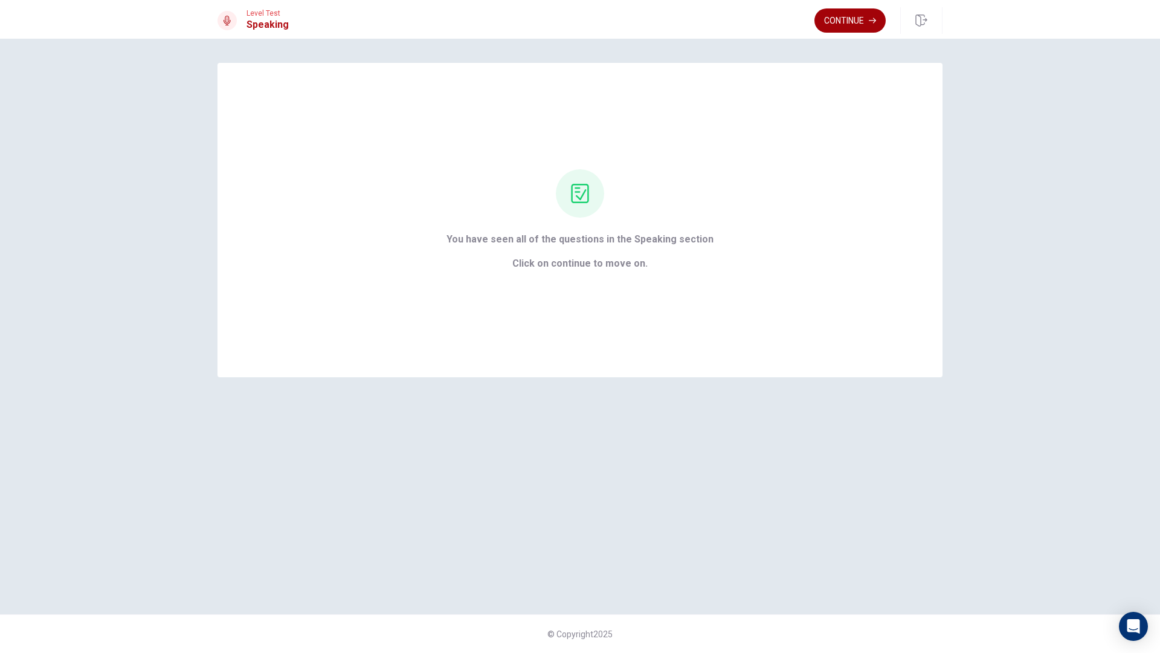
click at [823, 15] on button "Continue" at bounding box center [849, 20] width 71 height 24
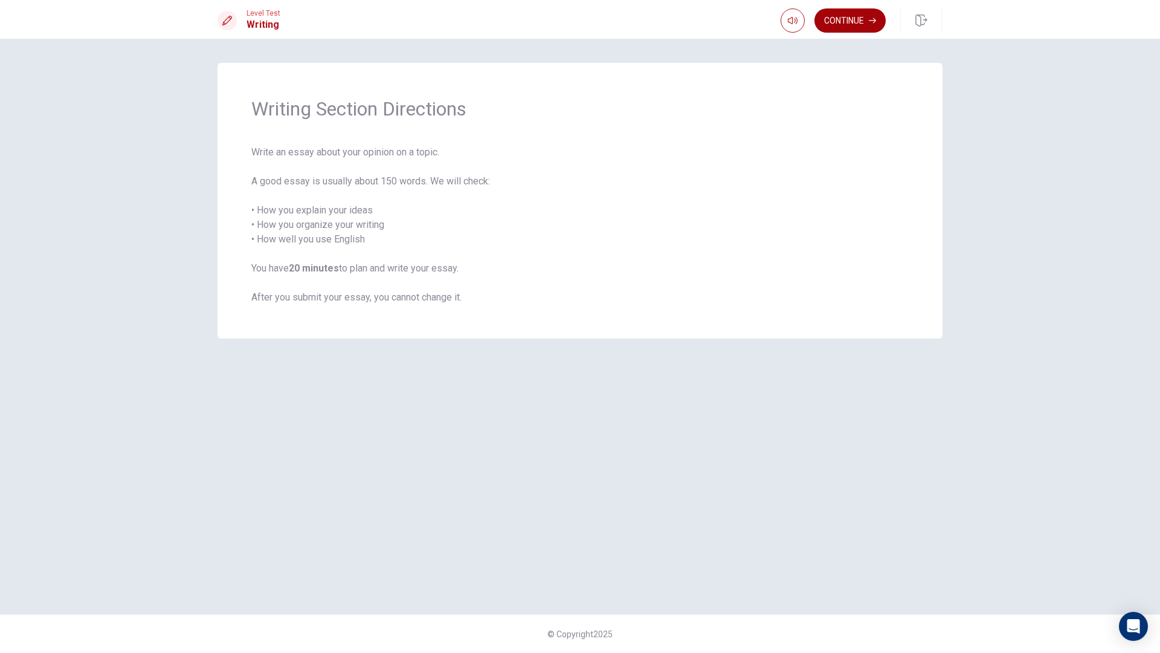
click at [863, 23] on button "Continue" at bounding box center [849, 20] width 71 height 24
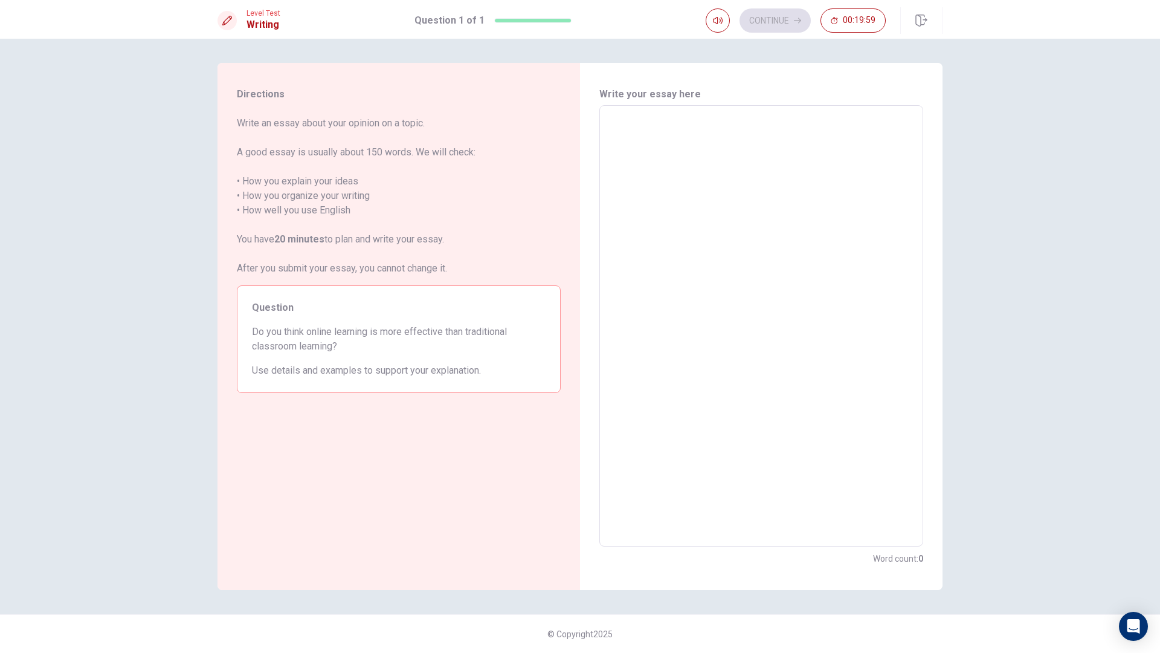
click at [800, 184] on textarea at bounding box center [761, 325] width 307 height 421
type textarea "I"
type textarea "x"
type textarea "In"
type textarea "x"
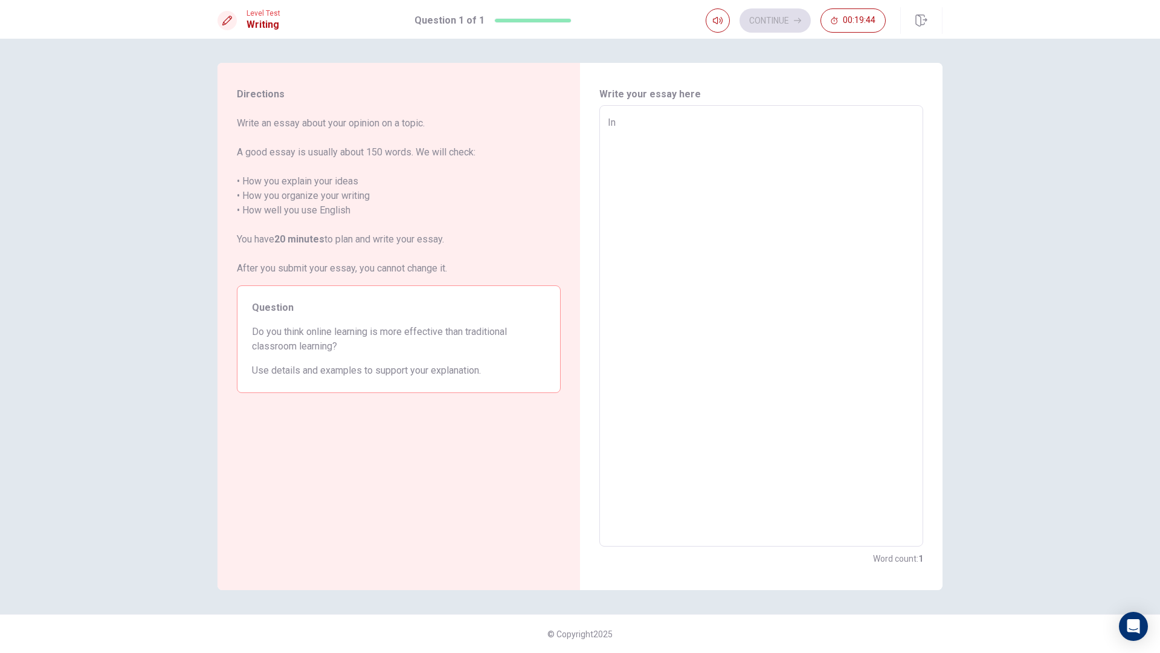
type textarea "I"
type textarea "x"
type textarea "I"
type textarea "x"
type textarea "In"
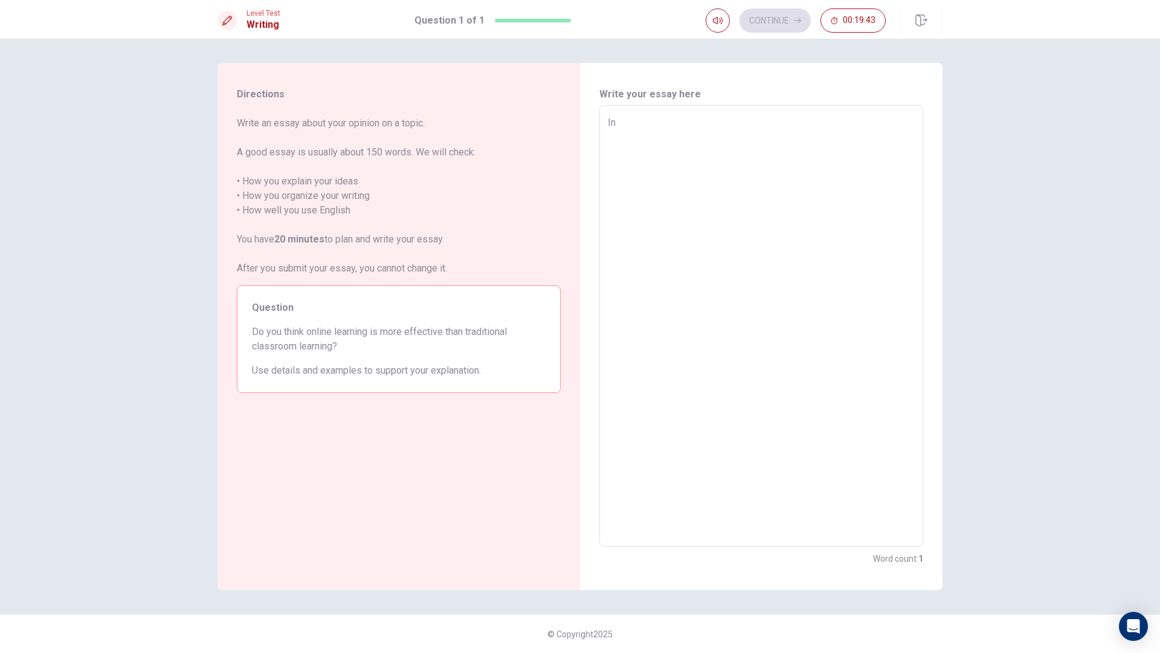
type textarea "x"
type textarea "In"
type textarea "x"
type textarea "In m"
type textarea "x"
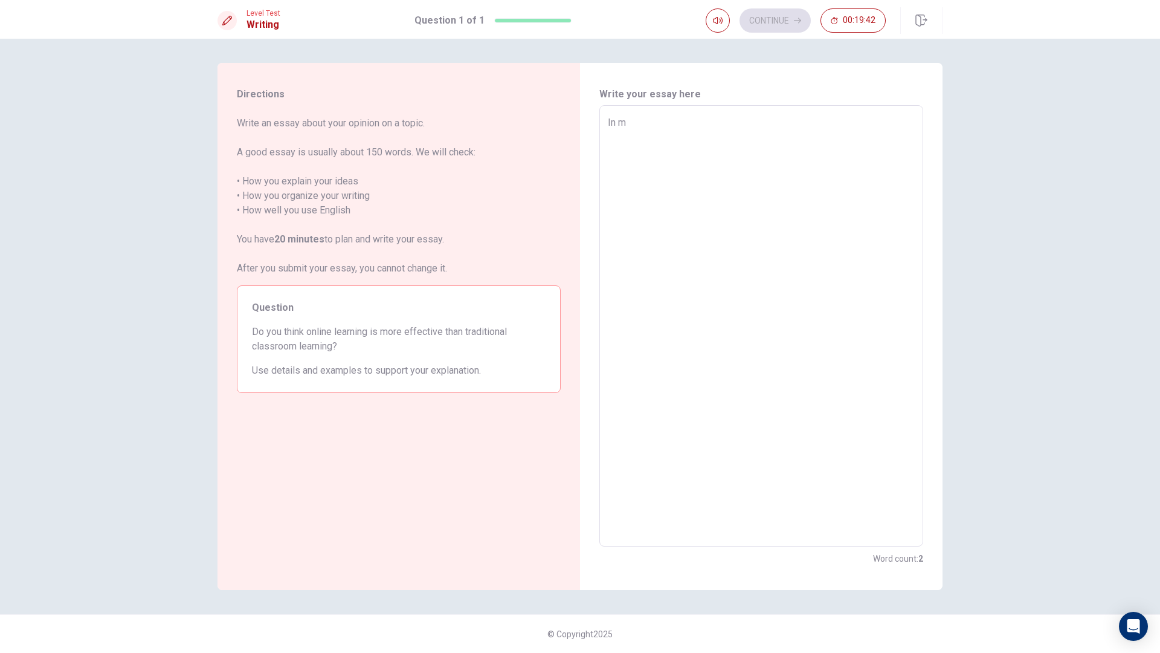
type textarea "In my"
type textarea "x"
type textarea "In my"
type textarea "x"
type textarea "In my o"
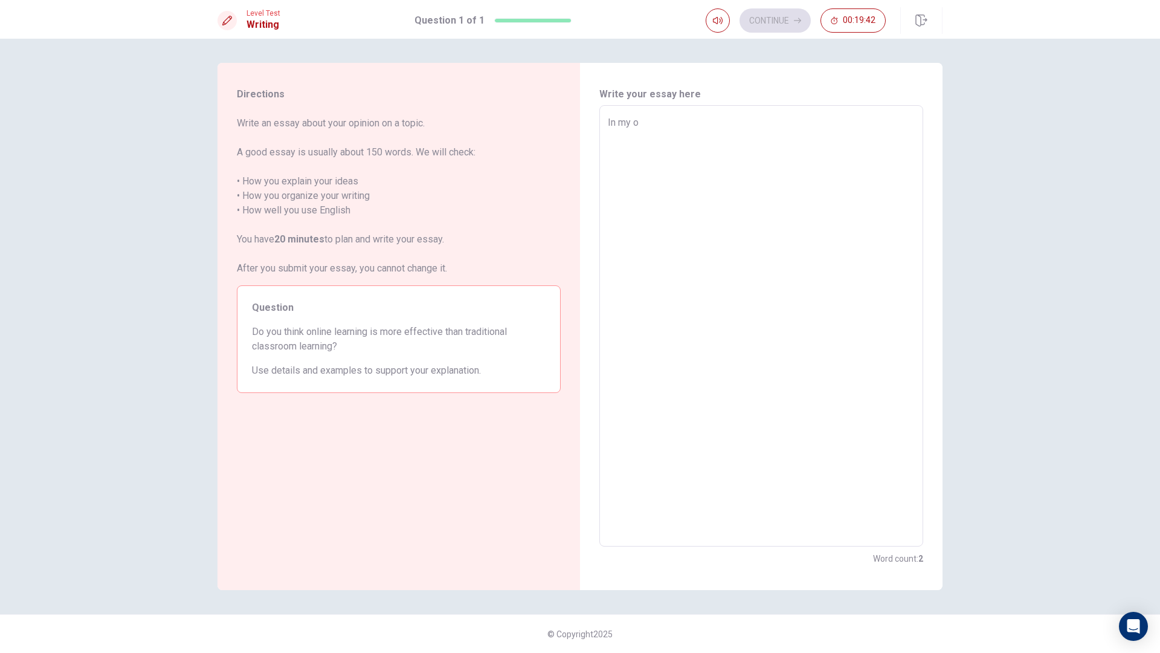
type textarea "x"
type textarea "In my op"
type textarea "x"
type textarea "In my opp"
type textarea "x"
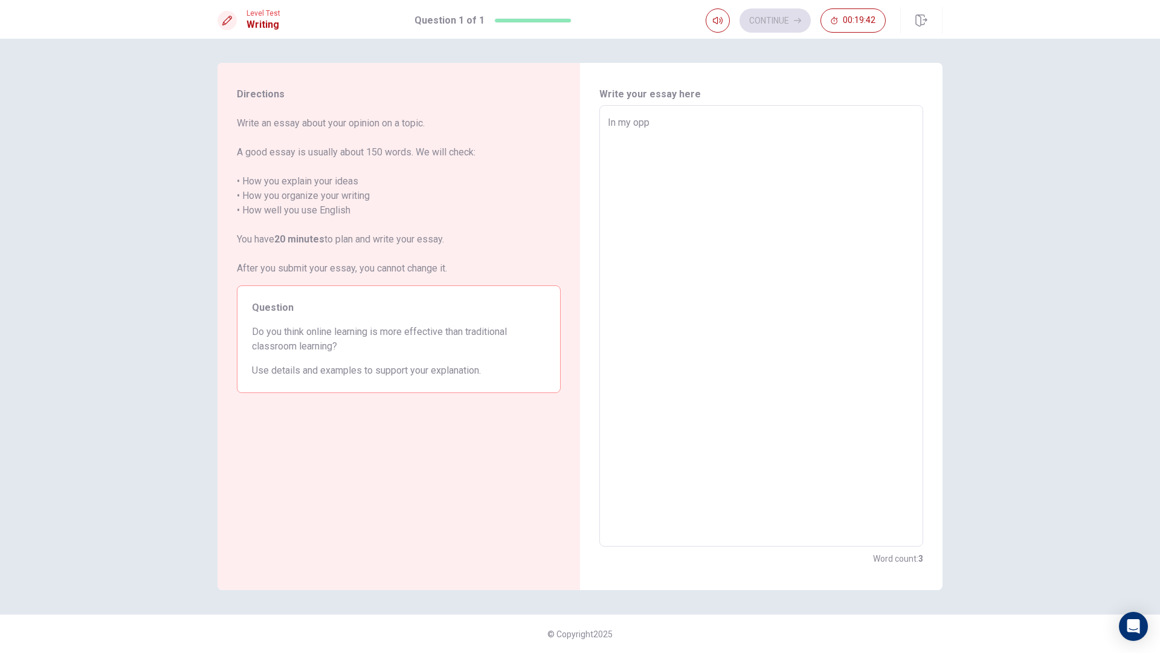
type textarea "In my oppi"
type textarea "x"
type textarea "In my opp"
type textarea "x"
type textarea "In my op"
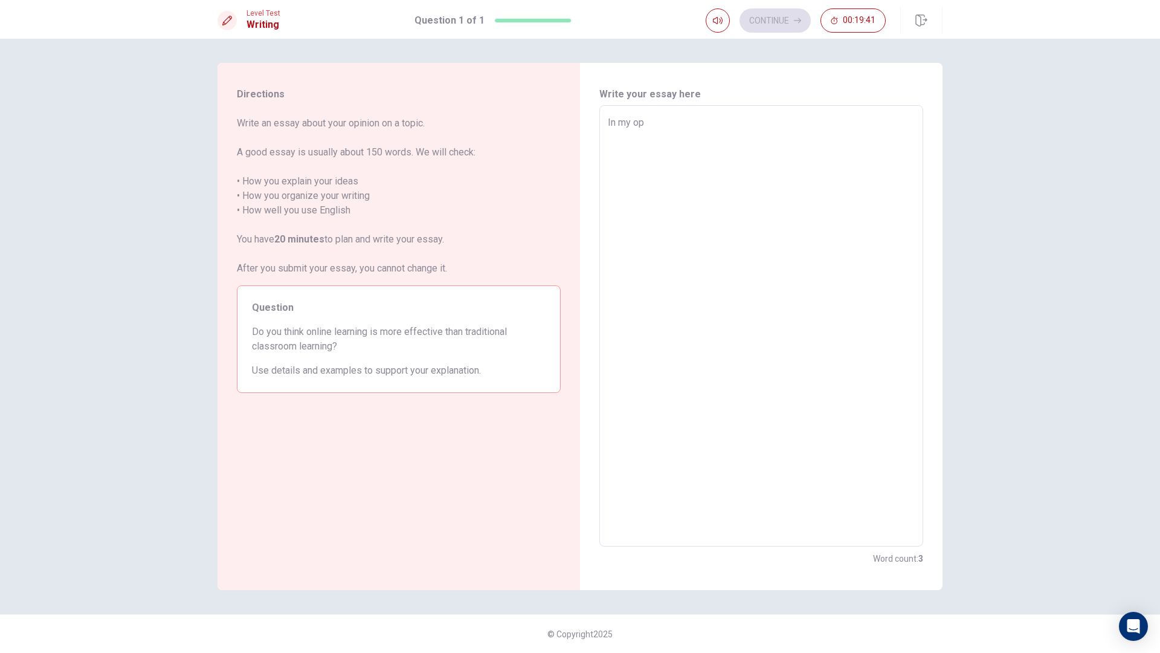
type textarea "x"
type textarea "In my opi"
type textarea "x"
type textarea "In my opin"
type textarea "x"
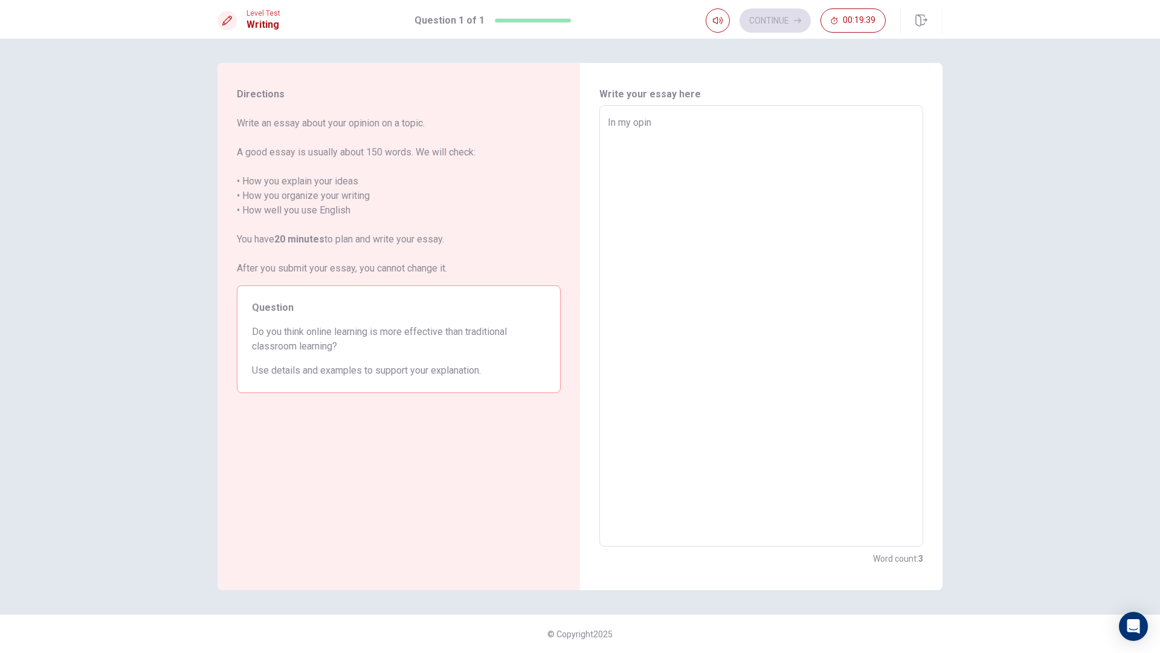
type textarea "In my opino"
type textarea "x"
type textarea "In my opinoi"
type textarea "x"
type textarea "In my opinoin"
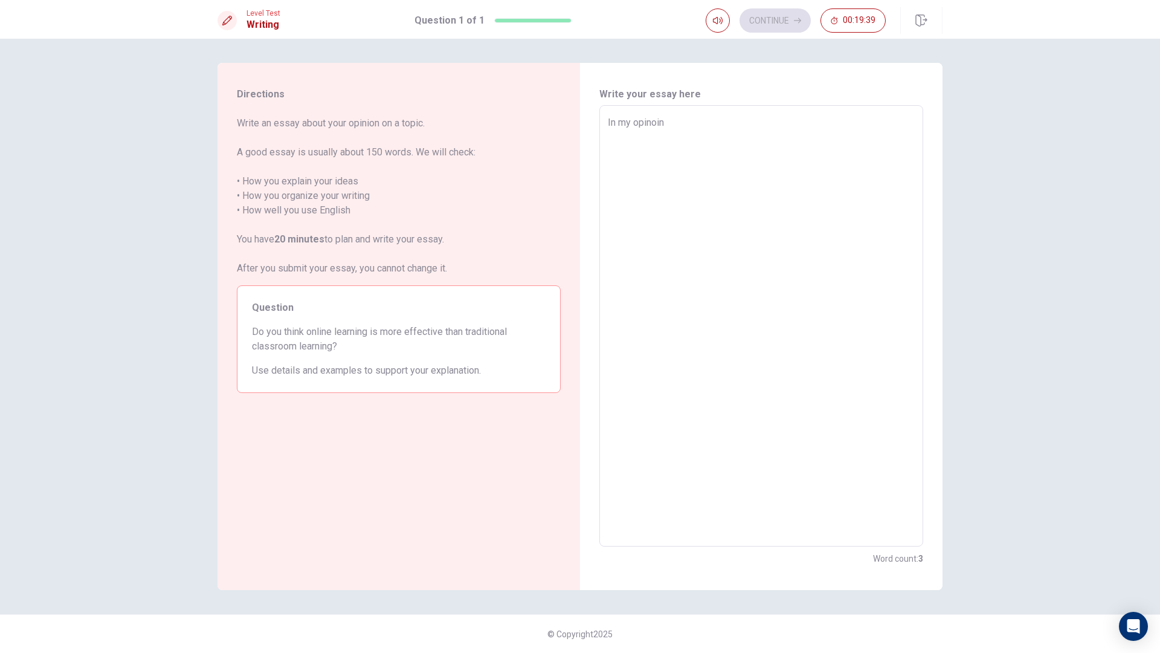
type textarea "x"
type textarea "In my opinoin b"
type textarea "x"
type textarea "In my opinoin"
type textarea "x"
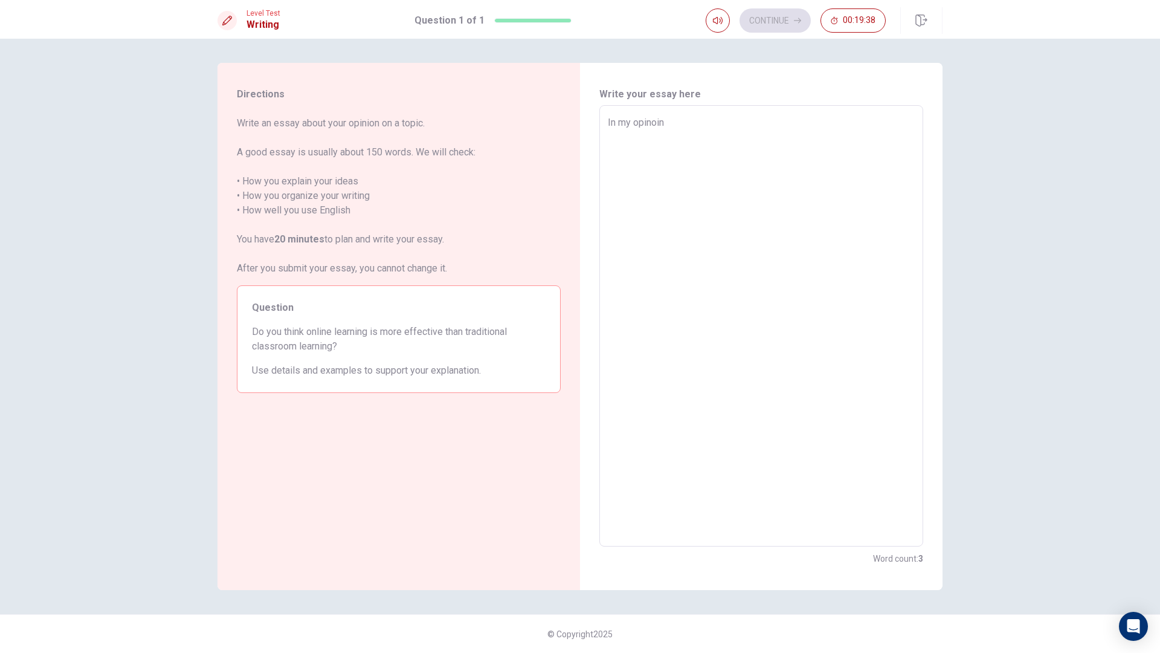
type textarea "In my opinoin"
type textarea "x"
type textarea "In my opinoi"
type textarea "x"
type textarea "In my opino"
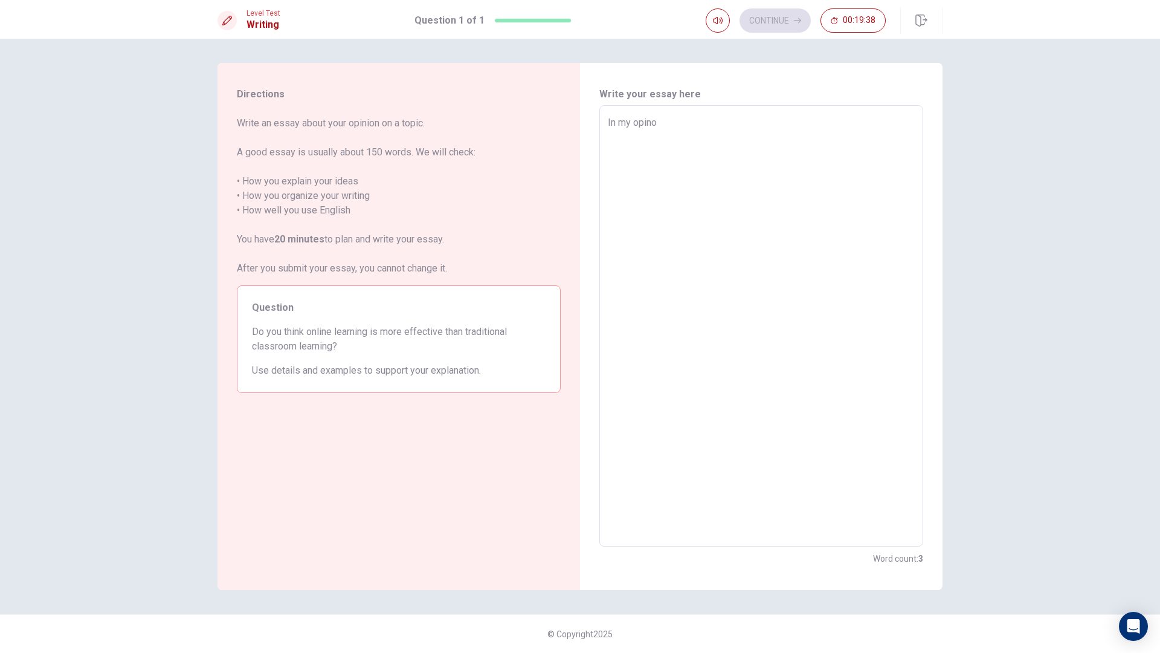
type textarea "x"
type textarea "In my opin"
type textarea "x"
type textarea "In my opi"
type textarea "x"
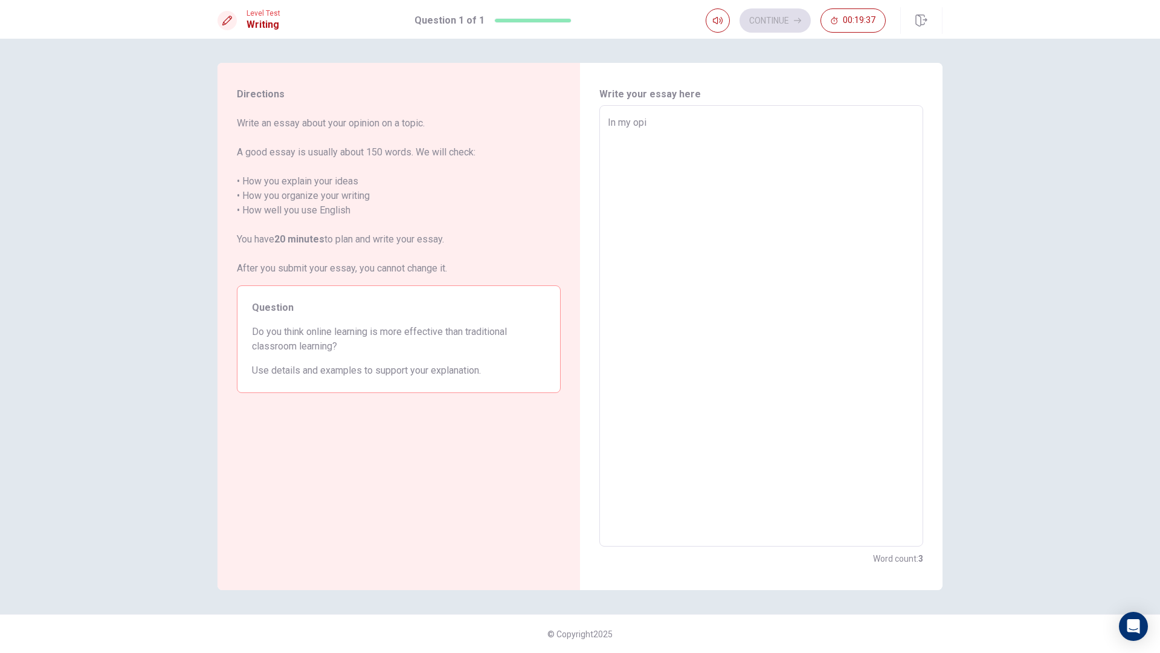
type textarea "In my op"
type textarea "x"
type textarea "In my o"
type textarea "x"
type textarea "In my"
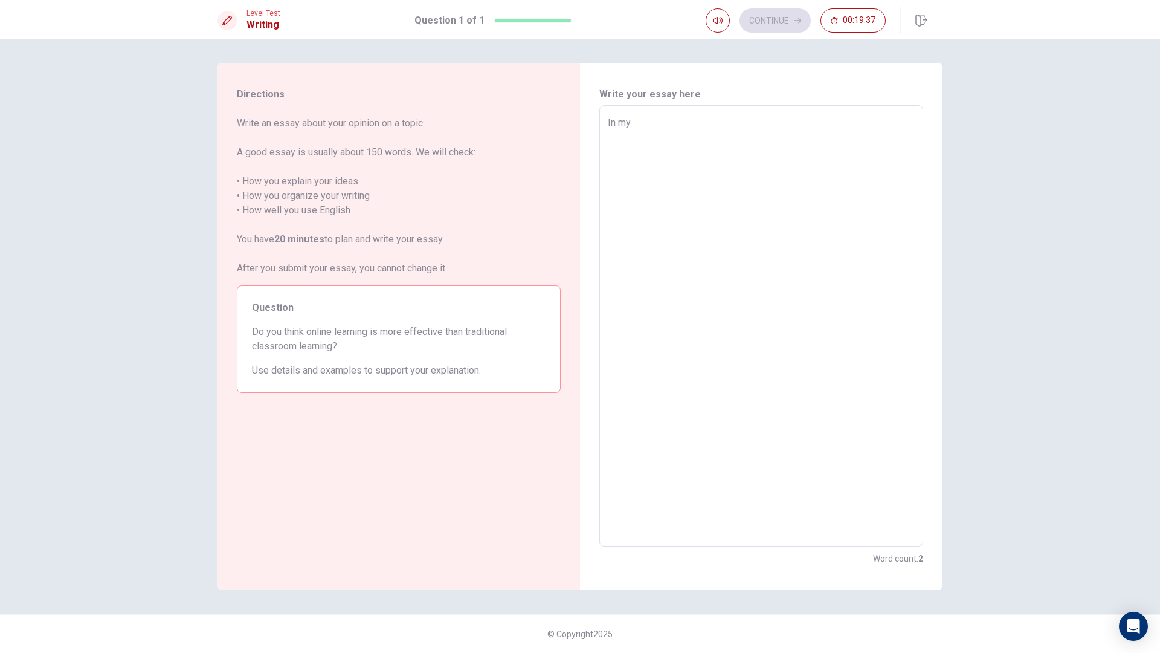
type textarea "x"
type textarea "In my p"
type textarea "x"
type textarea "In my pe"
type textarea "x"
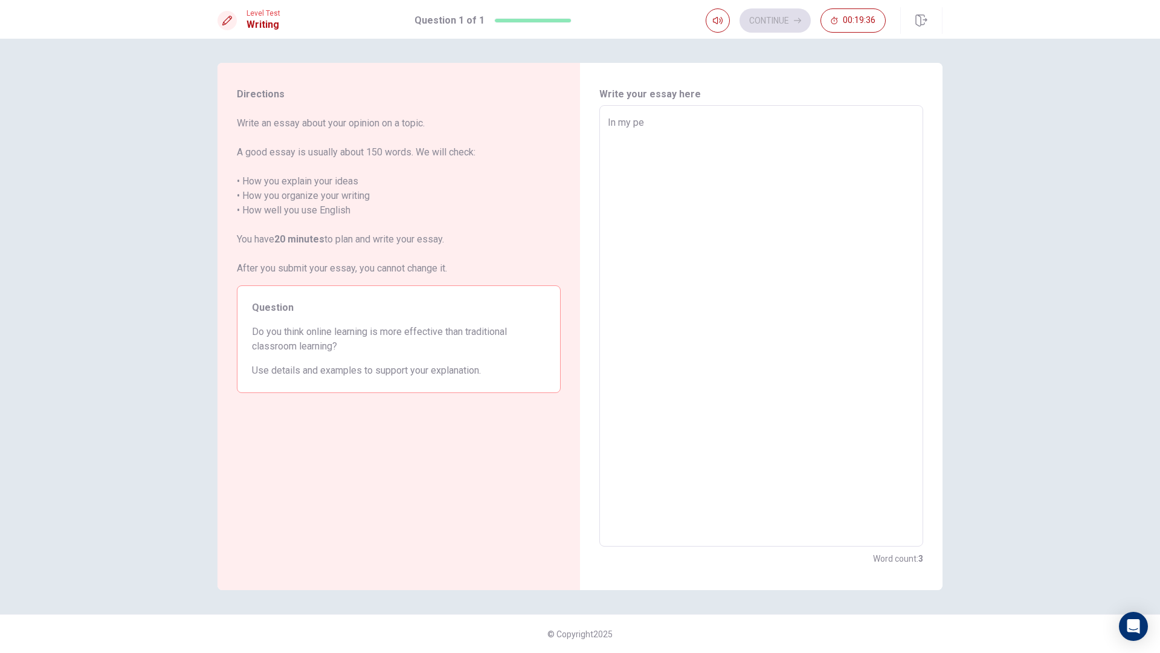
type textarea "In my per"
type textarea "x"
type textarea "In my pers"
type textarea "x"
type textarea "In my persp"
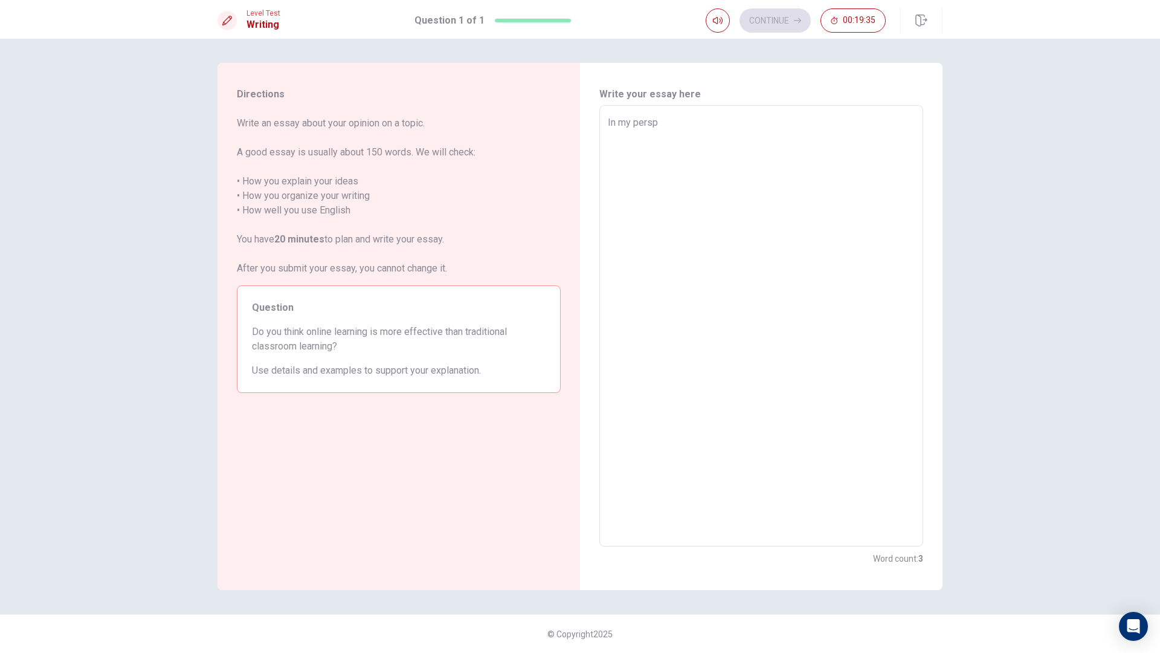
type textarea "x"
type textarea "In my perspe"
type textarea "x"
type textarea "In my perspec"
type textarea "x"
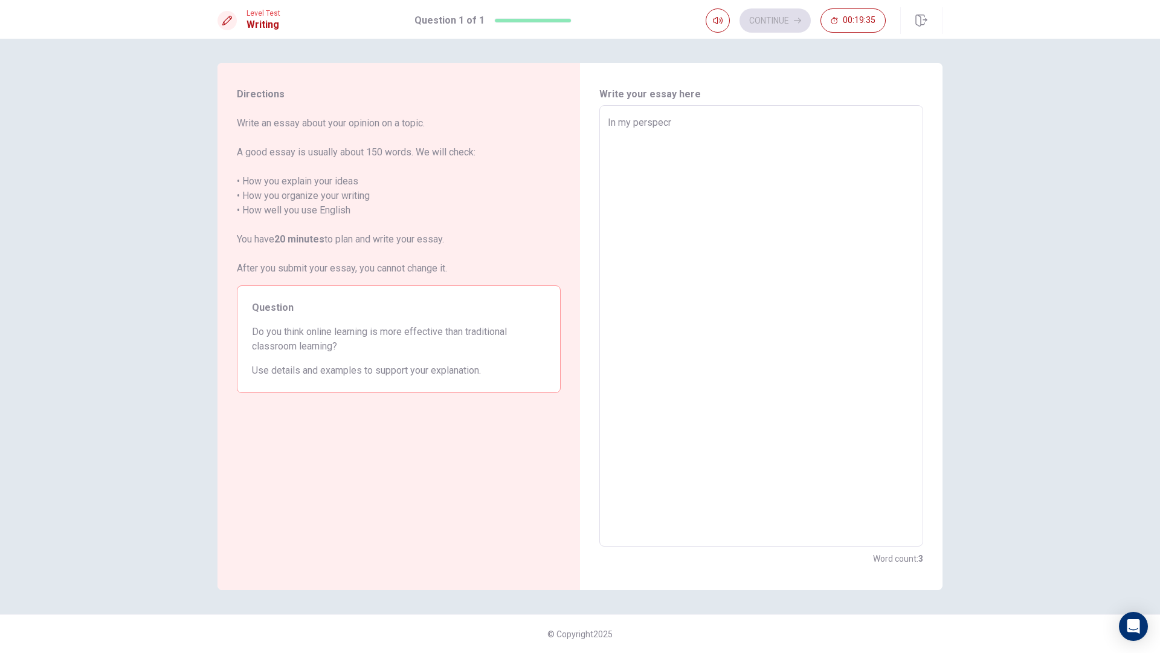
type textarea "In my perspecrt"
type textarea "x"
type textarea "In my perspecrti"
type textarea "x"
type textarea "In my perspecrtiv"
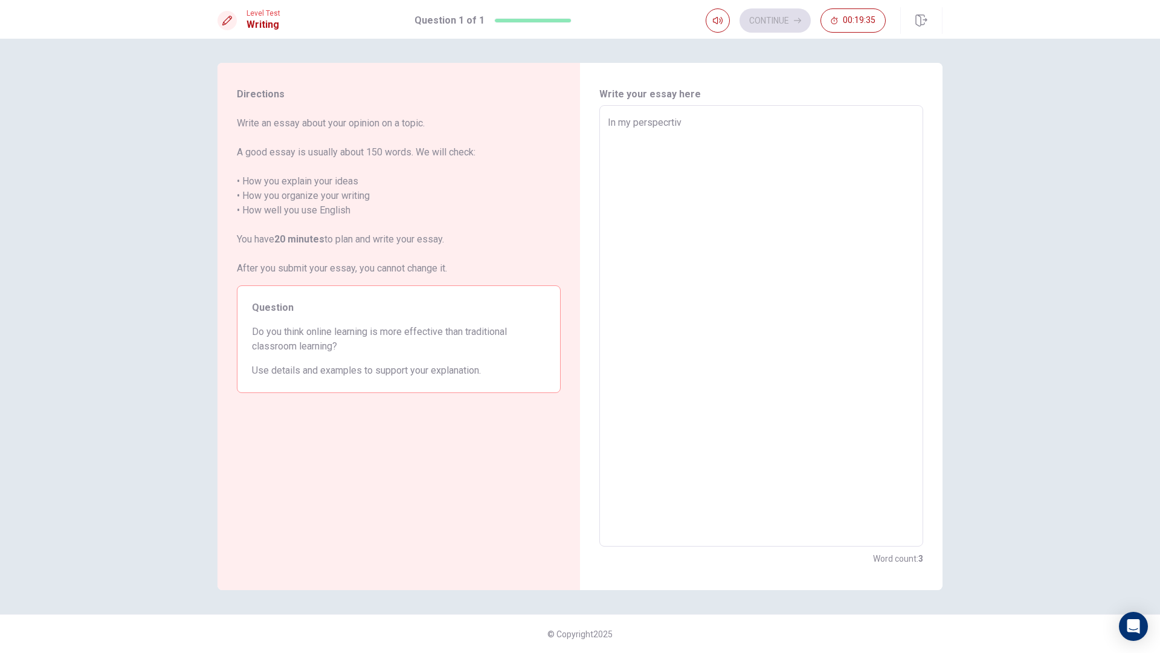
type textarea "x"
type textarea "In my perspecrtive"
type textarea "x"
type textarea "In my perspecrtiv"
type textarea "x"
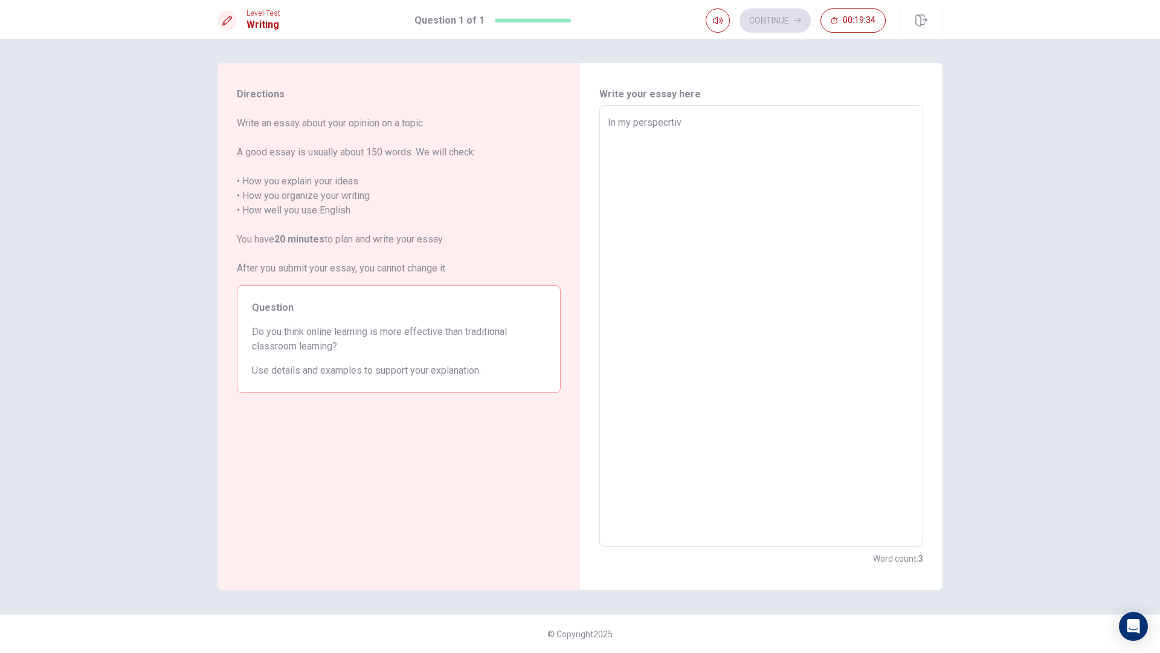
type textarea "In my perspecrti"
type textarea "x"
type textarea "In my perspecrt"
type textarea "x"
type textarea "In my perspecr"
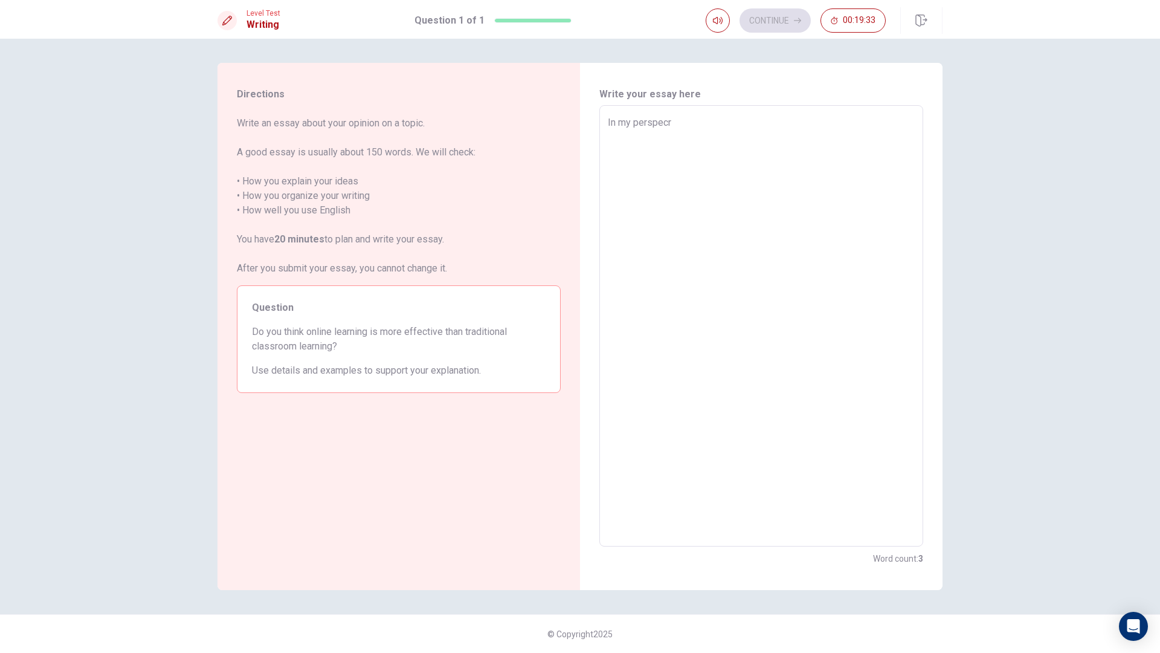
type textarea "x"
type textarea "In my perspec"
type textarea "x"
type textarea "In my perspe"
type textarea "x"
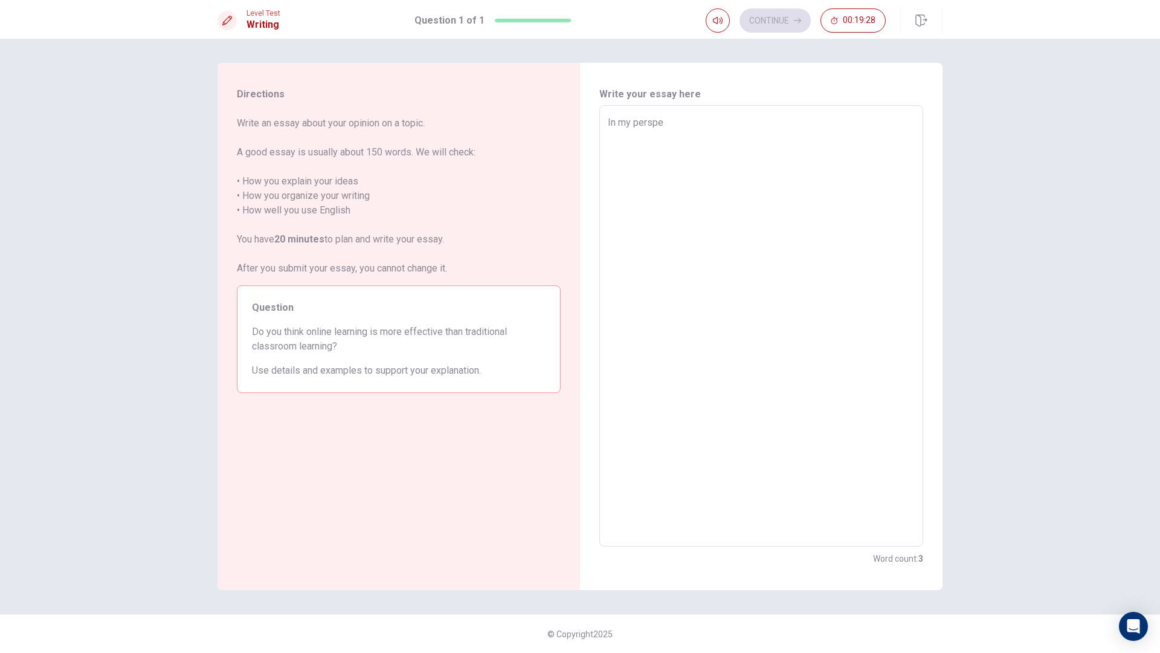
type textarea "In my perspet"
type textarea "x"
type textarea "In my perspeti"
type textarea "x"
type textarea "In my perspet"
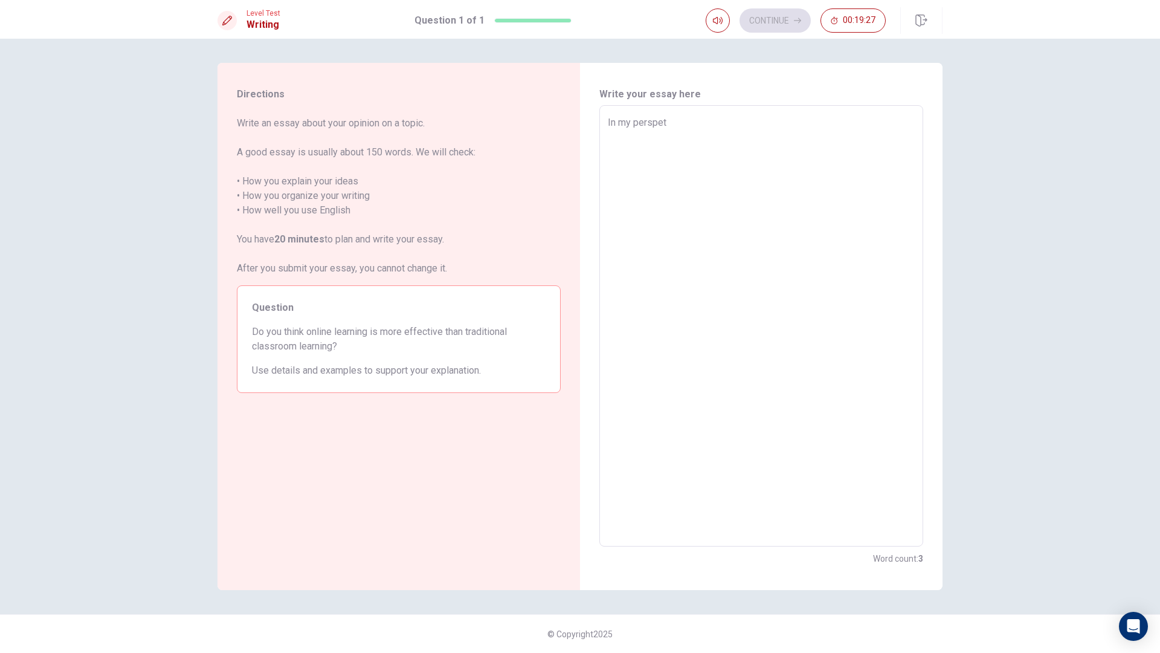
type textarea "x"
type textarea "In my perspe"
type textarea "x"
type textarea "In my persp"
type textarea "x"
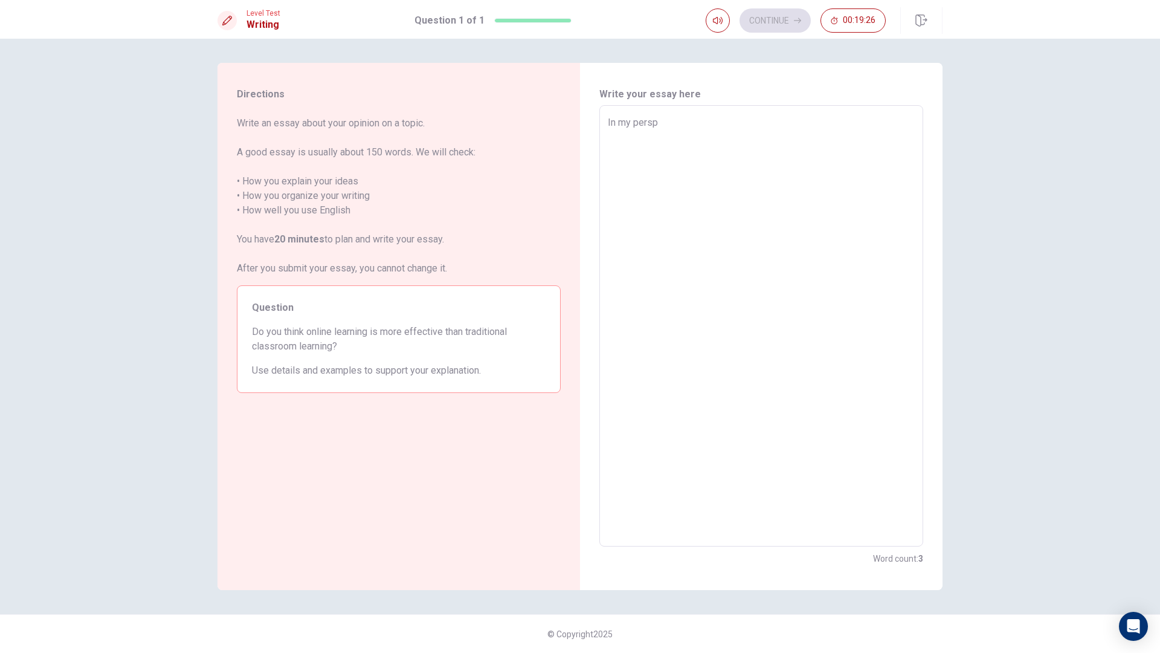
type textarea "In my pers"
type textarea "x"
type textarea "In my per"
type textarea "x"
type textarea "In my pe"
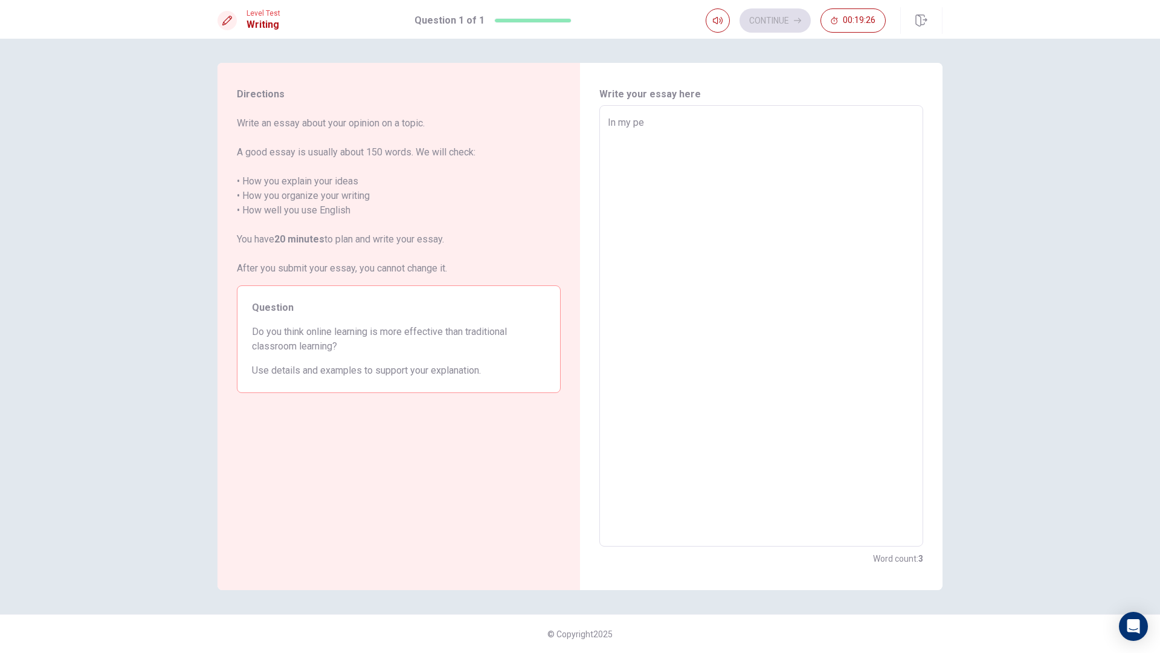
type textarea "x"
type textarea "In my p"
type textarea "x"
type textarea "In my"
type textarea "x"
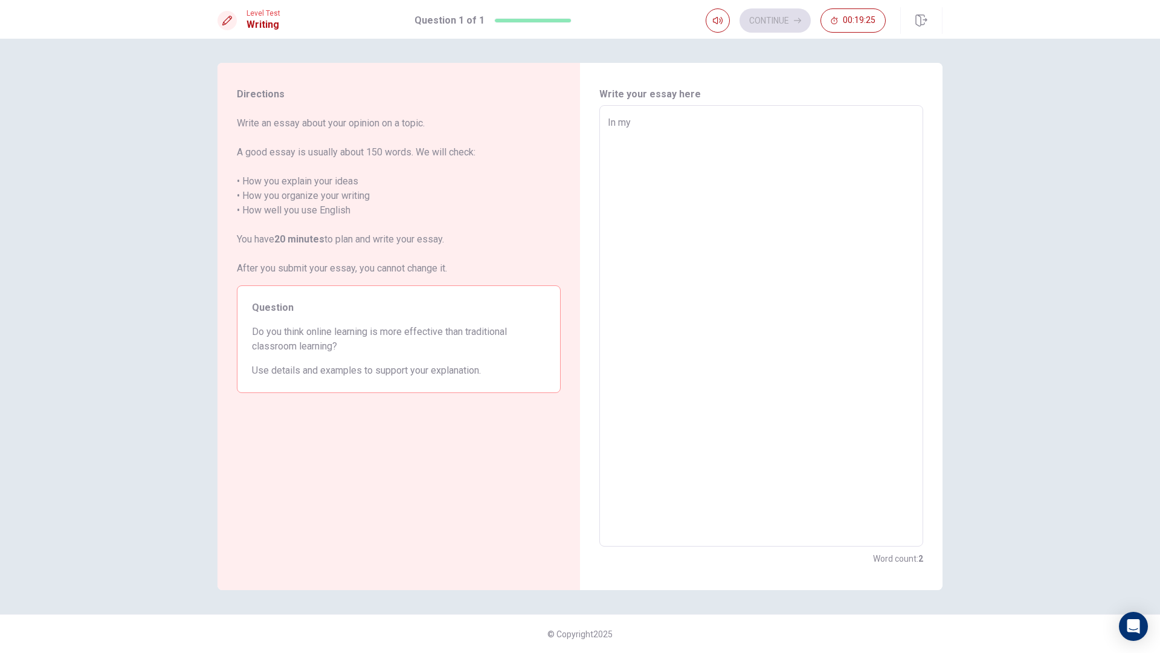
type textarea "In my o"
type textarea "x"
type textarea "In my op"
type textarea "x"
type textarea "In my opi"
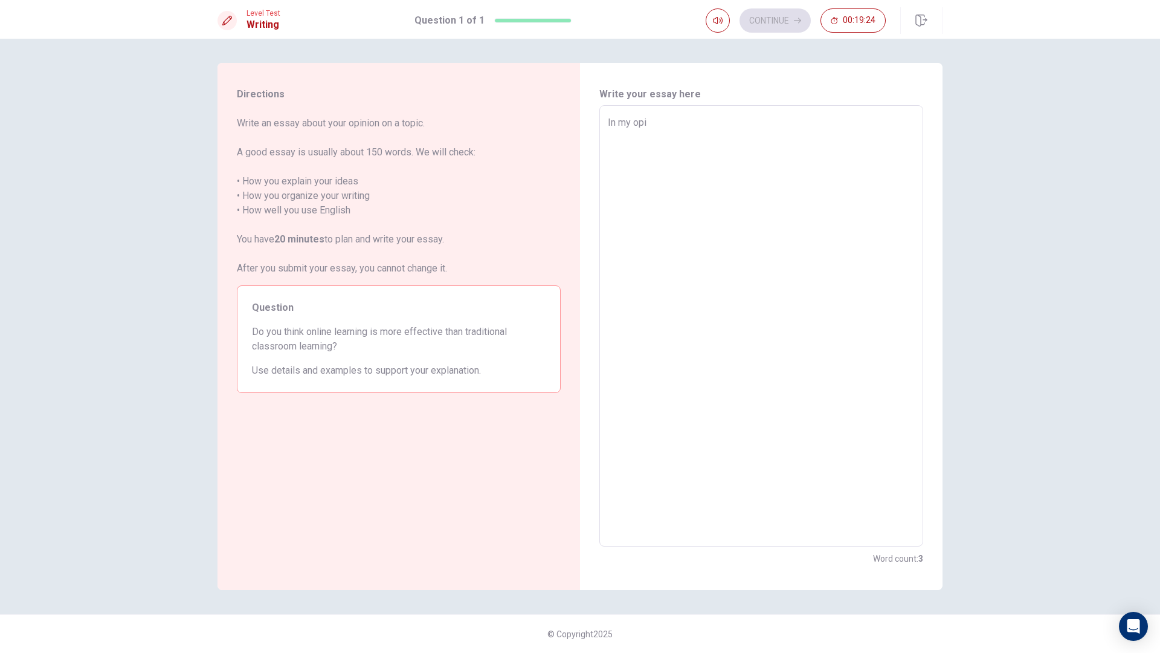
type textarea "x"
type textarea "In my opin"
type textarea "x"
type textarea "In my opini"
type textarea "x"
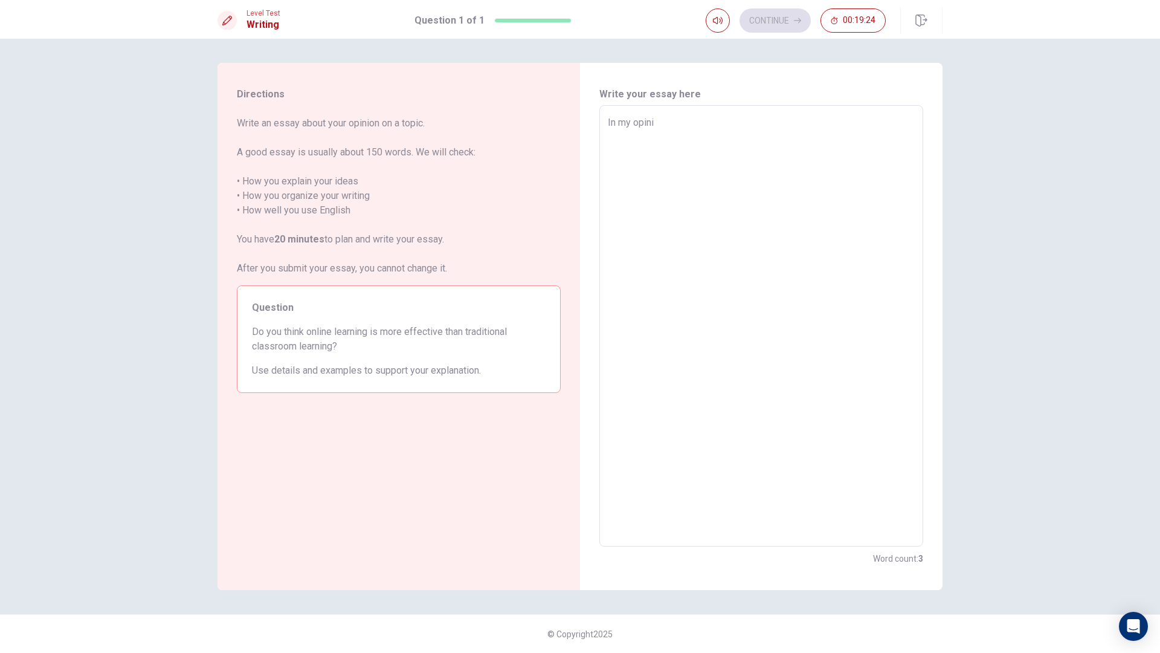
type textarea "In my opinio"
type textarea "x"
type textarea "In my opinion"
type textarea "x"
type textarea "In my opinion"
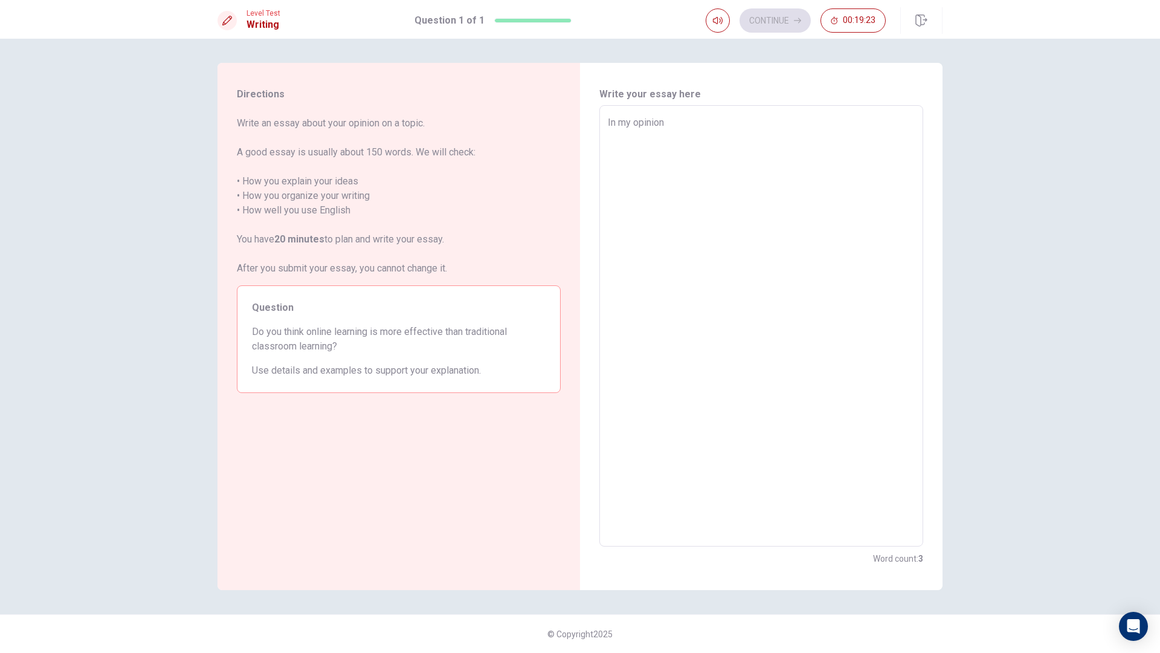
type textarea "x"
type textarea "In my opinion"
type textarea "x"
type textarea "In my opinion,"
type textarea "x"
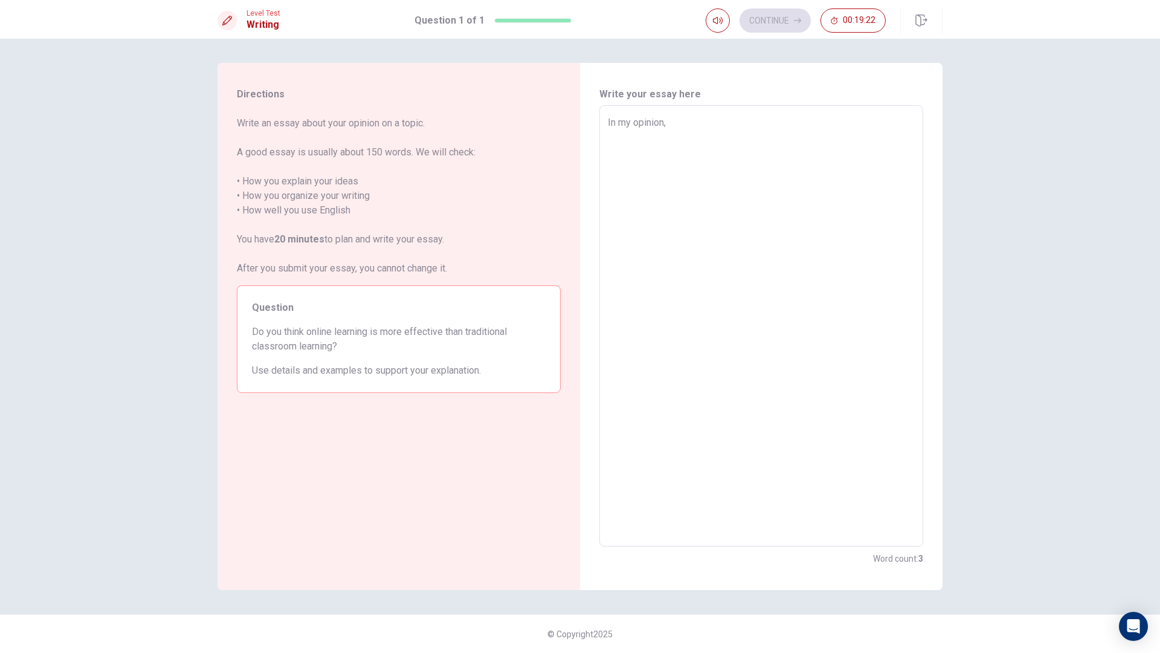
type textarea "In my opinion,"
type textarea "x"
type textarea "In my opinion, I"
type textarea "x"
type textarea "In my opinion,"
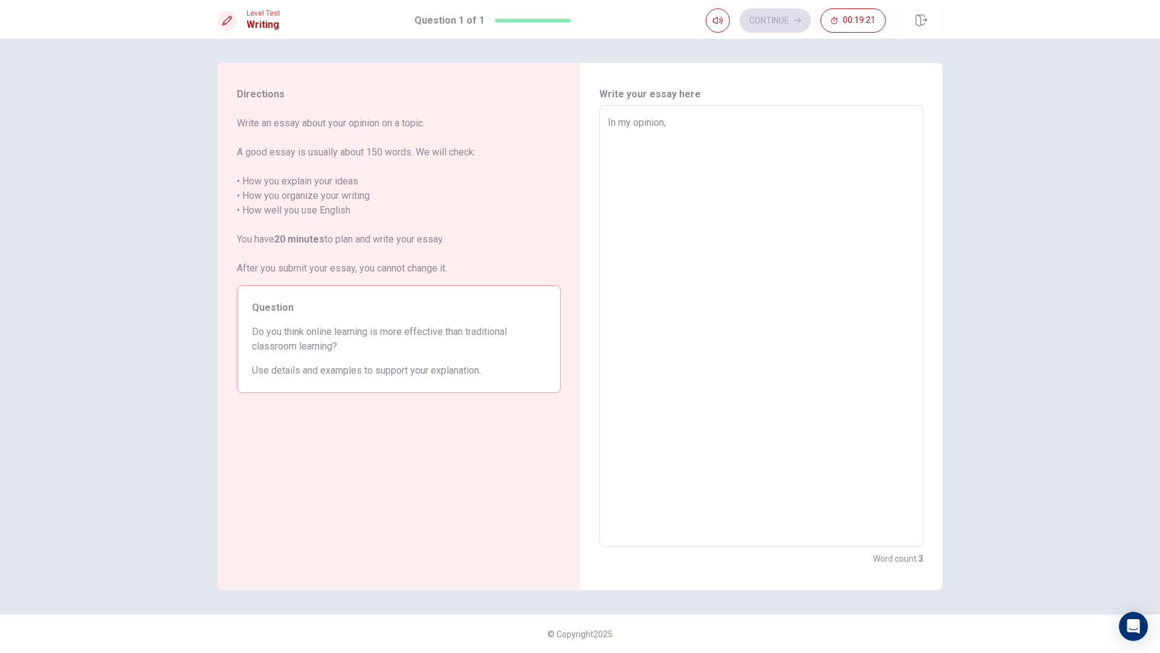
type textarea "x"
type textarea "In my opinion, I"
type textarea "x"
type textarea "In my opinion, I"
type textarea "x"
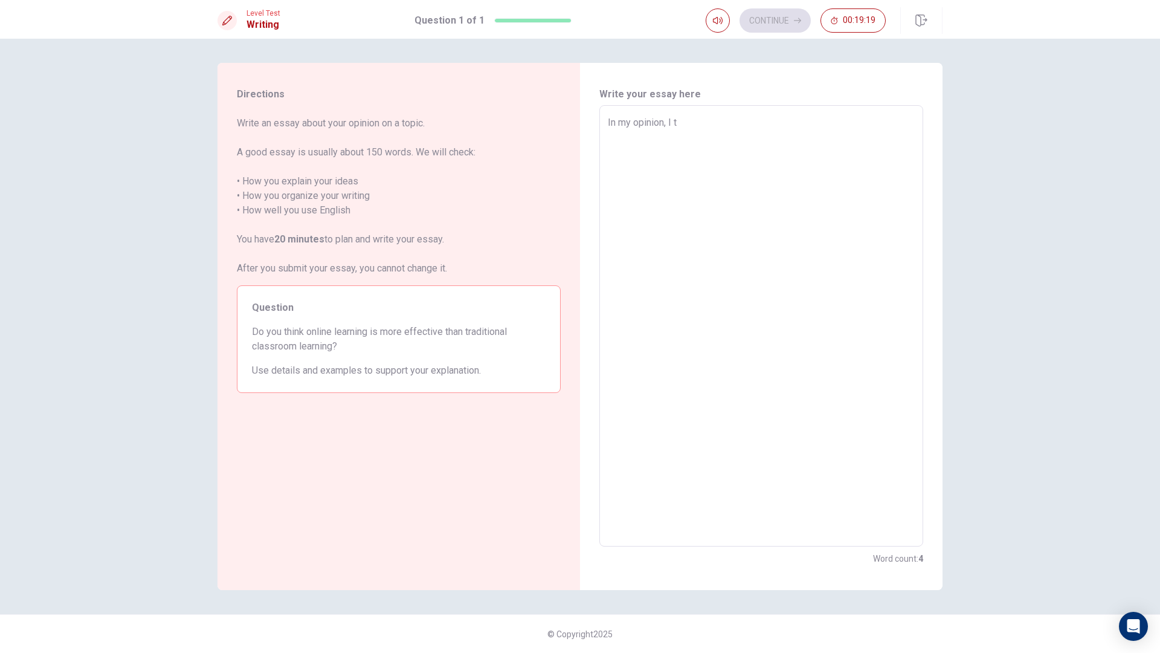
type textarea "In my opinion, I ty"
type textarea "x"
type textarea "In my opinion, I t"
type textarea "x"
type textarea "In my opinion, I th"
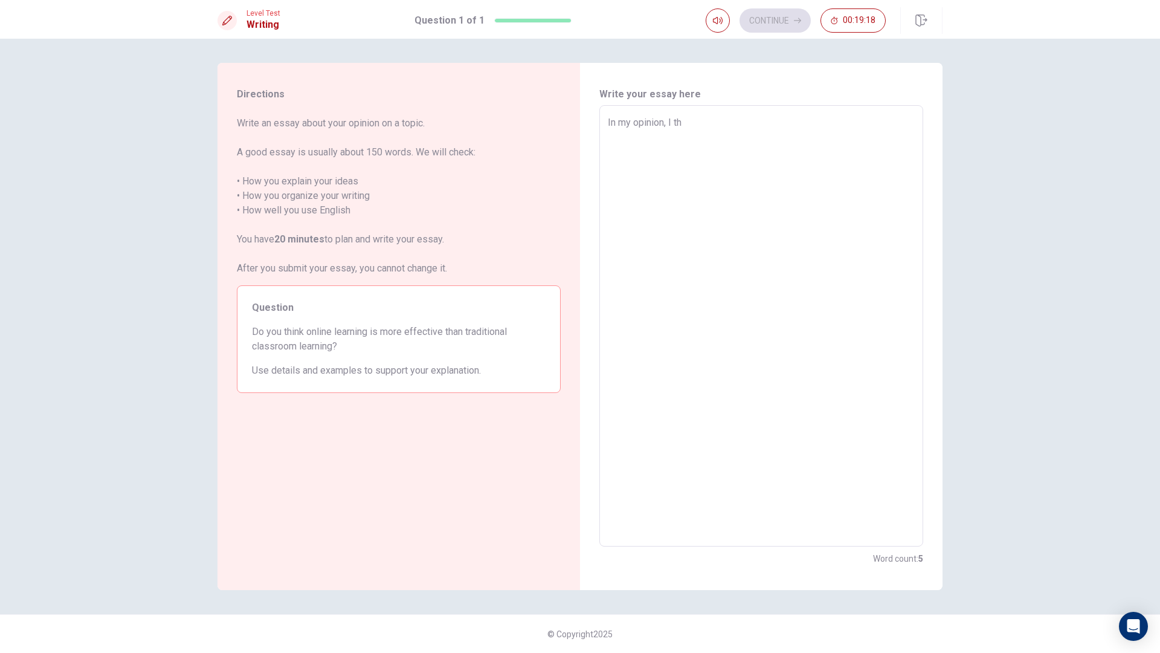
type textarea "x"
type textarea "In my opinion, I thi"
type textarea "x"
type textarea "In my opinion, I thin"
type textarea "x"
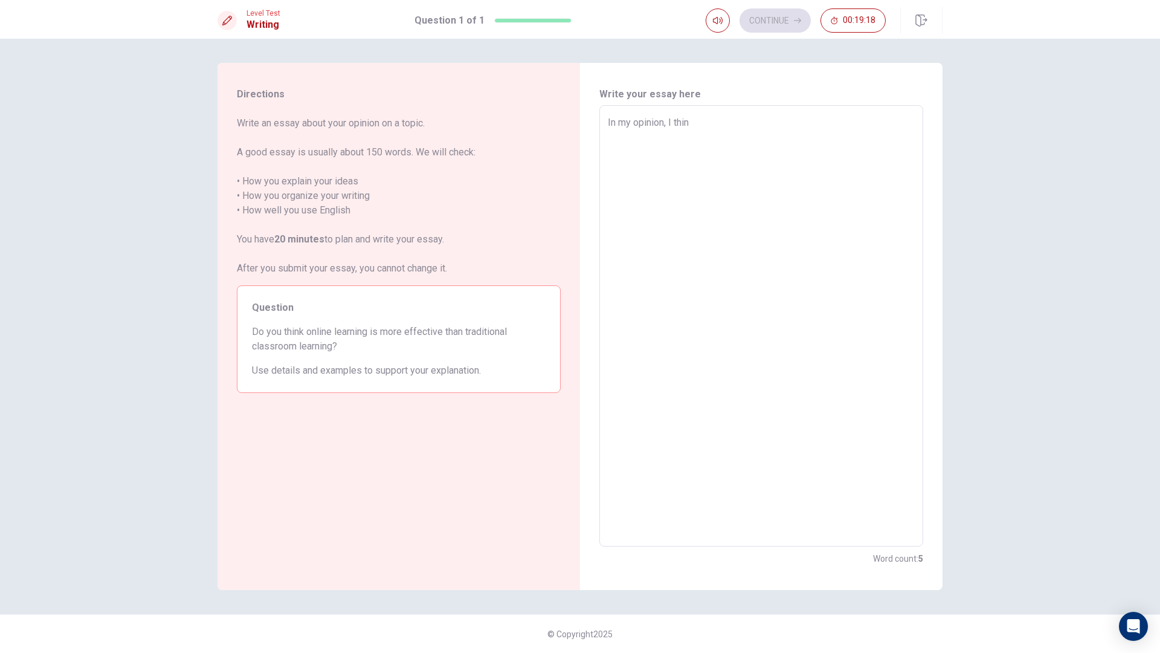
type textarea "In my opinion, I think"
type textarea "x"
type textarea "In my opinion, I thinki"
type textarea "x"
type textarea "In my opinion, I think"
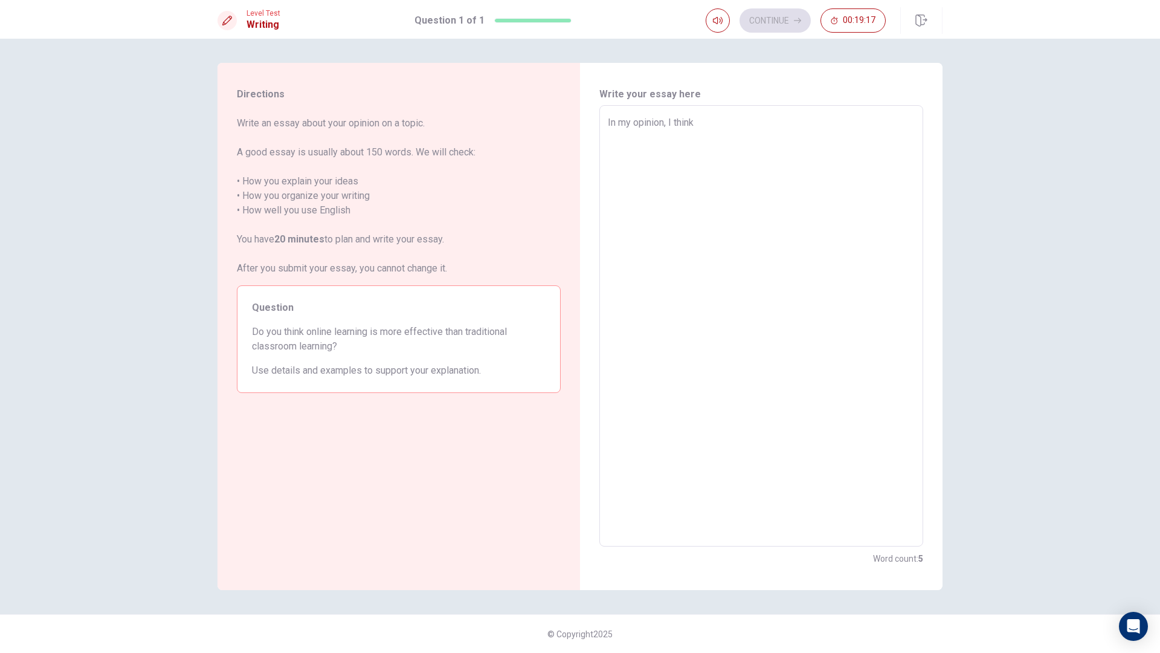
type textarea "x"
type textarea "In my opinion, I think"
type textarea "x"
type textarea "In my opinion, I think T"
type textarea "x"
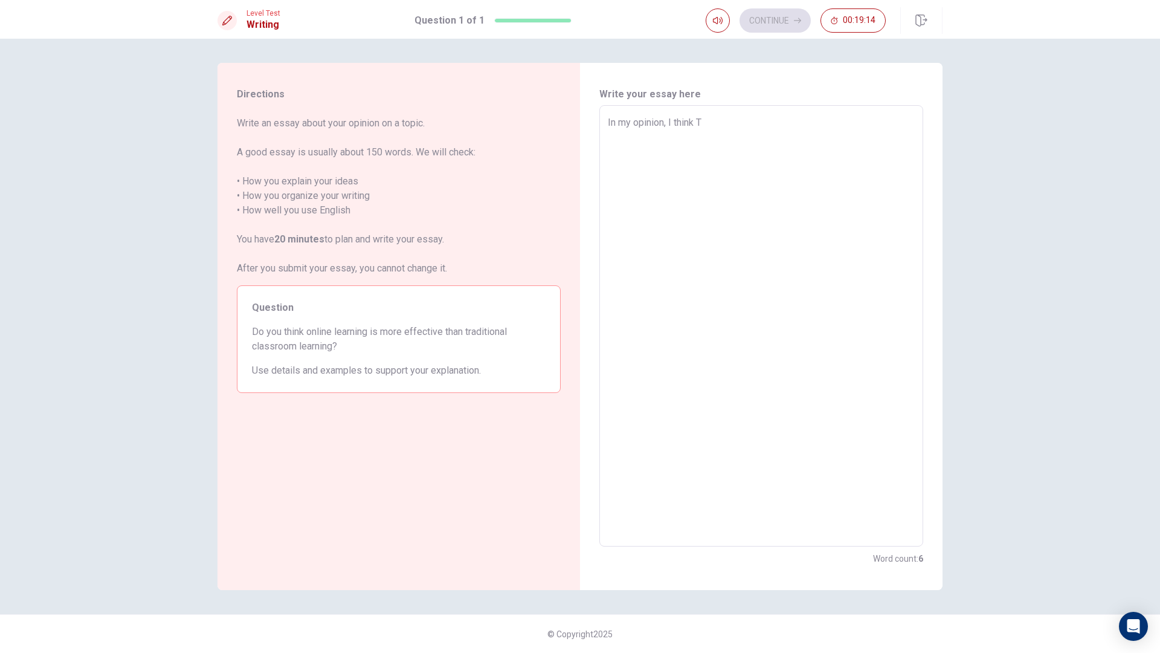
type textarea "In my opinion, I think Th"
type textarea "x"
type textarea "In my opinion, I think The"
type textarea "x"
type textarea "In my opinion, I think Th"
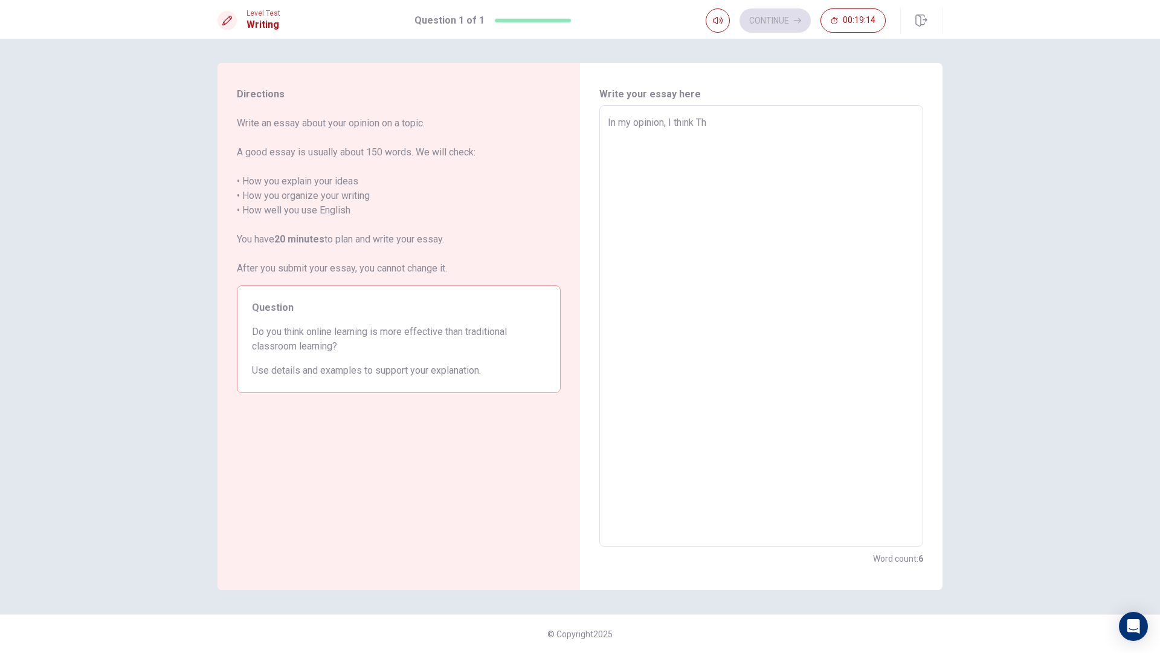
type textarea "x"
type textarea "In my opinion, I think T"
type textarea "x"
type textarea "In my opinion, I think"
type textarea "x"
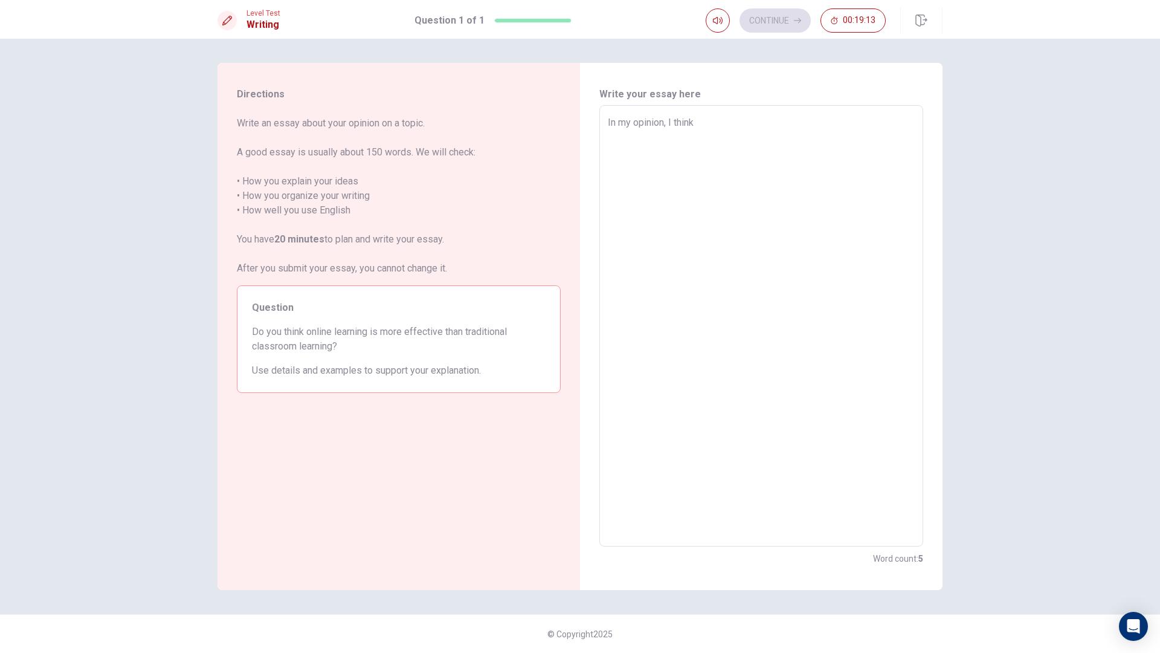
type textarea "In my opinion, I think t"
type textarea "x"
type textarea "In my opinion, I think th"
type textarea "x"
type textarea "In my opinion, I think the"
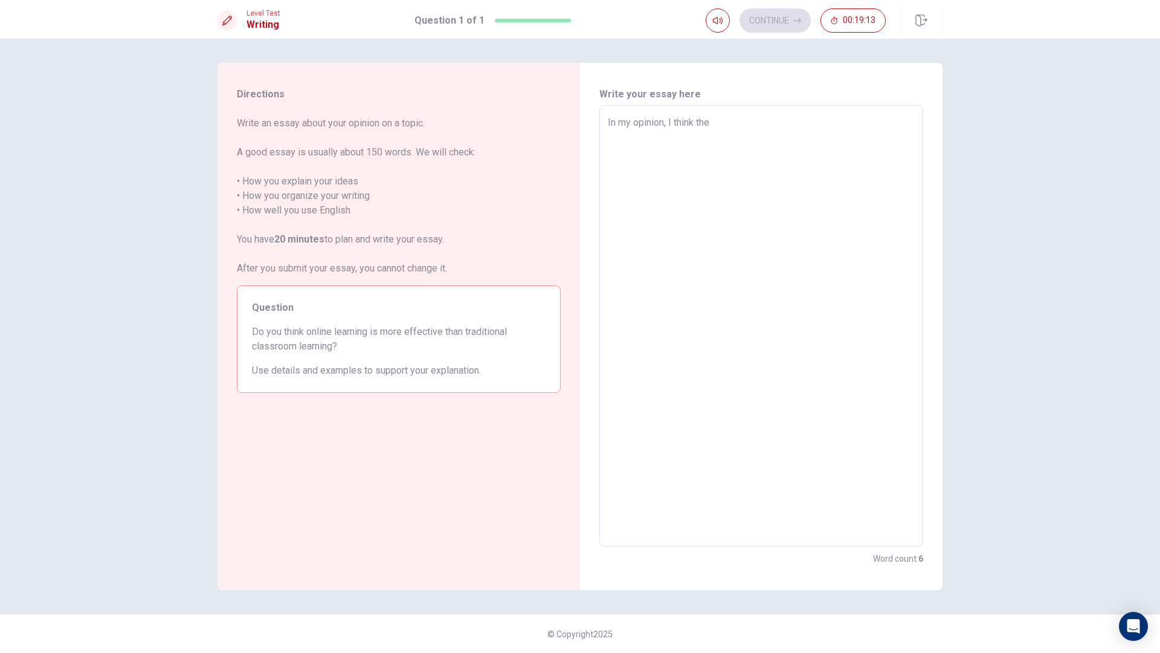
type textarea "x"
type textarea "In my opinion, I think the"
type textarea "x"
type textarea "In my opinion, I think the o"
type textarea "x"
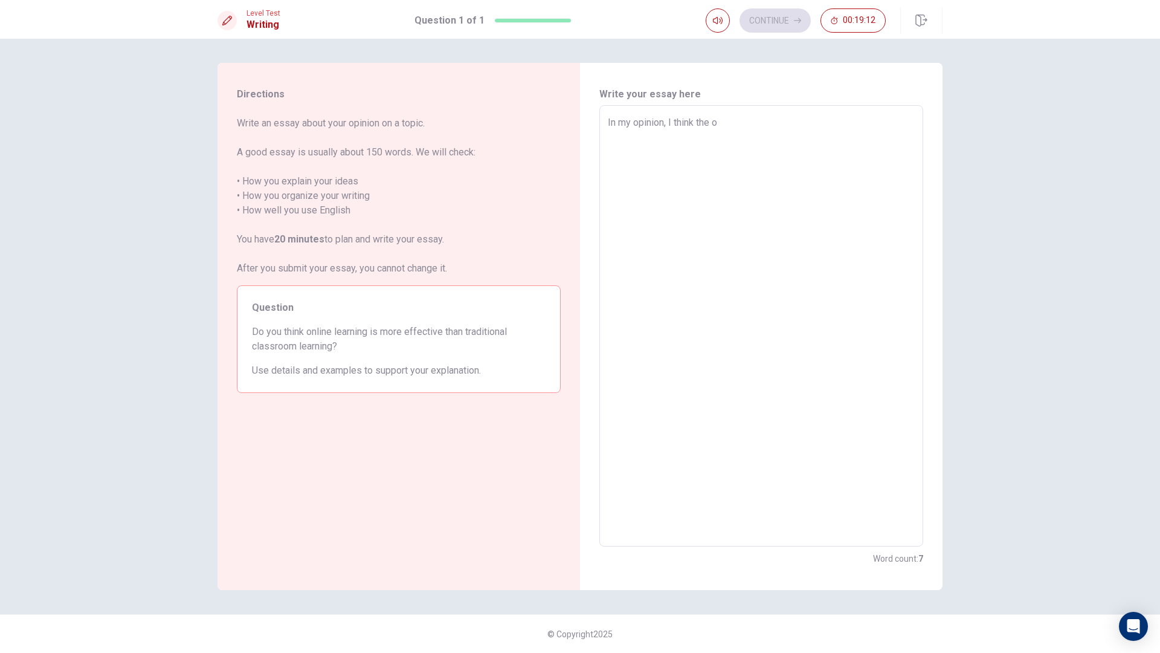
type textarea "In my opinion, I think the on"
type textarea "x"
type textarea "In my opinion, I think the onl"
type textarea "x"
type textarea "In my opinion, I think the onli"
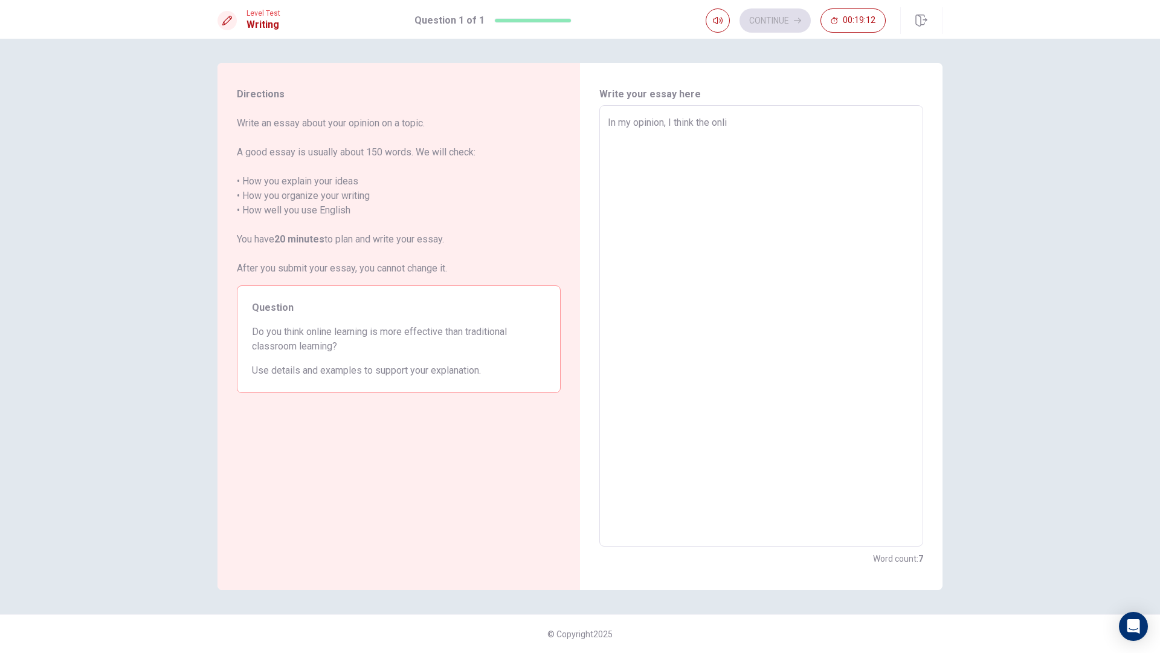
type textarea "x"
type textarea "In my opinion, I think the onlin"
type textarea "x"
type textarea "In my opinion, I think the onliner"
type textarea "x"
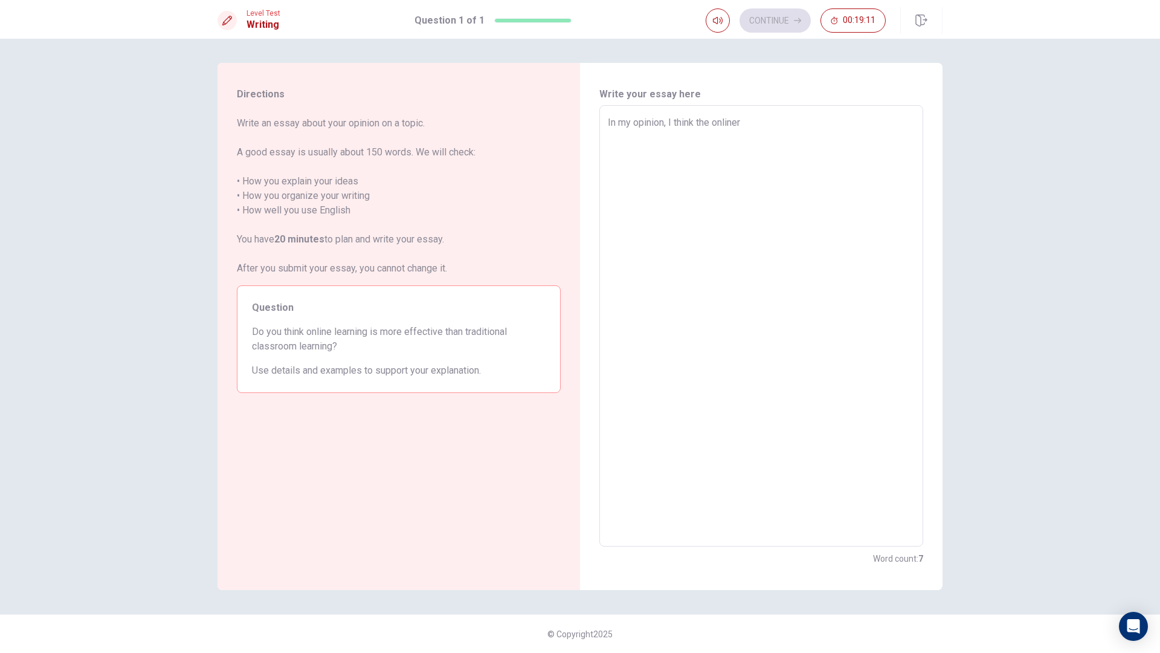
type textarea "In my opinion, I think the onliner"
type textarea "x"
type textarea "In my opinion, I think the onliner"
type textarea "x"
type textarea "In my opinion, I think the online"
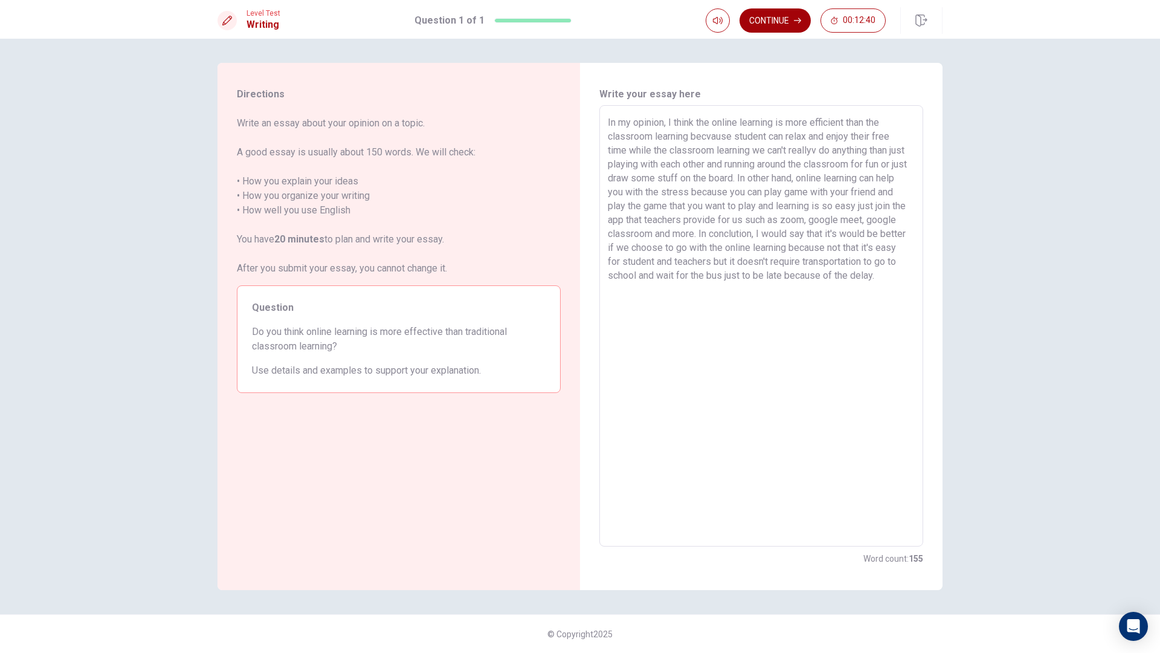
click at [784, 23] on button "Continue" at bounding box center [775, 20] width 71 height 24
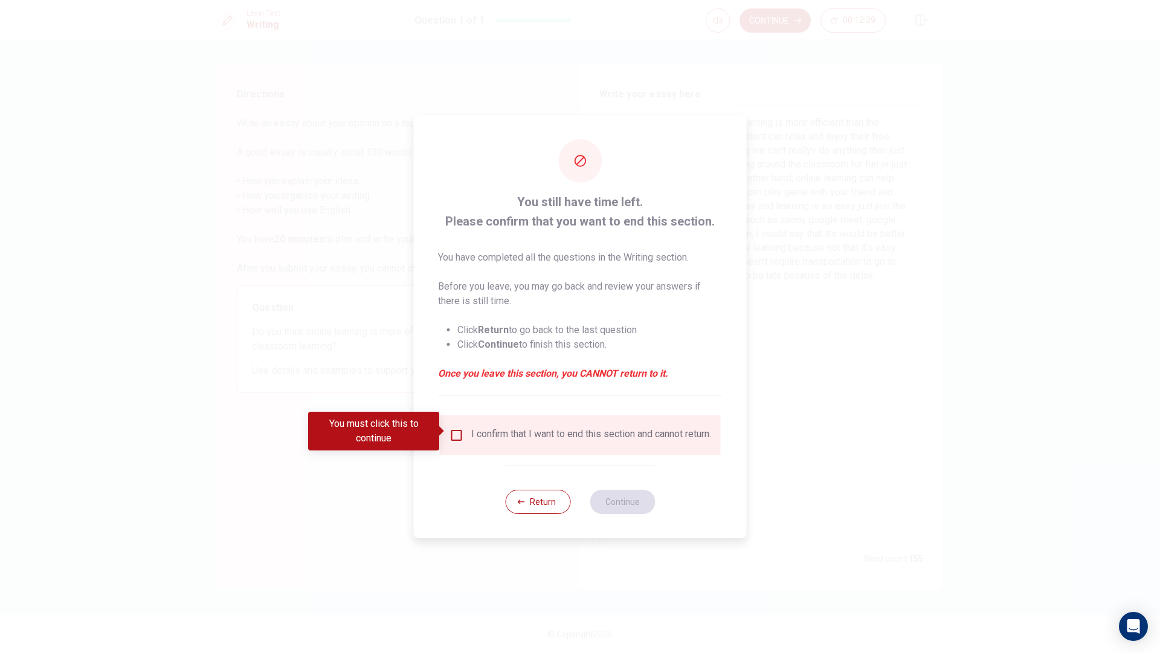
click at [463, 438] on div "I confirm that I want to end this section and cannot return." at bounding box center [581, 435] width 262 height 15
click at [457, 434] on input "You must click this to continue" at bounding box center [457, 435] width 15 height 15
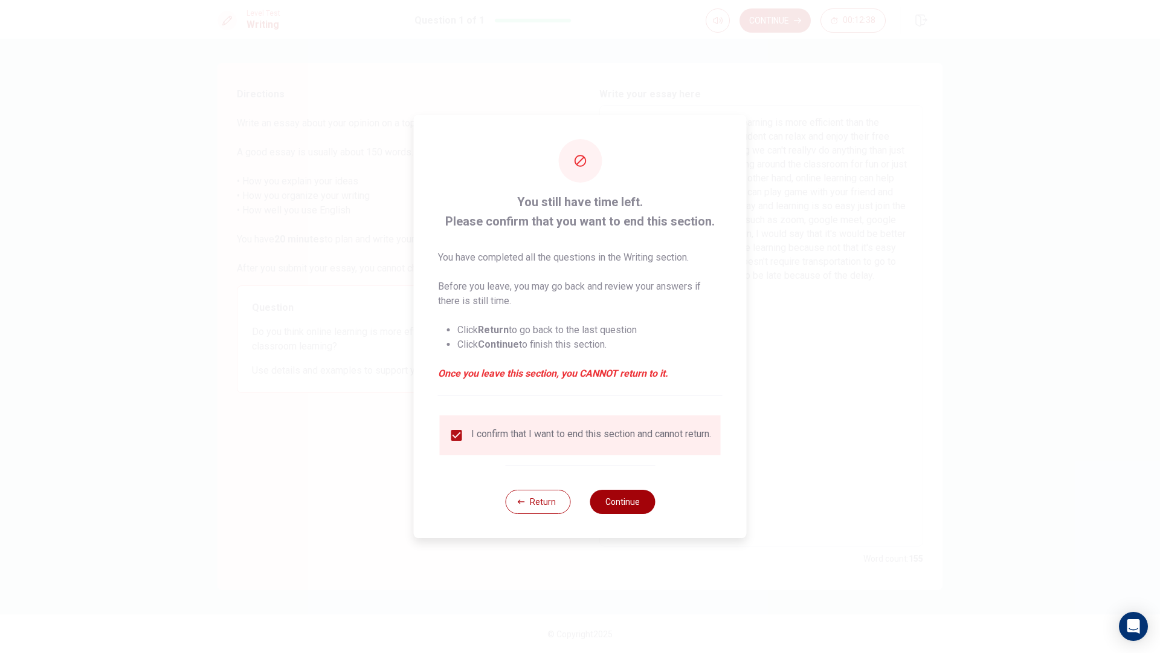
click at [630, 514] on button "Continue" at bounding box center [622, 501] width 65 height 24
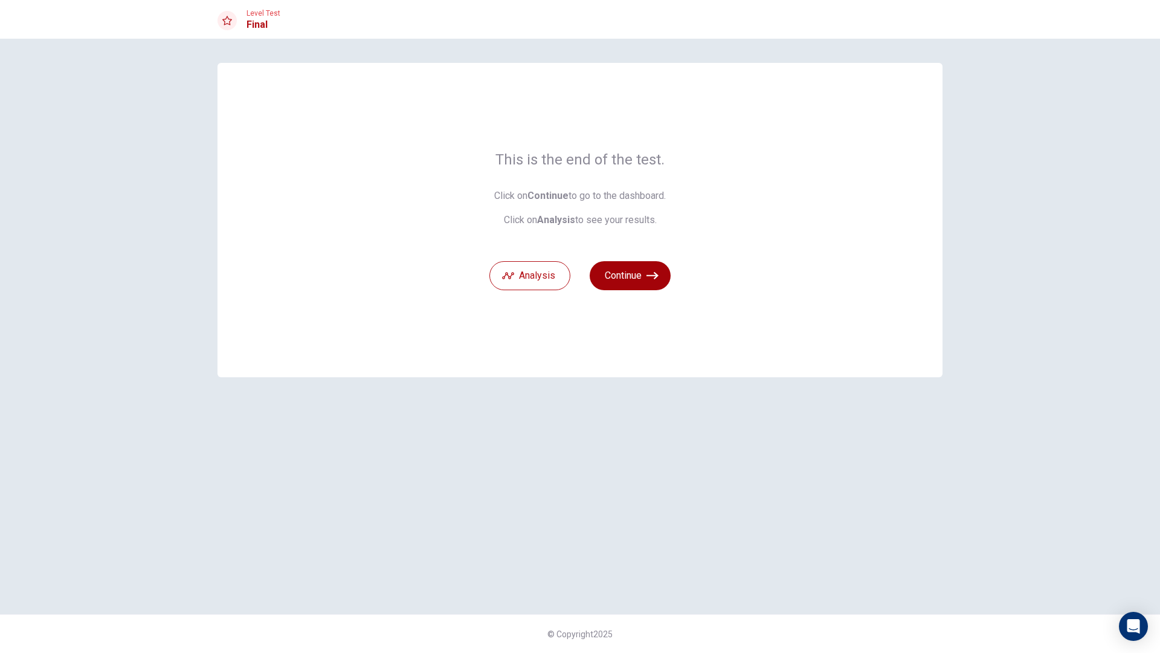
click at [606, 276] on button "Continue" at bounding box center [630, 275] width 81 height 29
